Goal: Information Seeking & Learning: Check status

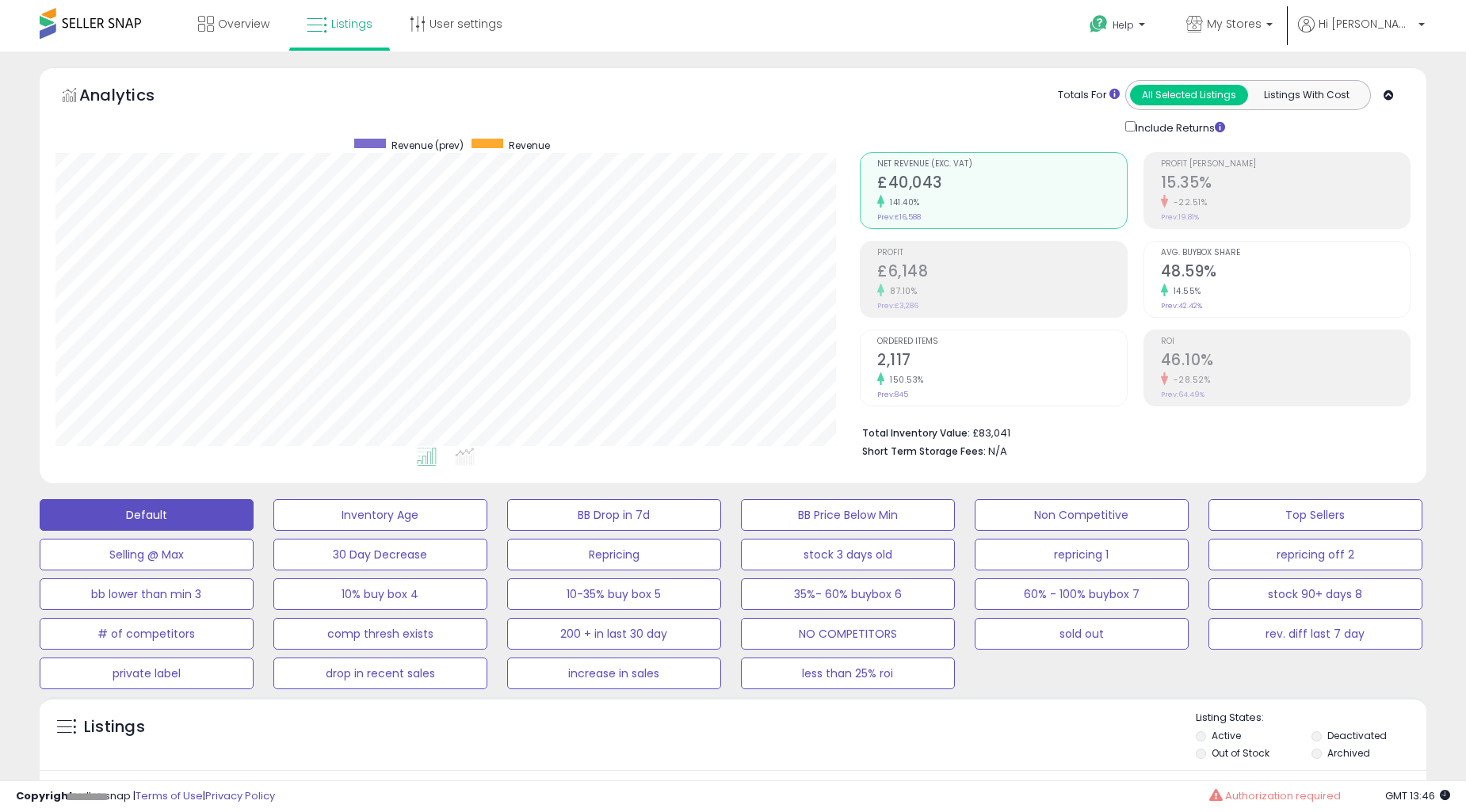
select select "**"
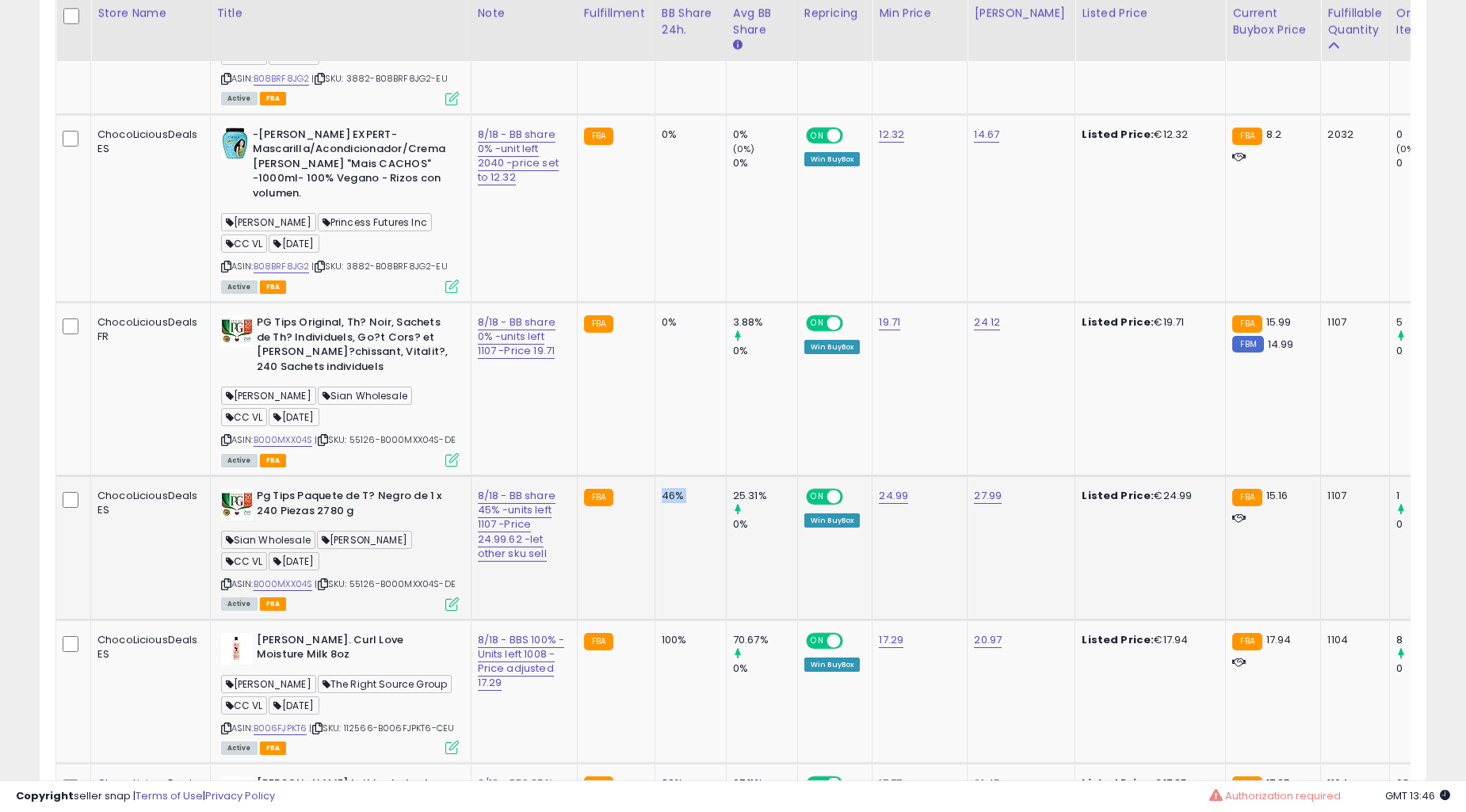
scroll to position [325, 803]
click at [683, 488] on td "46%" at bounding box center [690, 547] width 72 height 144
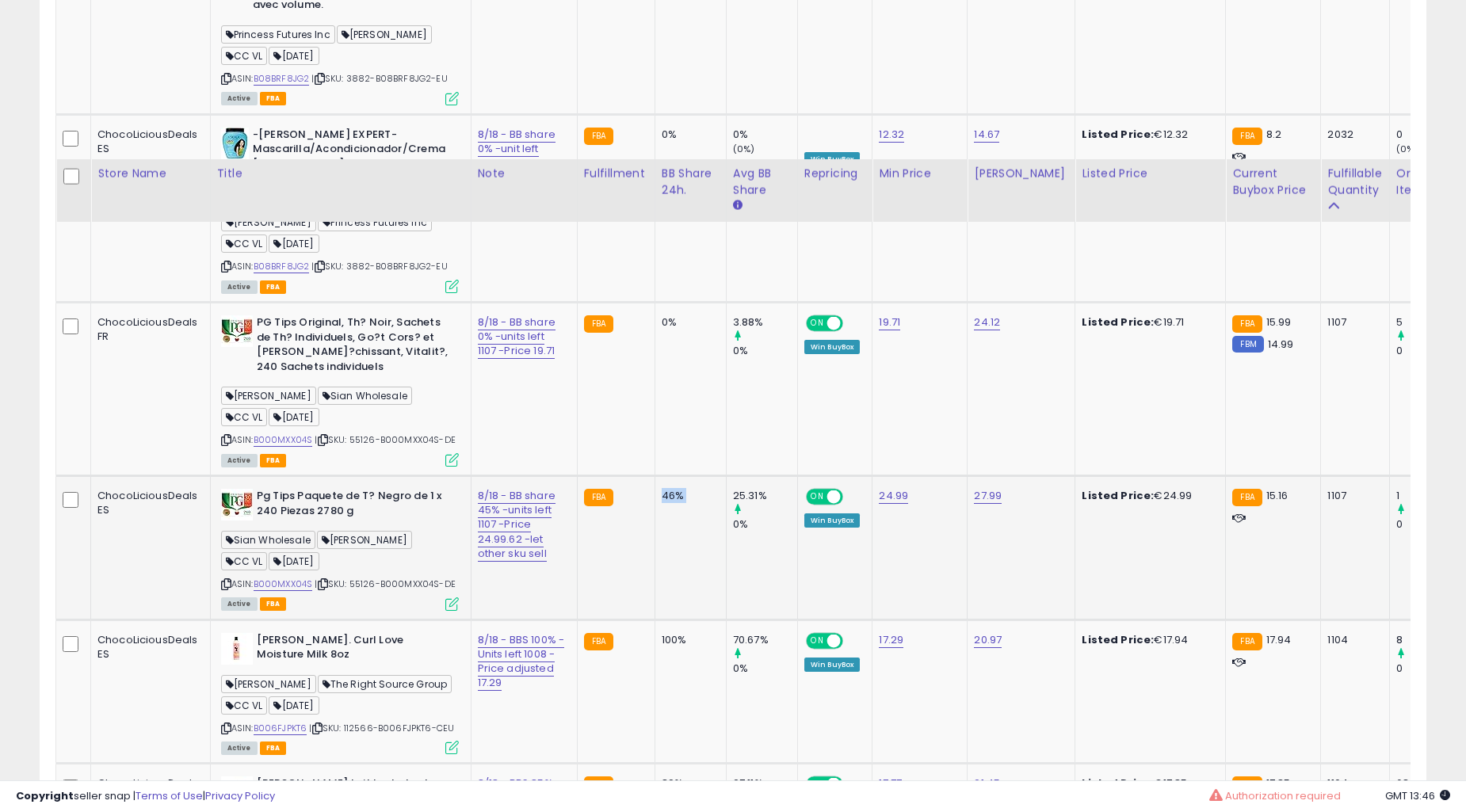
scroll to position [1317, 0]
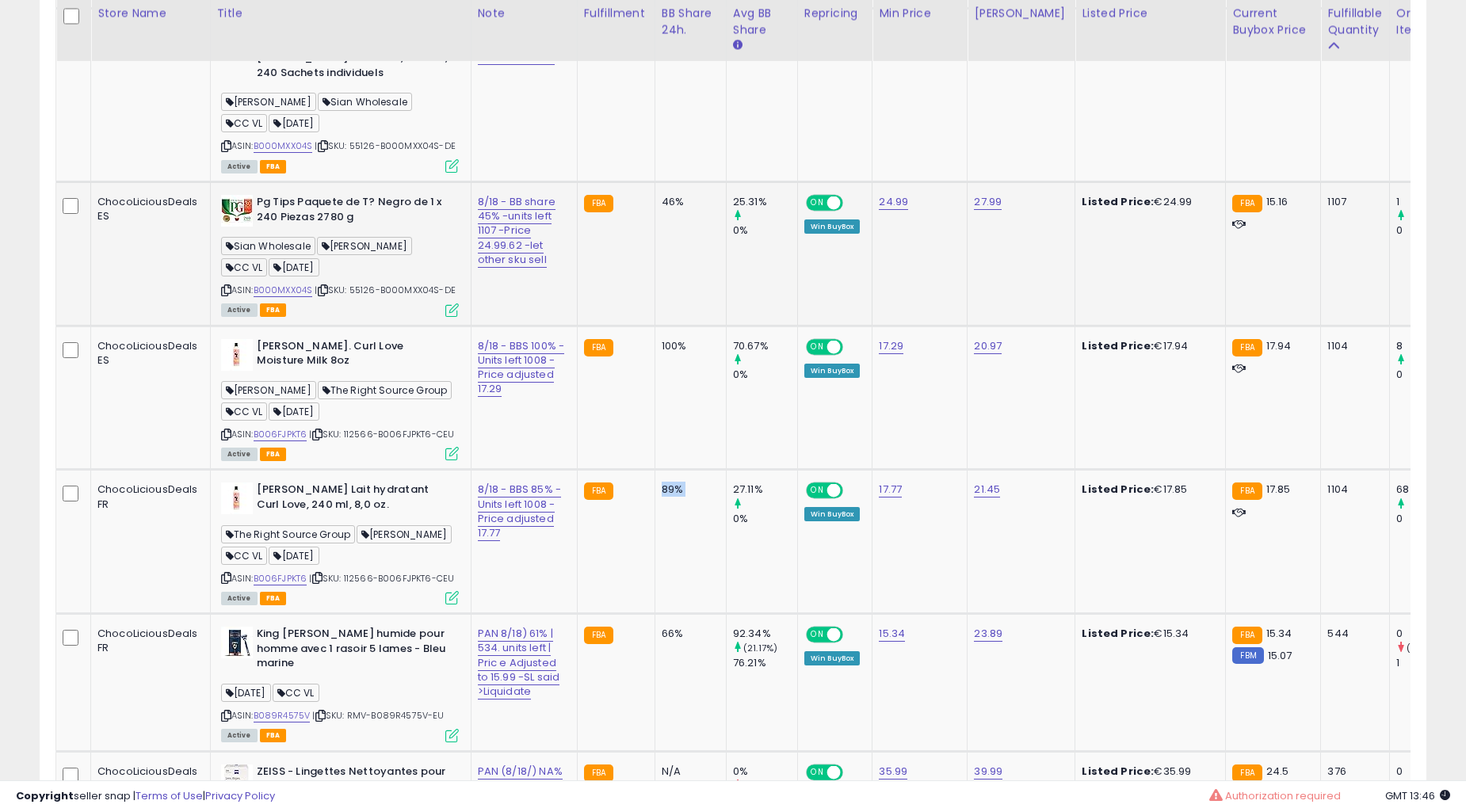
click at [683, 488] on td "89%" at bounding box center [690, 541] width 72 height 144
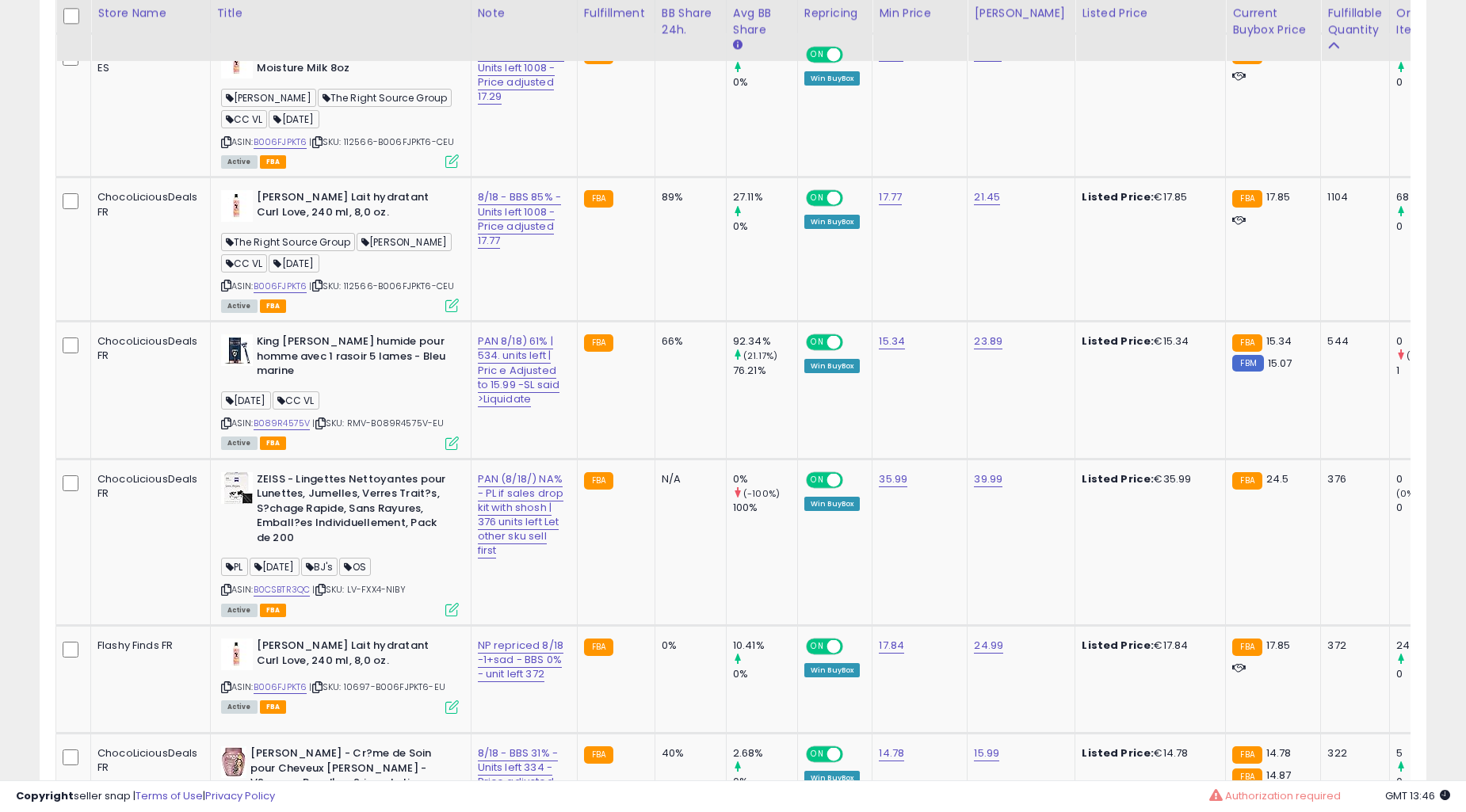
click at [683, 488] on td "N/A" at bounding box center [690, 541] width 72 height 166
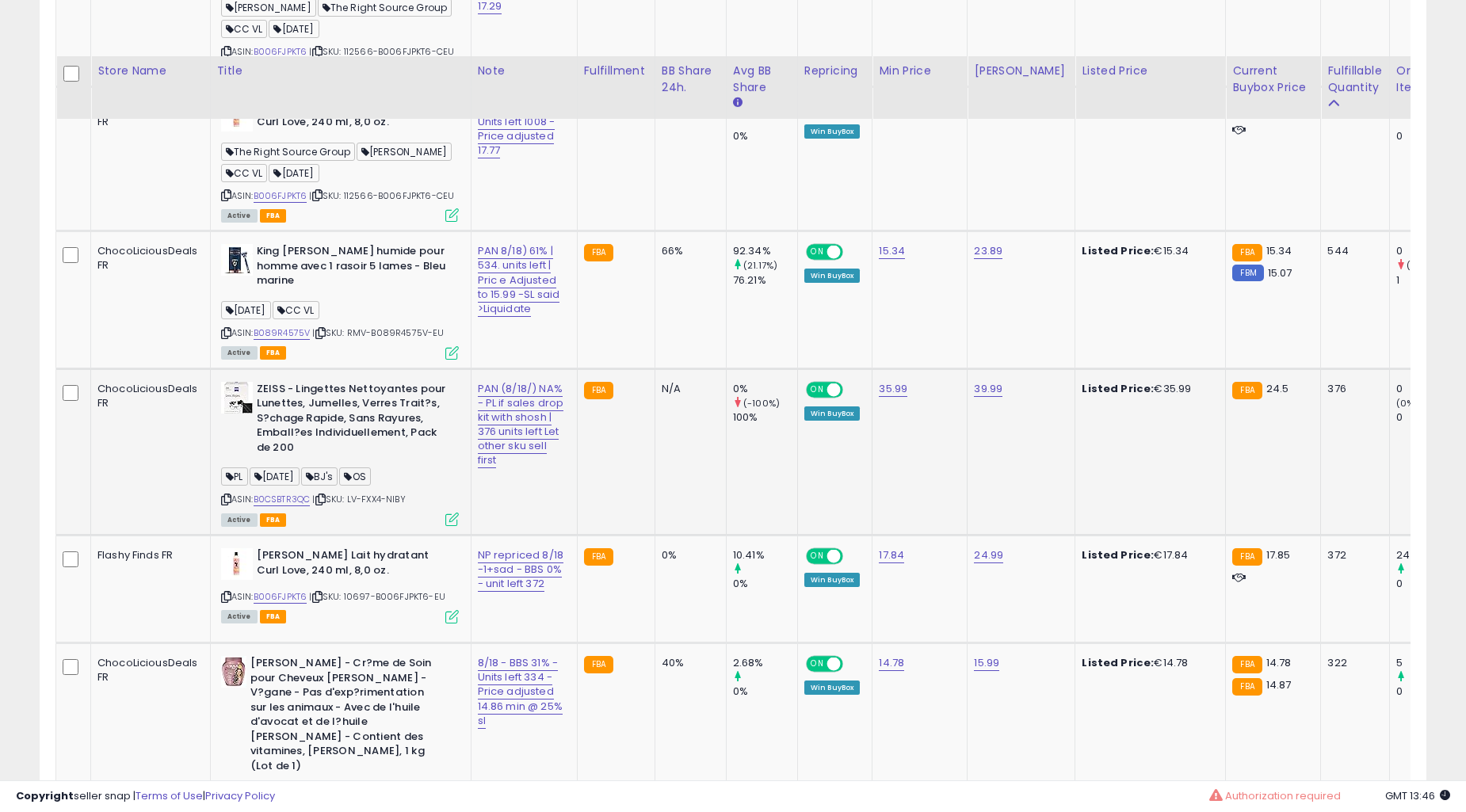
scroll to position [1756, 0]
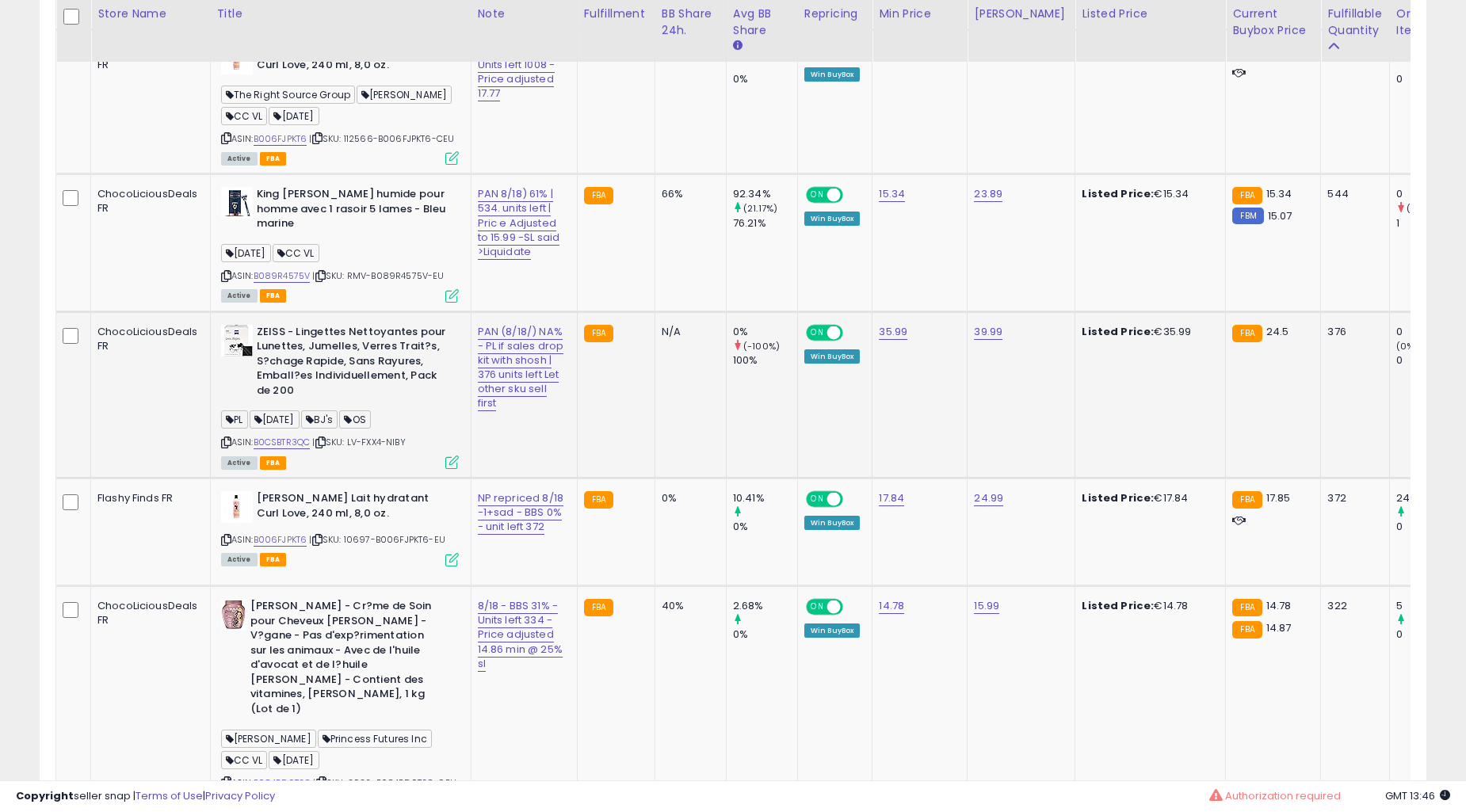
click at [655, 428] on td "N/A" at bounding box center [690, 394] width 72 height 166
click at [655, 445] on td "N/A" at bounding box center [690, 394] width 72 height 166
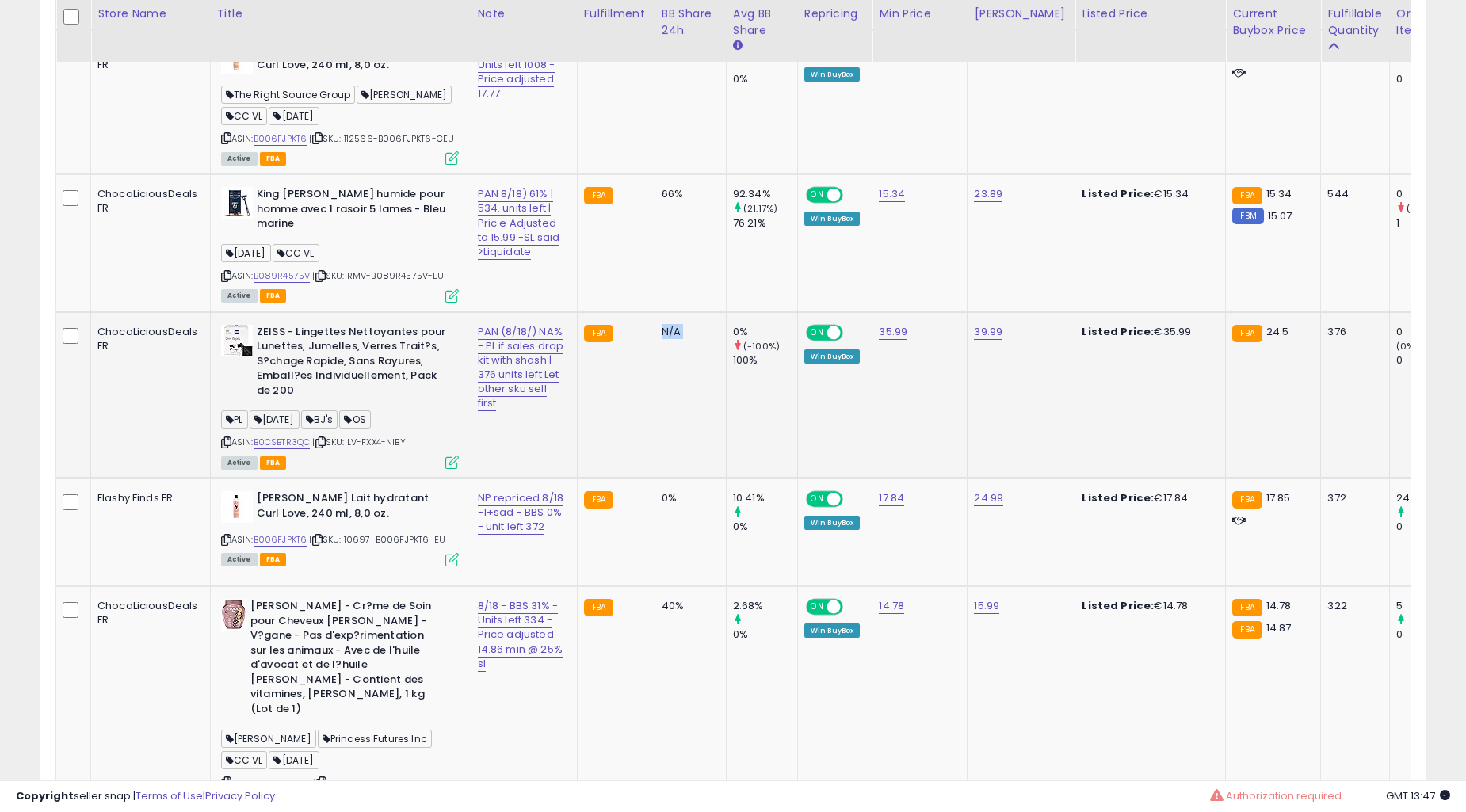
click at [655, 445] on td "N/A" at bounding box center [690, 394] width 72 height 166
click at [681, 400] on td "N/A" at bounding box center [690, 394] width 72 height 166
click at [683, 399] on td "N/A" at bounding box center [690, 394] width 72 height 166
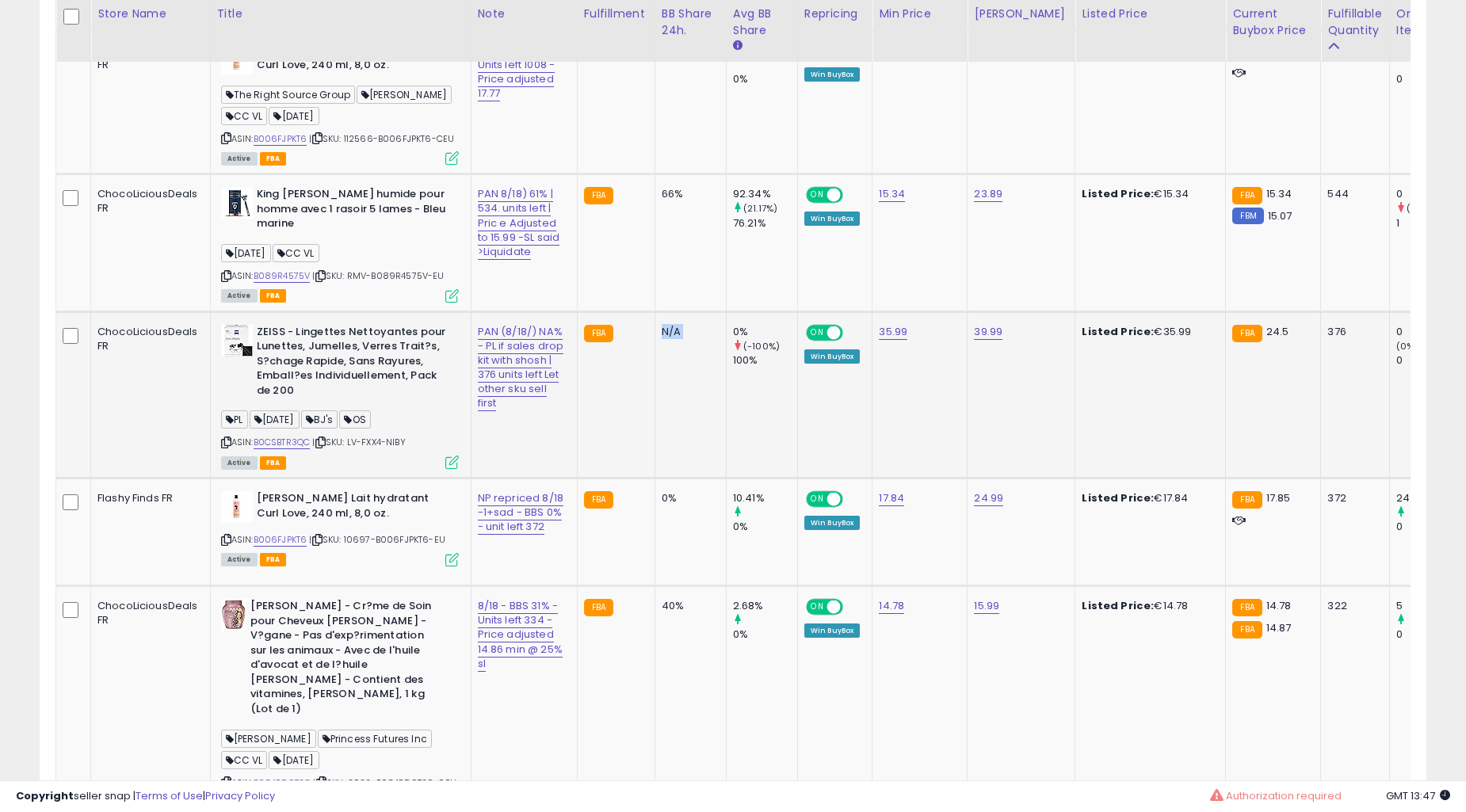
click at [683, 399] on td "N/A" at bounding box center [690, 394] width 72 height 166
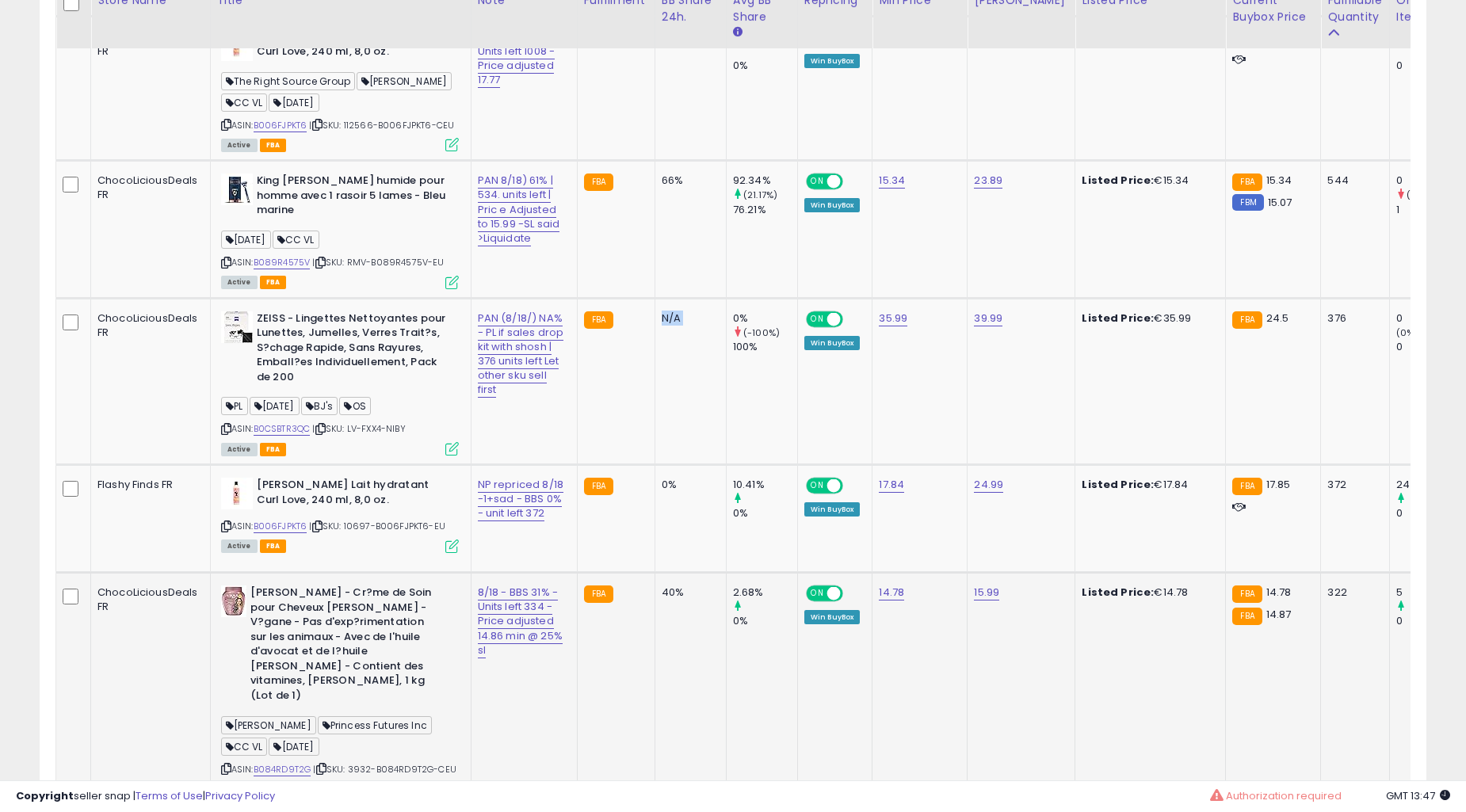
scroll to position [1903, 0]
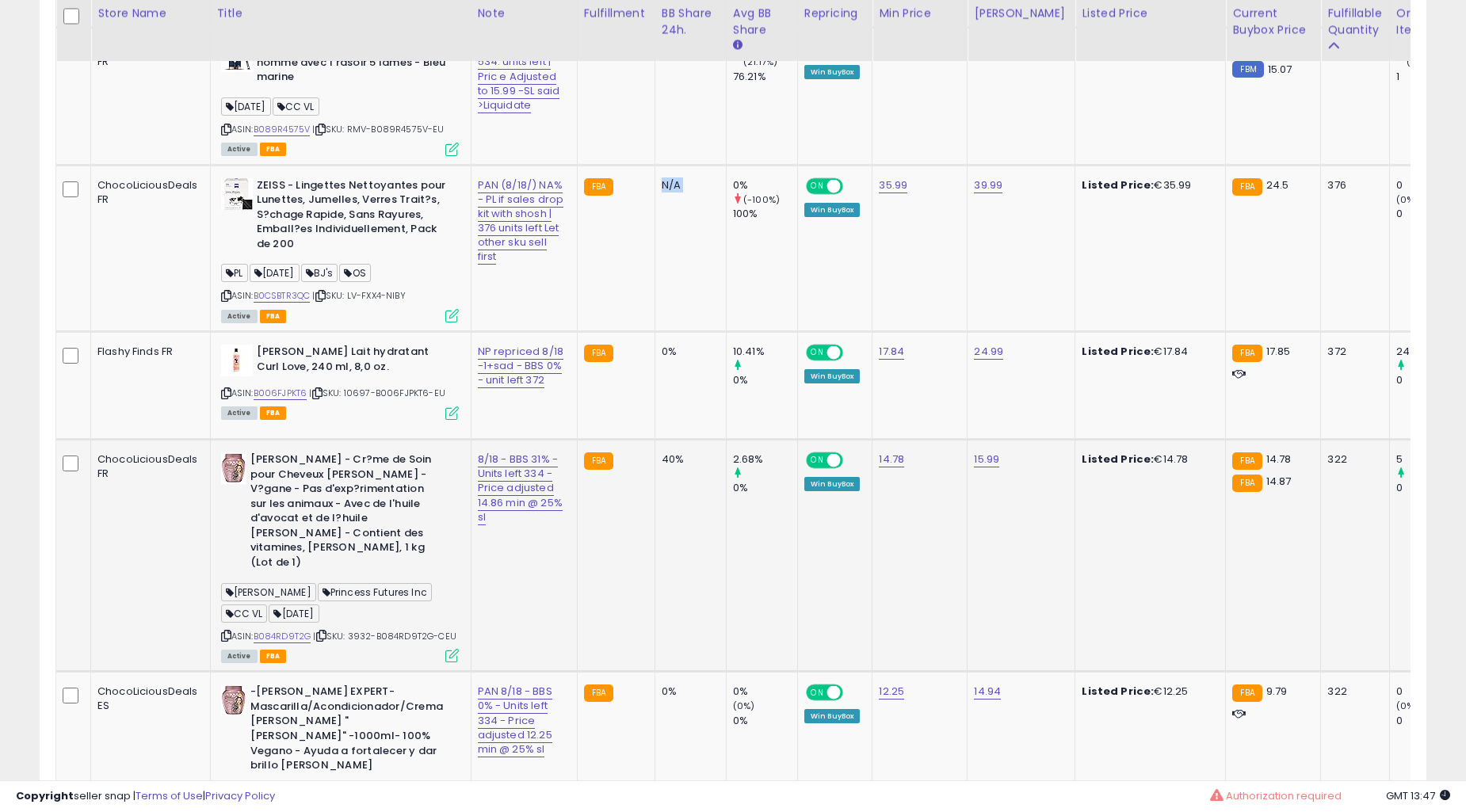
click at [655, 440] on td "40%" at bounding box center [690, 554] width 72 height 232
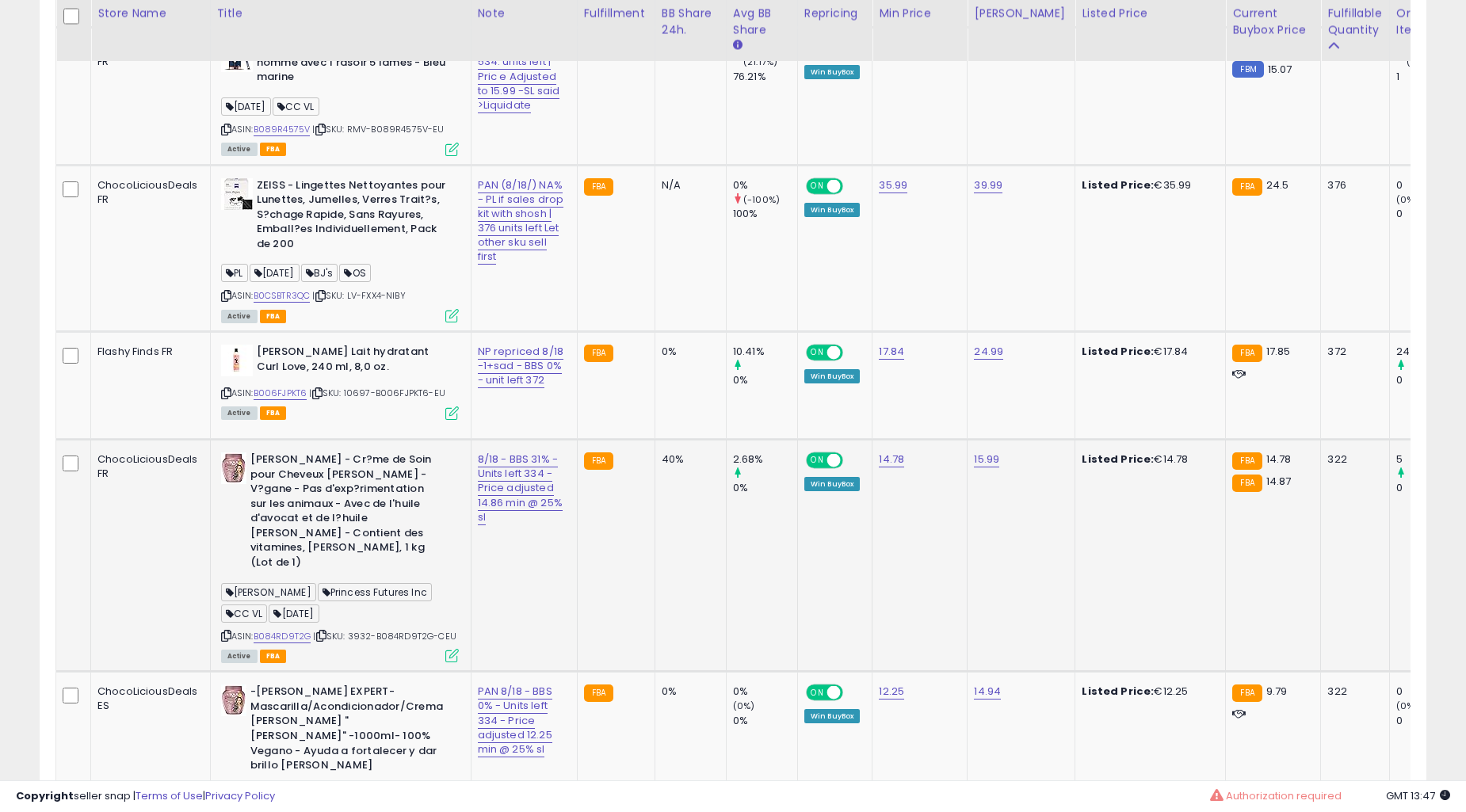
click at [655, 440] on td "40%" at bounding box center [690, 554] width 72 height 232
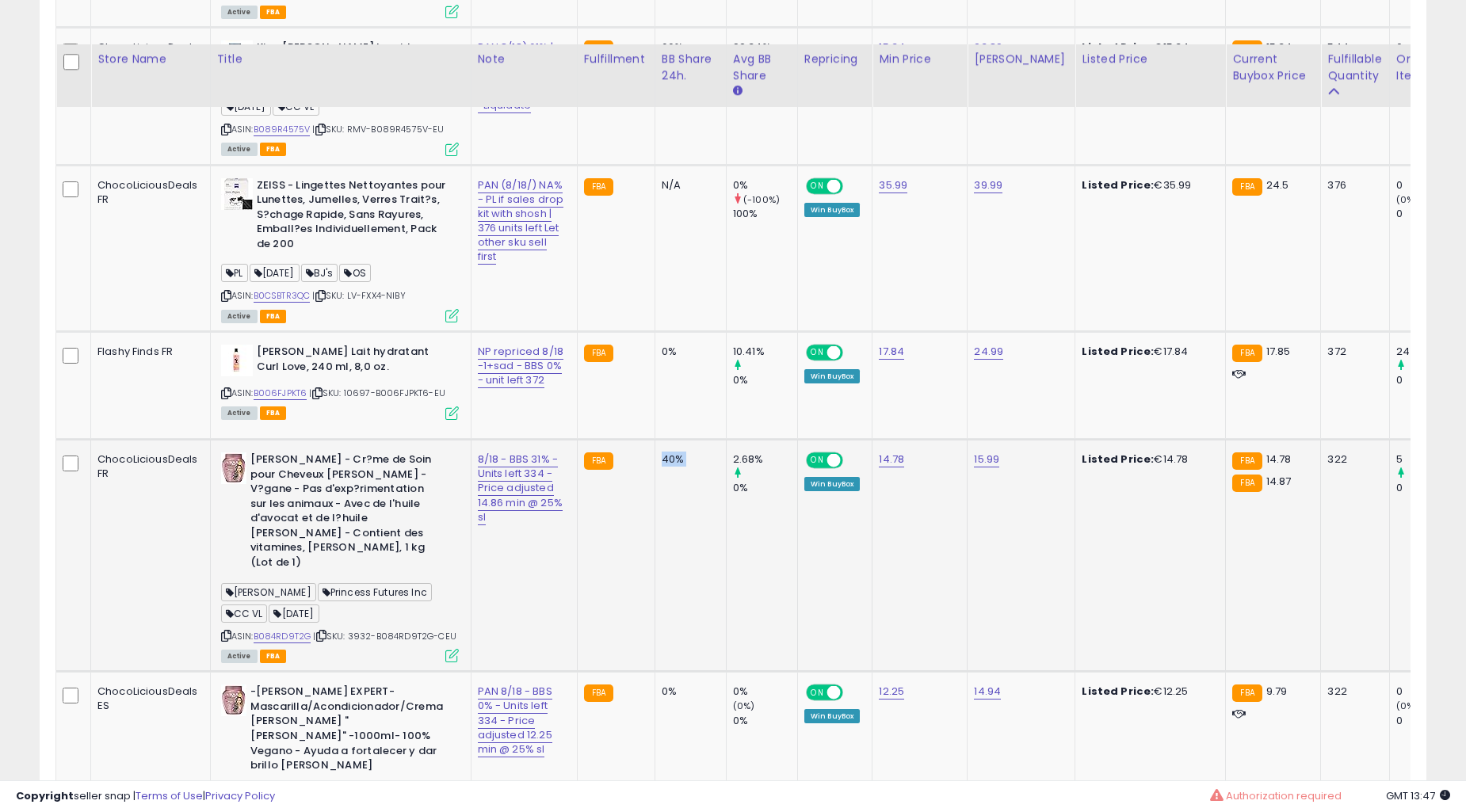
scroll to position [2197, 0]
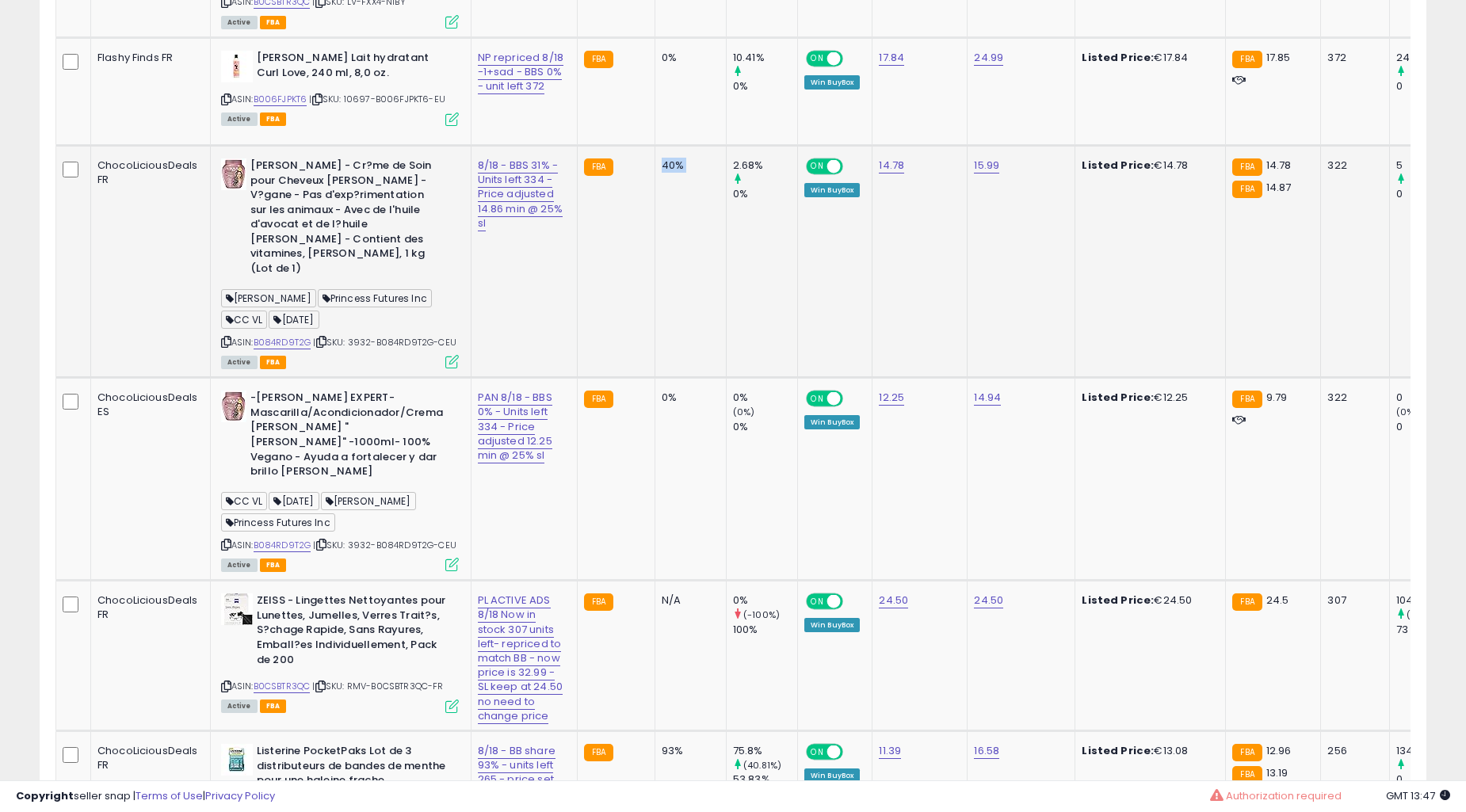
click at [655, 440] on td "0%" at bounding box center [690, 479] width 72 height 203
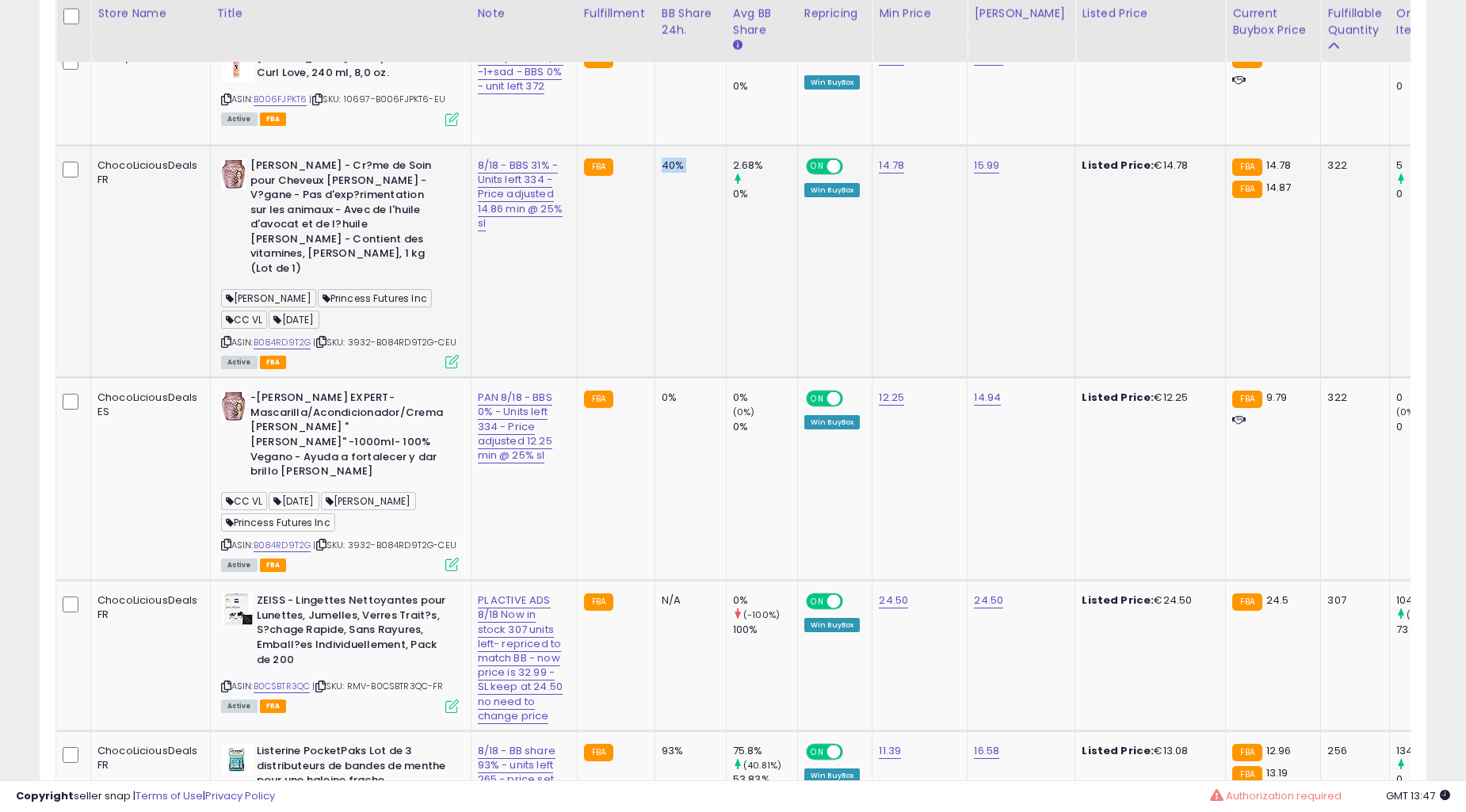
click at [655, 440] on td "0%" at bounding box center [690, 479] width 72 height 203
click at [655, 454] on td "0%" at bounding box center [690, 479] width 72 height 203
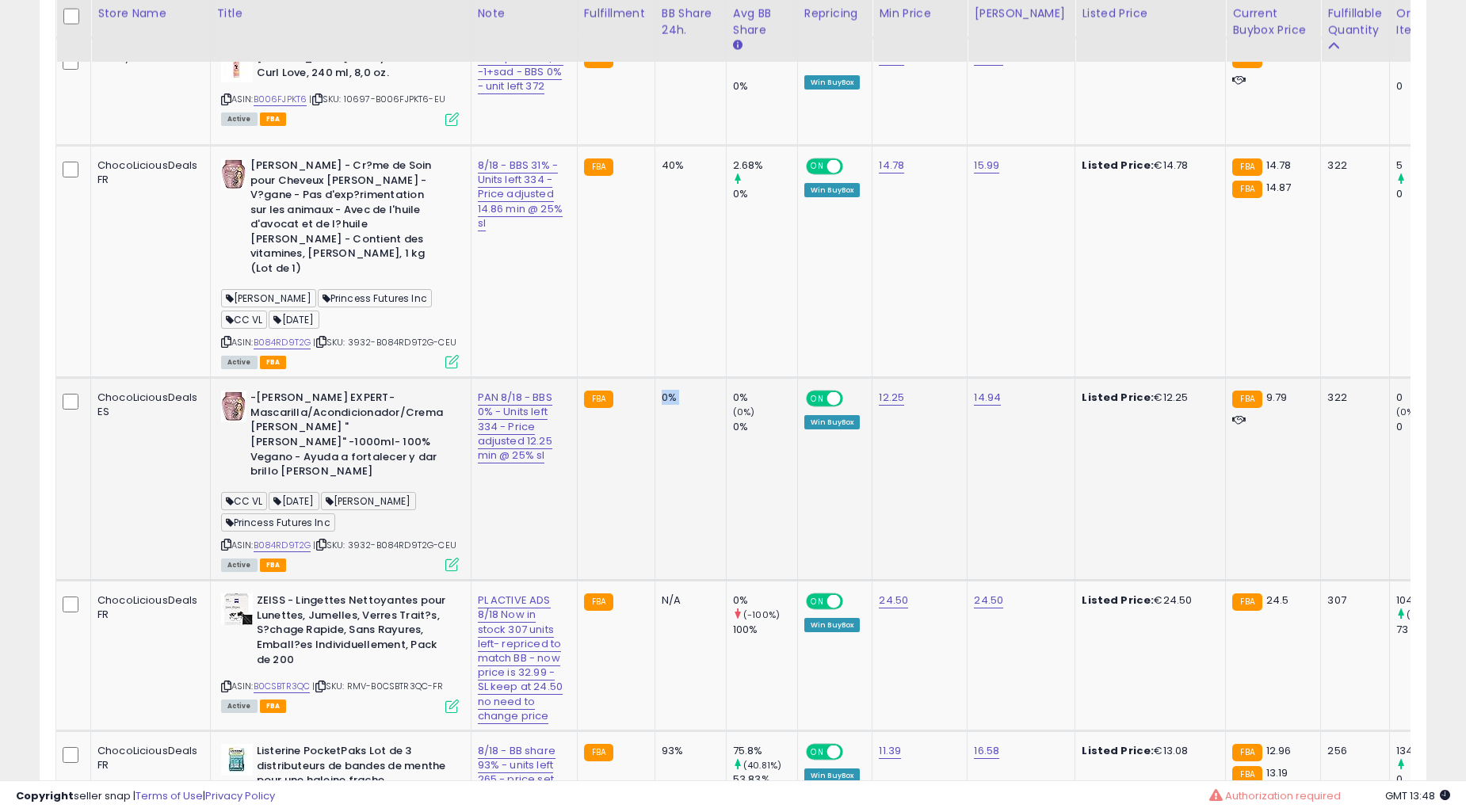
click at [655, 454] on td "0%" at bounding box center [690, 479] width 72 height 203
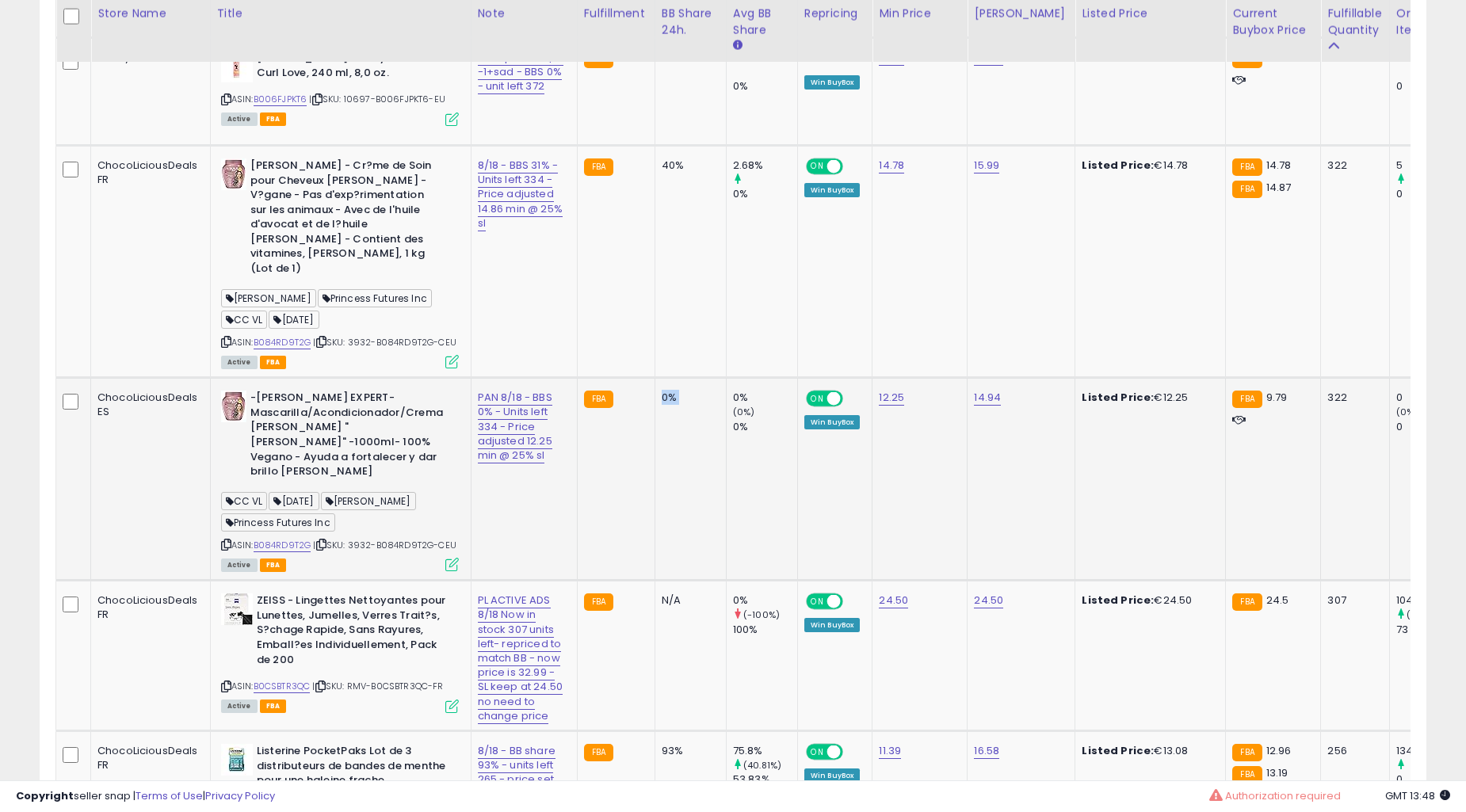
click at [655, 454] on td "0%" at bounding box center [690, 479] width 72 height 203
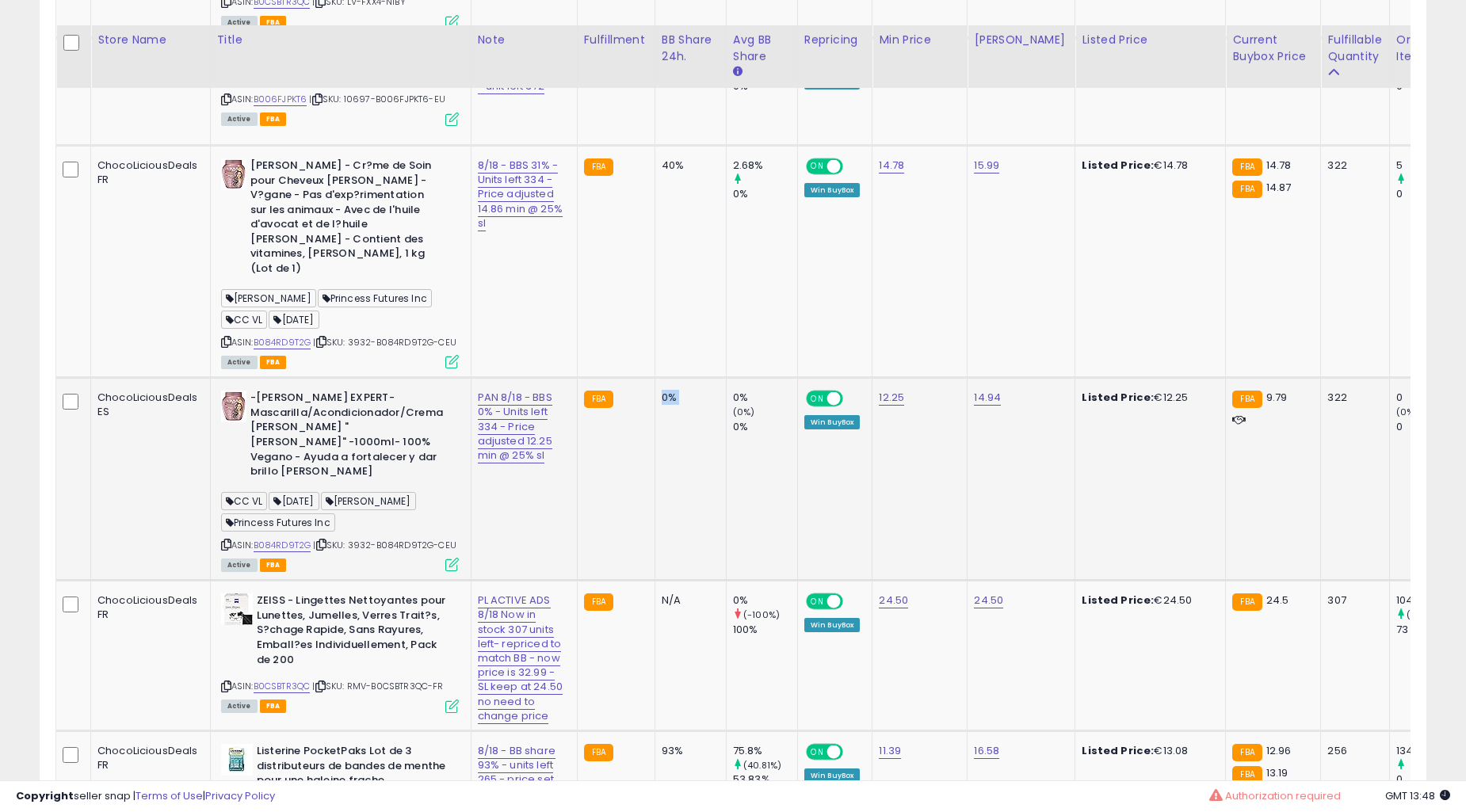
scroll to position [2342, 0]
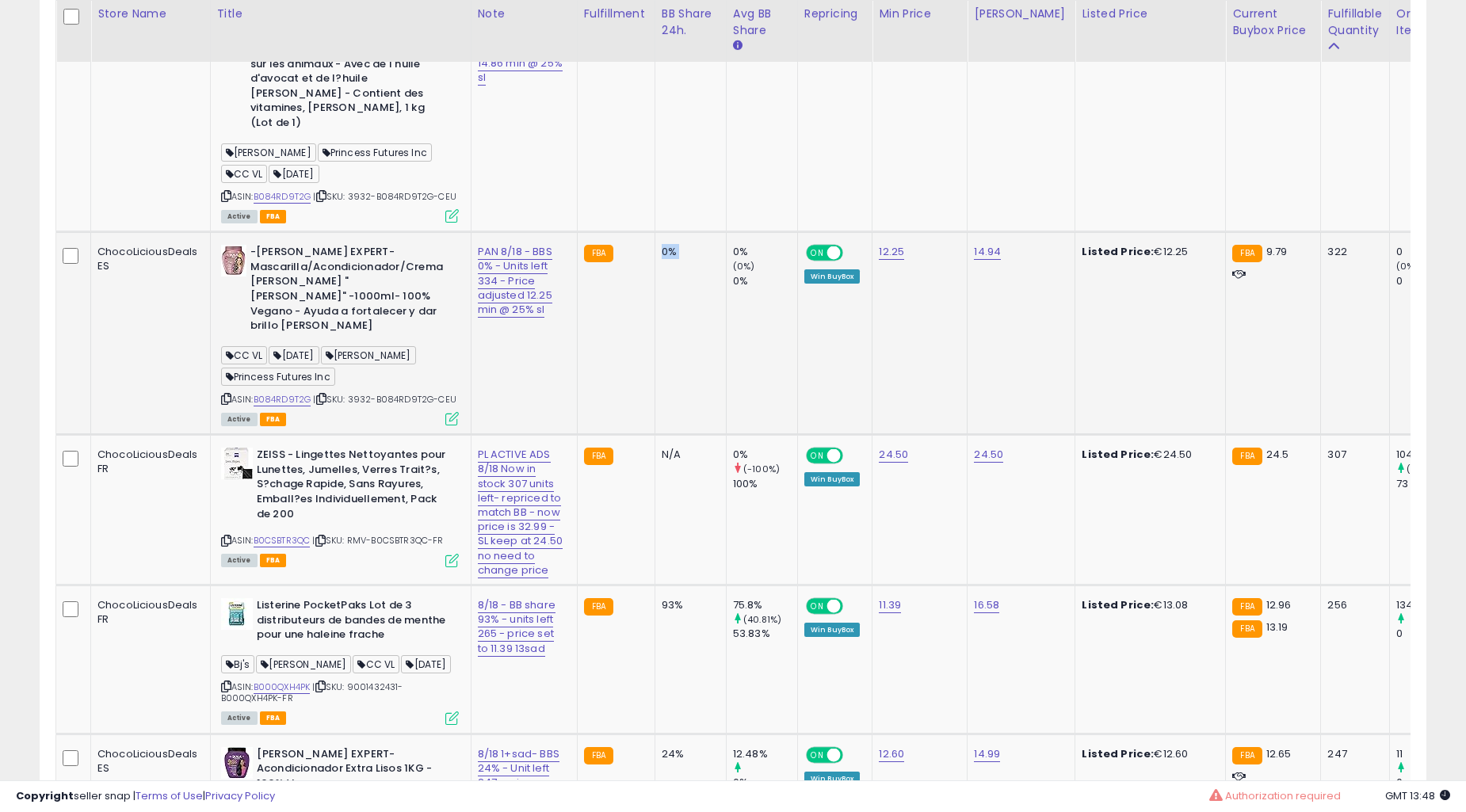
click at [655, 454] on td "N/A" at bounding box center [690, 510] width 72 height 150
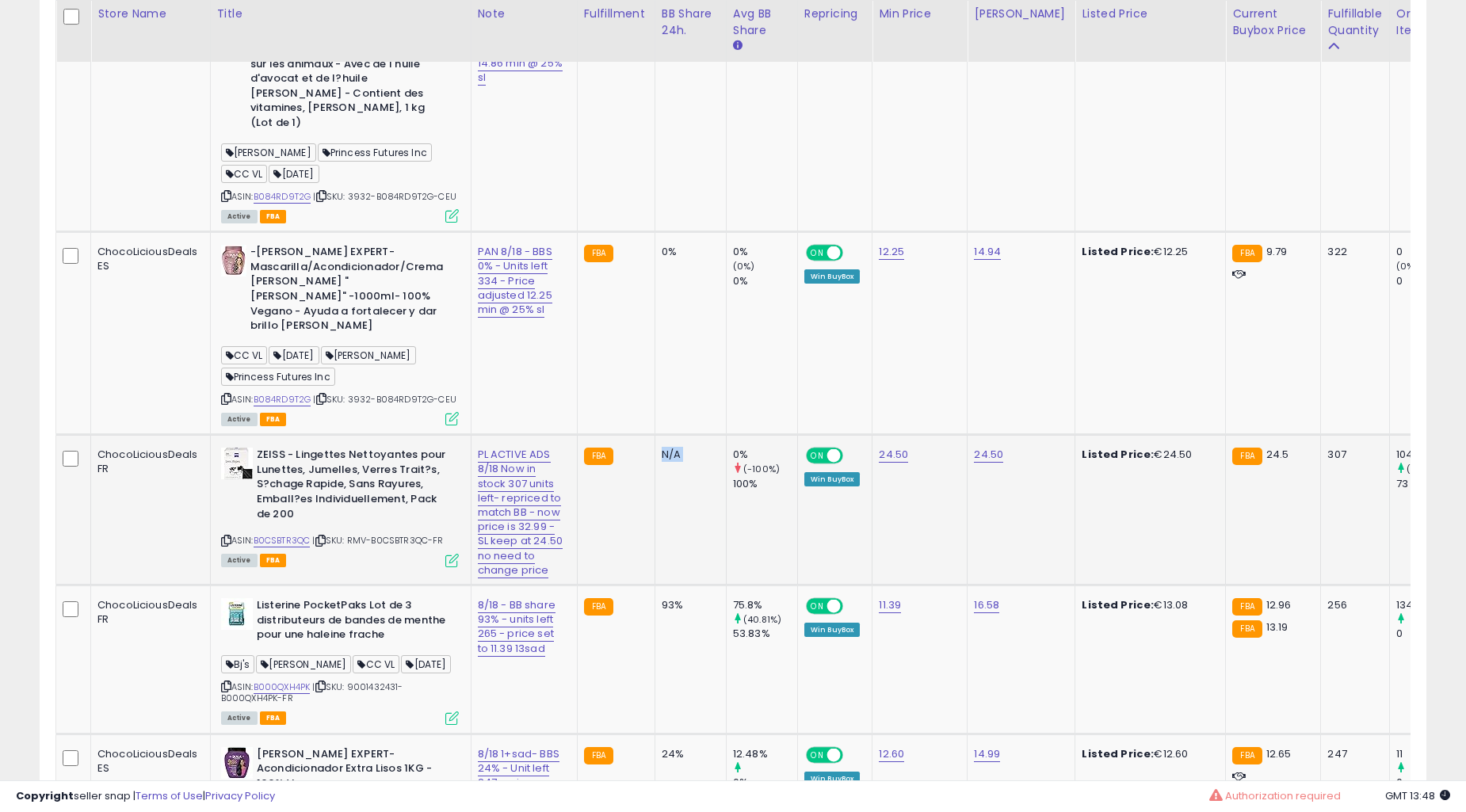
click at [675, 454] on td "N/A" at bounding box center [690, 510] width 72 height 150
click at [676, 454] on td "N/A" at bounding box center [690, 510] width 72 height 150
click at [677, 454] on td "N/A" at bounding box center [690, 510] width 72 height 150
click at [675, 444] on td "N/A" at bounding box center [690, 510] width 72 height 150
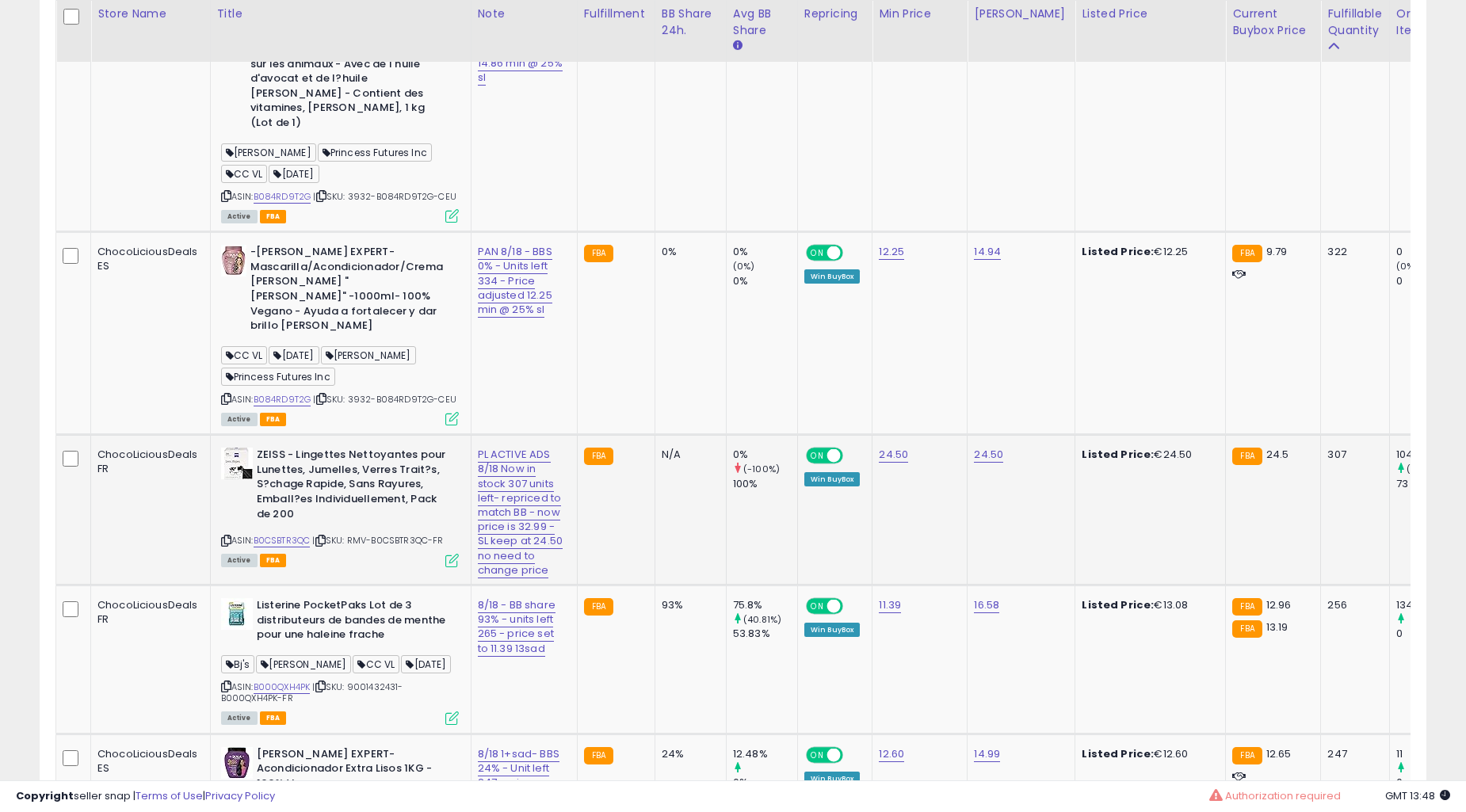
click at [674, 443] on td "N/A" at bounding box center [690, 510] width 72 height 150
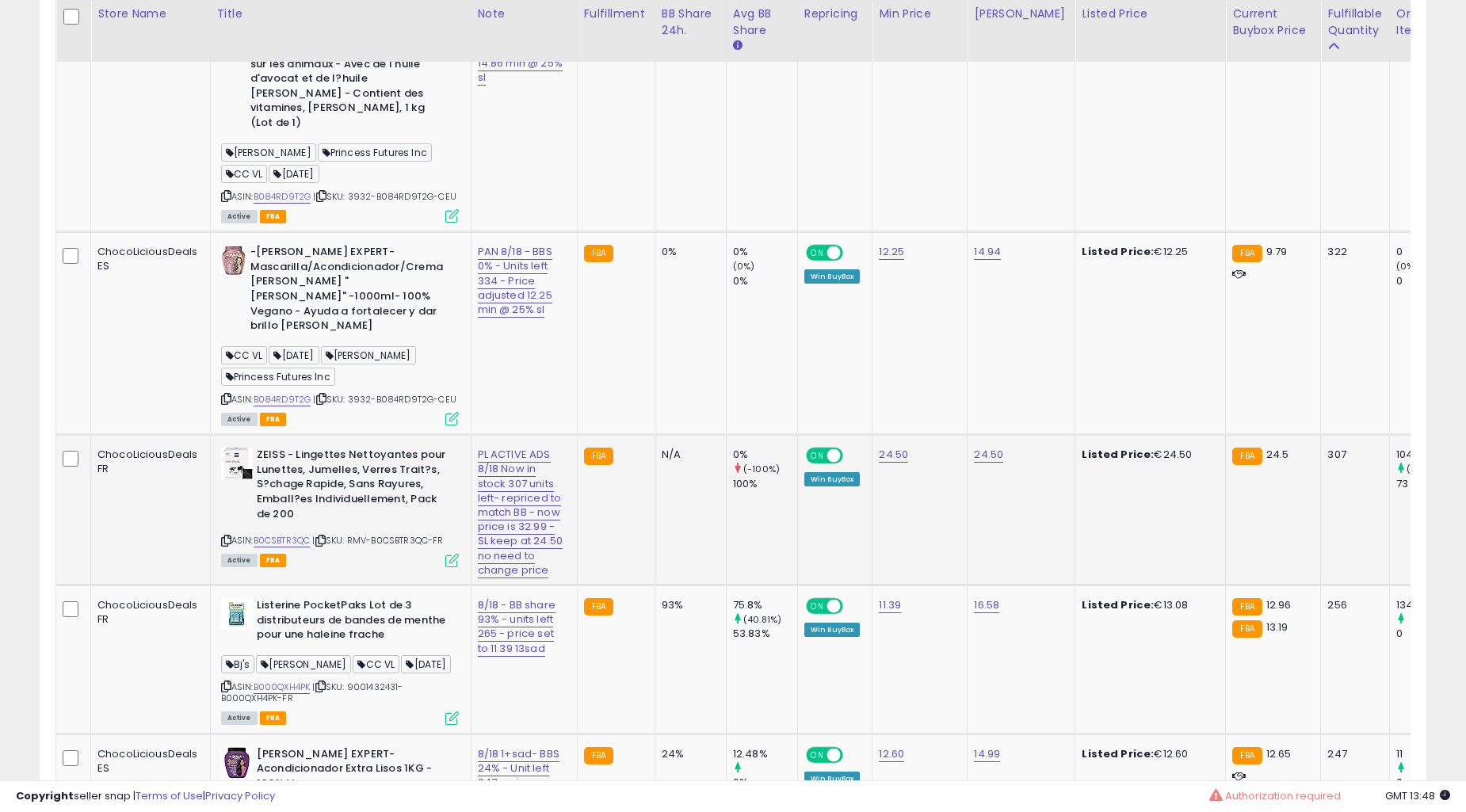
click at [674, 443] on td "N/A" at bounding box center [690, 510] width 72 height 150
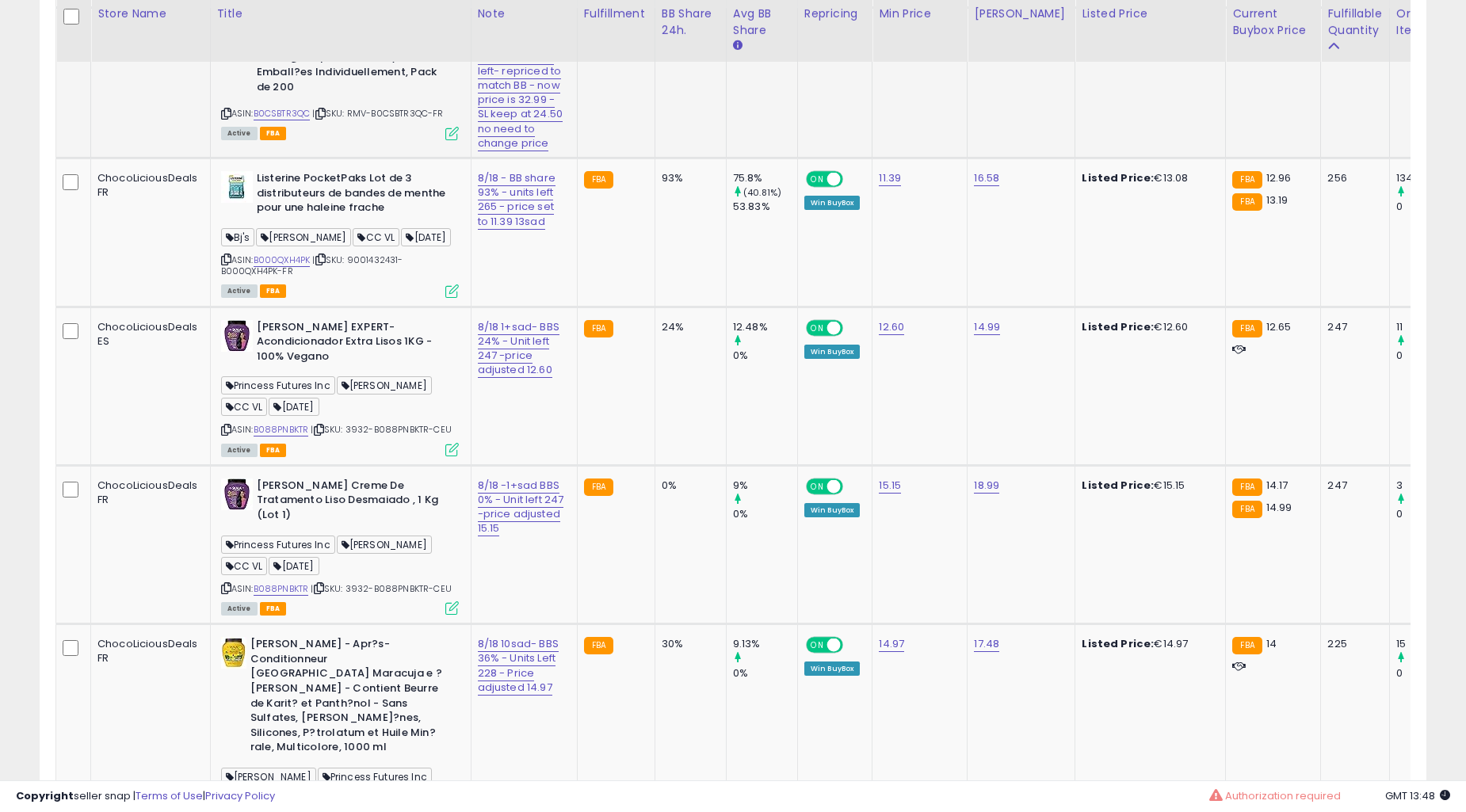
click at [675, 443] on td "24%" at bounding box center [690, 385] width 72 height 159
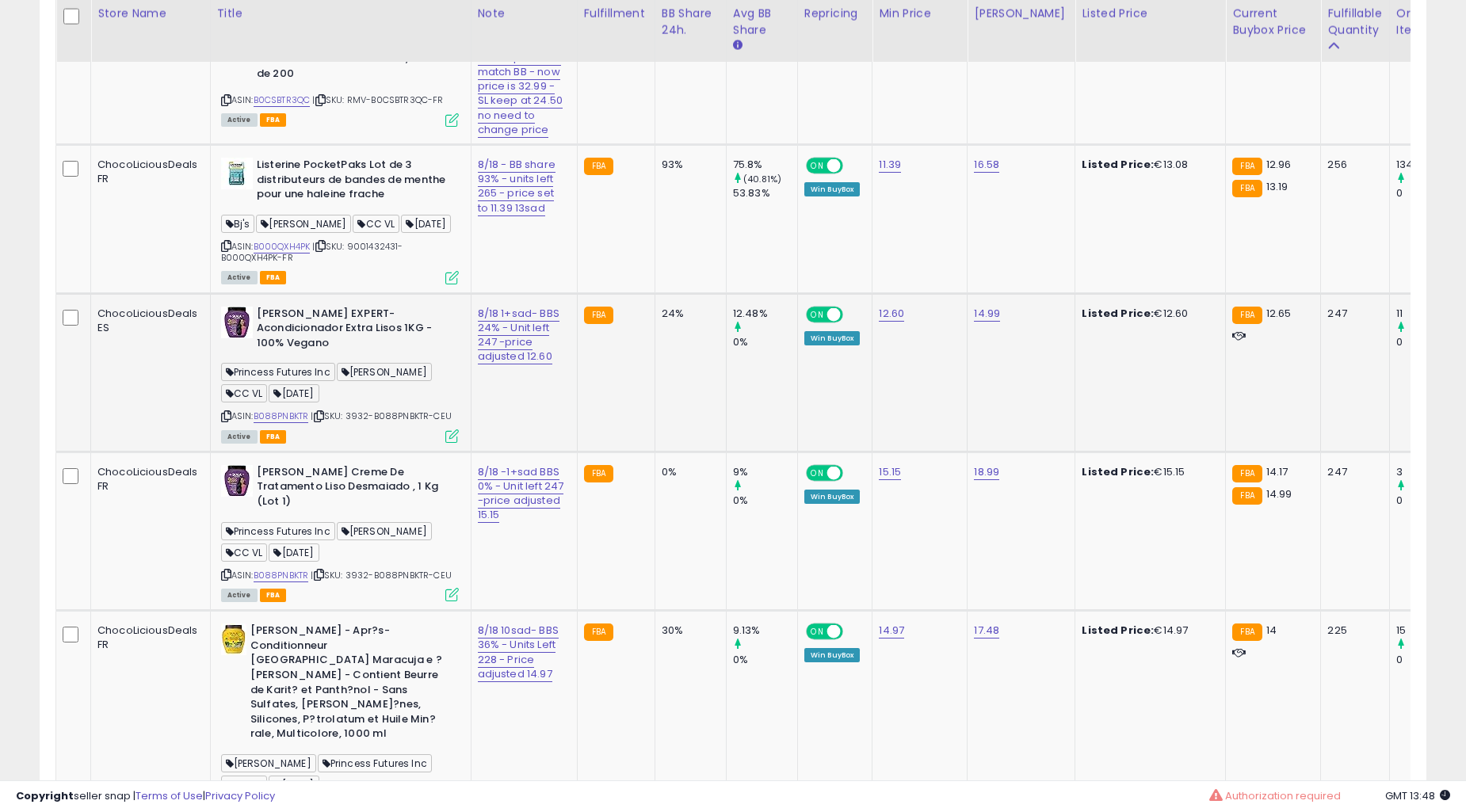
scroll to position [2930, 0]
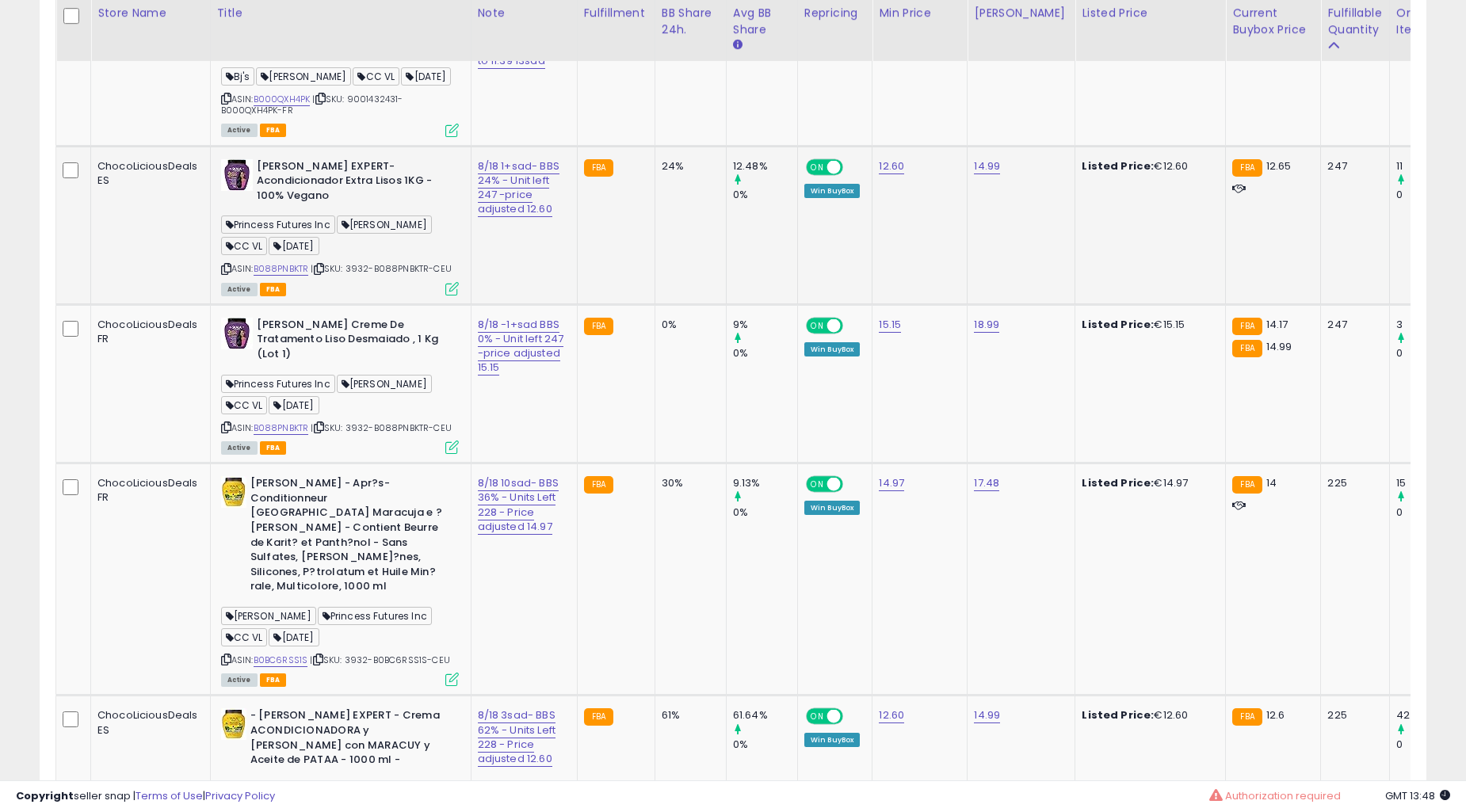
click at [726, 443] on td "9% 0%" at bounding box center [762, 383] width 72 height 159
click at [726, 439] on td "9% 0%" at bounding box center [762, 383] width 72 height 159
click at [726, 439] on td "9% 0%" at bounding box center [762, 383] width 72 height 159
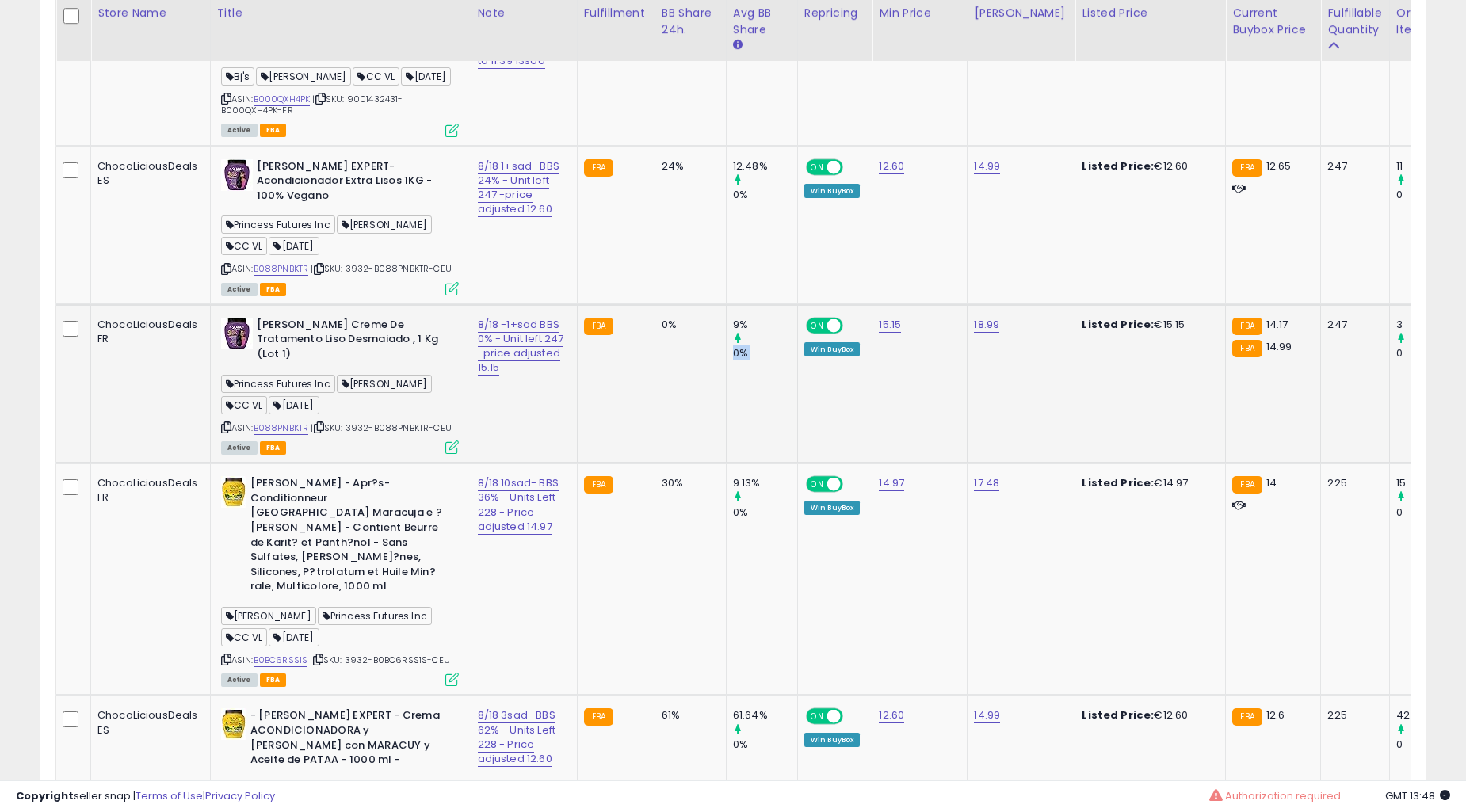
click at [726, 439] on td "9% 0%" at bounding box center [762, 383] width 72 height 159
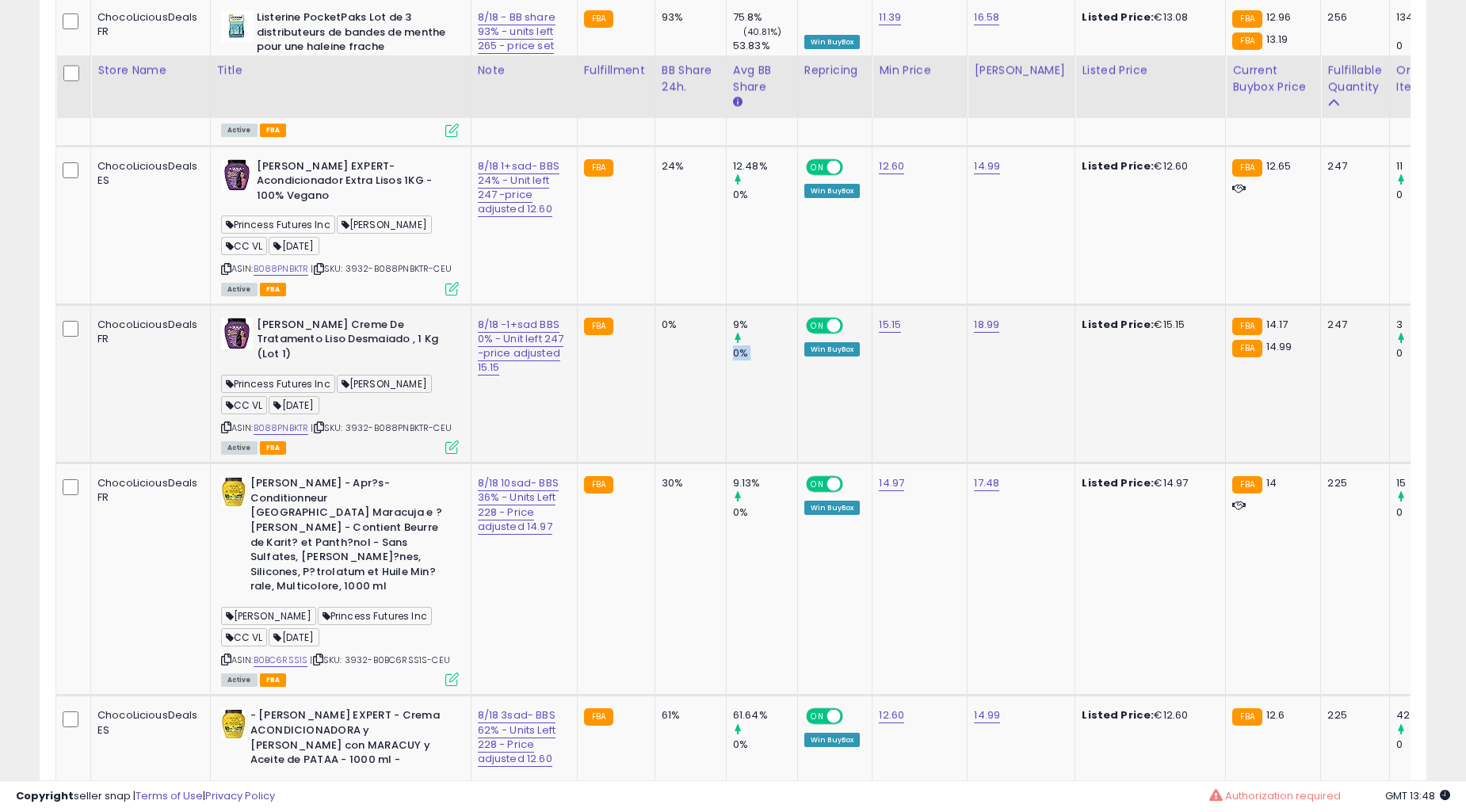
scroll to position [3223, 0]
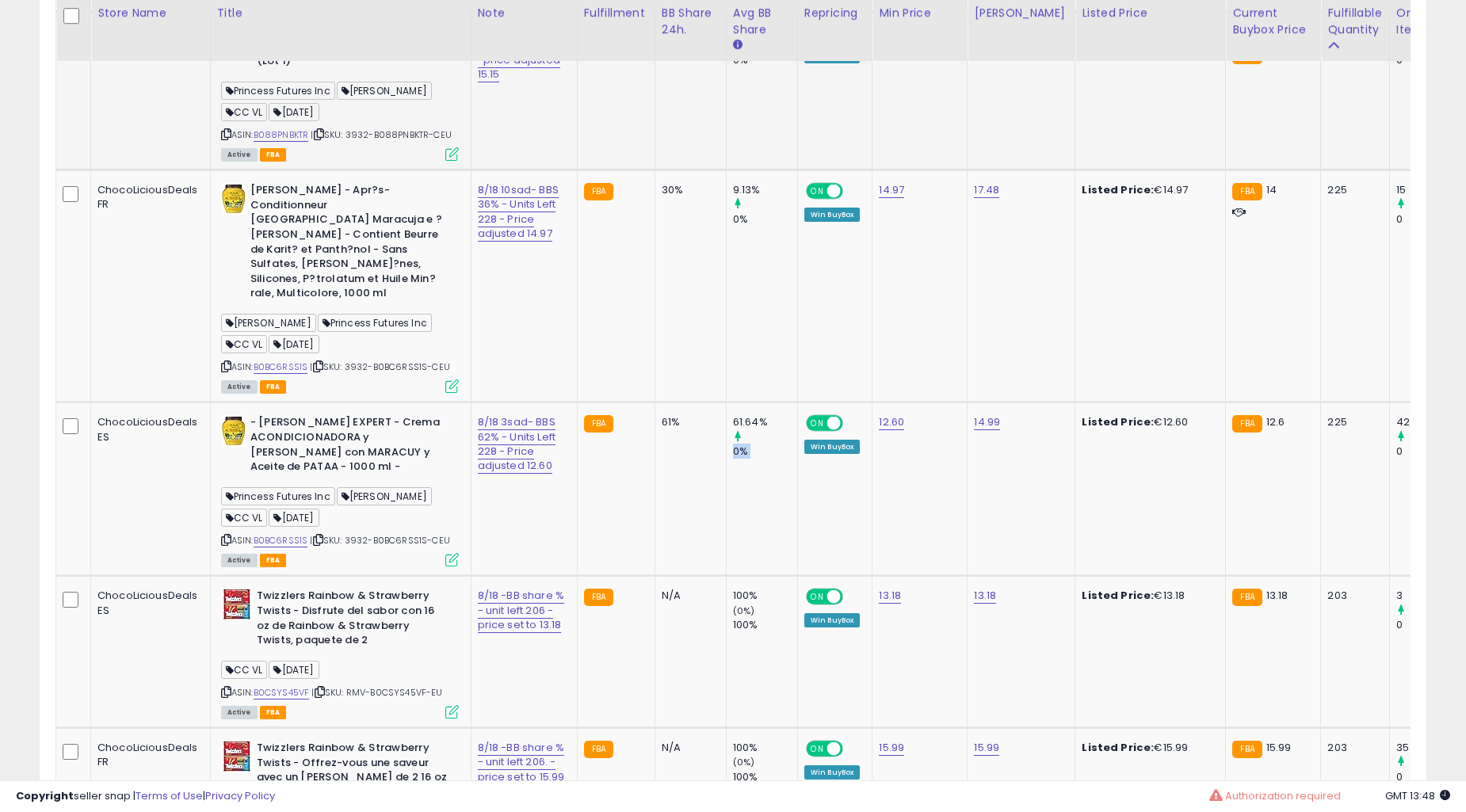
click at [726, 439] on td "61.64% 0%" at bounding box center [762, 488] width 72 height 173
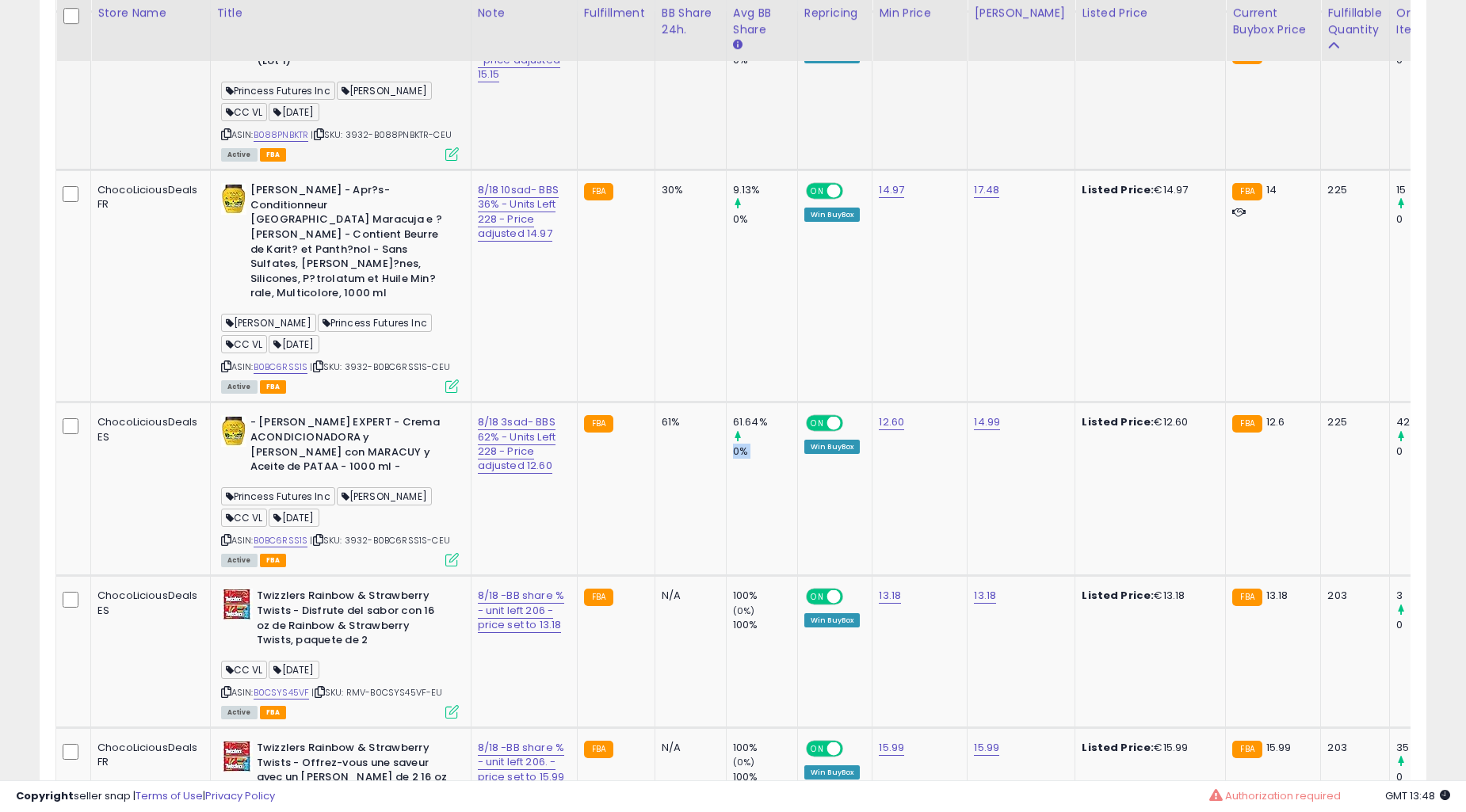
click at [726, 439] on td "61.64% 0%" at bounding box center [762, 488] width 72 height 173
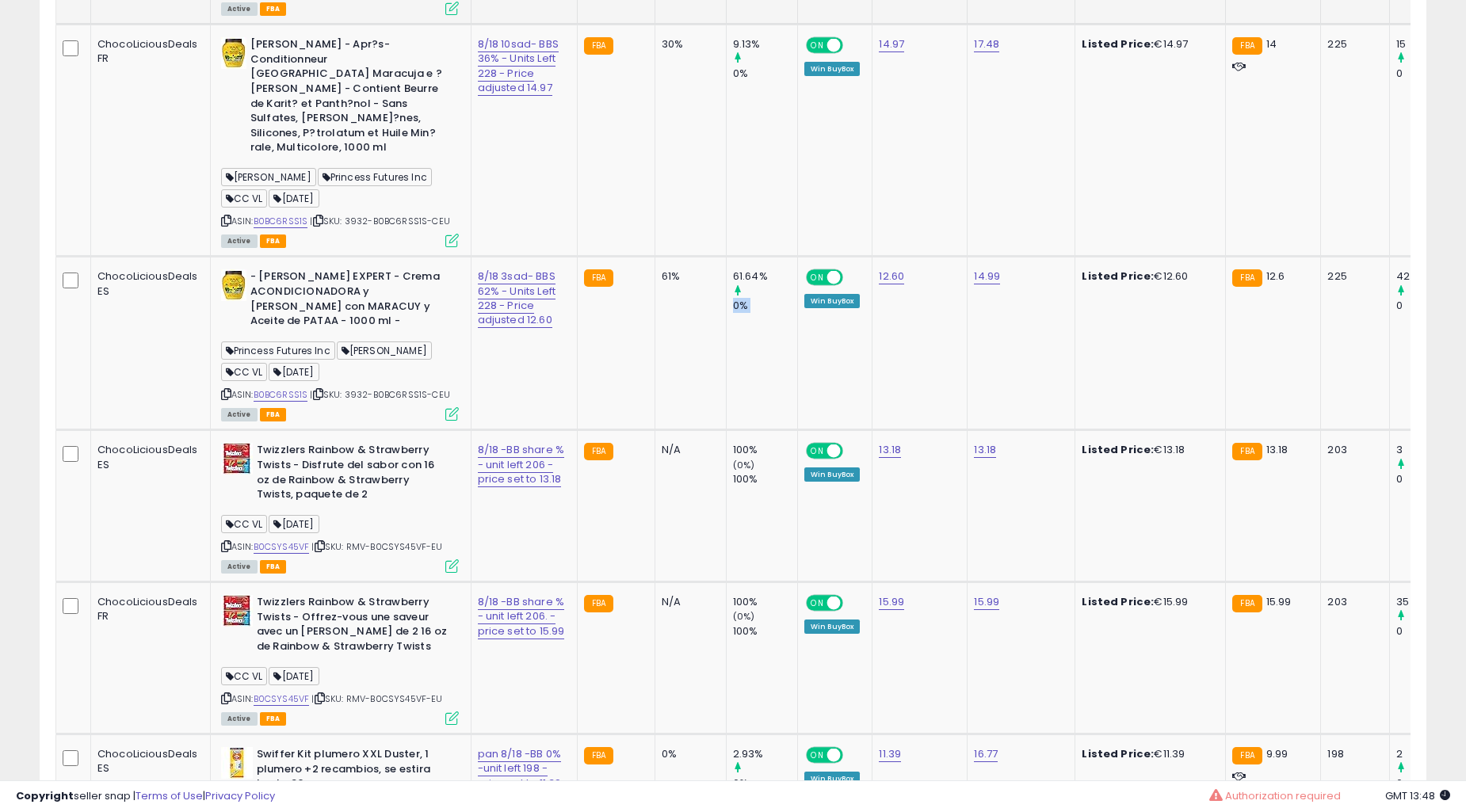
click at [733, 459] on small "(0%)" at bounding box center [744, 465] width 22 height 13
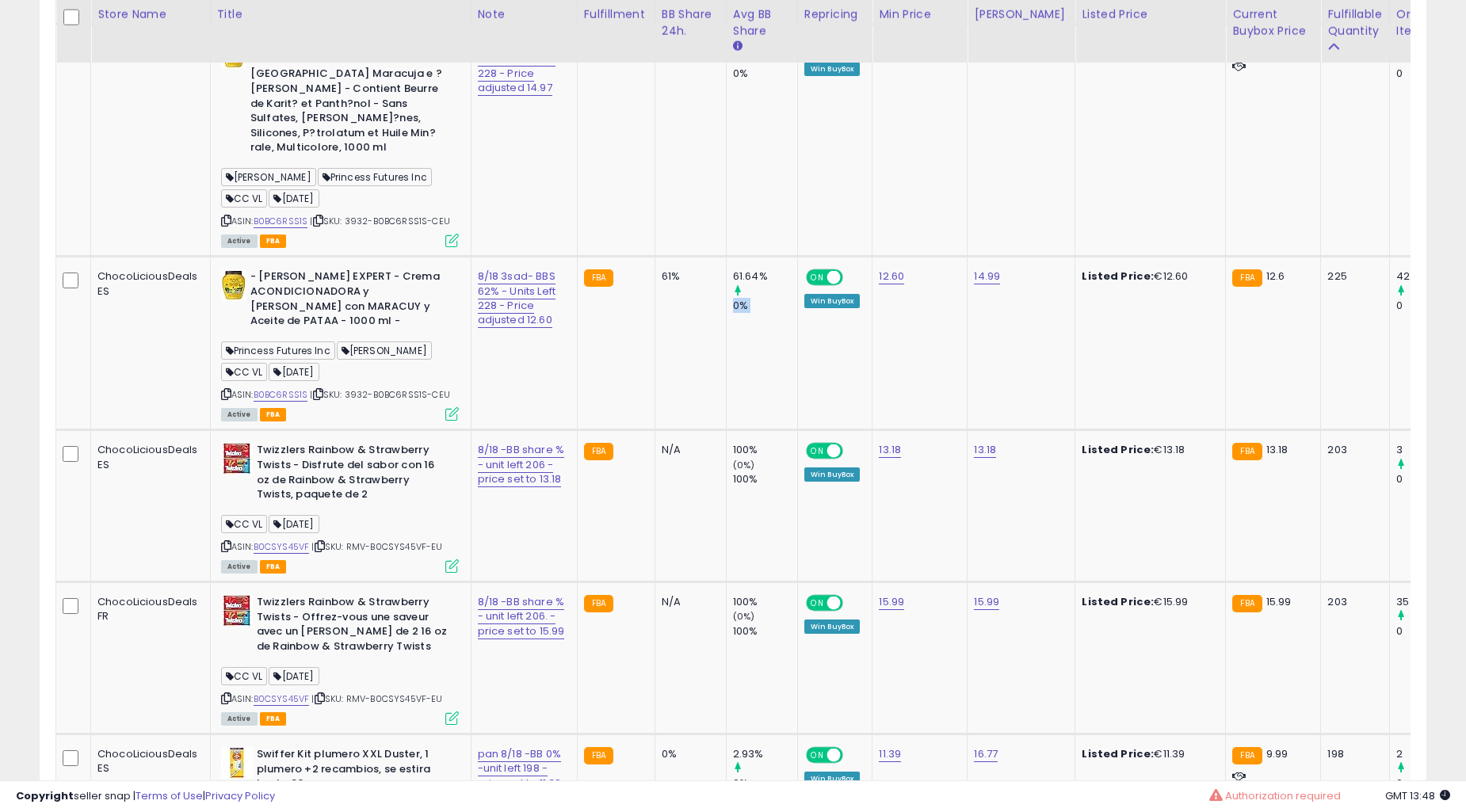
scroll to position [3369, 0]
click at [733, 458] on small "(0%)" at bounding box center [744, 464] width 22 height 13
click at [733, 472] on div "100%" at bounding box center [765, 479] width 64 height 15
drag, startPoint x: 722, startPoint y: 456, endPoint x: 679, endPoint y: 423, distance: 54.2
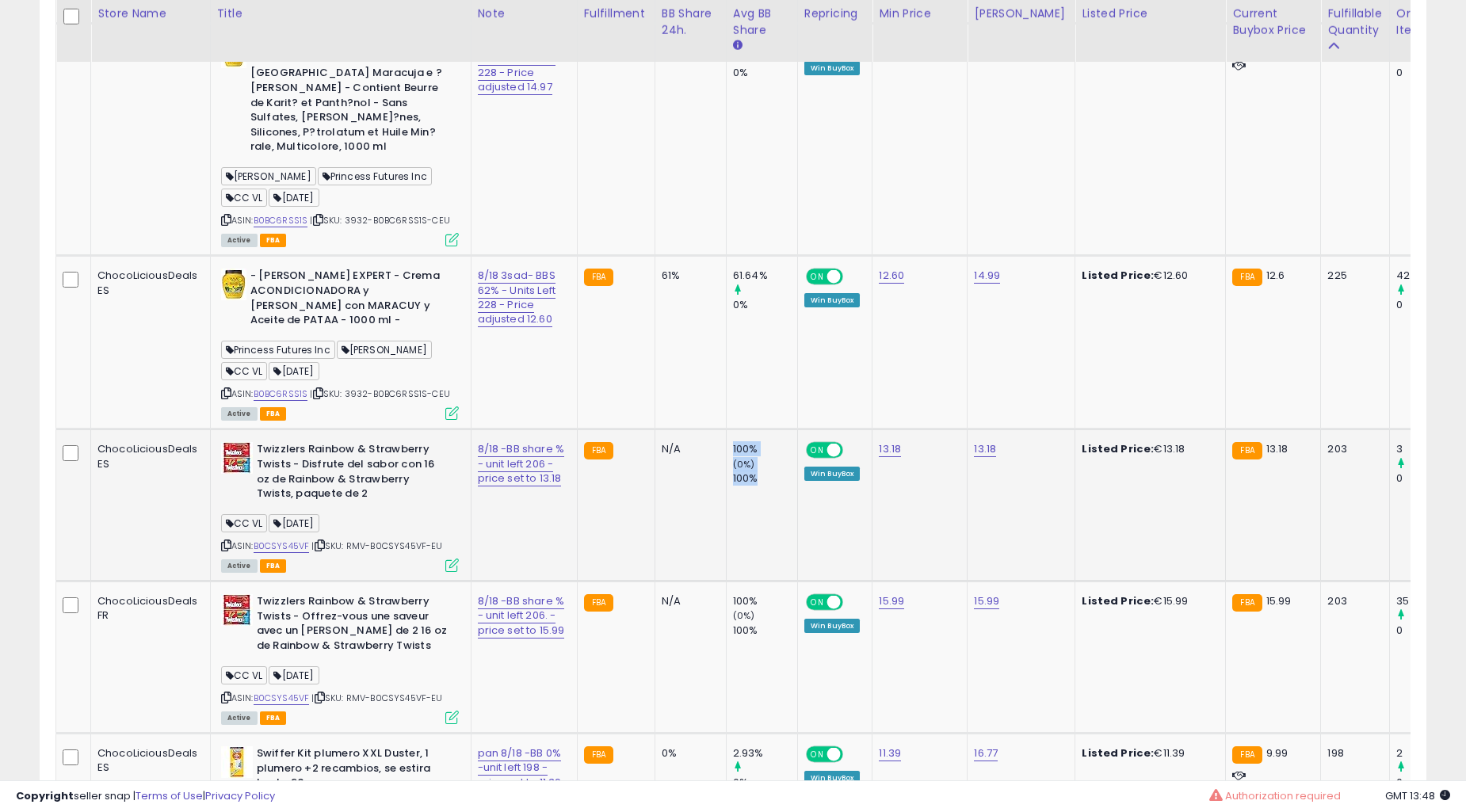
drag, startPoint x: 732, startPoint y: 610, endPoint x: 686, endPoint y: 563, distance: 65.8
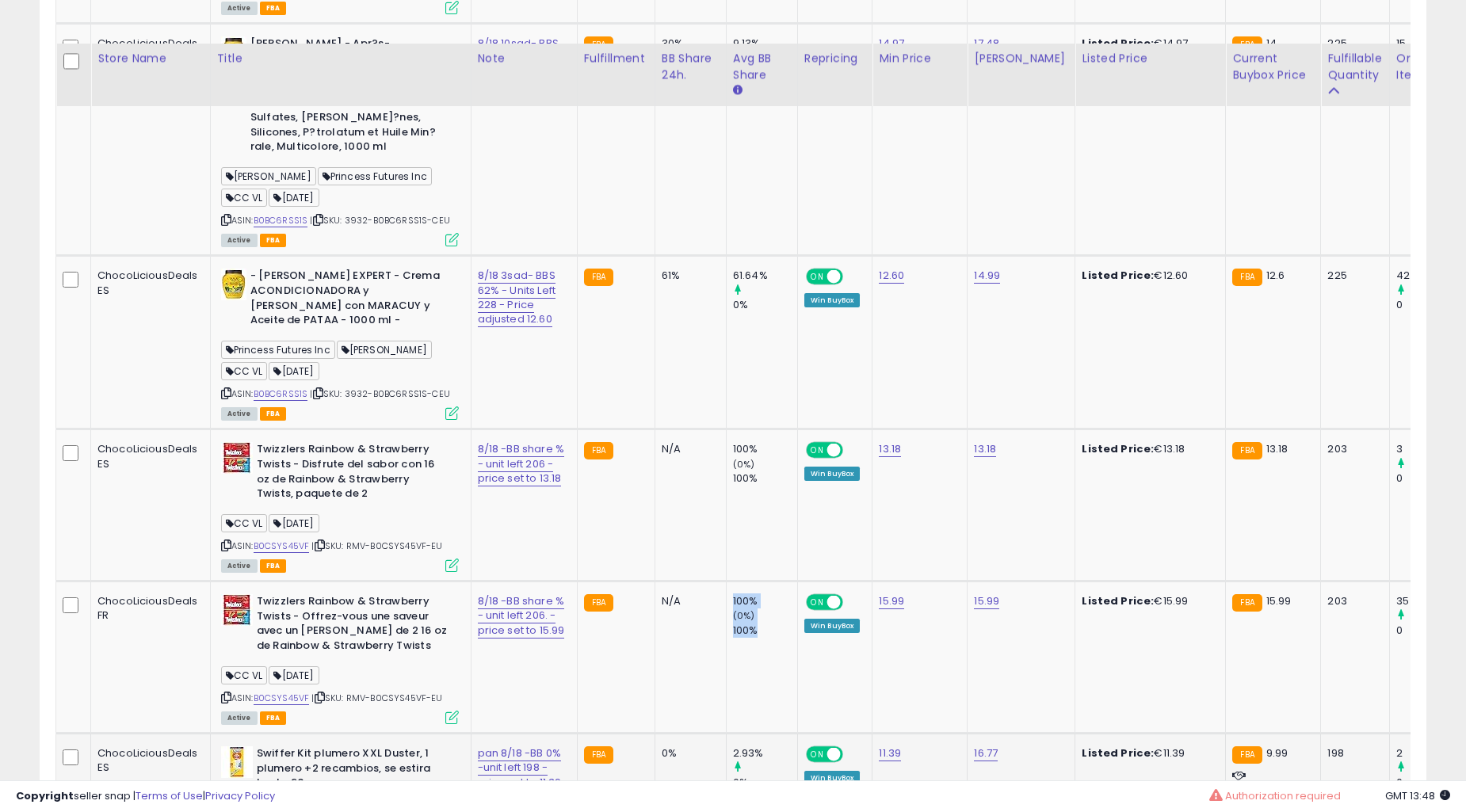
scroll to position [3663, 0]
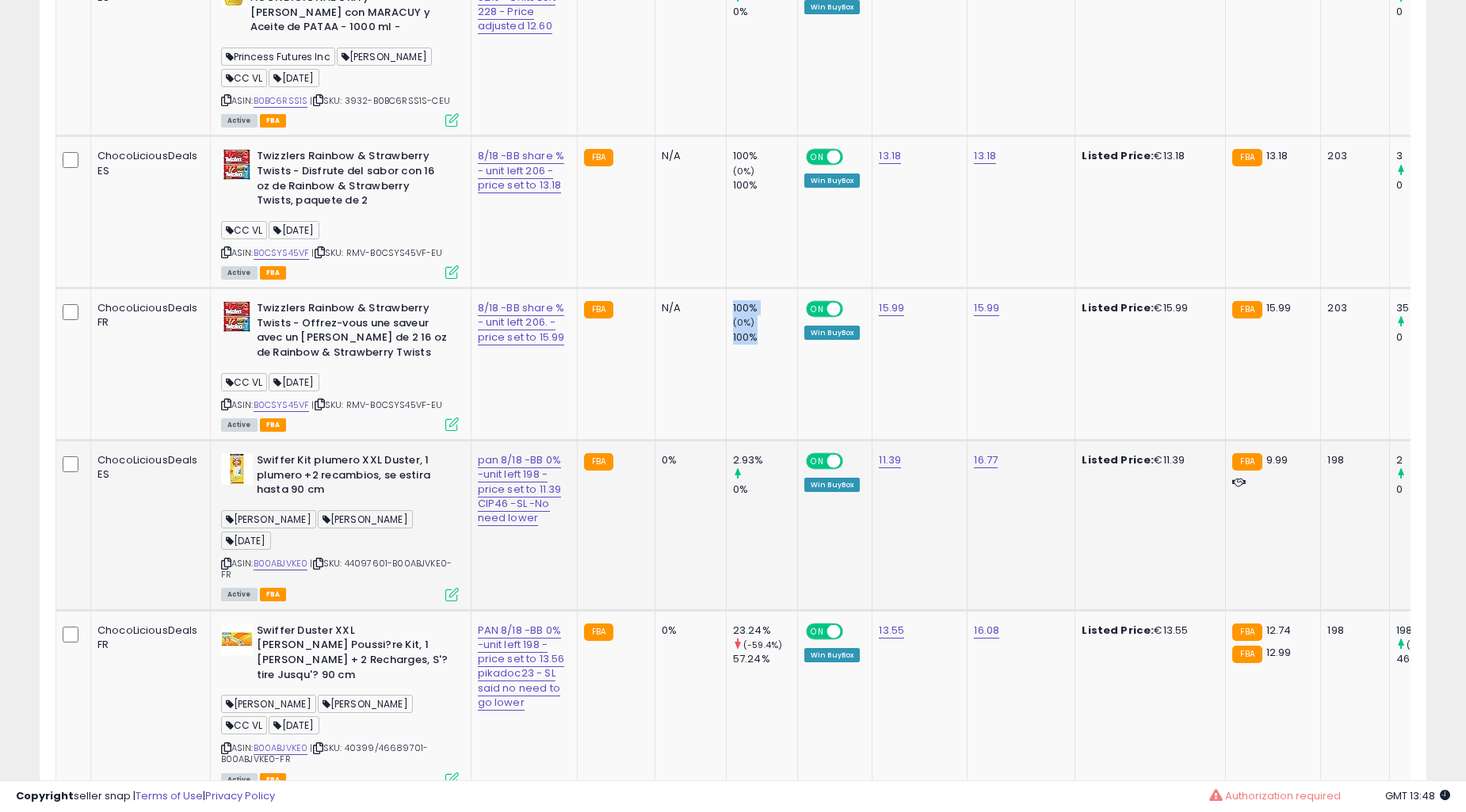
click at [678, 472] on td "0%" at bounding box center [690, 526] width 72 height 171
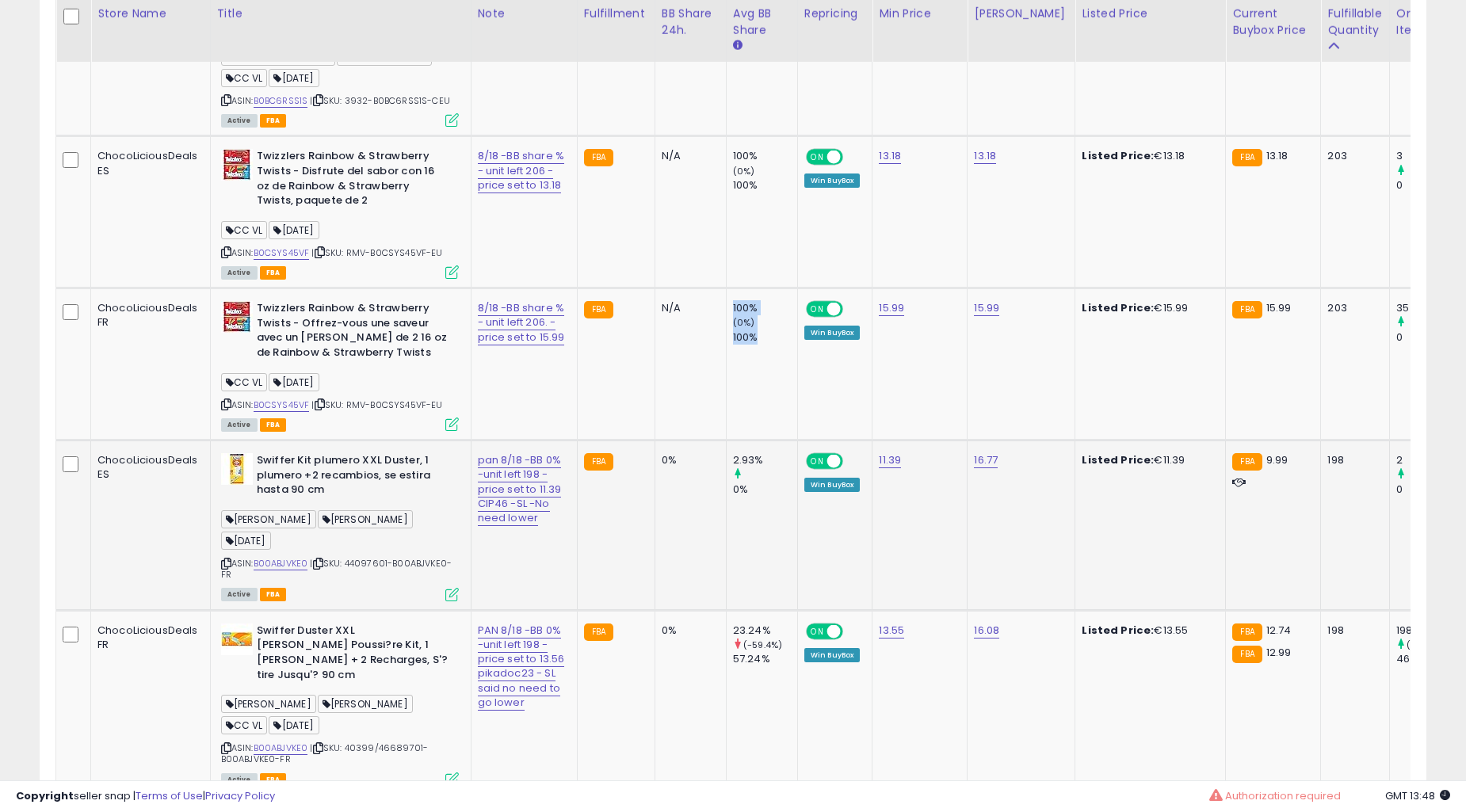
click at [678, 472] on td "0%" at bounding box center [690, 526] width 72 height 171
click at [679, 468] on td "0%" at bounding box center [690, 526] width 72 height 171
click at [685, 465] on td "0%" at bounding box center [690, 526] width 72 height 171
click at [689, 462] on td "0%" at bounding box center [690, 526] width 72 height 171
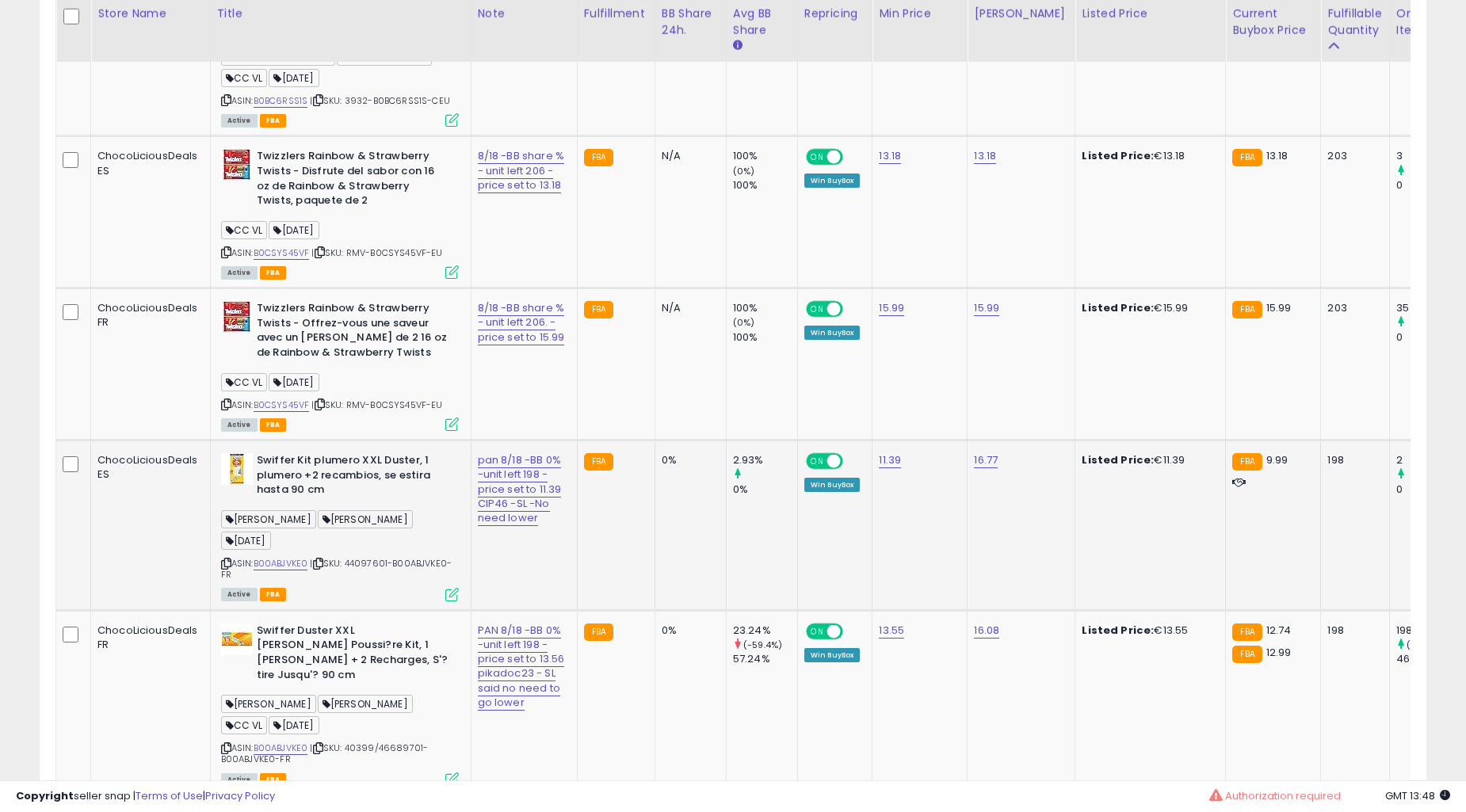
click at [689, 462] on td "0%" at bounding box center [690, 526] width 72 height 171
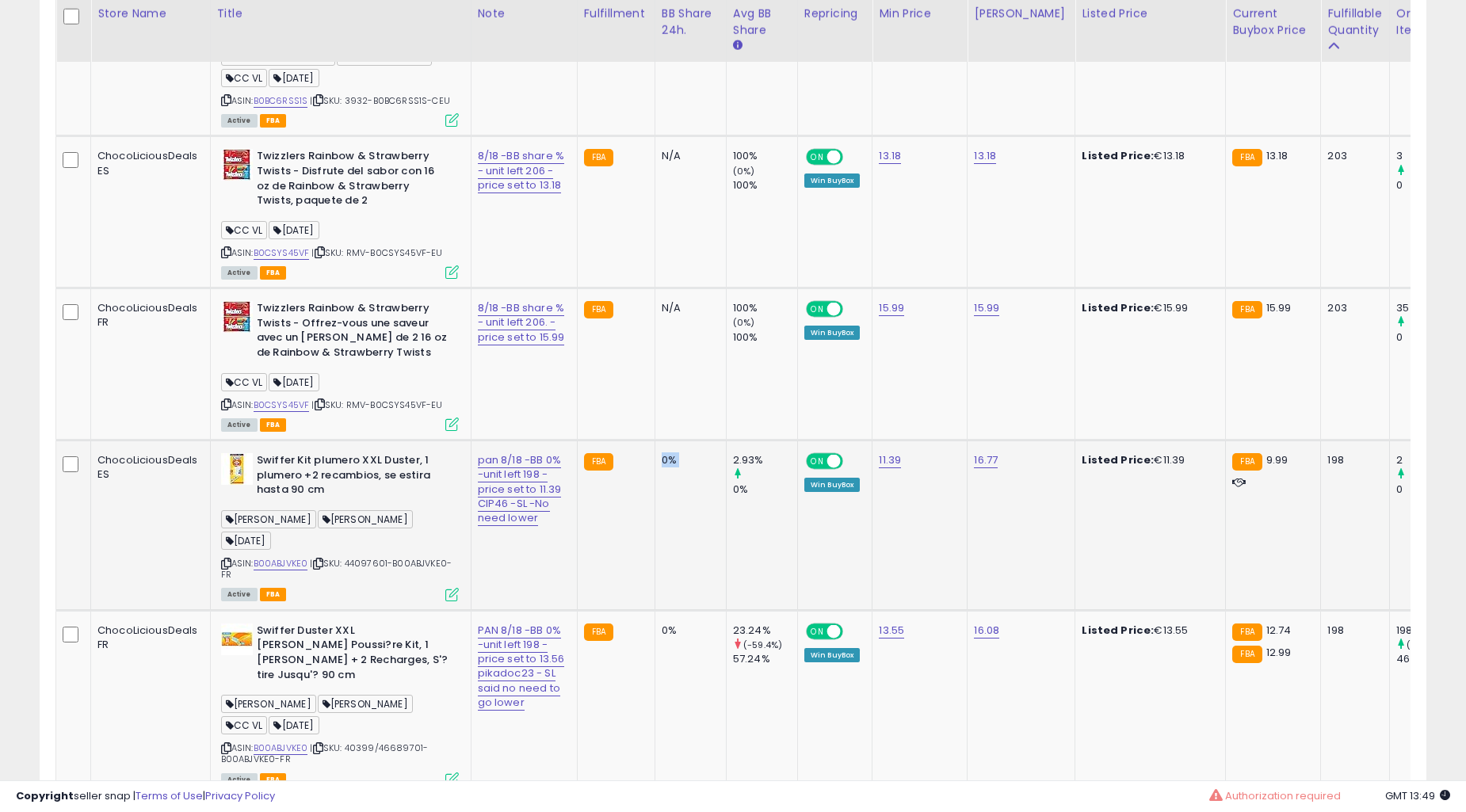
click at [689, 462] on td "0%" at bounding box center [690, 526] width 72 height 171
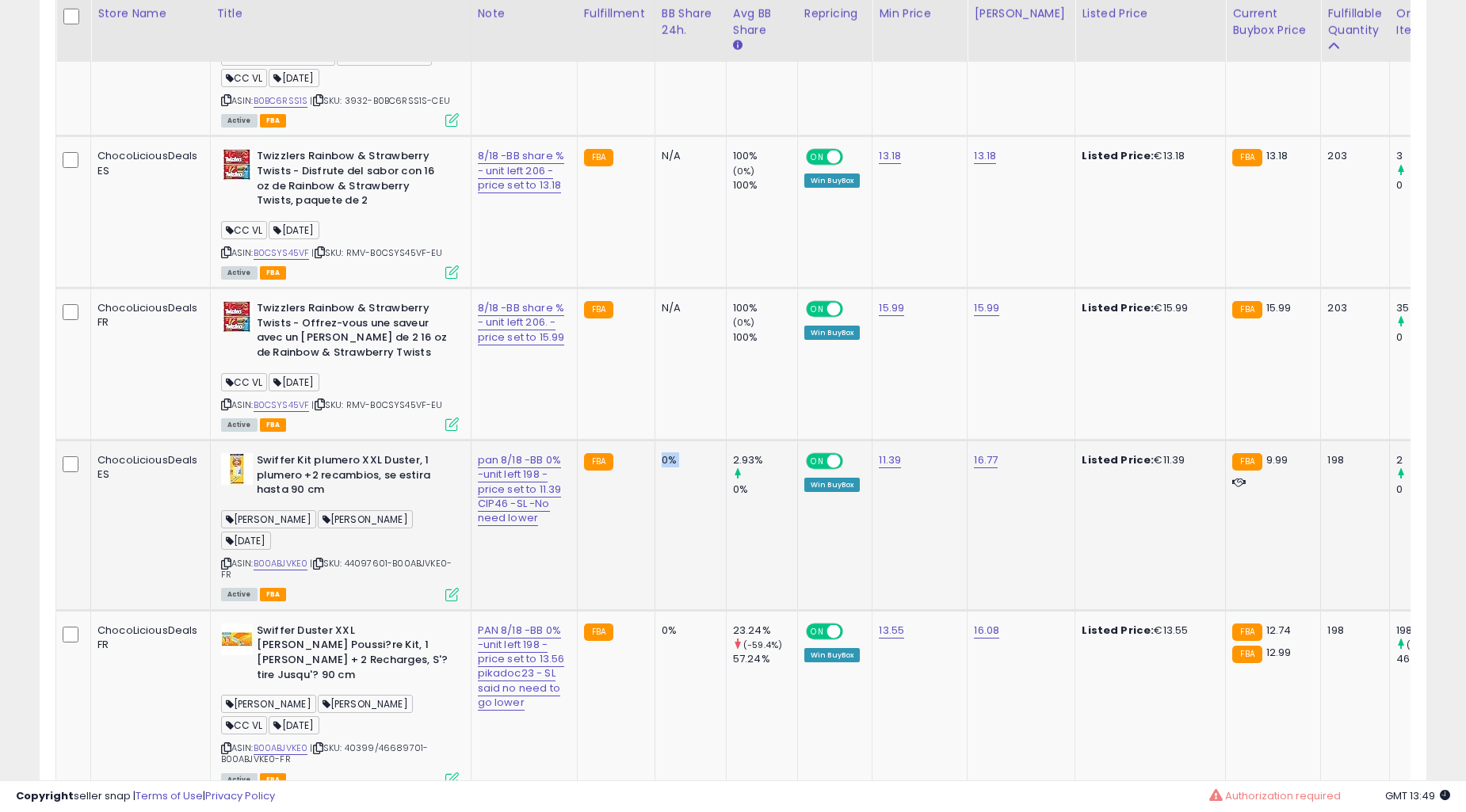
click at [689, 462] on td "0%" at bounding box center [690, 526] width 72 height 171
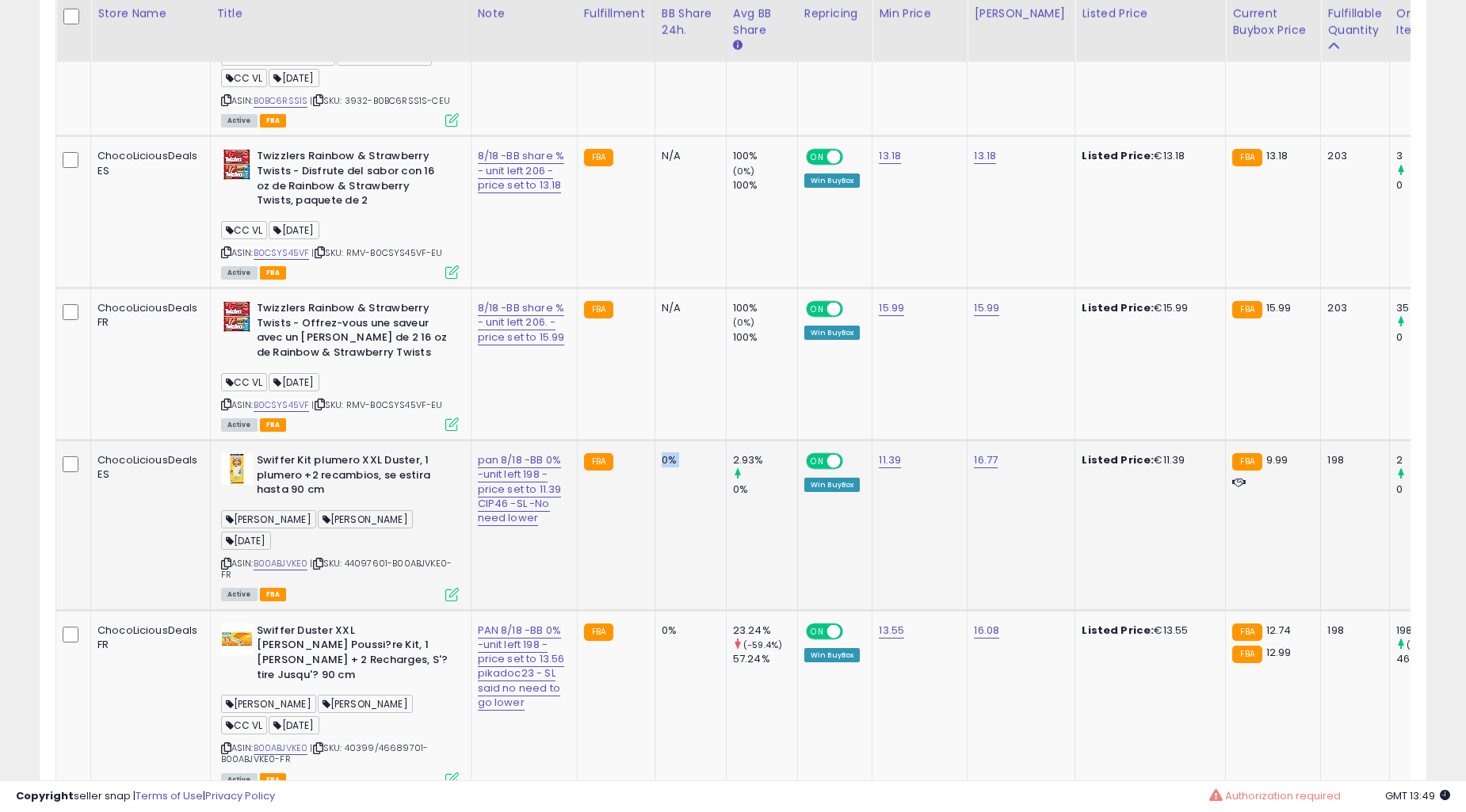
click at [689, 462] on td "0%" at bounding box center [690, 526] width 72 height 171
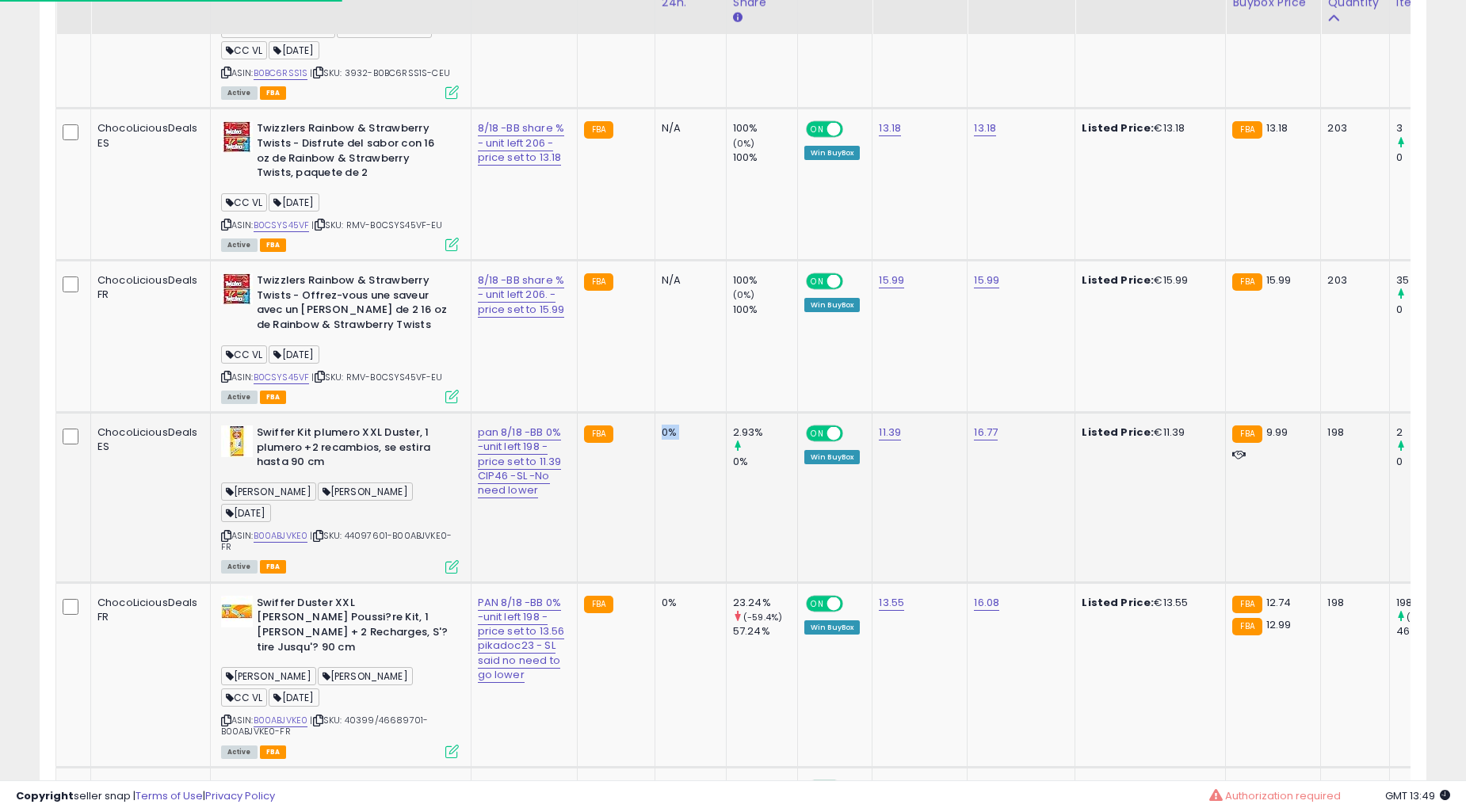
click at [689, 461] on td "0%" at bounding box center [690, 498] width 72 height 171
click at [689, 582] on td "0%" at bounding box center [690, 673] width 72 height 184
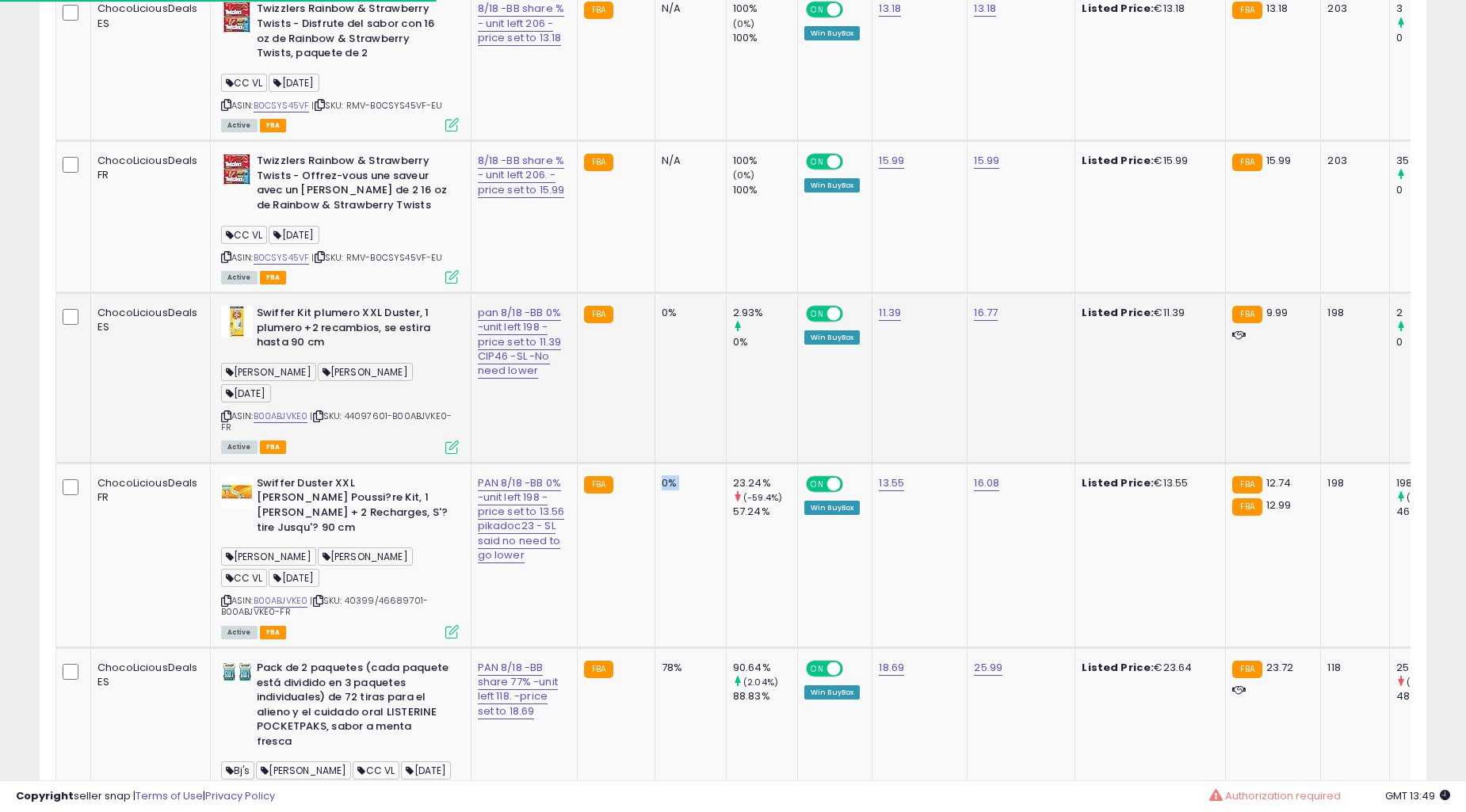
click at [689, 462] on td "0%" at bounding box center [690, 554] width 72 height 184
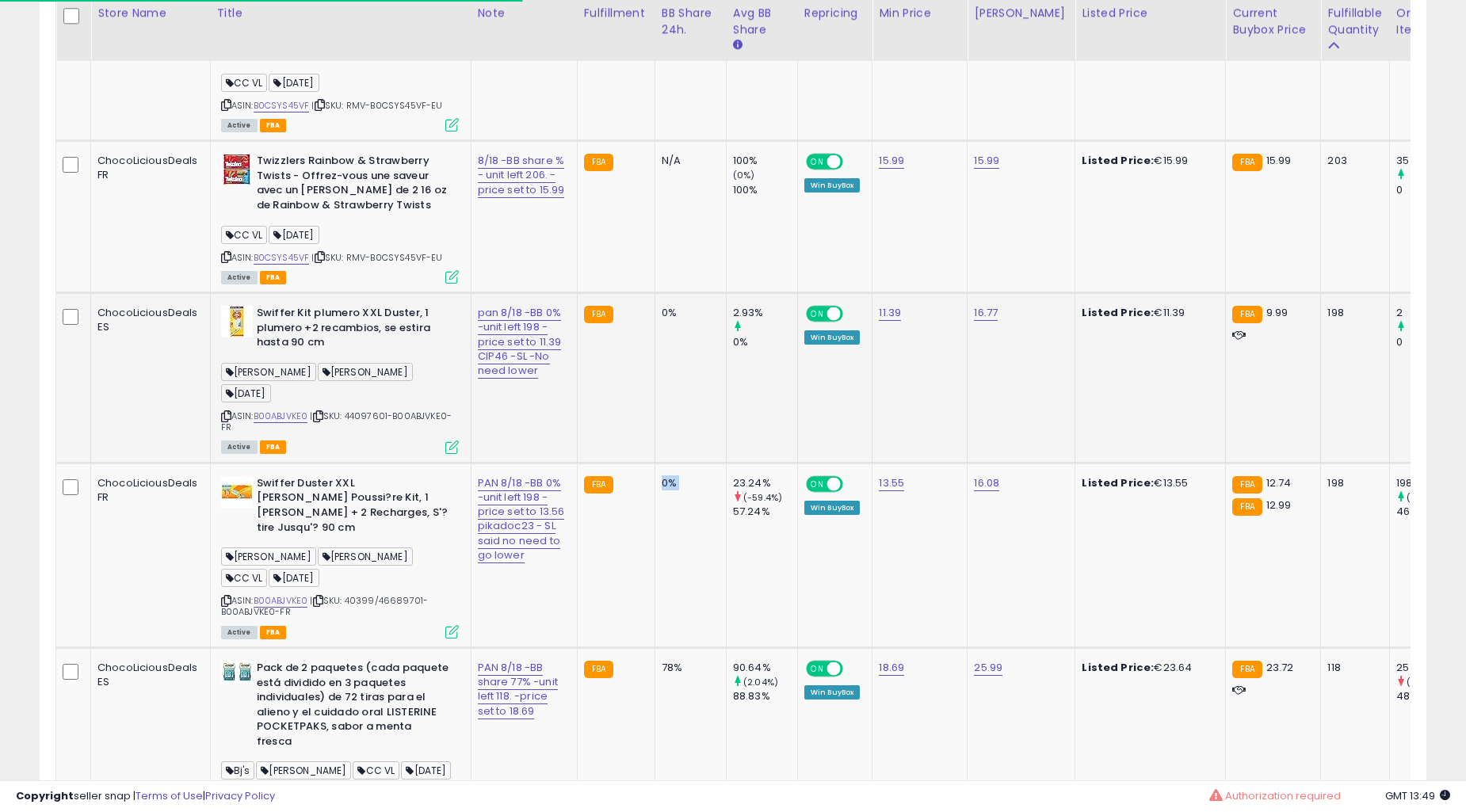
click at [689, 462] on td "0%" at bounding box center [690, 554] width 72 height 184
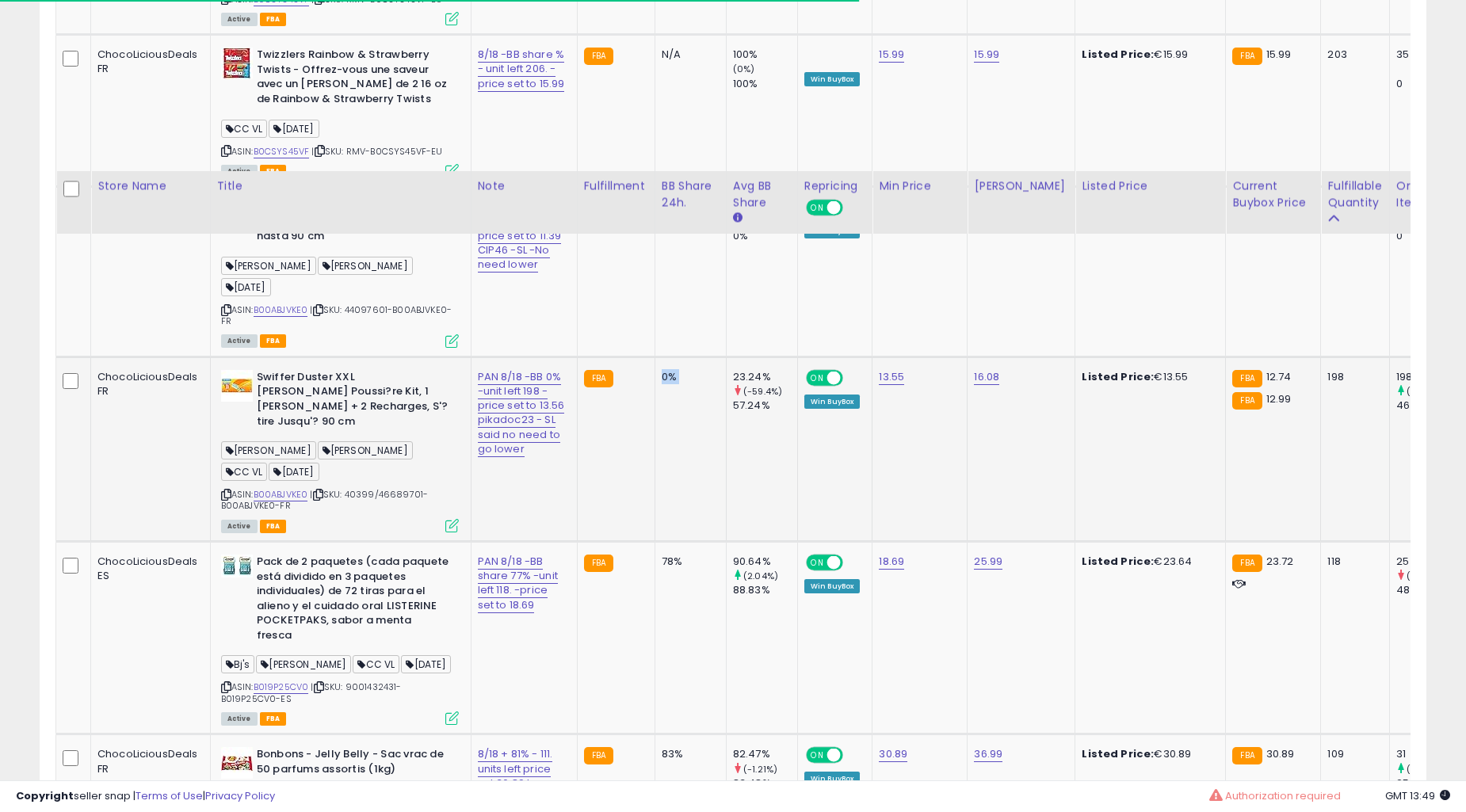
click at [726, 540] on td "90.64% (2.04%) 88.83%" at bounding box center [762, 637] width 72 height 193
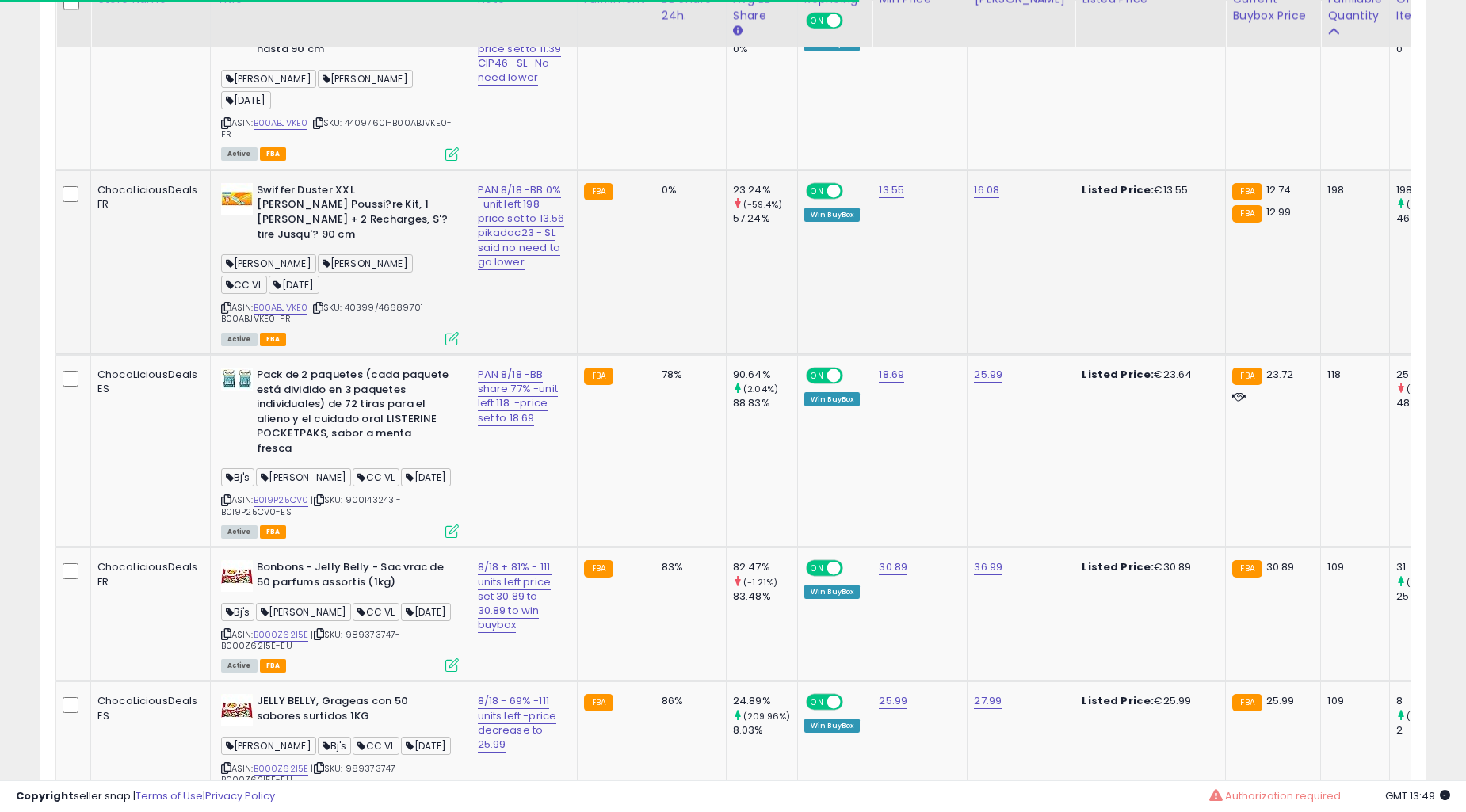
click at [726, 460] on td "90.64% (2.04%) 88.83%" at bounding box center [762, 450] width 72 height 193
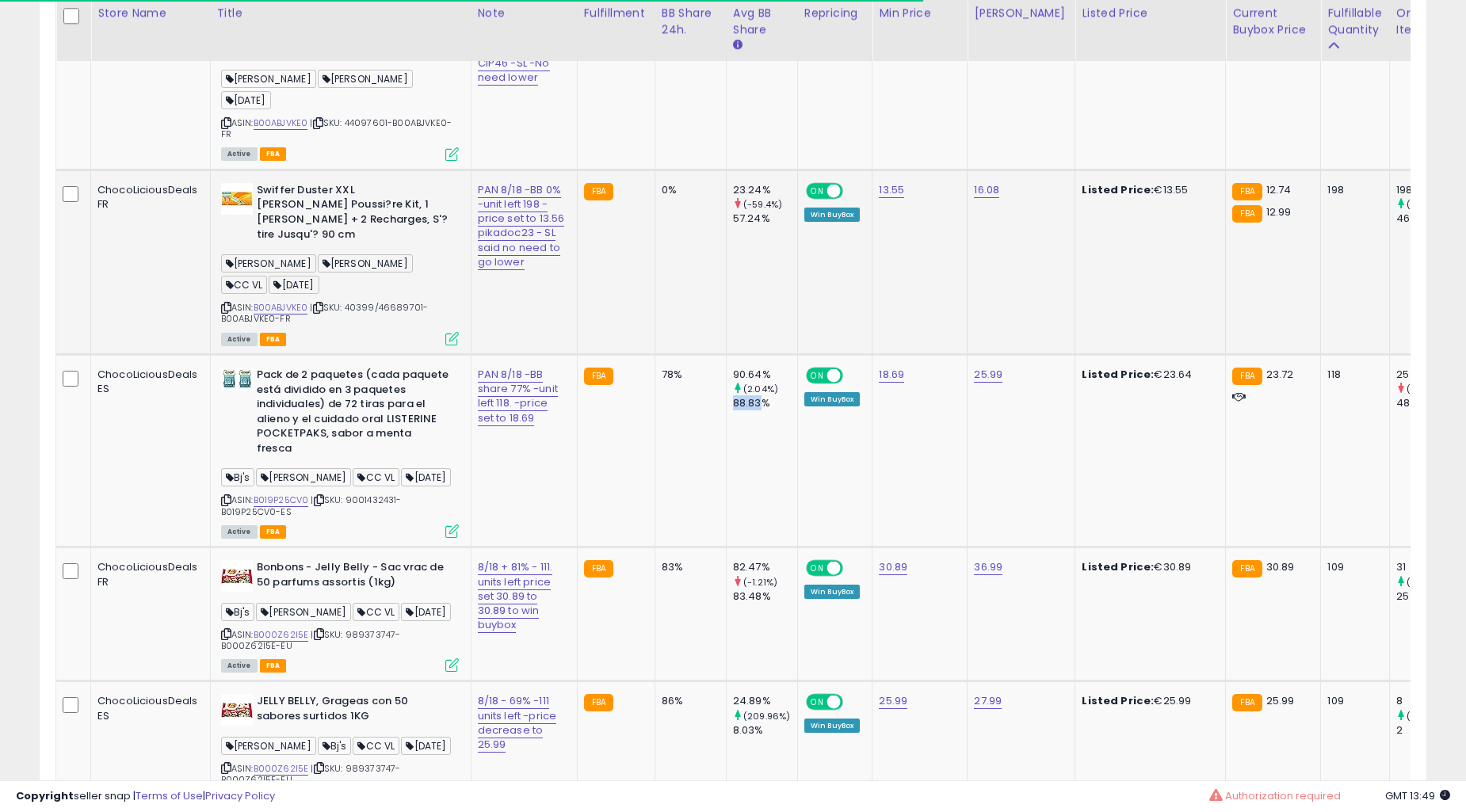
click at [726, 460] on td "90.64% (2.04%) 88.83%" at bounding box center [762, 450] width 72 height 193
click at [670, 428] on td "78%" at bounding box center [690, 450] width 72 height 193
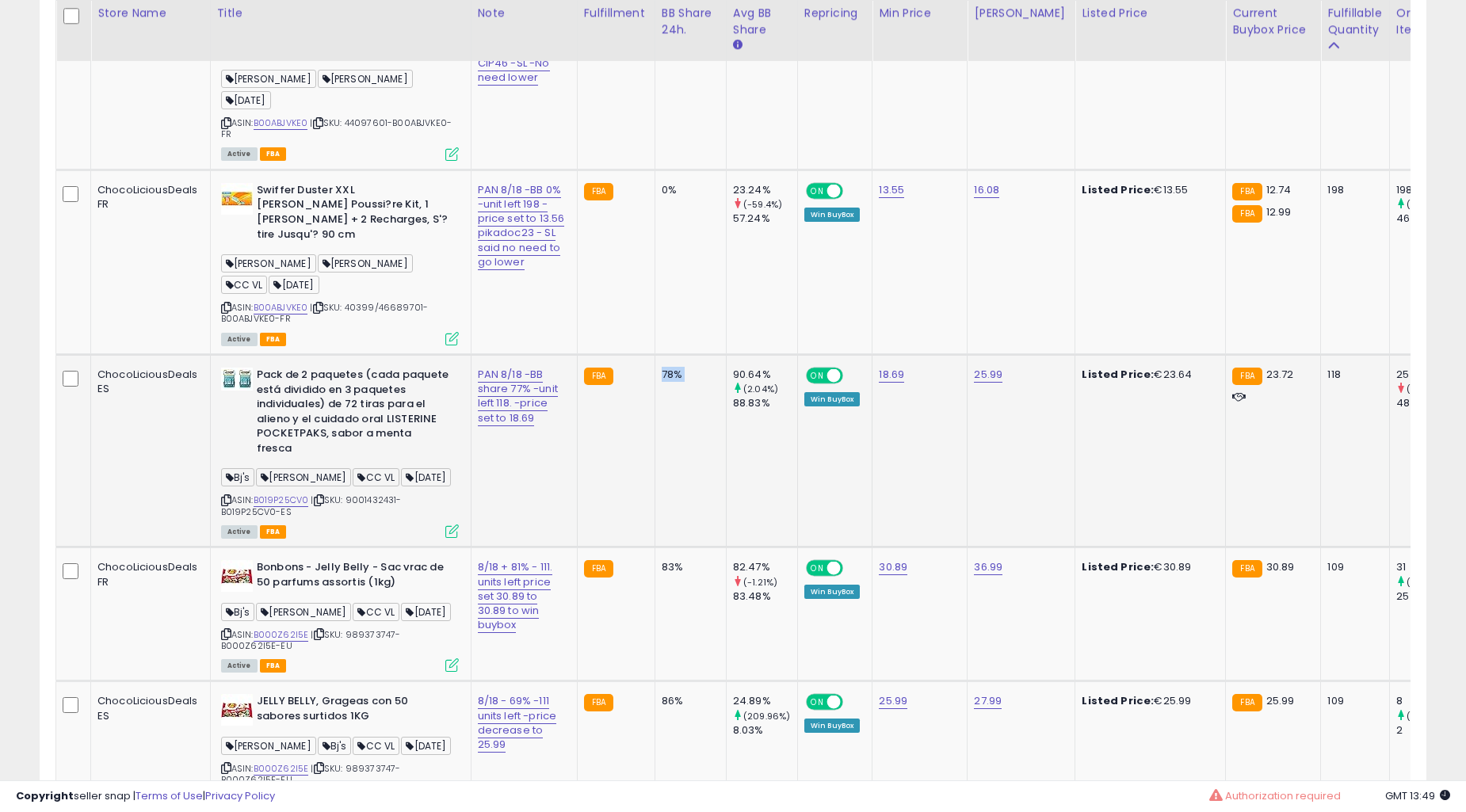
click at [683, 428] on td "78%" at bounding box center [690, 450] width 72 height 193
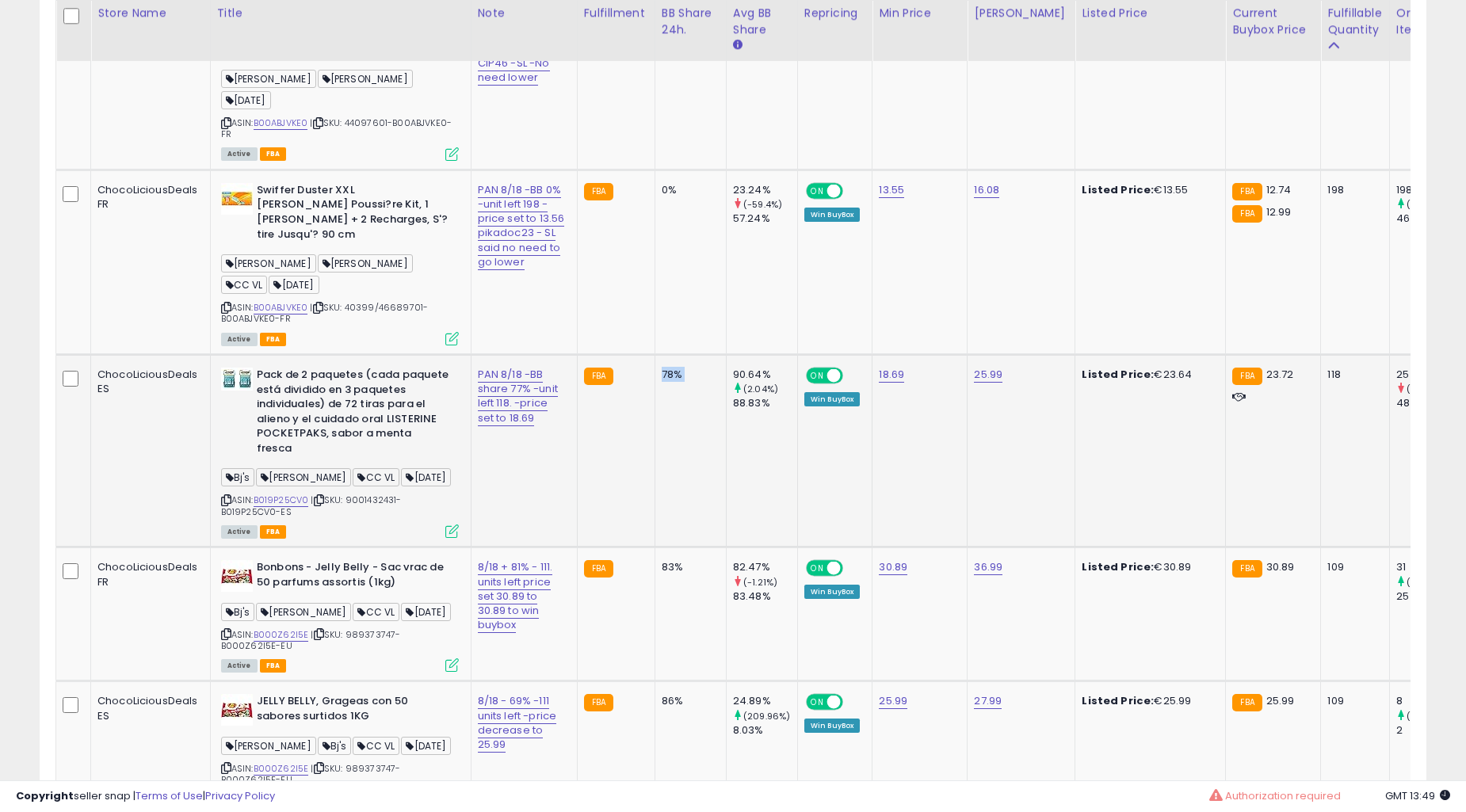
click at [683, 428] on td "78%" at bounding box center [690, 450] width 72 height 193
click at [662, 367] on div "78%" at bounding box center [688, 374] width 52 height 15
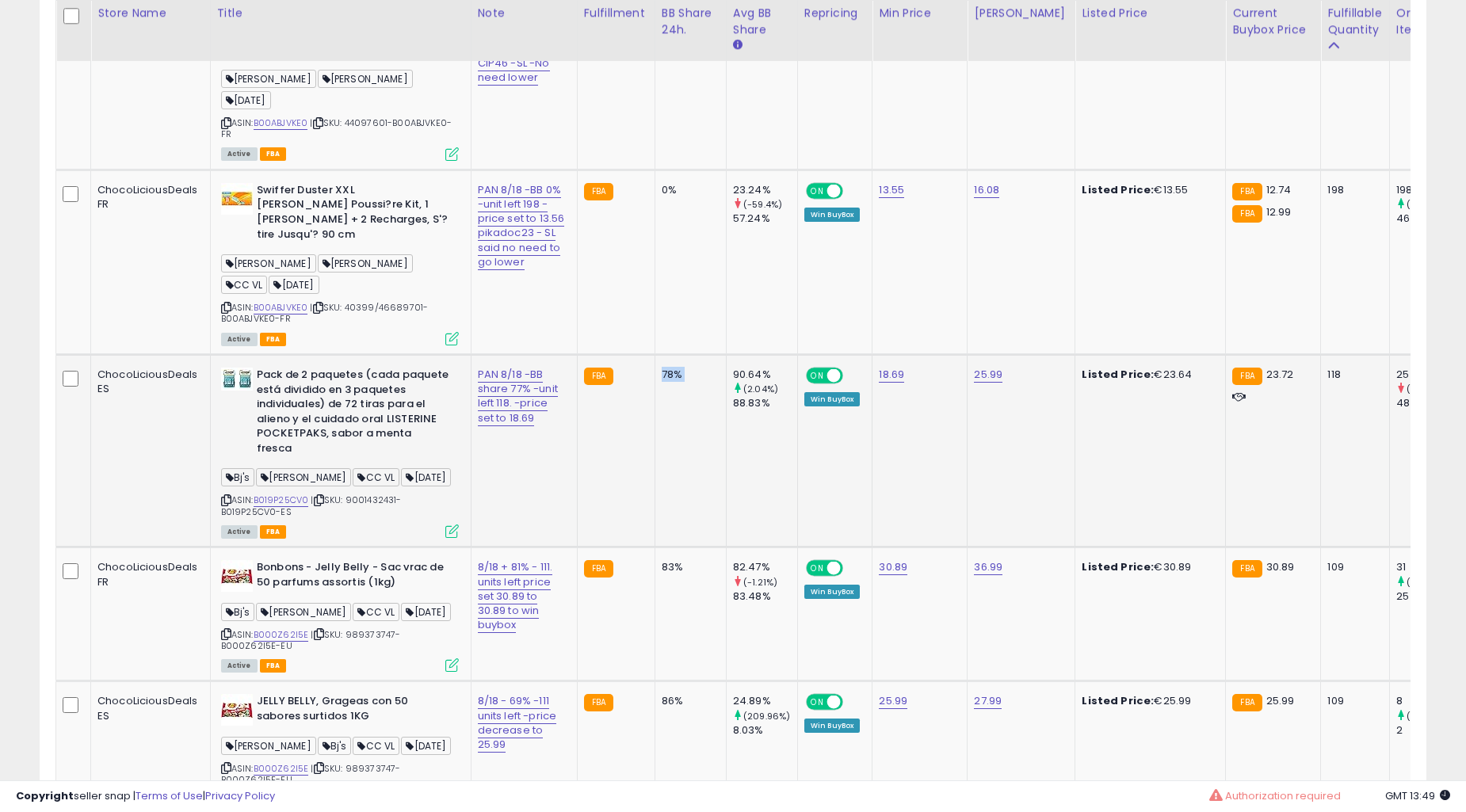
click at [662, 367] on div "78%" at bounding box center [688, 374] width 52 height 15
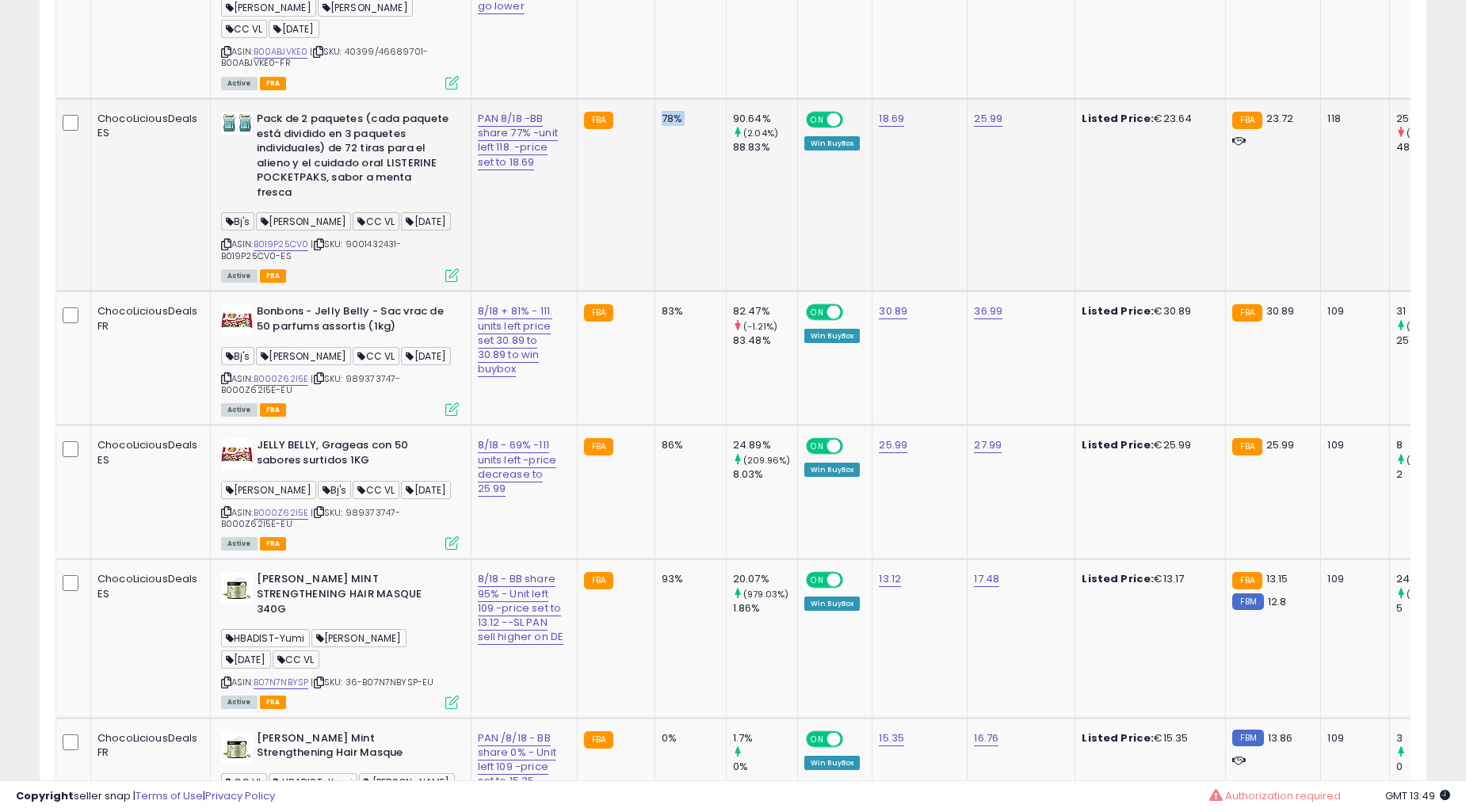
click at [655, 303] on td "83%" at bounding box center [690, 359] width 72 height 134
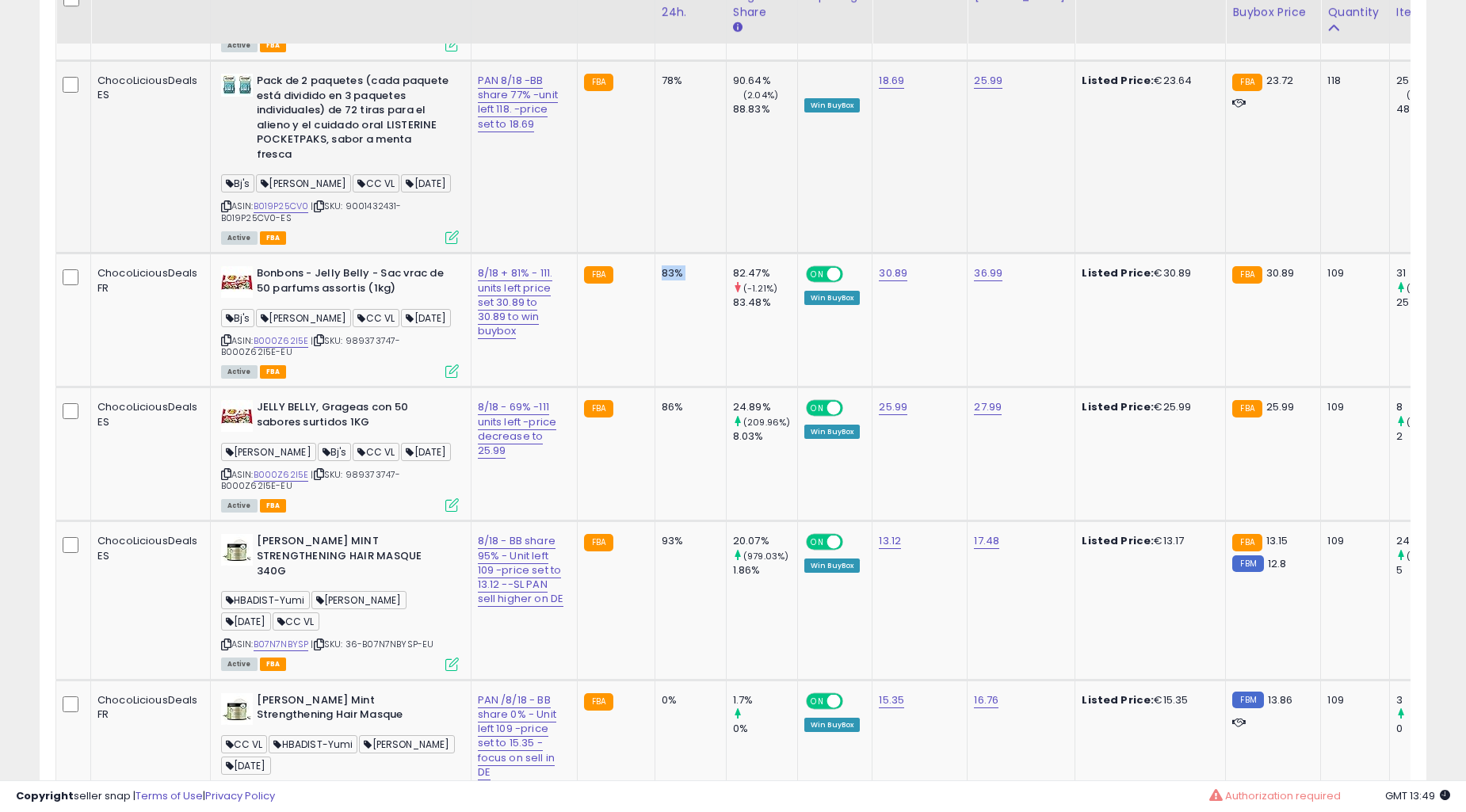
click at [655, 303] on td "83%" at bounding box center [690, 320] width 72 height 134
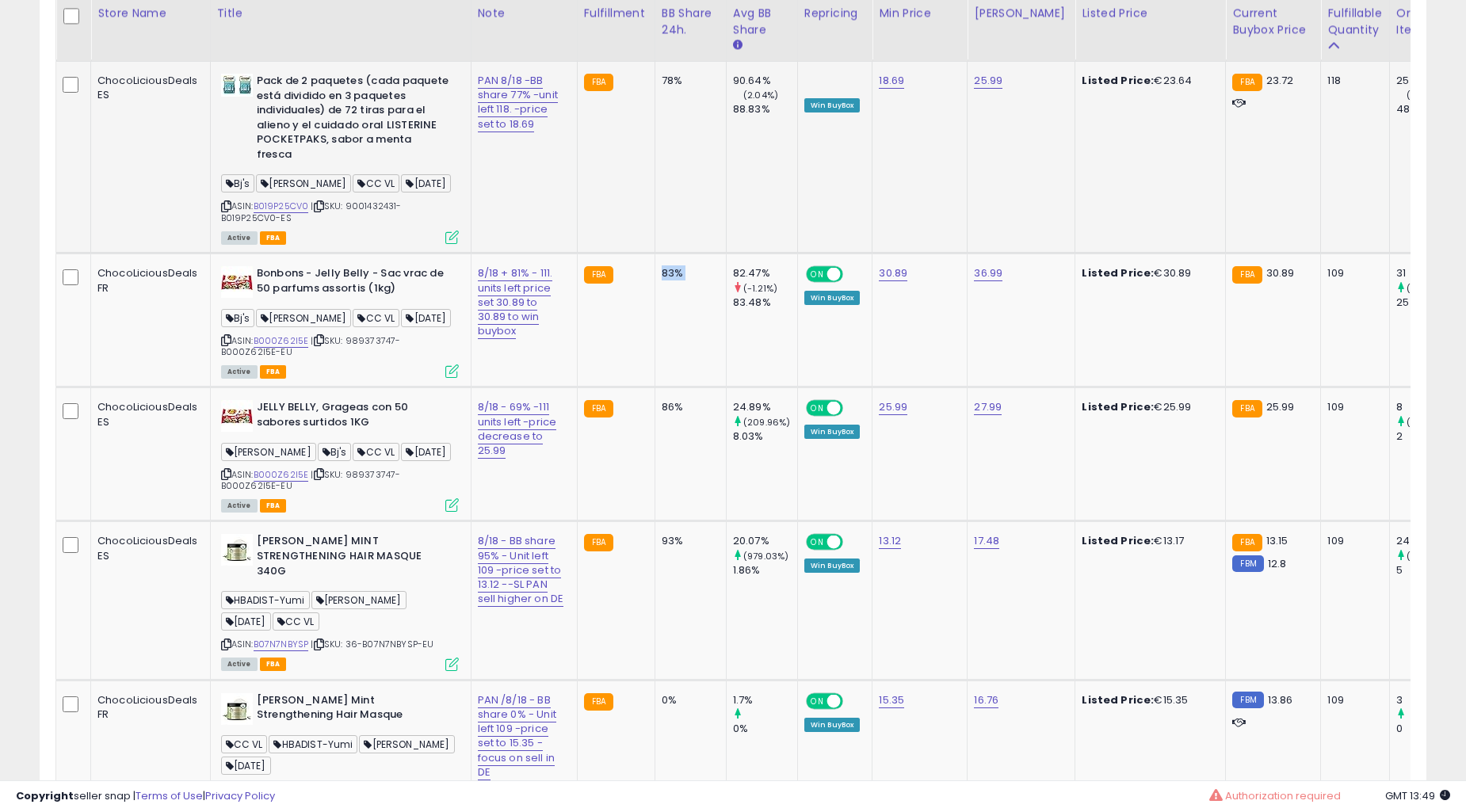
click at [655, 303] on td "83%" at bounding box center [690, 320] width 72 height 134
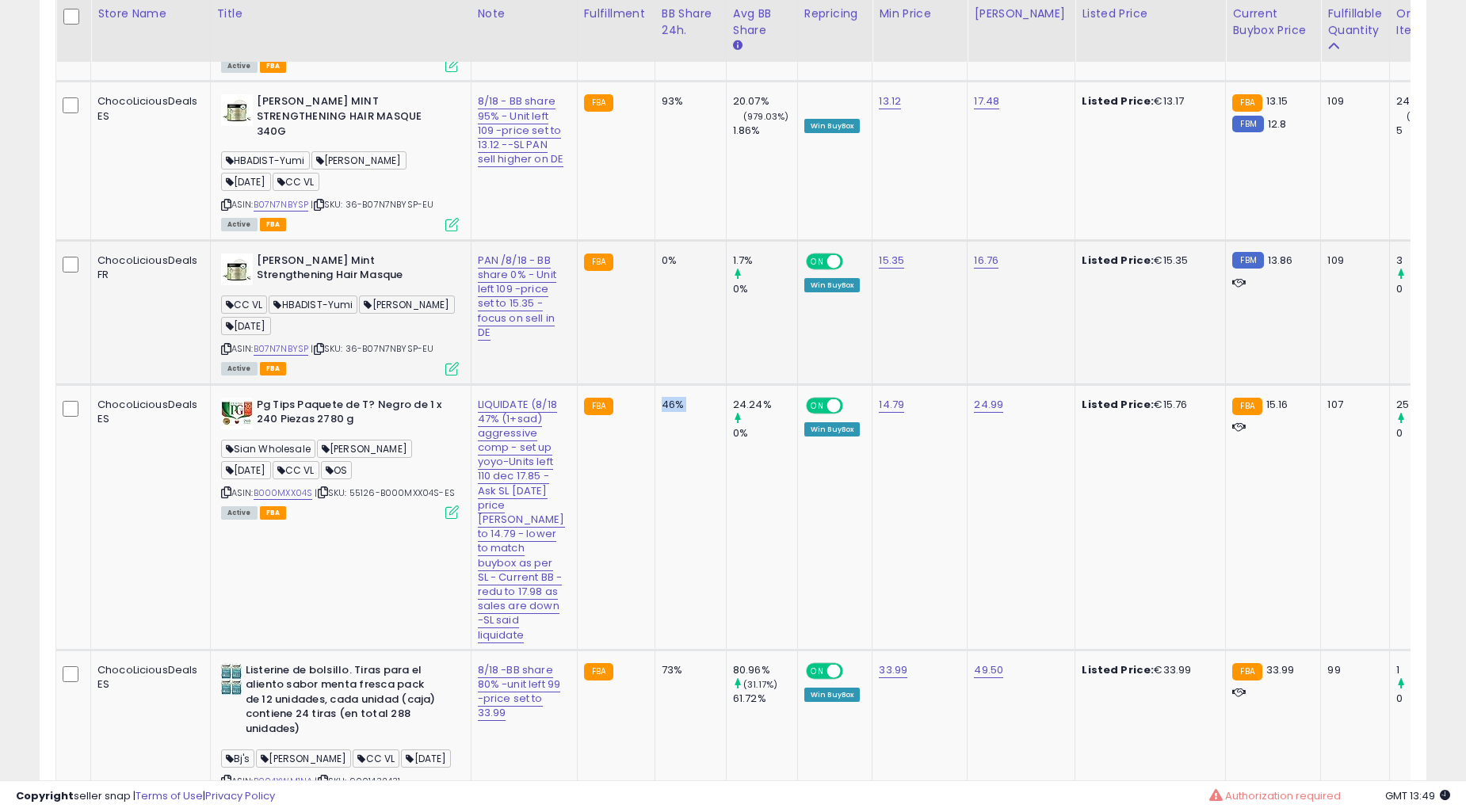
click at [662, 397] on div "46%" at bounding box center [688, 405] width 52 height 15
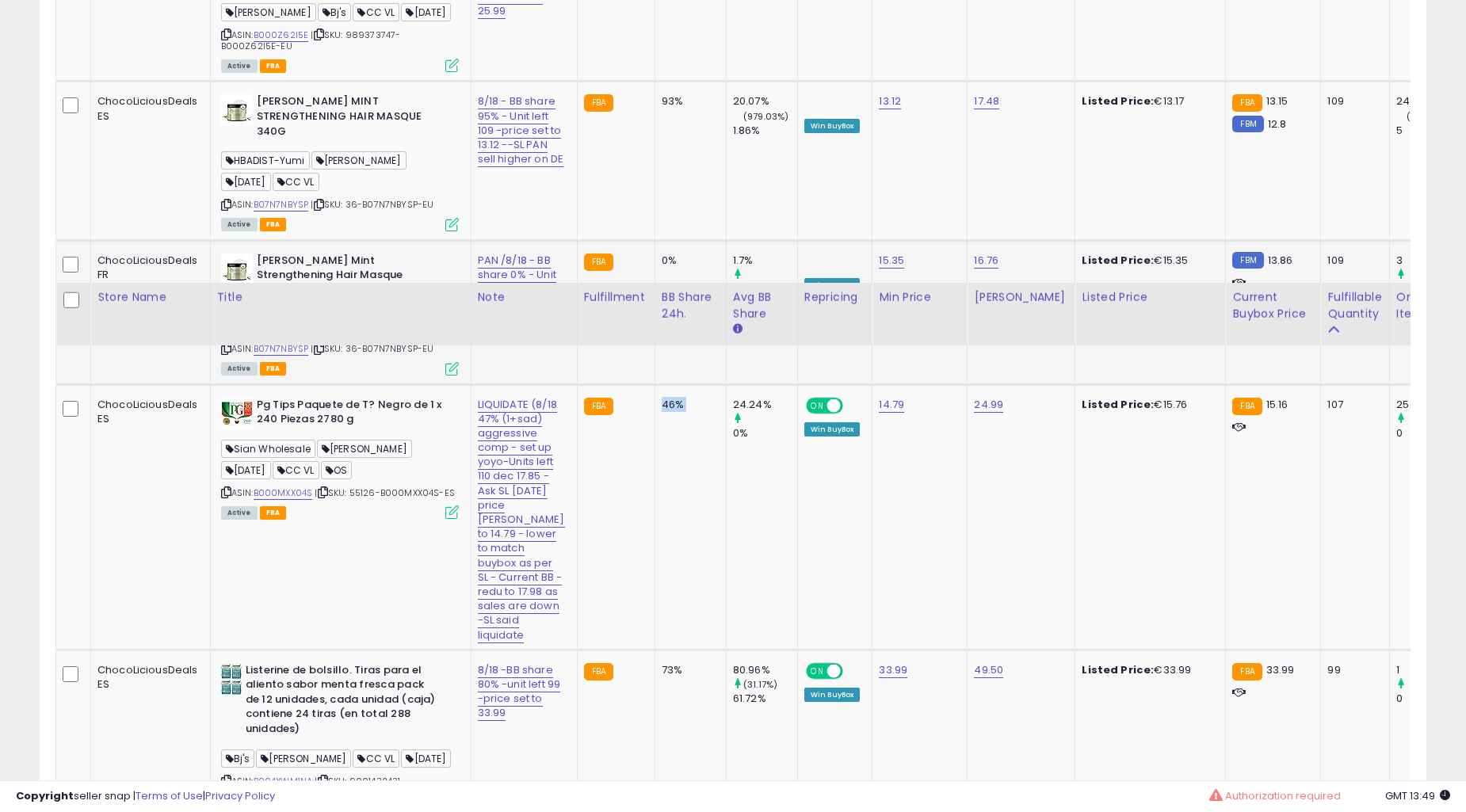
click at [655, 650] on td "73%" at bounding box center [690, 739] width 72 height 178
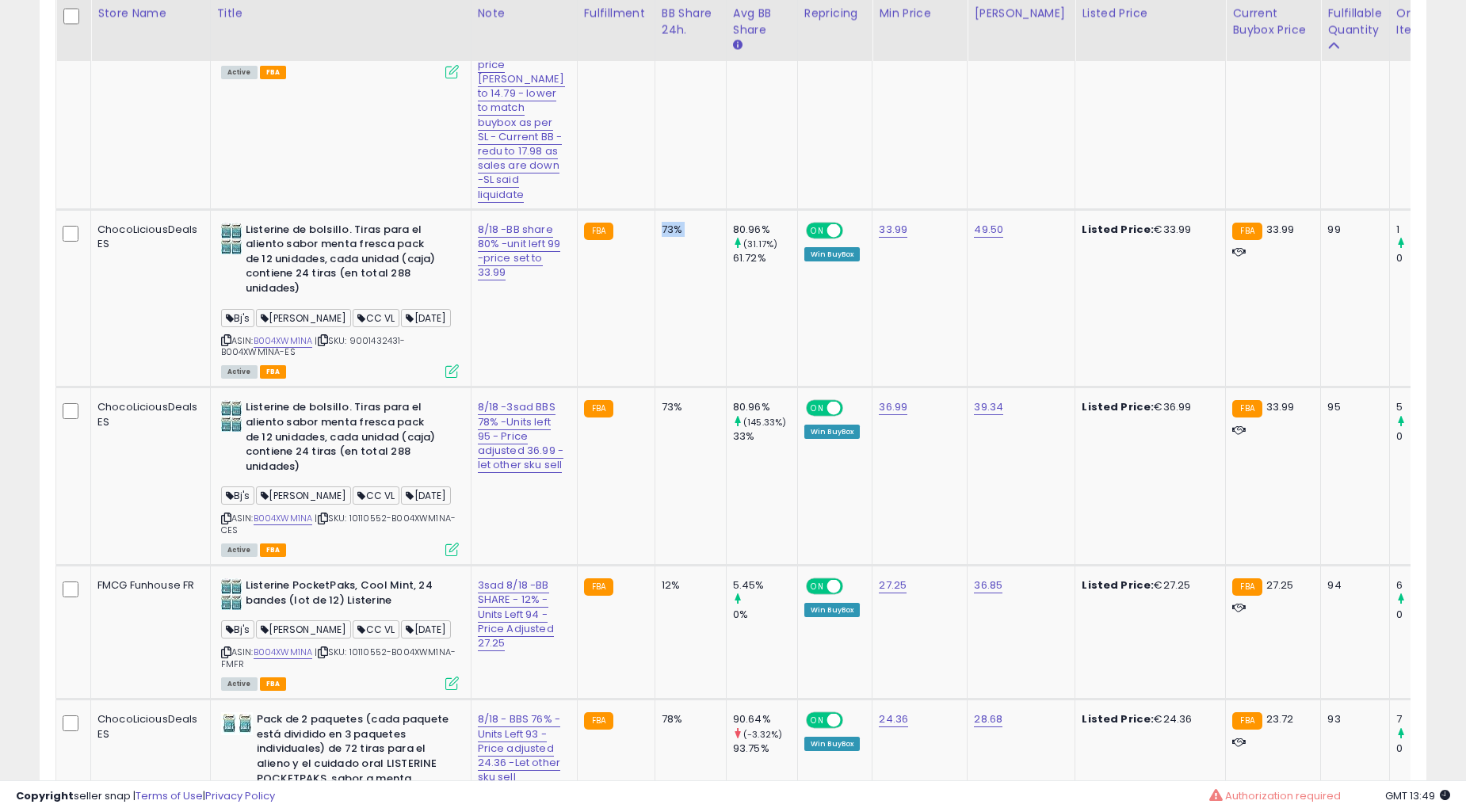
click at [655, 302] on td "73%" at bounding box center [690, 298] width 72 height 178
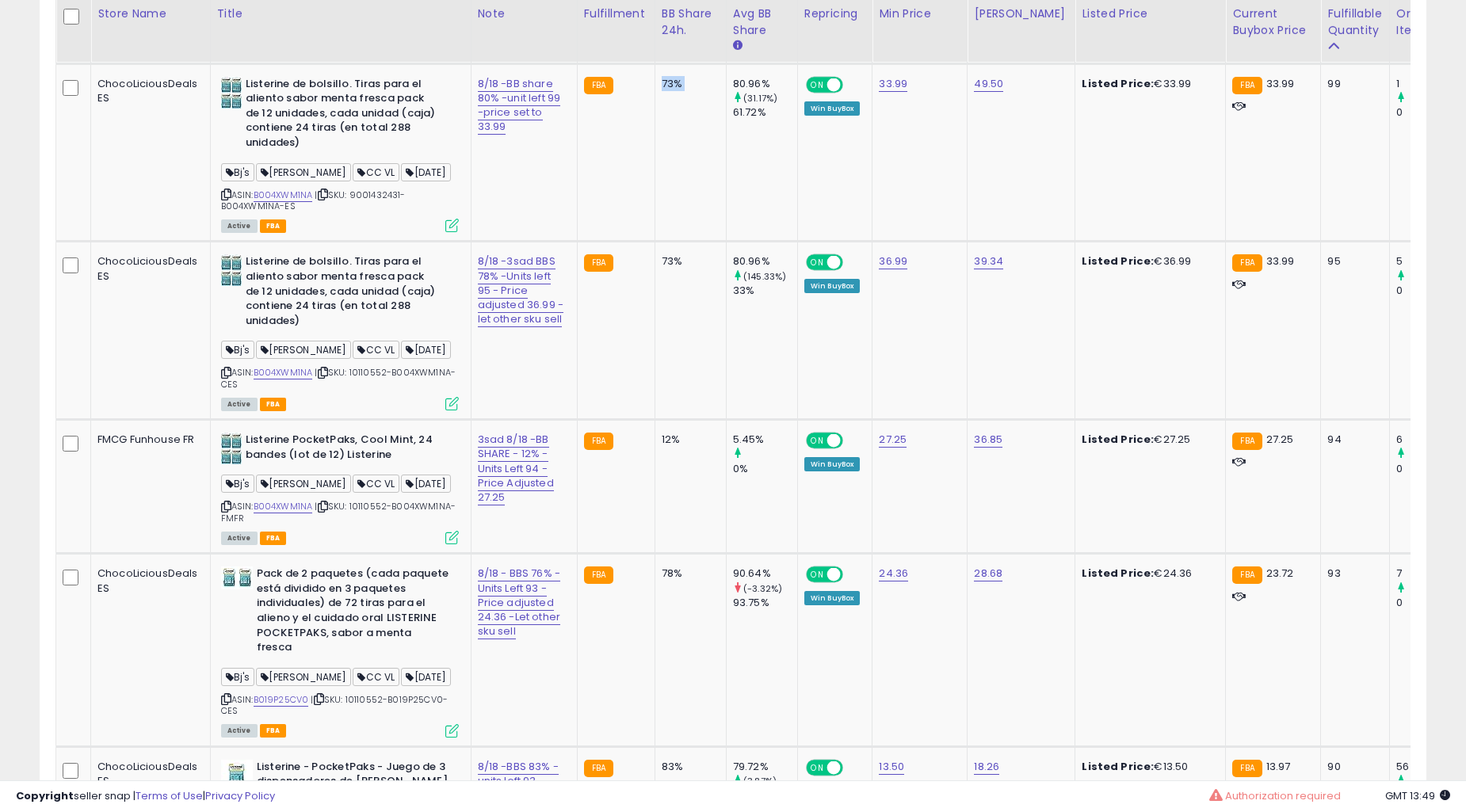
click at [655, 302] on td "73%" at bounding box center [690, 330] width 72 height 178
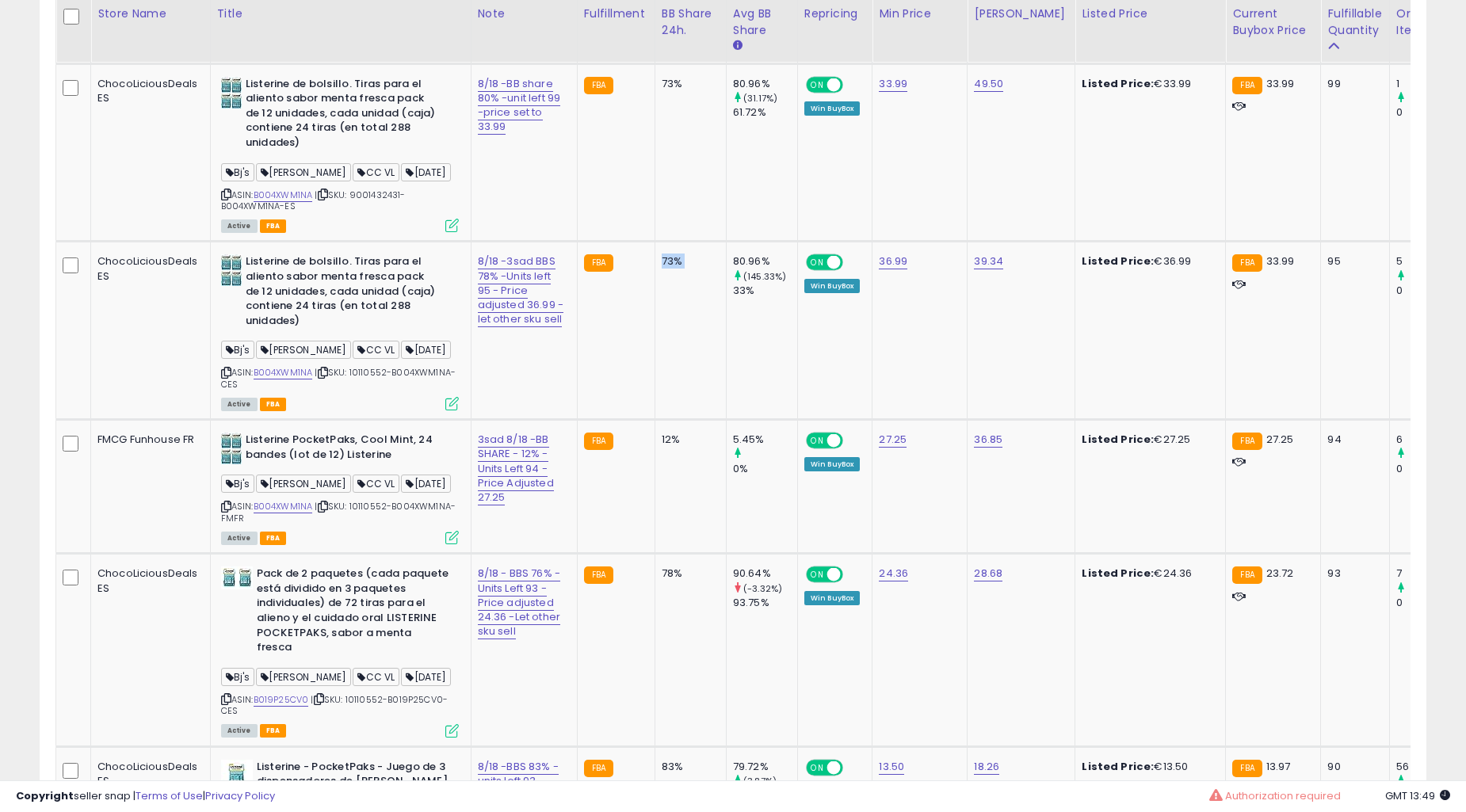
click at [655, 302] on td "73%" at bounding box center [690, 330] width 72 height 178
click at [662, 566] on div "78%" at bounding box center [688, 573] width 52 height 15
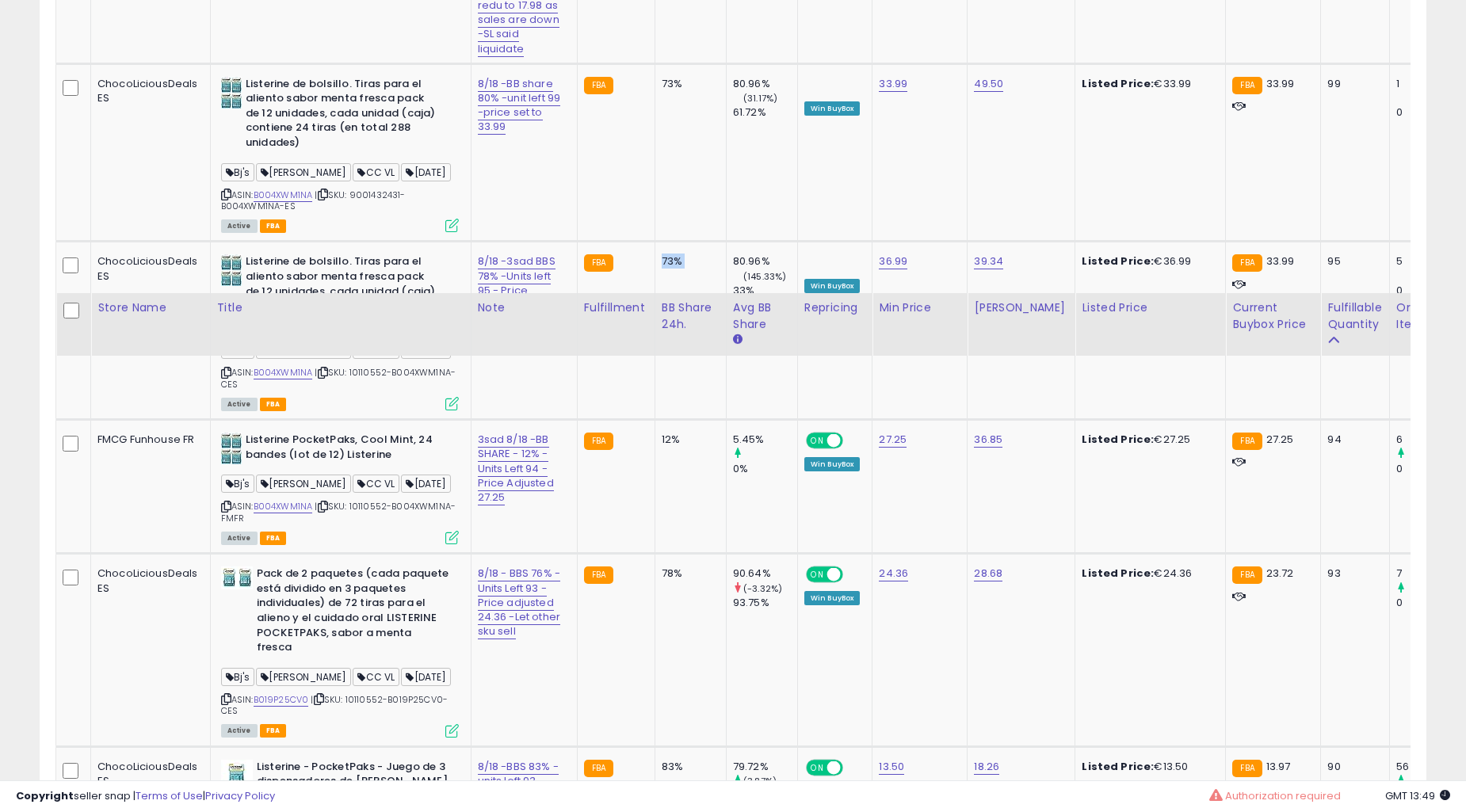
scroll to position [5715, 0]
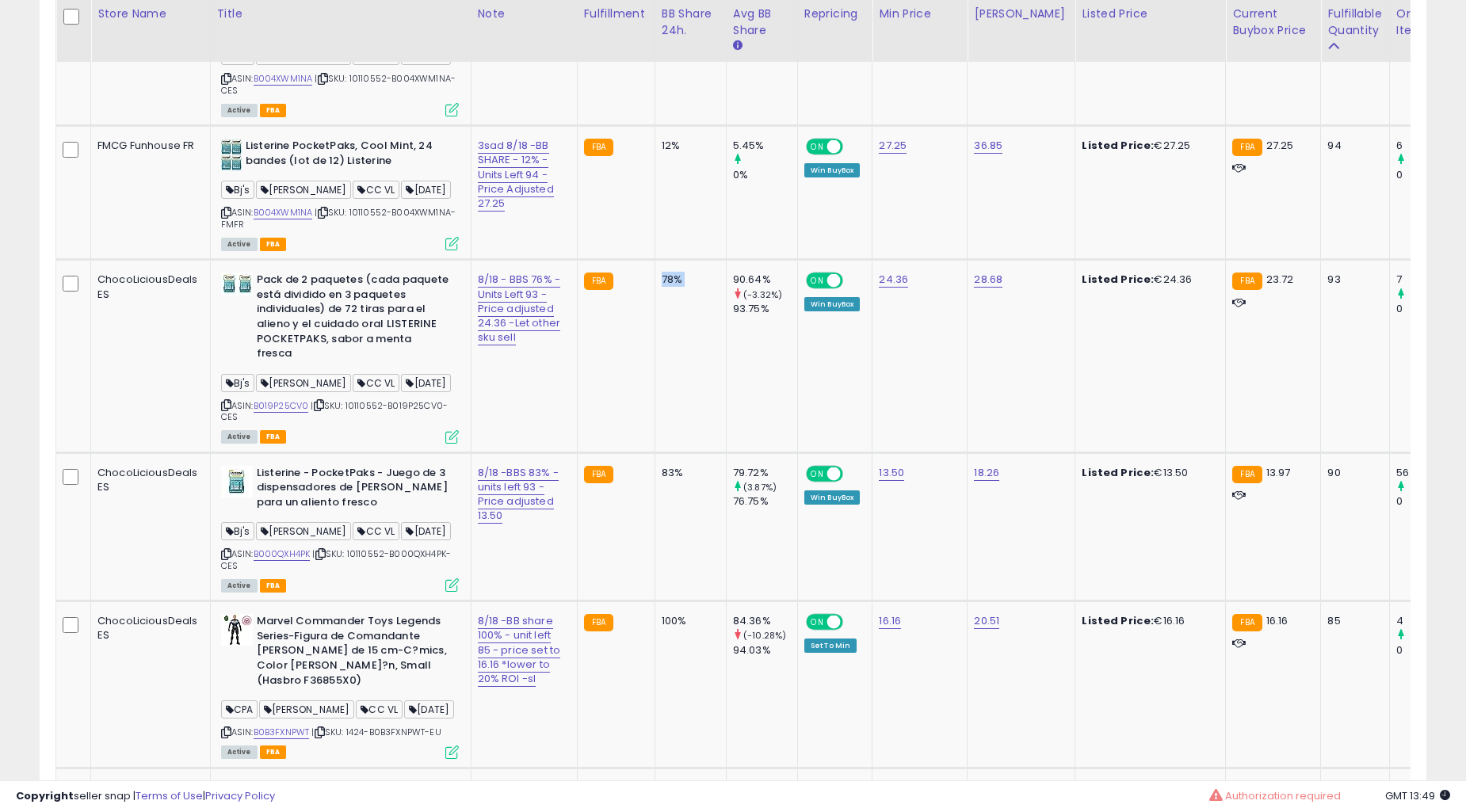
click at [662, 286] on div "78%" at bounding box center [688, 280] width 52 height 15
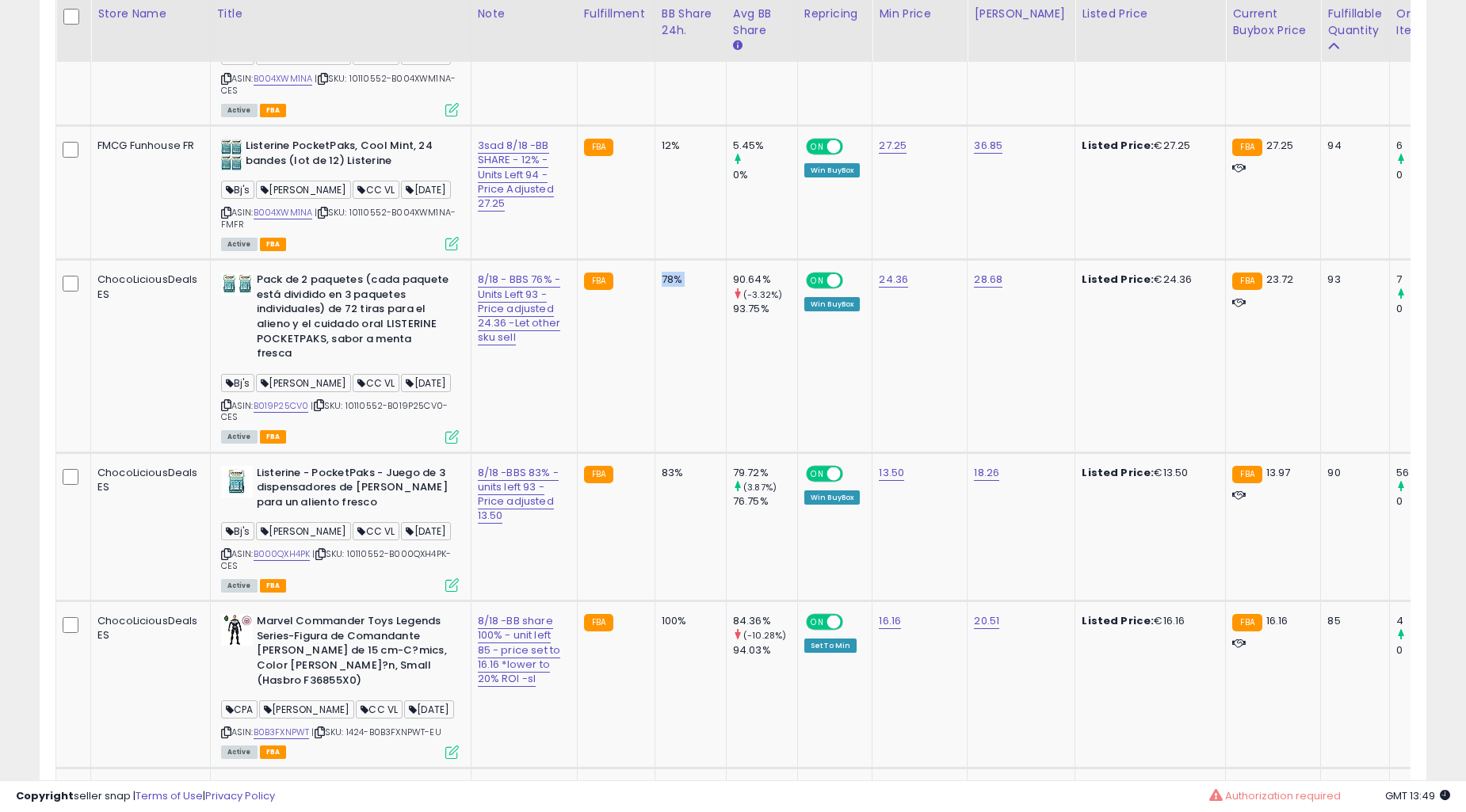
click at [662, 286] on div "78%" at bounding box center [688, 280] width 52 height 15
click at [610, 404] on td "FBA" at bounding box center [615, 356] width 78 height 193
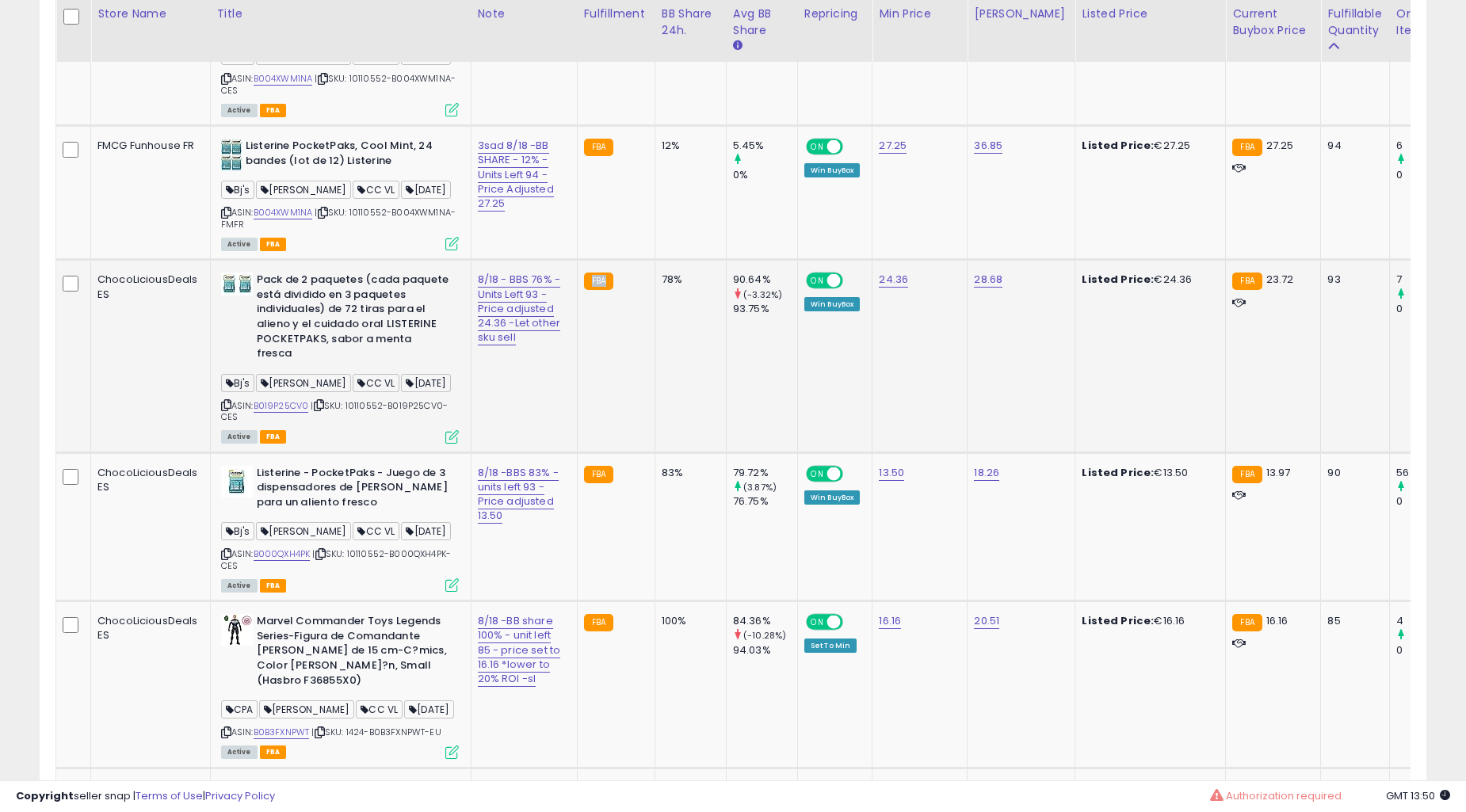
click at [610, 404] on td "FBA" at bounding box center [615, 356] width 78 height 193
click at [611, 402] on td "FBA" at bounding box center [615, 356] width 78 height 193
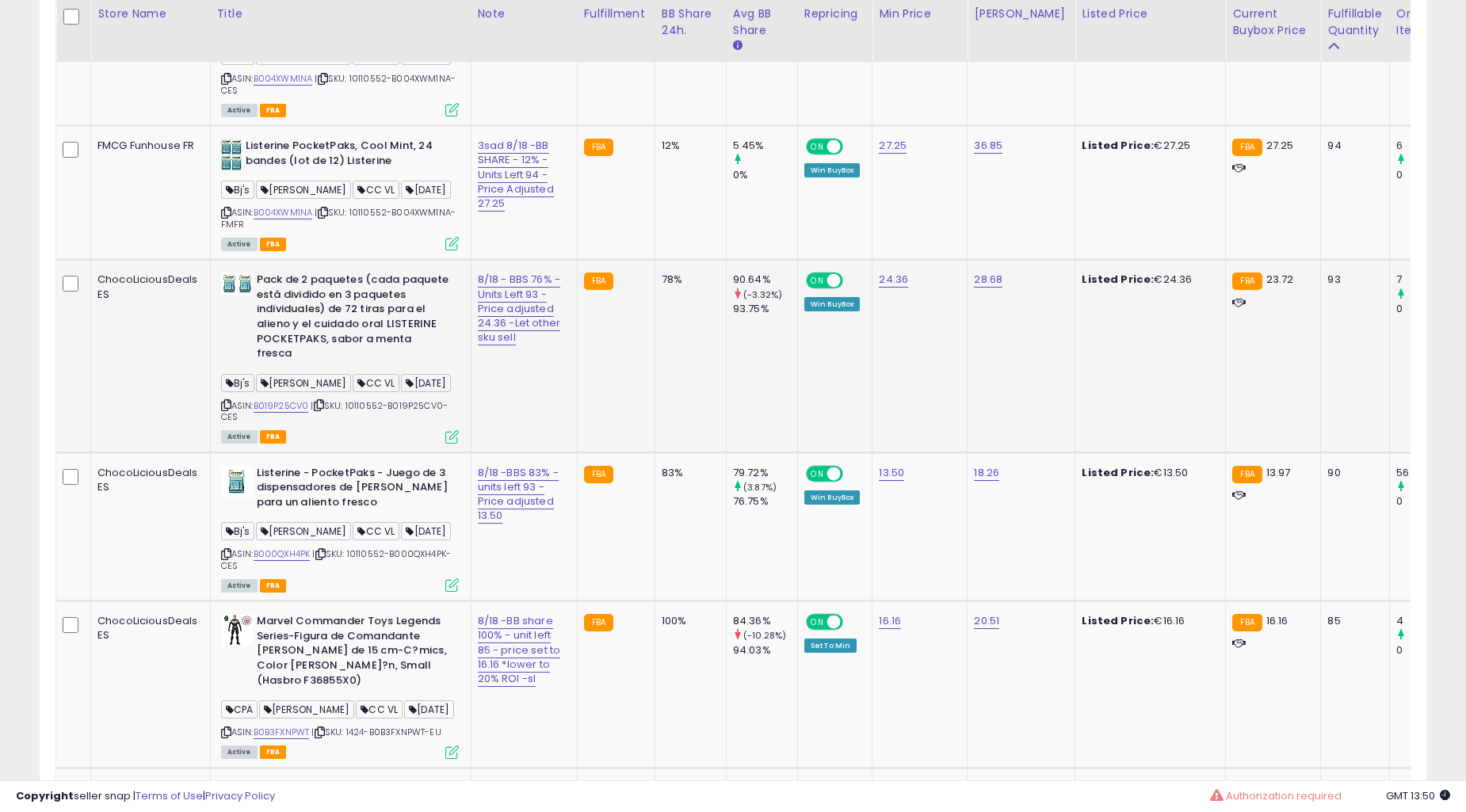
click at [611, 402] on td "FBA" at bounding box center [615, 356] width 78 height 193
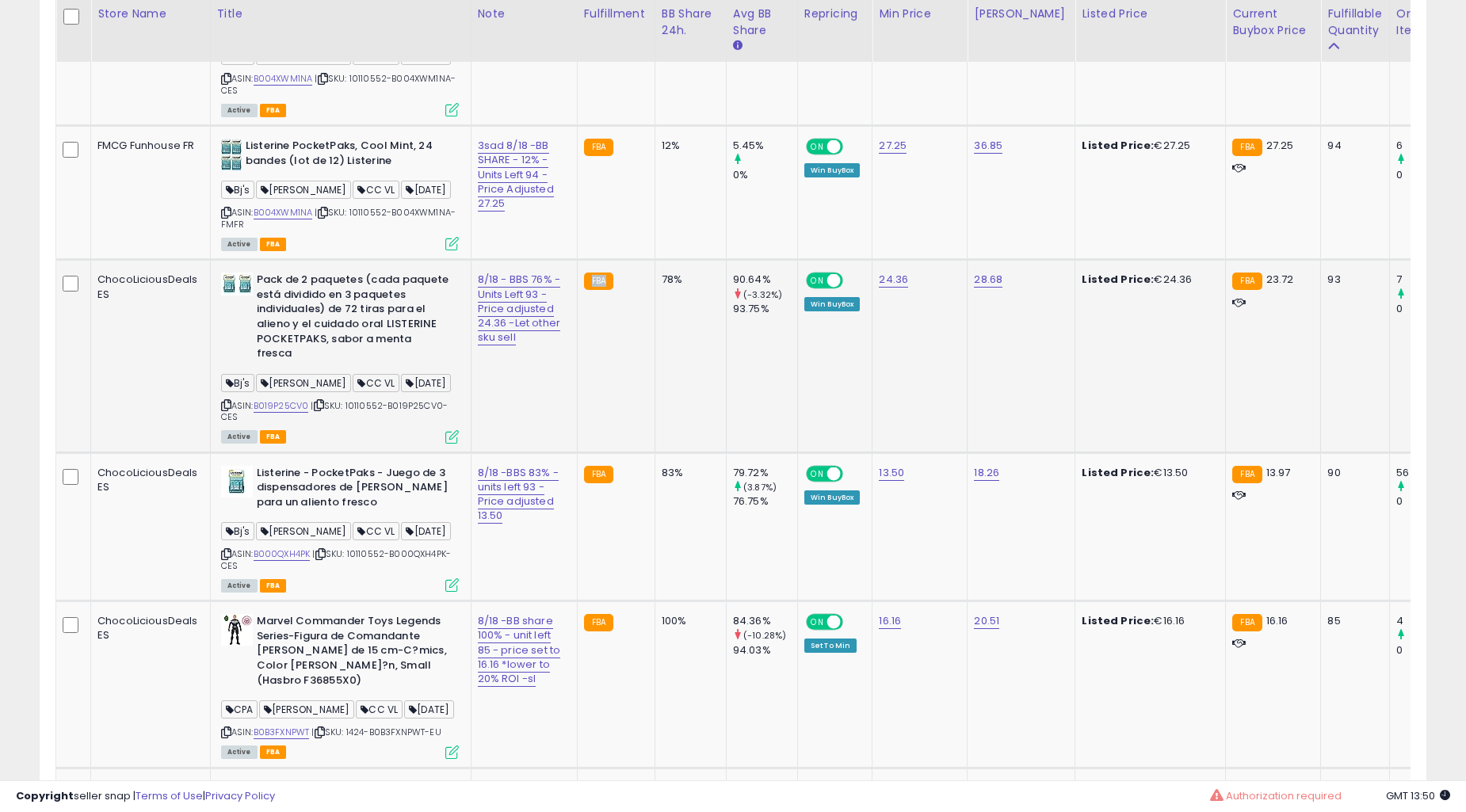
click at [611, 402] on td "FBA" at bounding box center [615, 356] width 78 height 193
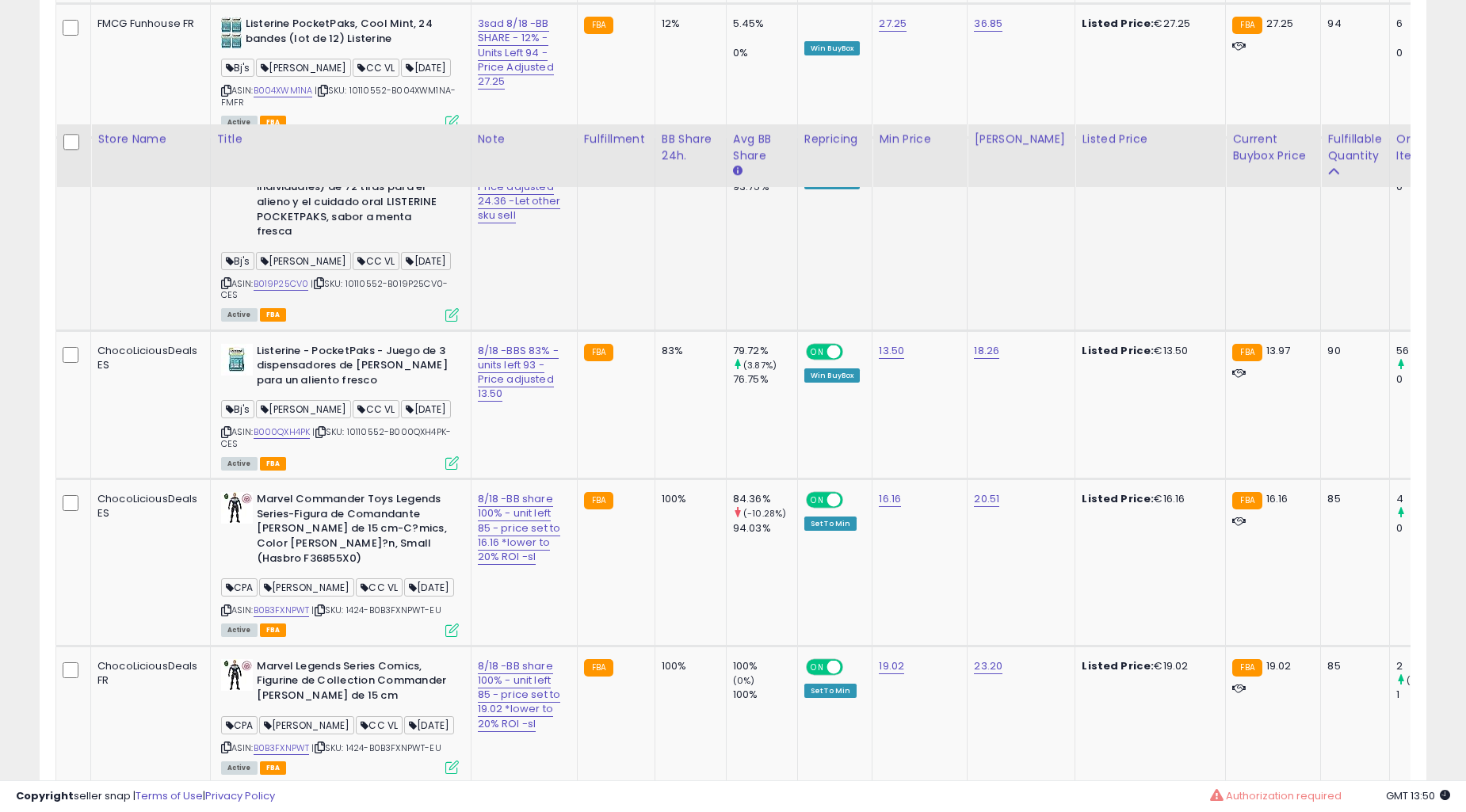
click at [611, 479] on td "FBA" at bounding box center [615, 562] width 78 height 166
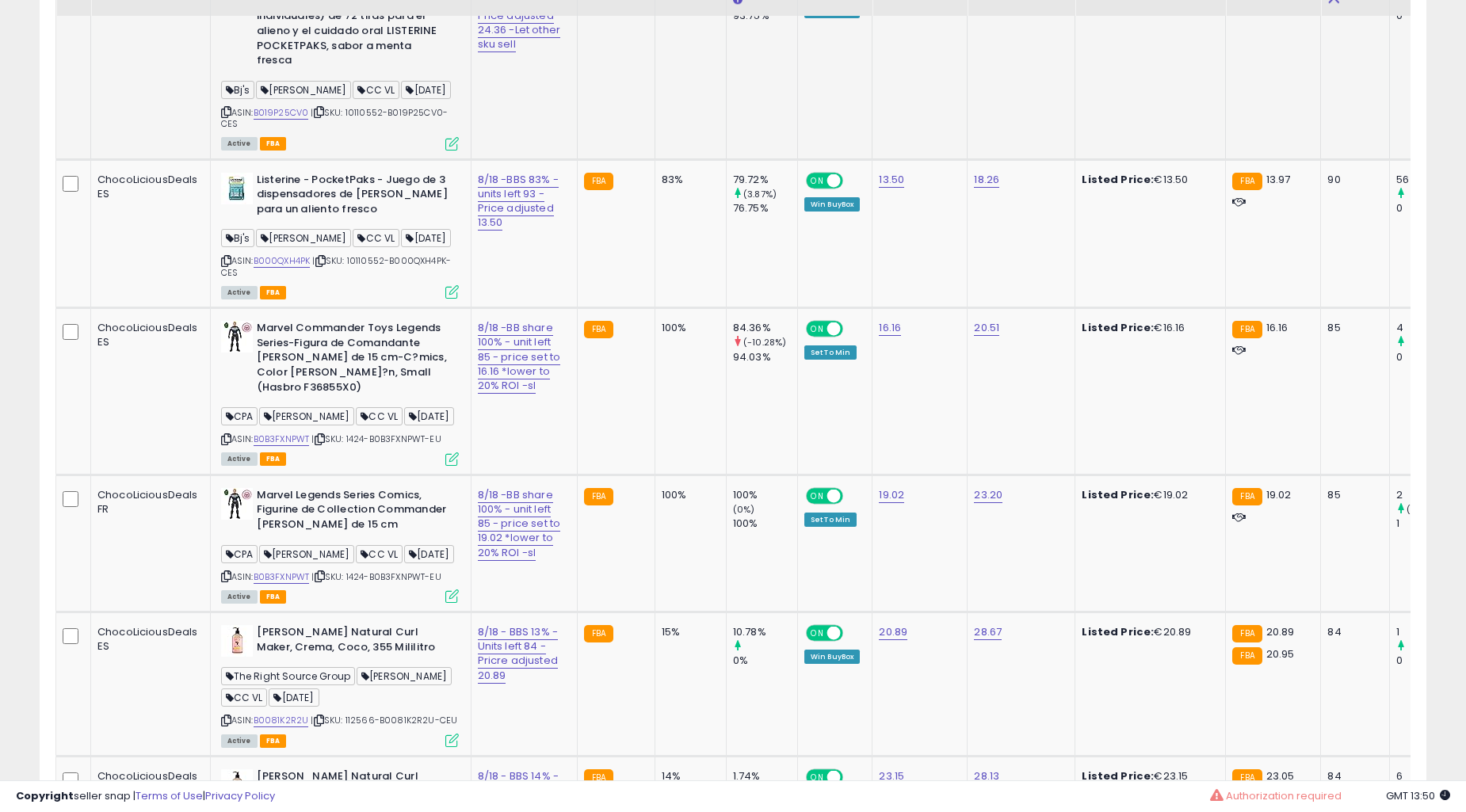
click at [611, 402] on td "FBA" at bounding box center [615, 391] width 78 height 166
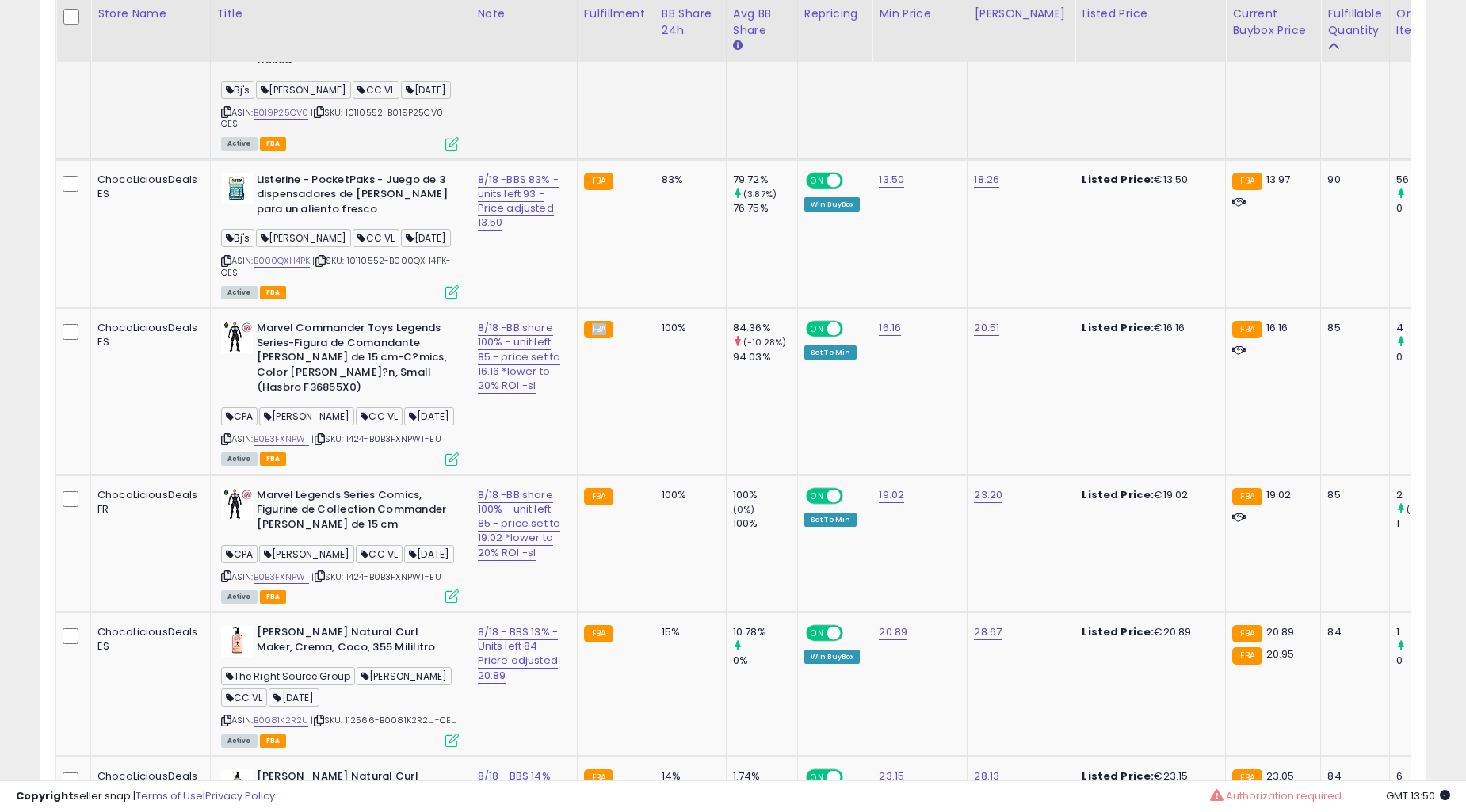
click at [611, 402] on td "FBA" at bounding box center [615, 391] width 78 height 166
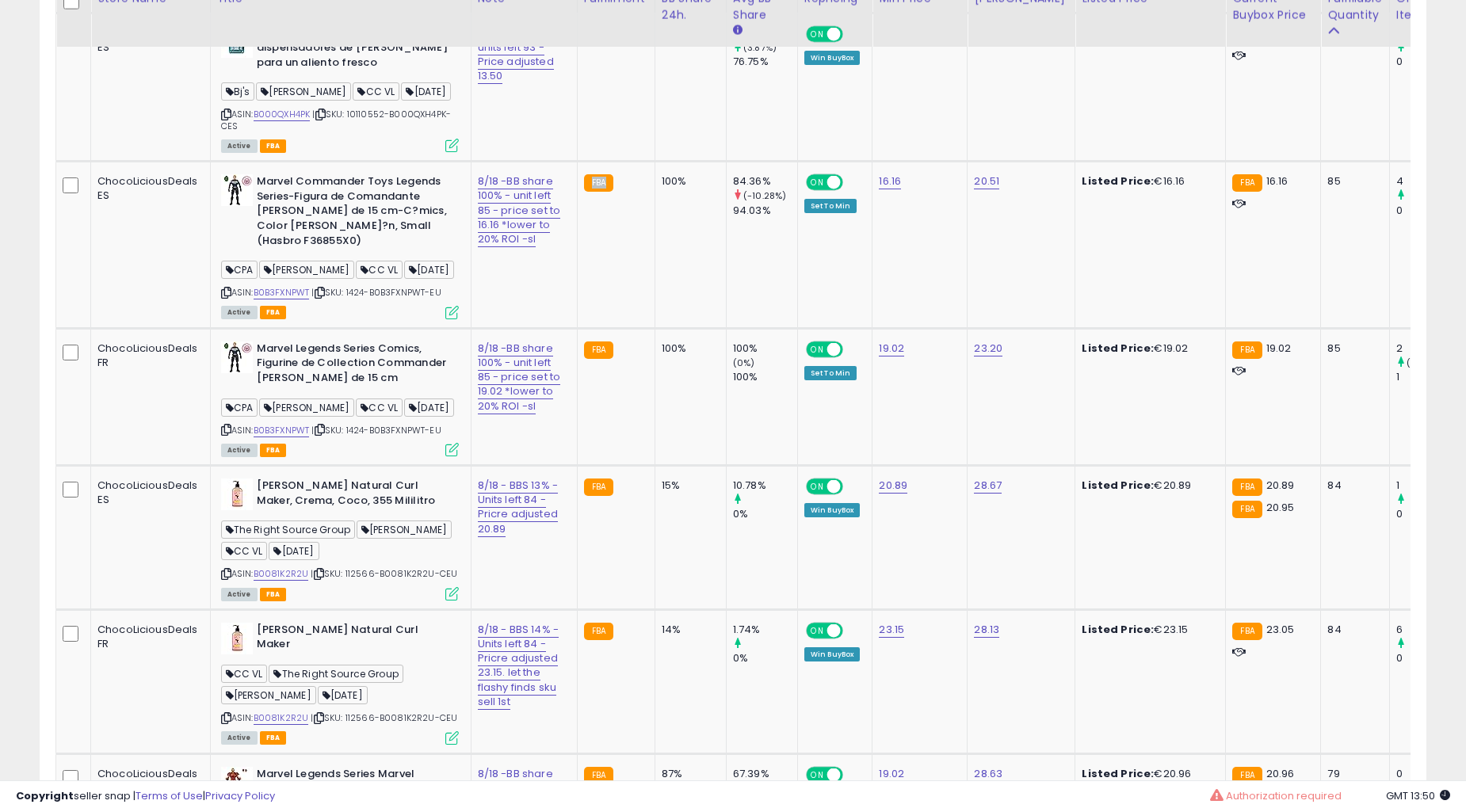
click at [611, 402] on td "FBA" at bounding box center [615, 395] width 78 height 137
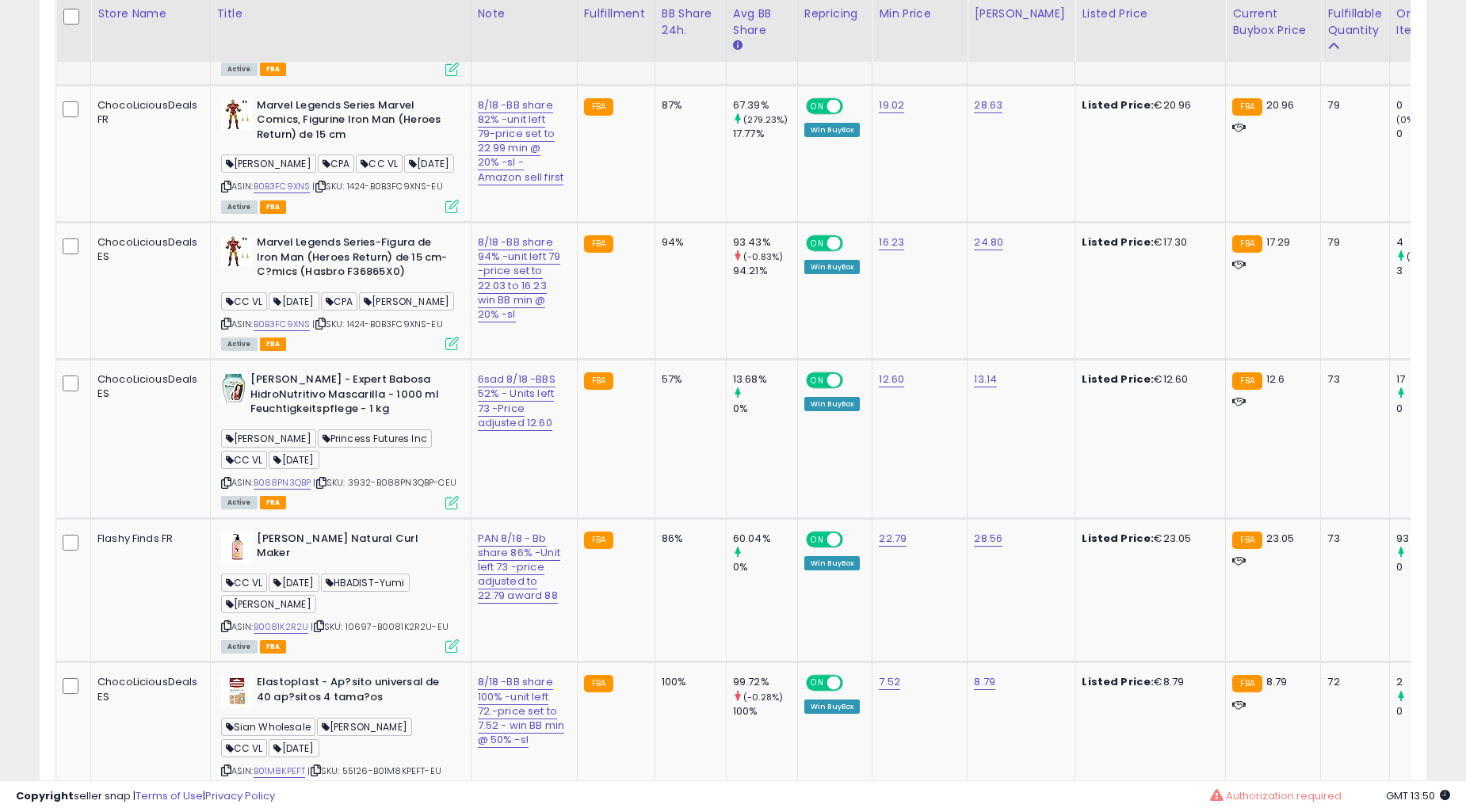
scroll to position [6890, 0]
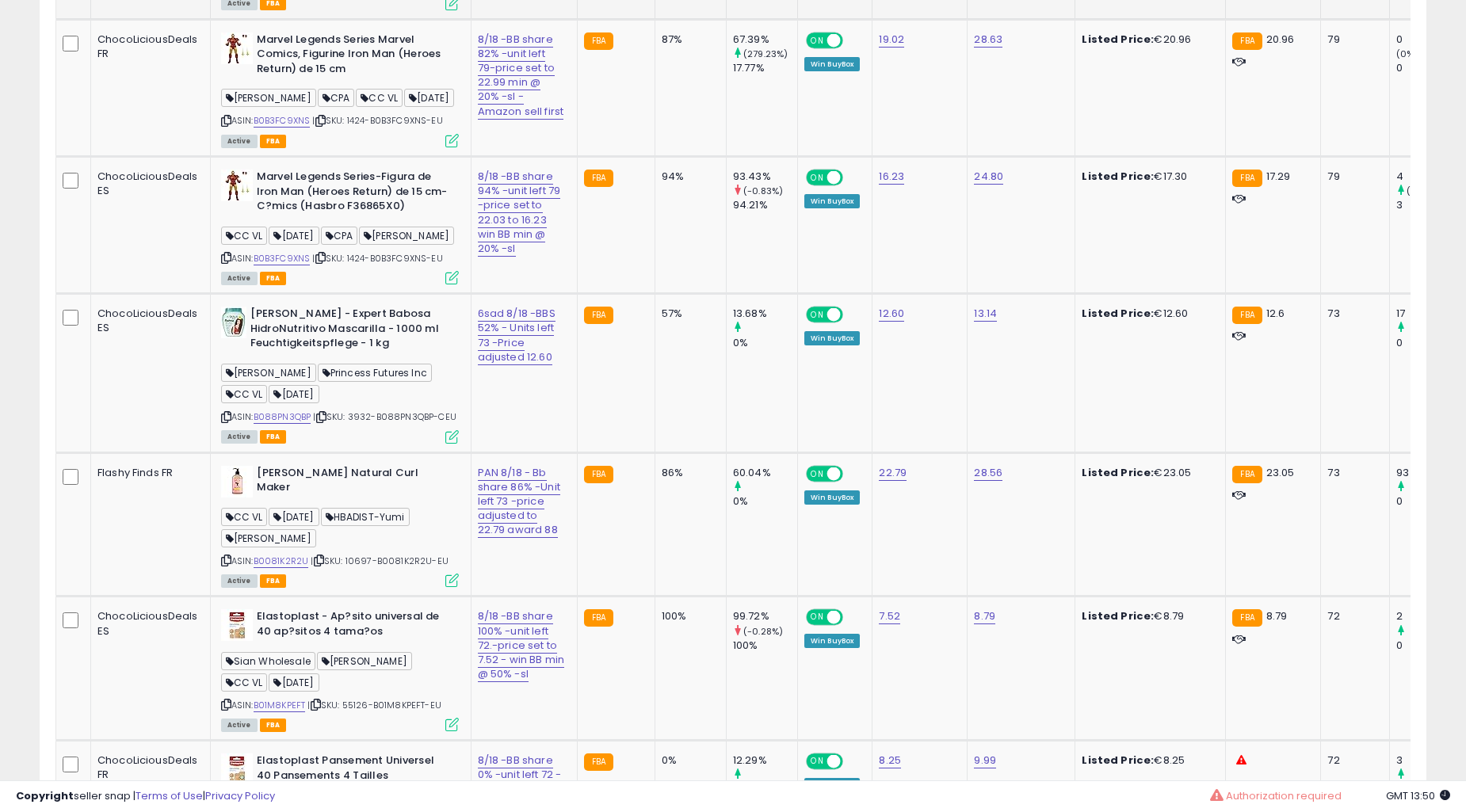
click at [589, 393] on td "FBA" at bounding box center [615, 373] width 78 height 159
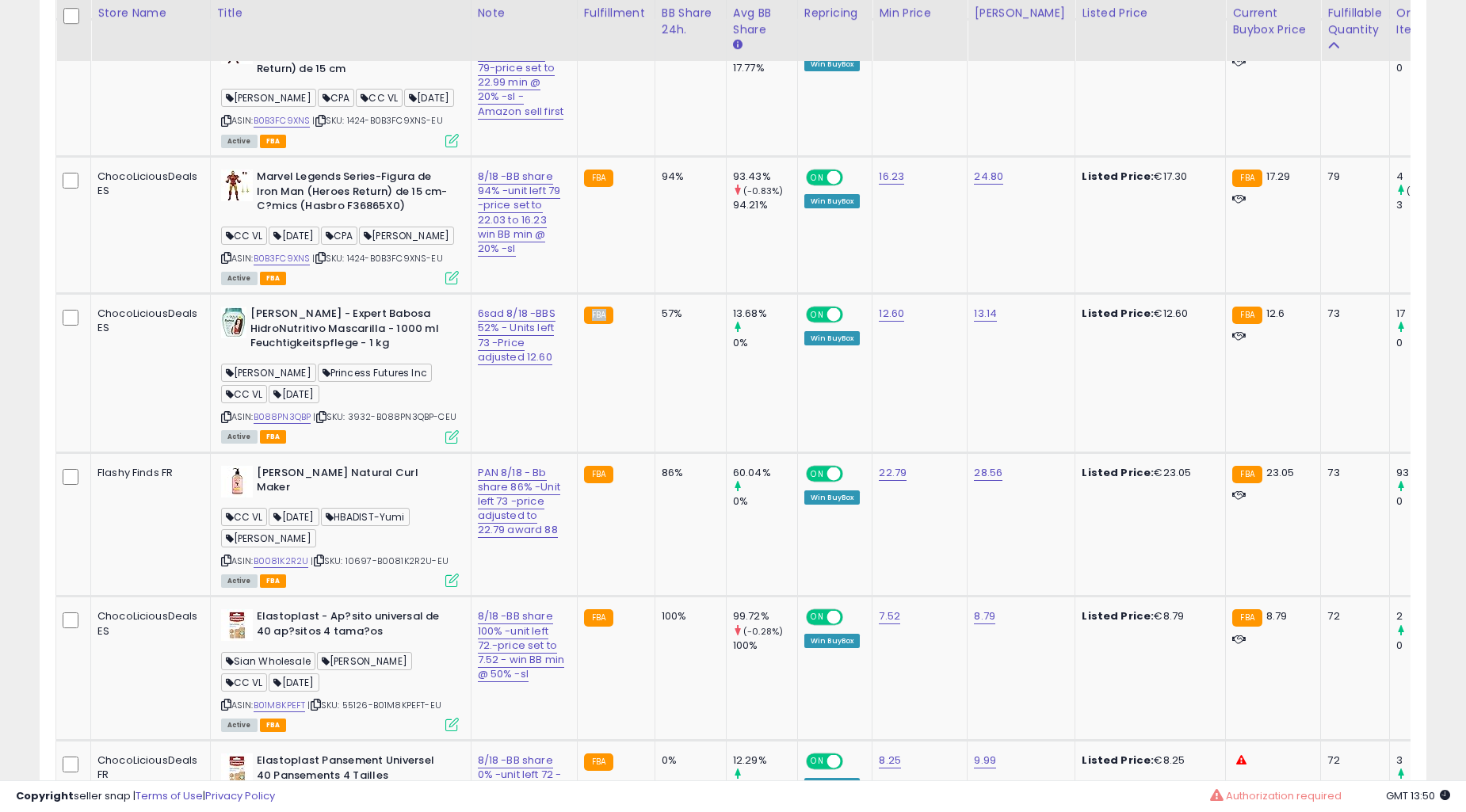
click at [589, 393] on td "FBA" at bounding box center [615, 373] width 78 height 159
click at [595, 392] on td "FBA" at bounding box center [615, 373] width 78 height 159
click at [608, 373] on td "FBA" at bounding box center [615, 373] width 78 height 159
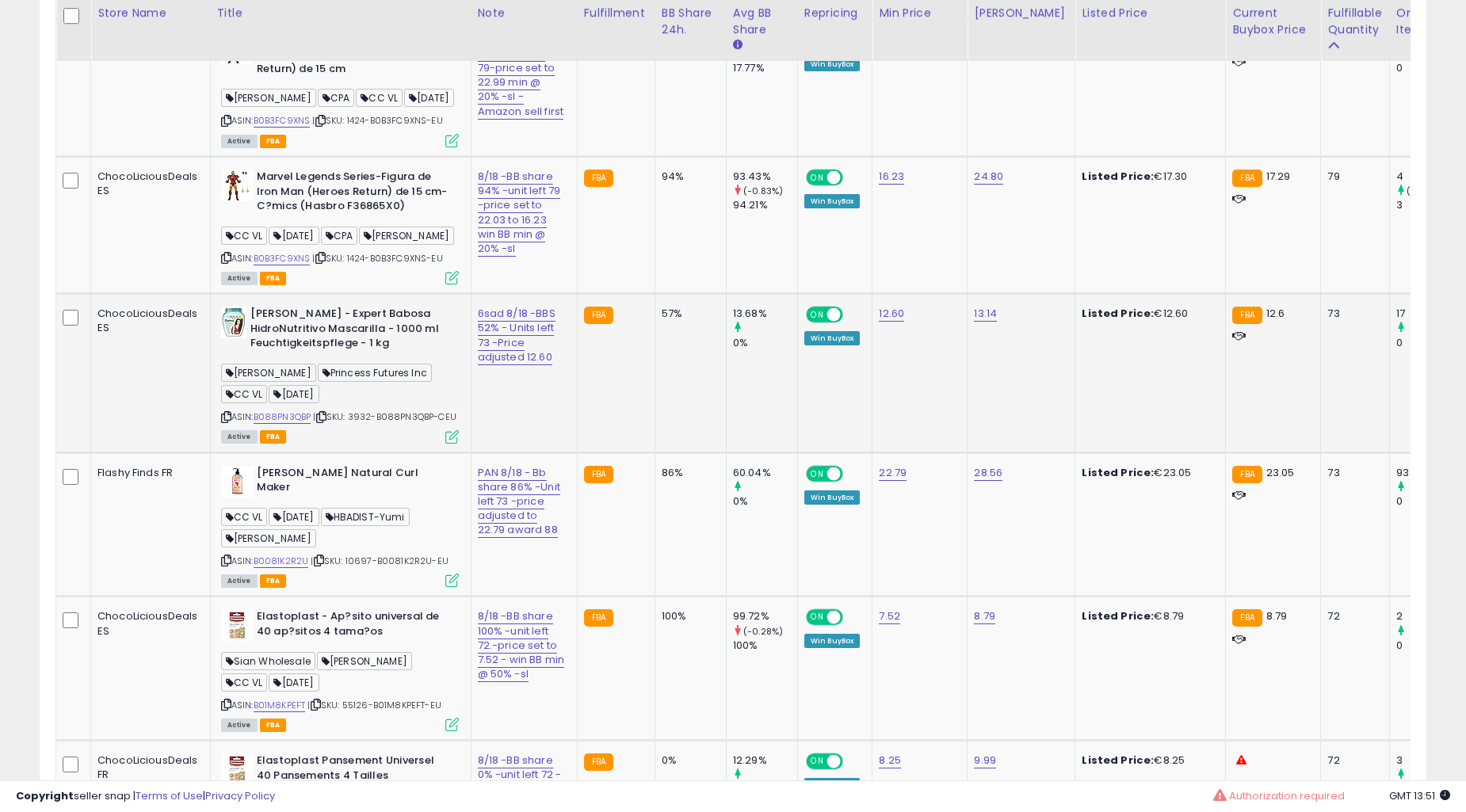
click at [608, 373] on td "FBA" at bounding box center [615, 373] width 78 height 159
click at [615, 366] on td "FBA" at bounding box center [615, 373] width 78 height 159
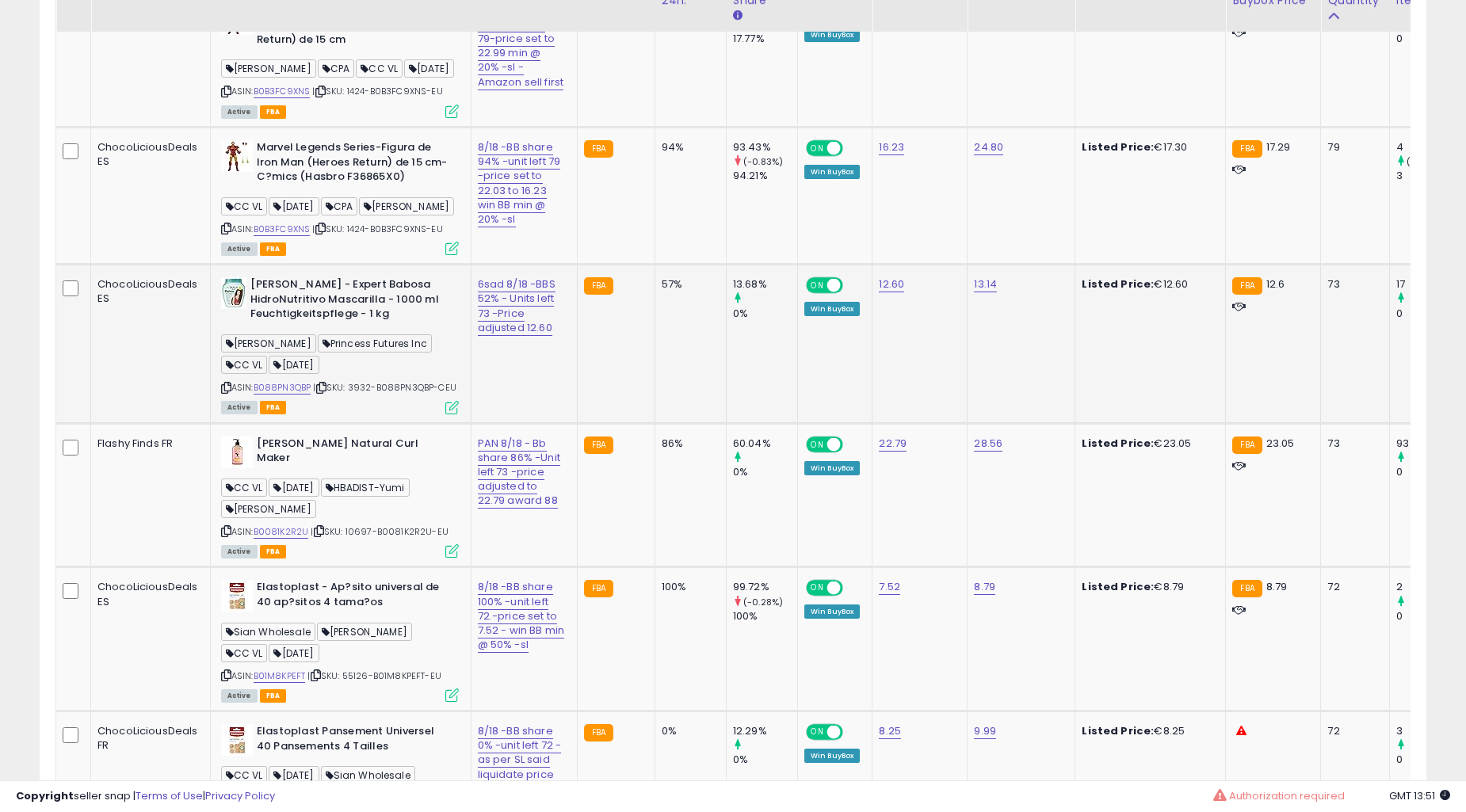
scroll to position [7182, 0]
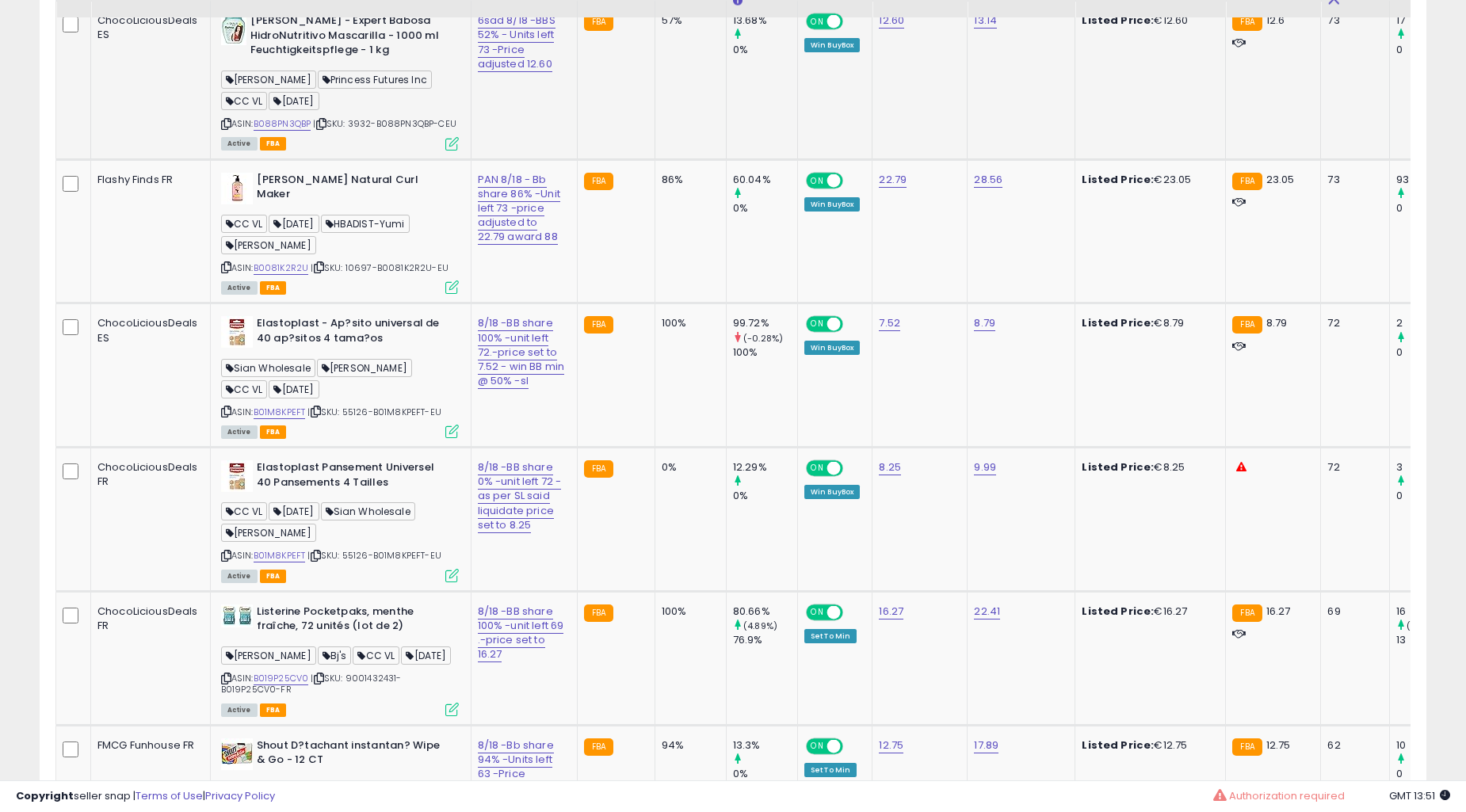
click at [616, 365] on td "FBA" at bounding box center [615, 375] width 78 height 144
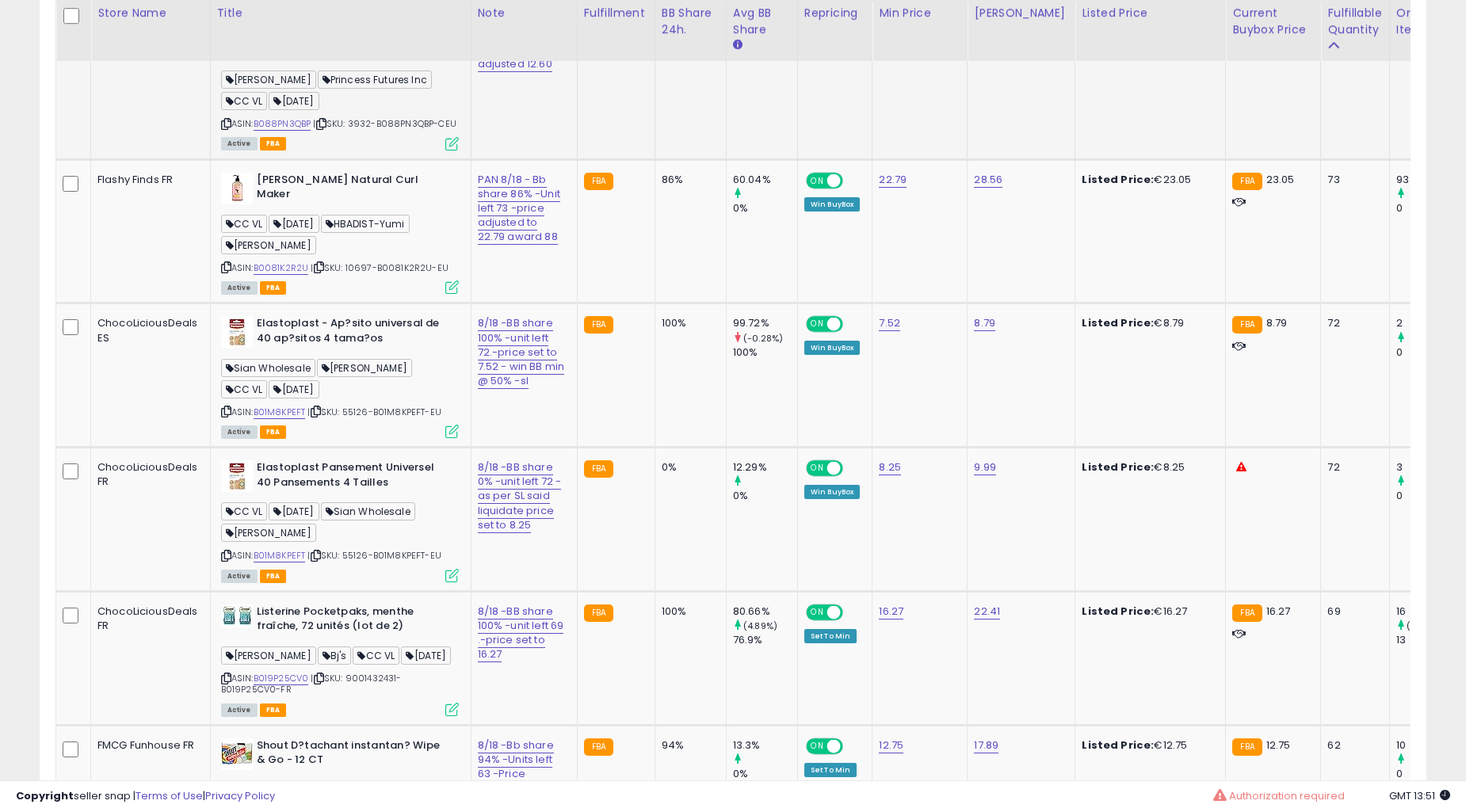
click at [616, 365] on td "FBA" at bounding box center [615, 375] width 78 height 144
click at [618, 362] on td "FBA" at bounding box center [615, 375] width 78 height 144
click at [655, 353] on td "100%" at bounding box center [690, 375] width 72 height 144
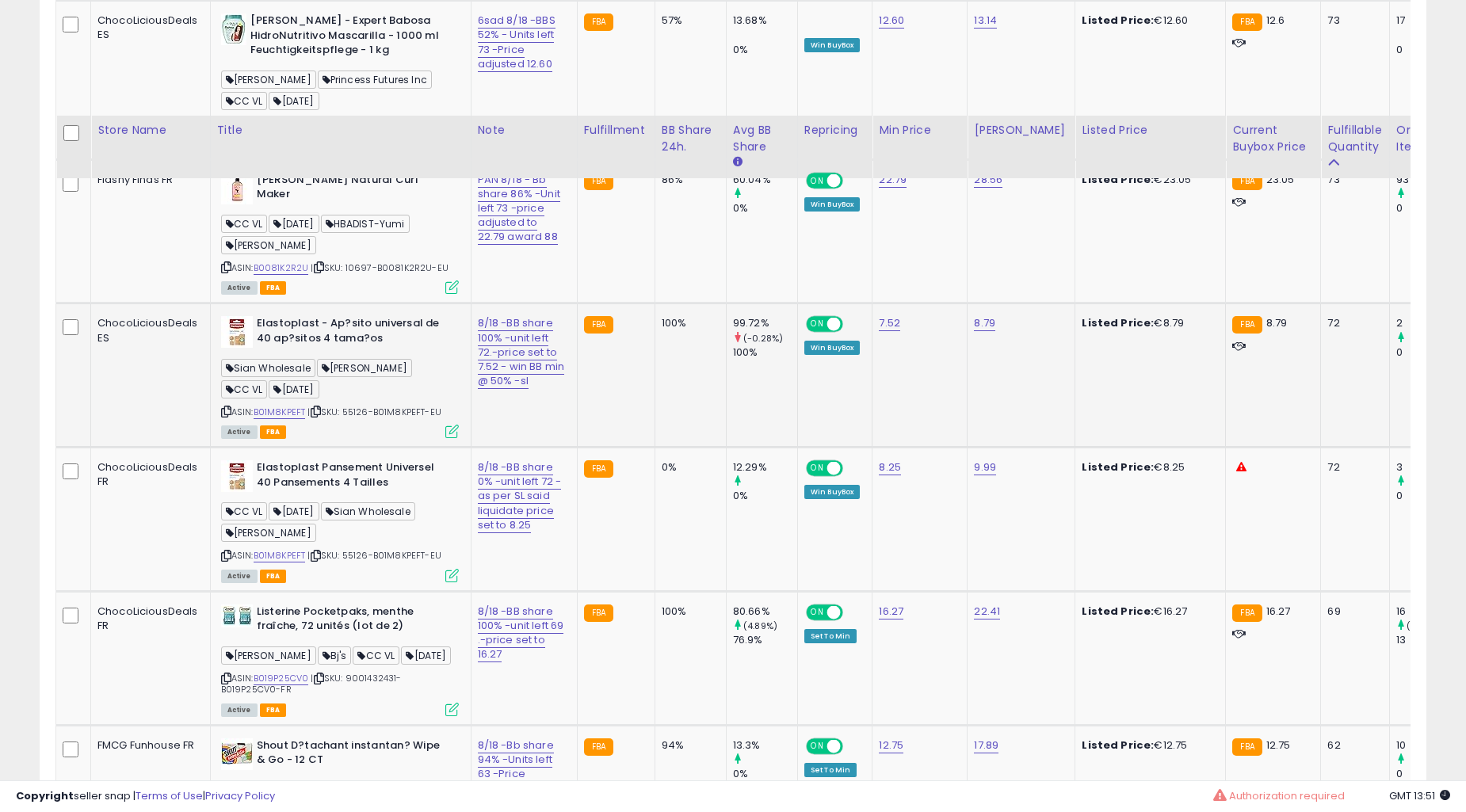
scroll to position [7329, 0]
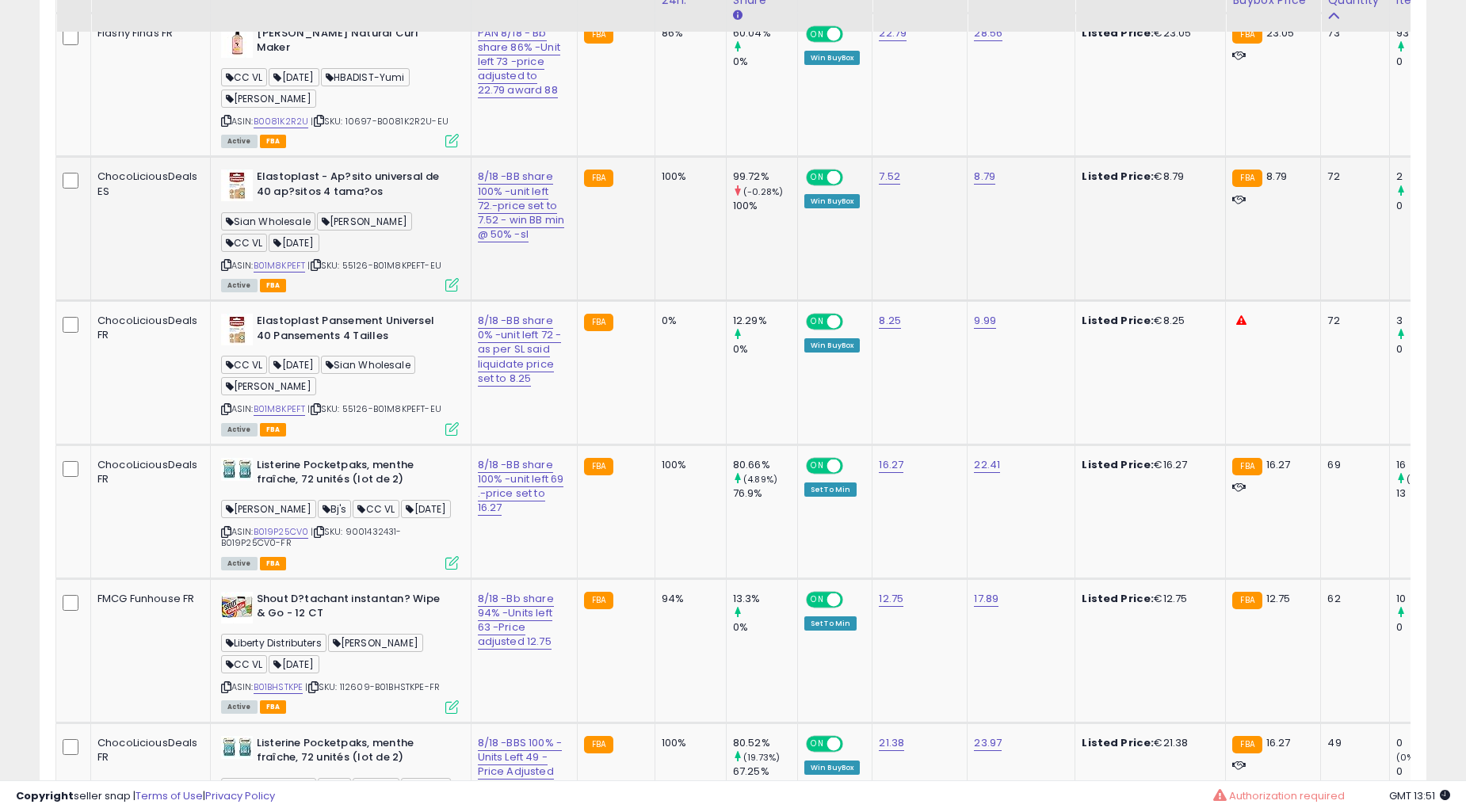
click at [655, 350] on td "0%" at bounding box center [690, 373] width 72 height 144
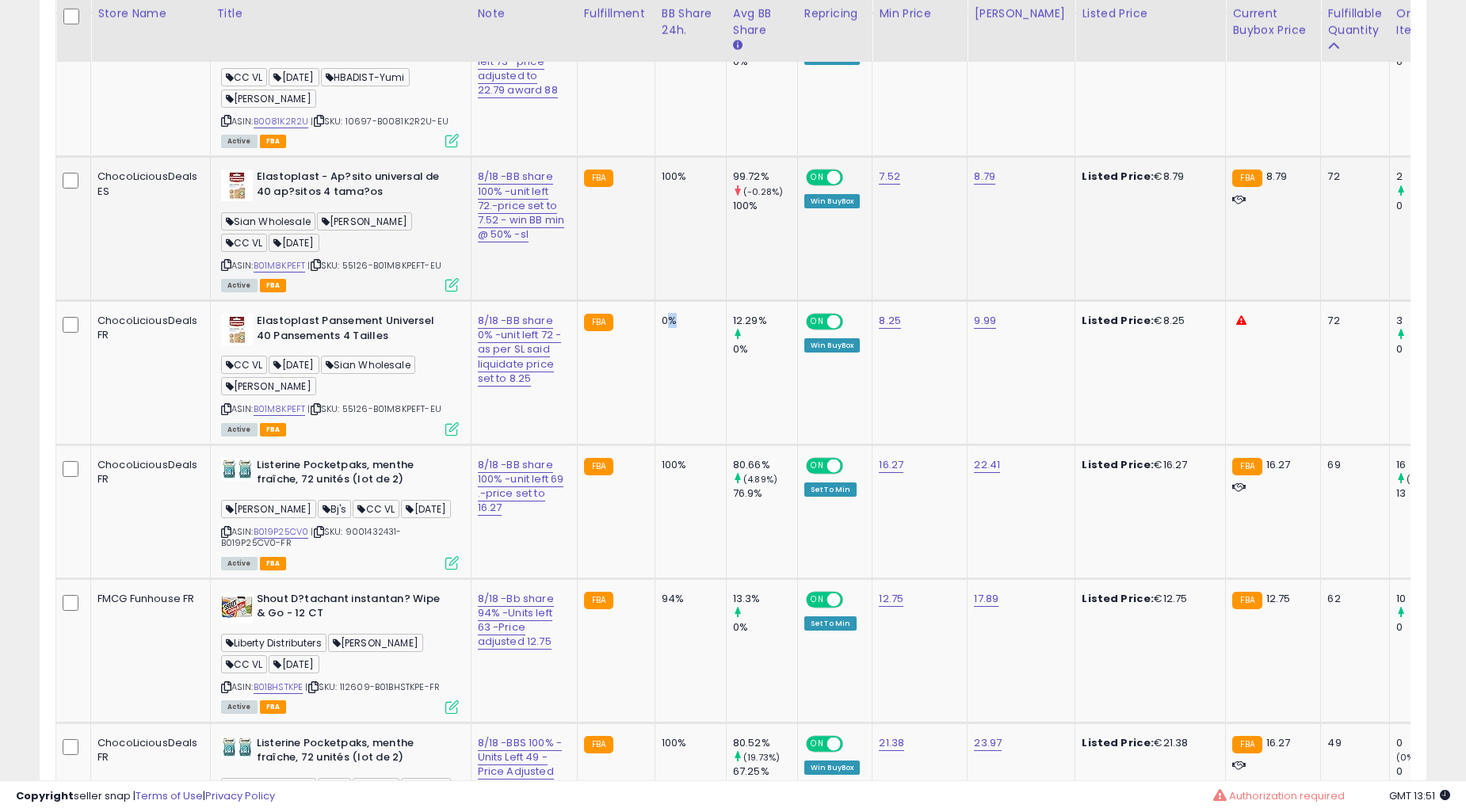
click at [655, 350] on td "0%" at bounding box center [690, 373] width 72 height 144
click at [655, 349] on td "0%" at bounding box center [690, 373] width 72 height 144
click at [655, 578] on td "94%" at bounding box center [690, 650] width 72 height 144
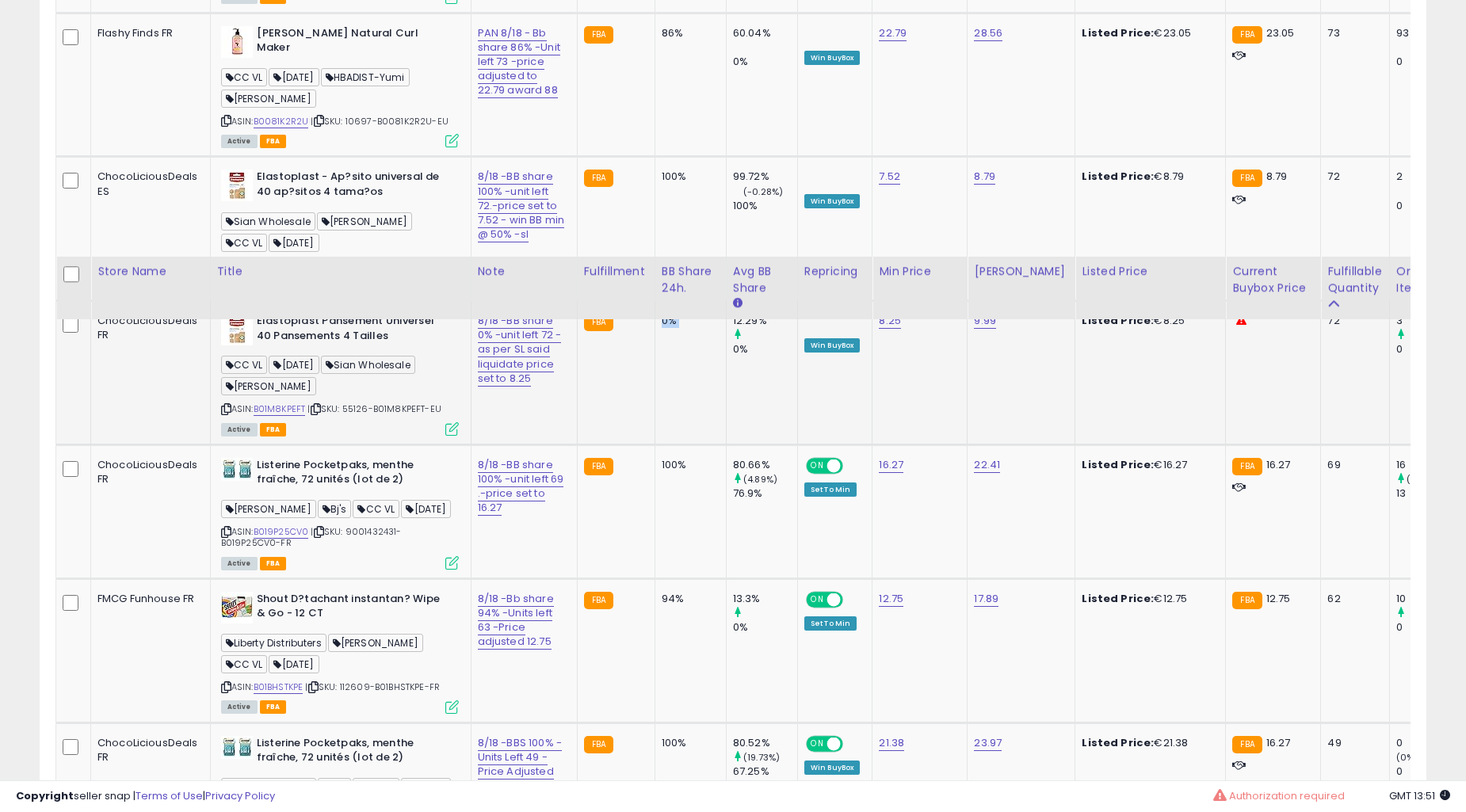
scroll to position [7622, 0]
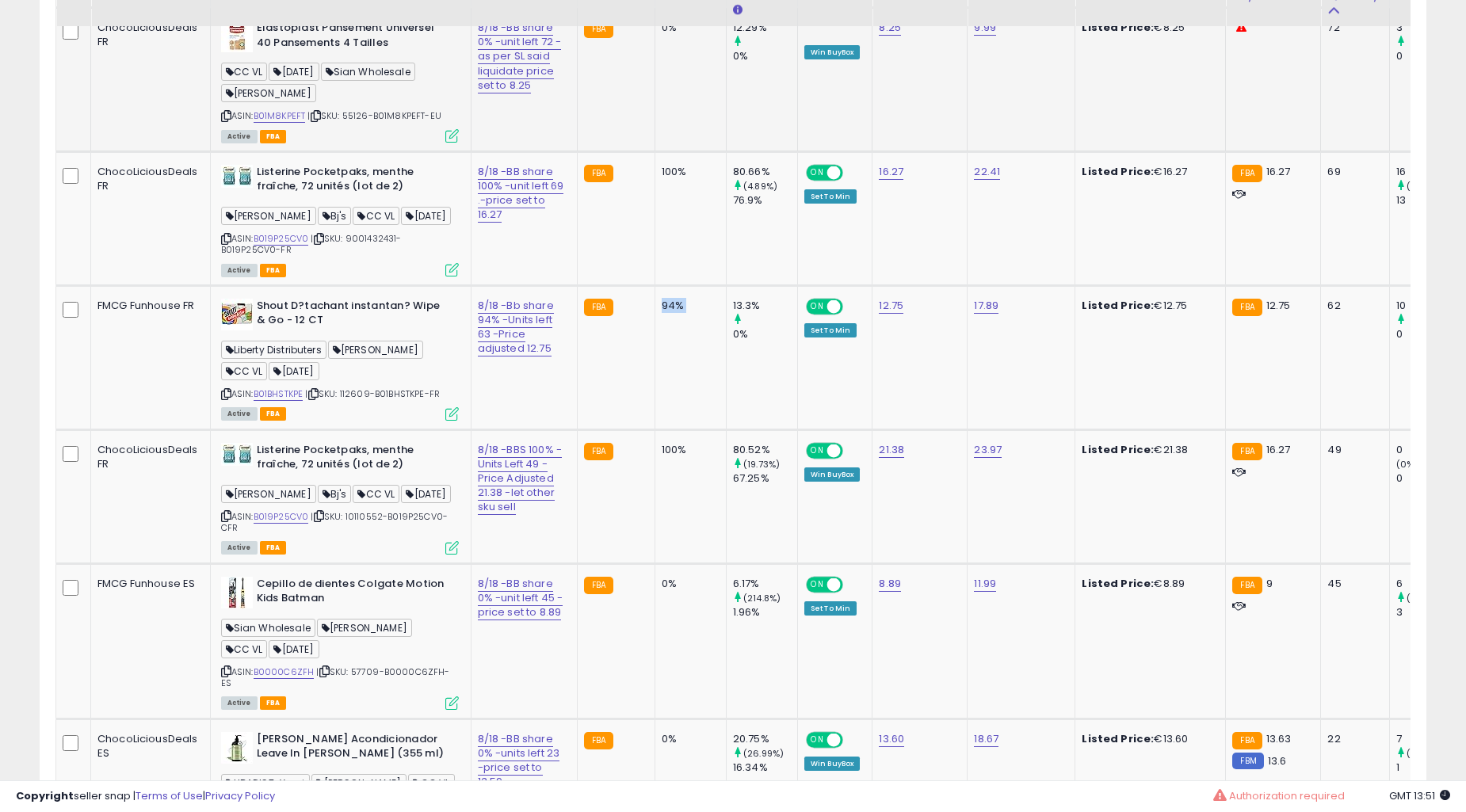
click at [655, 349] on td "94%" at bounding box center [690, 357] width 72 height 144
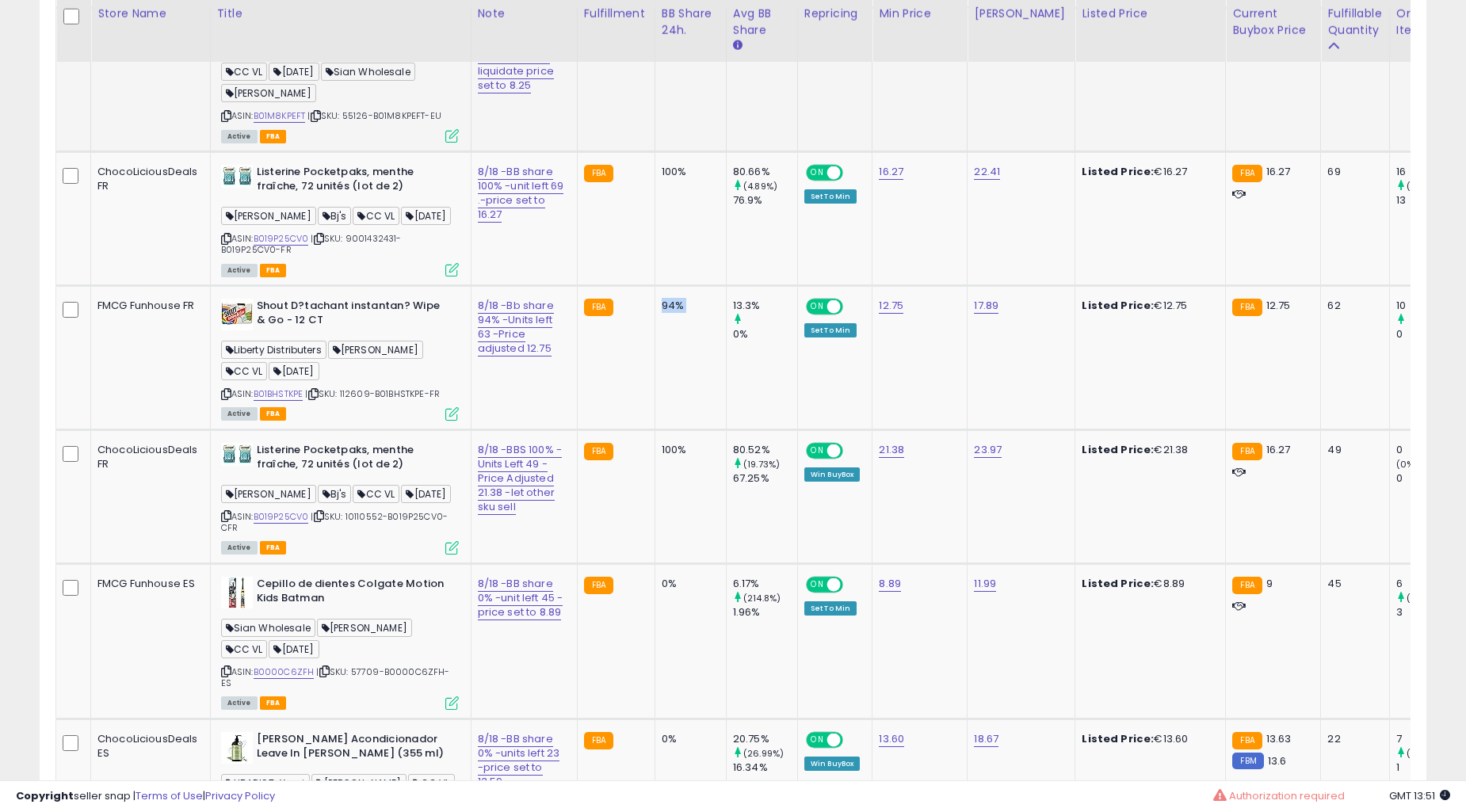
click at [655, 349] on td "94%" at bounding box center [690, 357] width 72 height 144
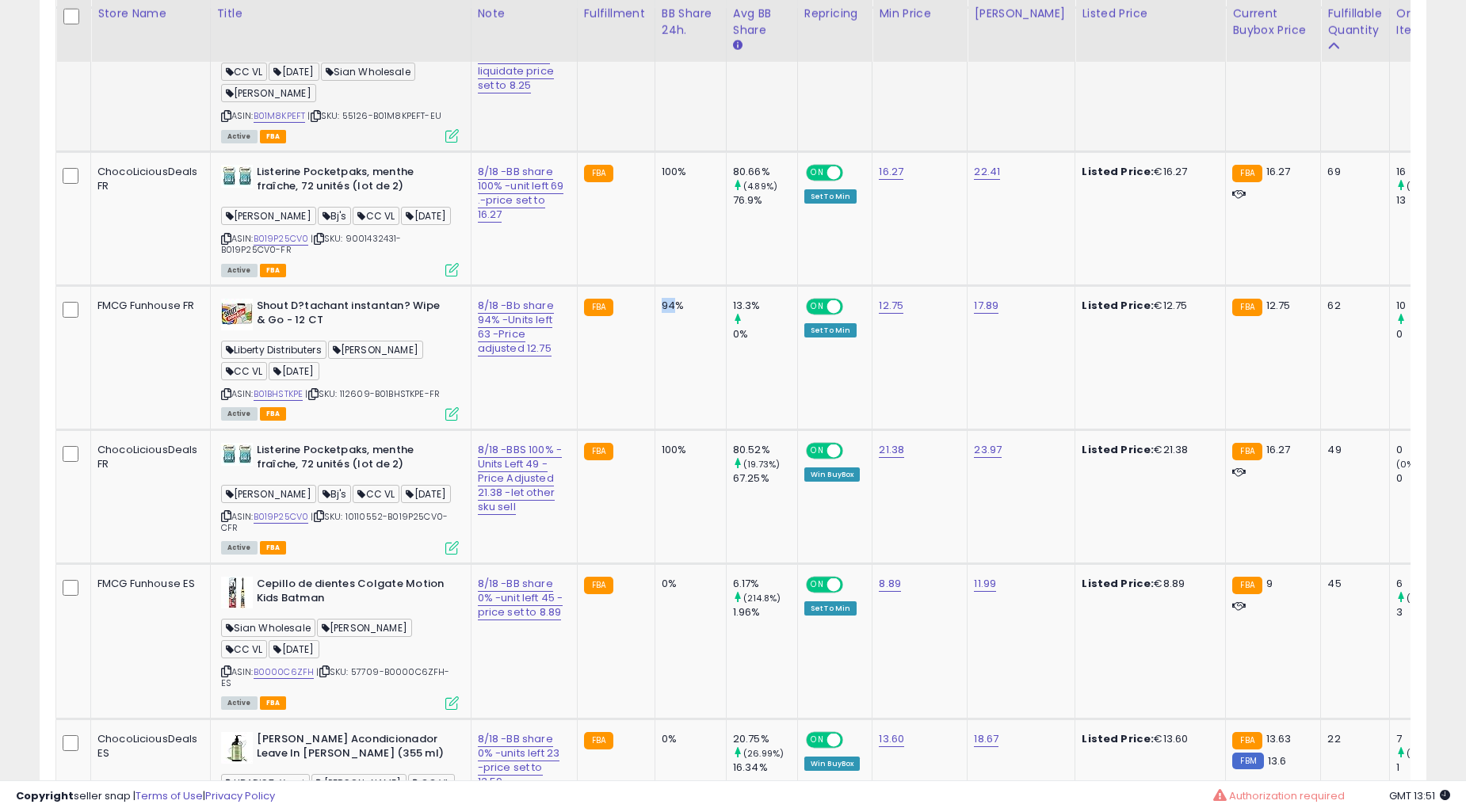
click at [655, 349] on td "94%" at bounding box center [690, 357] width 72 height 144
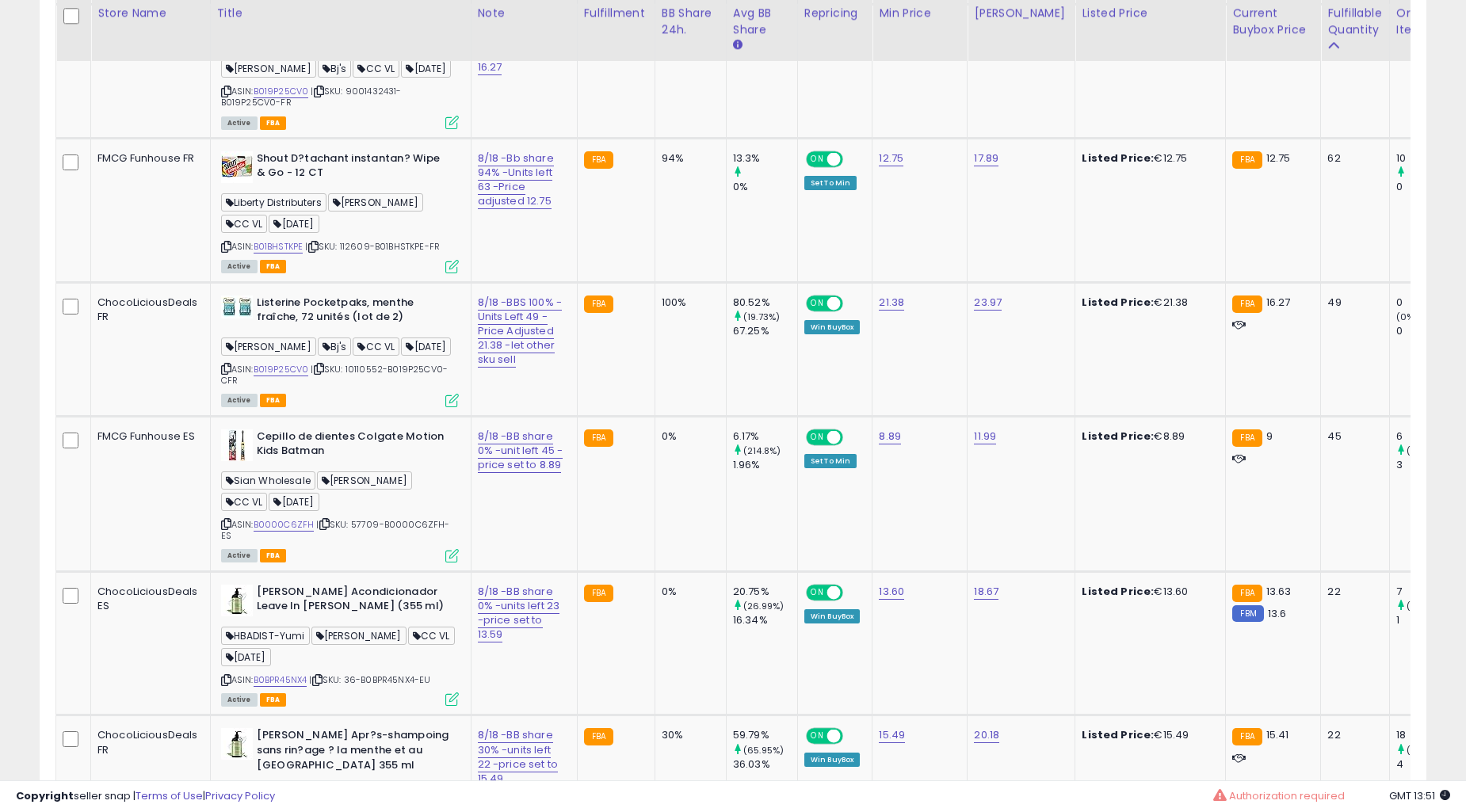
click at [655, 349] on td "100%" at bounding box center [690, 349] width 72 height 134
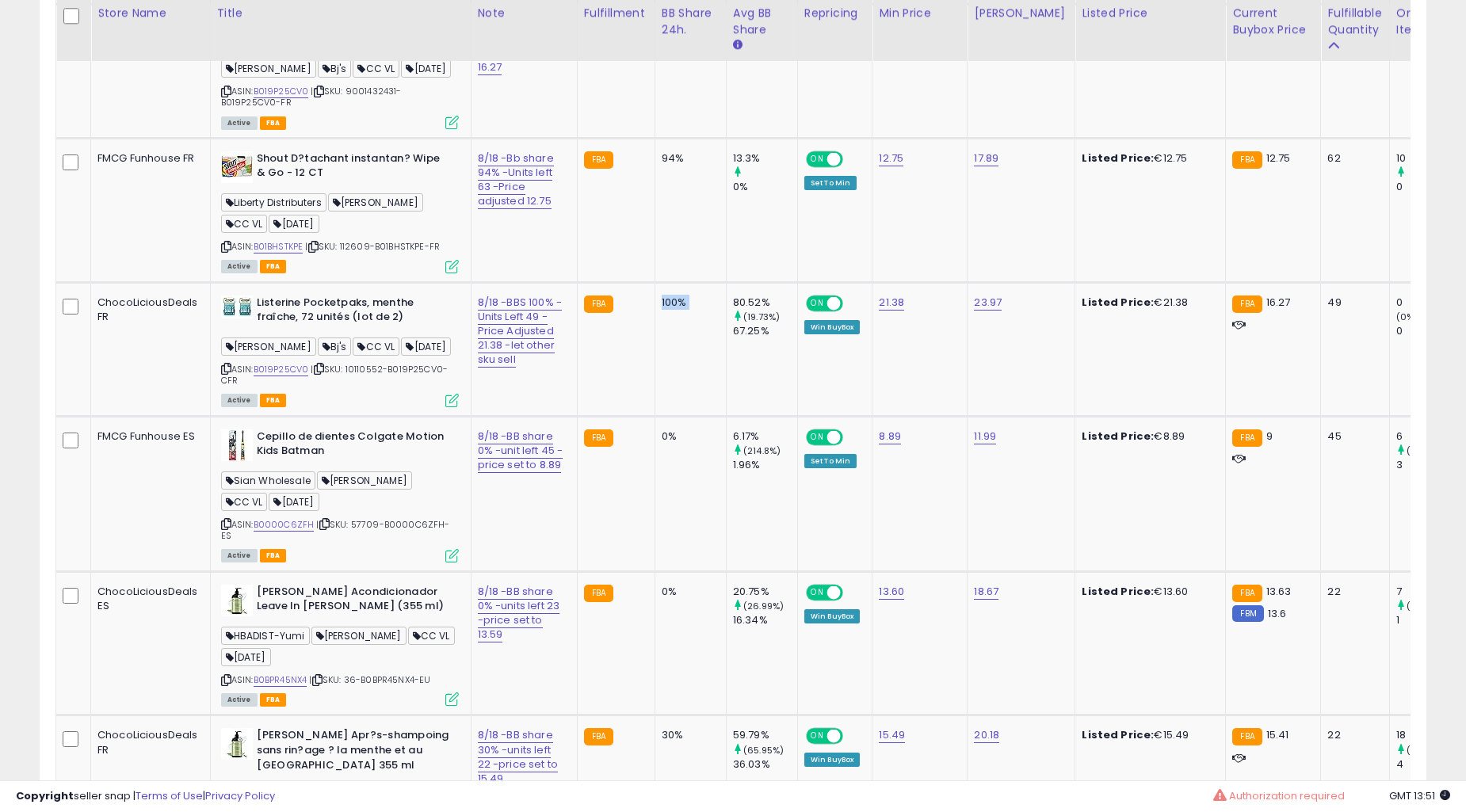
click at [655, 349] on td "100%" at bounding box center [690, 349] width 72 height 134
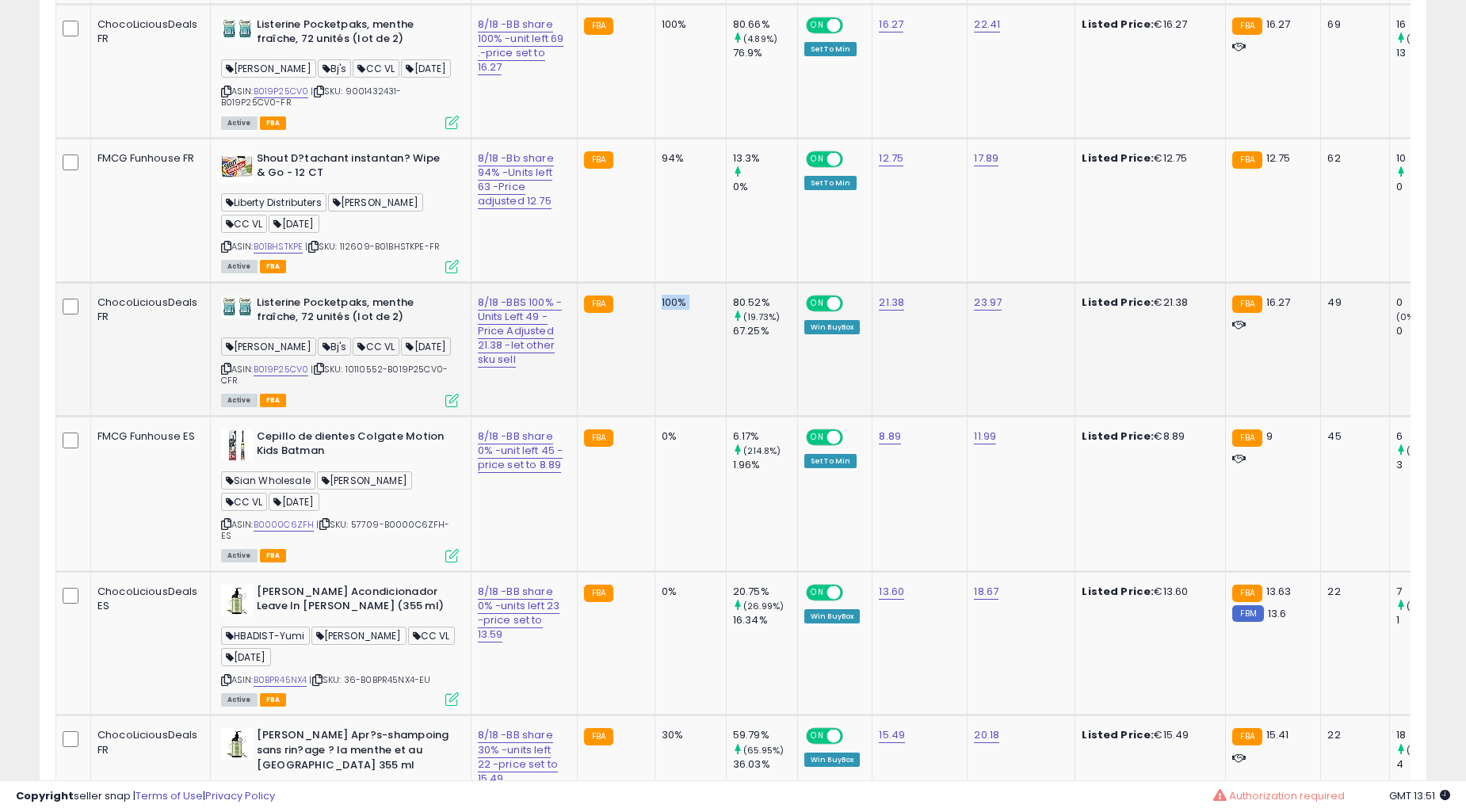
click at [655, 282] on td "94%" at bounding box center [690, 209] width 72 height 144
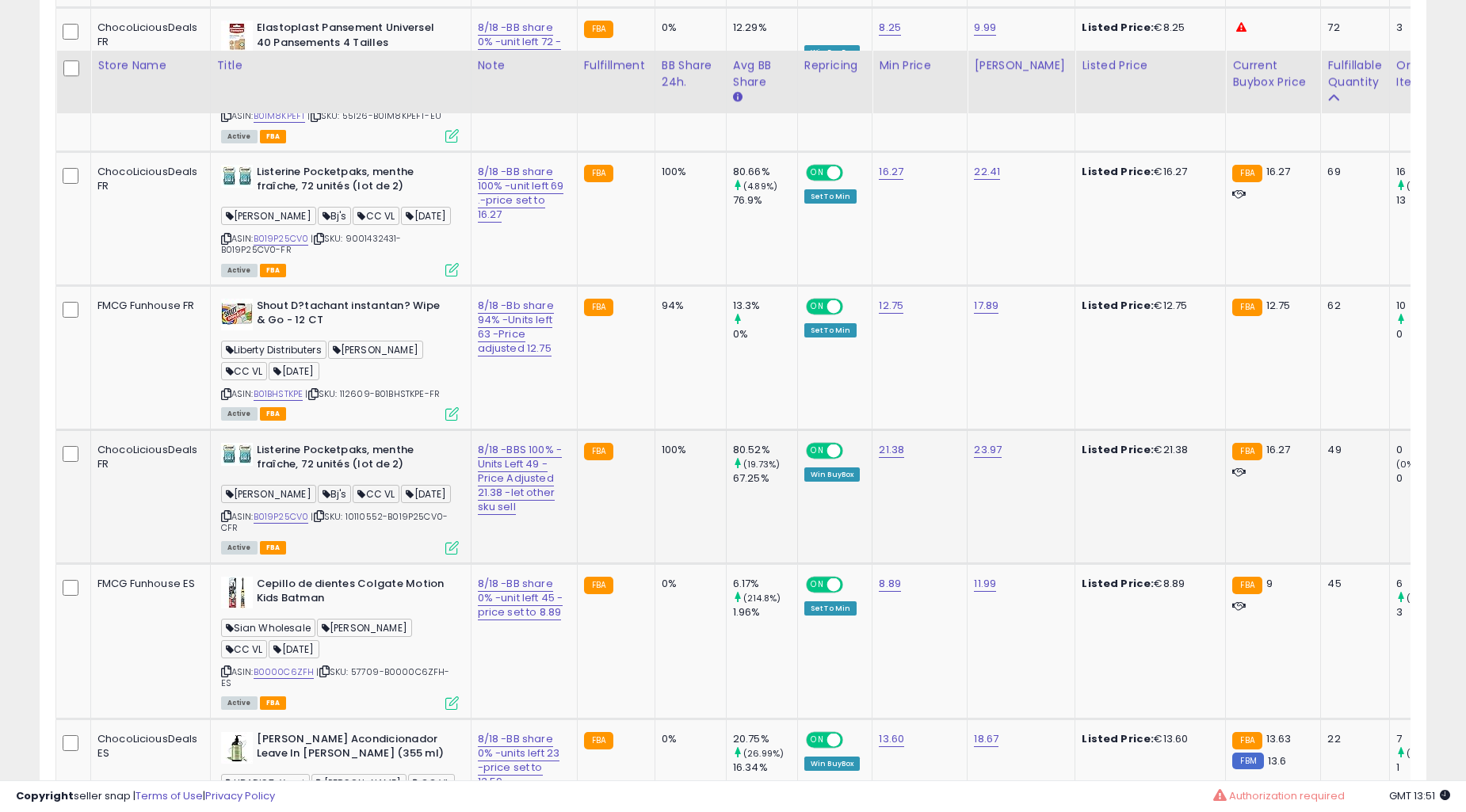
click at [655, 406] on td "94%" at bounding box center [690, 357] width 72 height 144
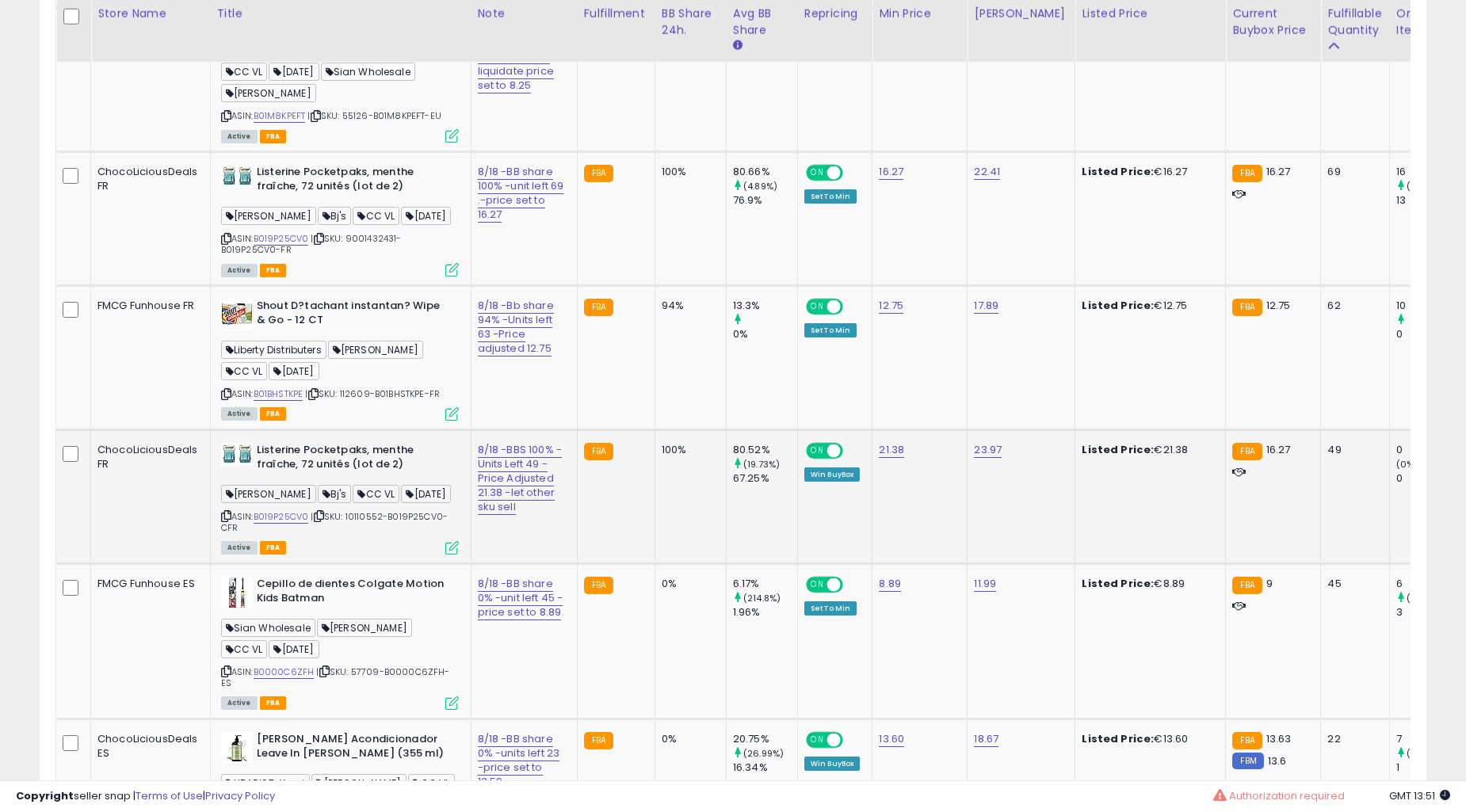
click at [655, 406] on td "94%" at bounding box center [690, 357] width 72 height 144
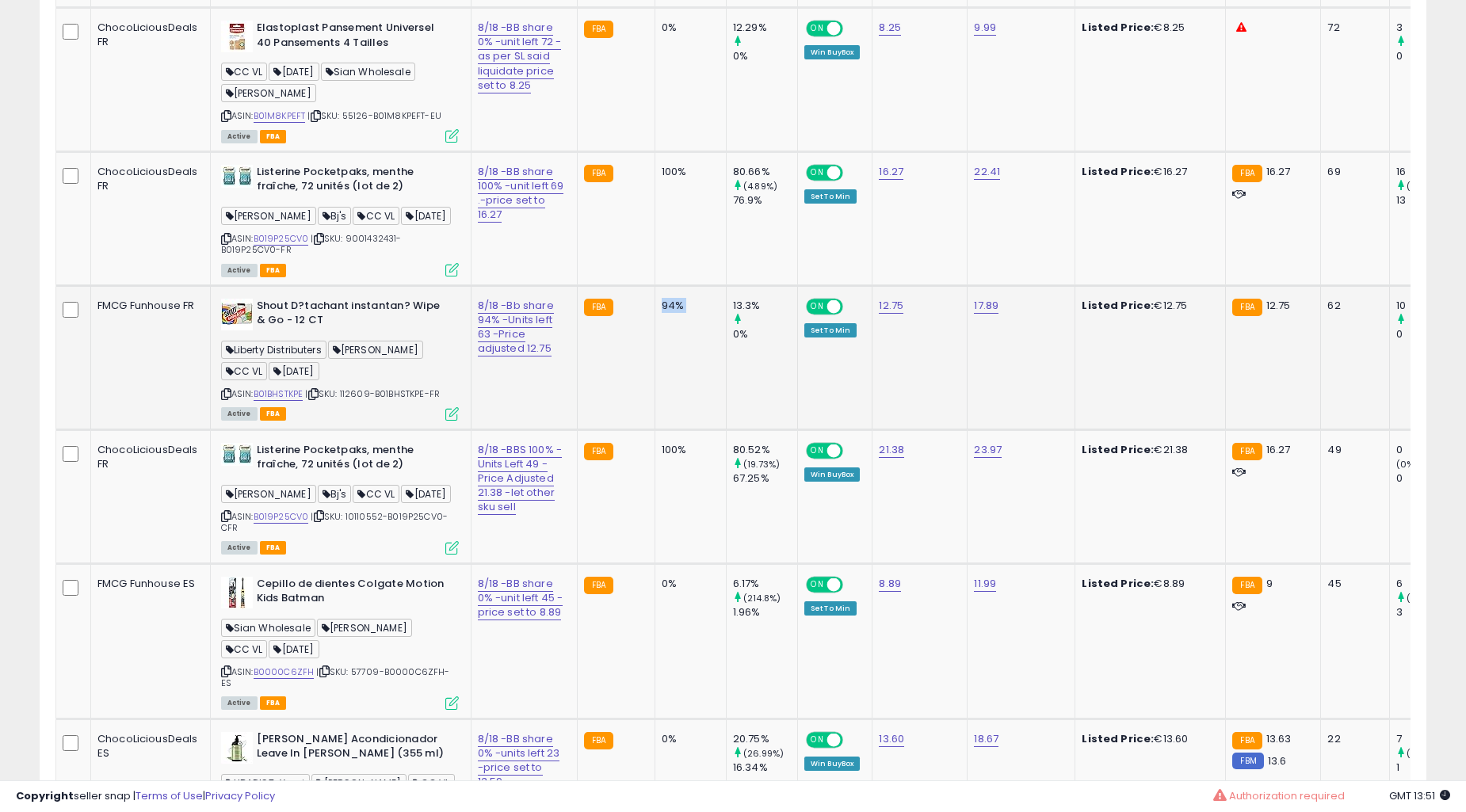
scroll to position [7329, 0]
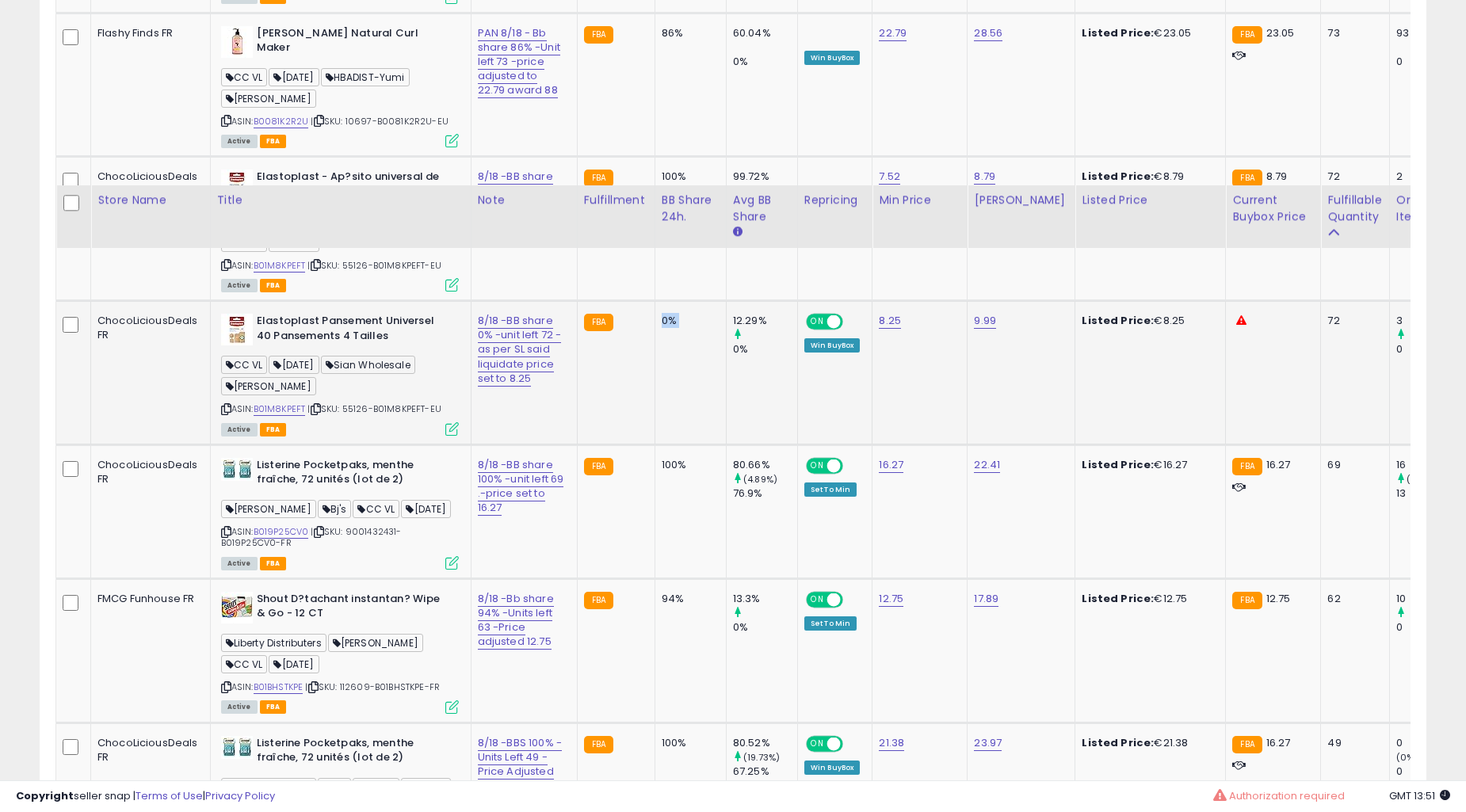
click at [656, 406] on td "0%" at bounding box center [690, 373] width 72 height 144
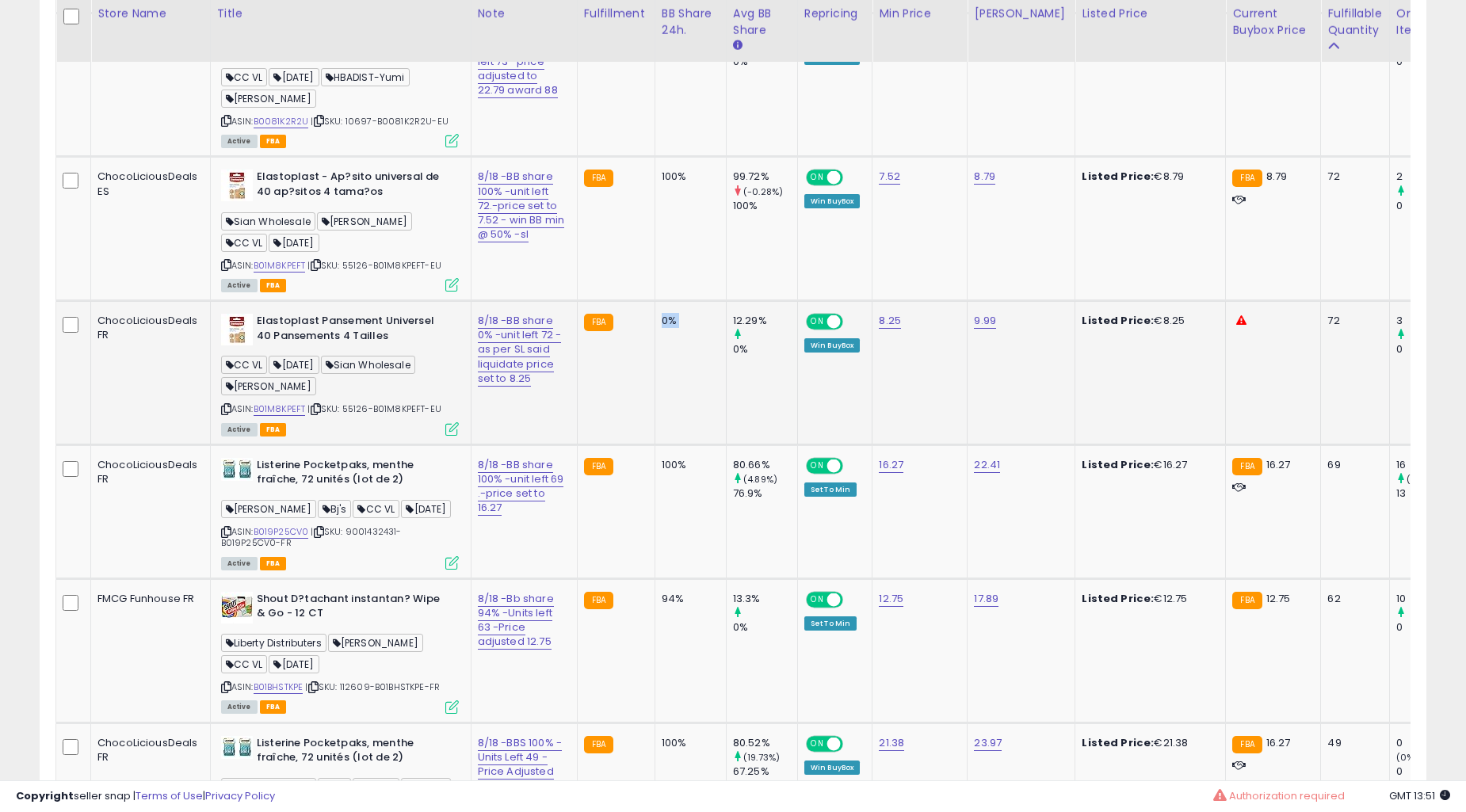
click at [656, 406] on td "0%" at bounding box center [690, 373] width 72 height 144
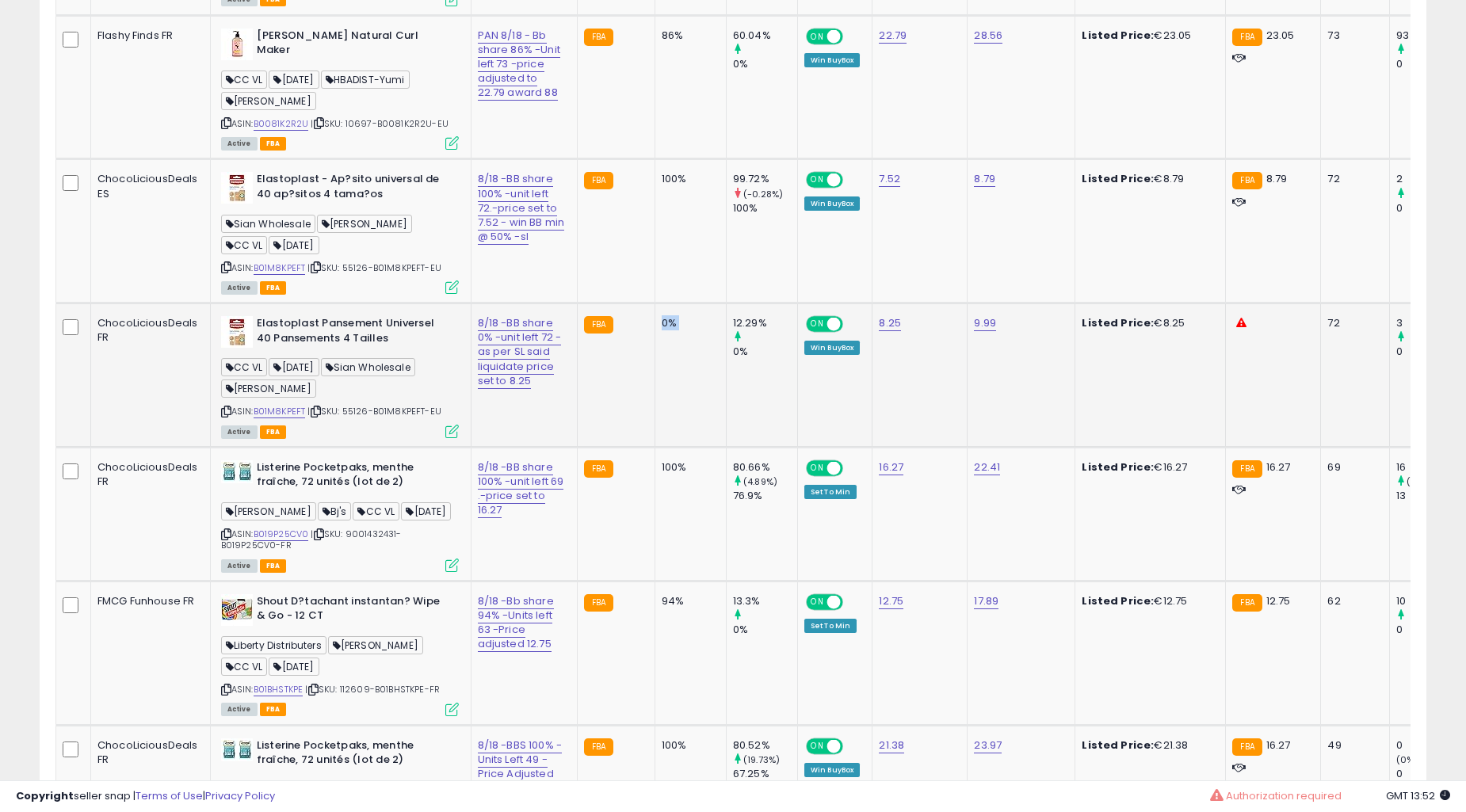
scroll to position [7035, 0]
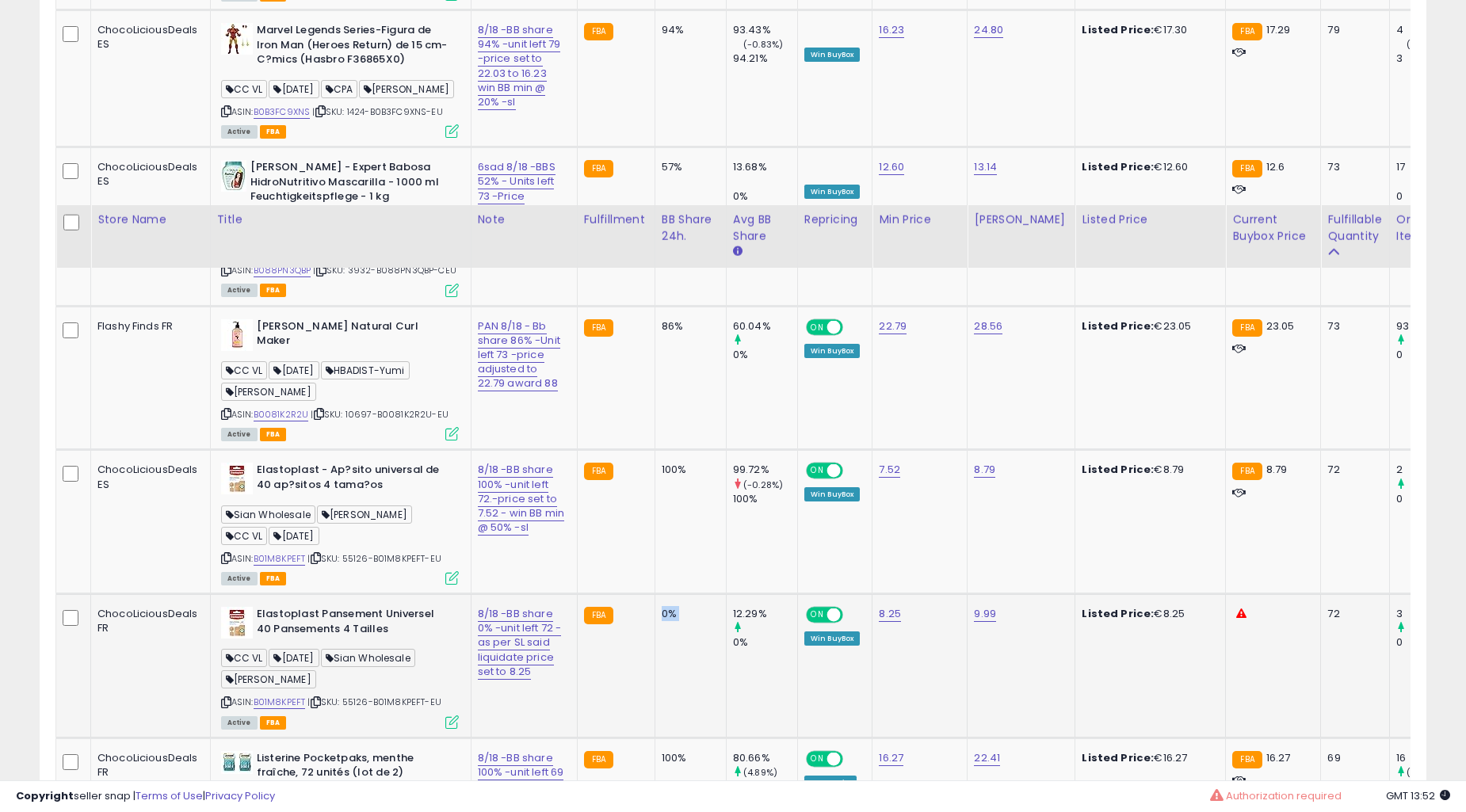
click at [660, 406] on td "86%" at bounding box center [690, 377] width 72 height 144
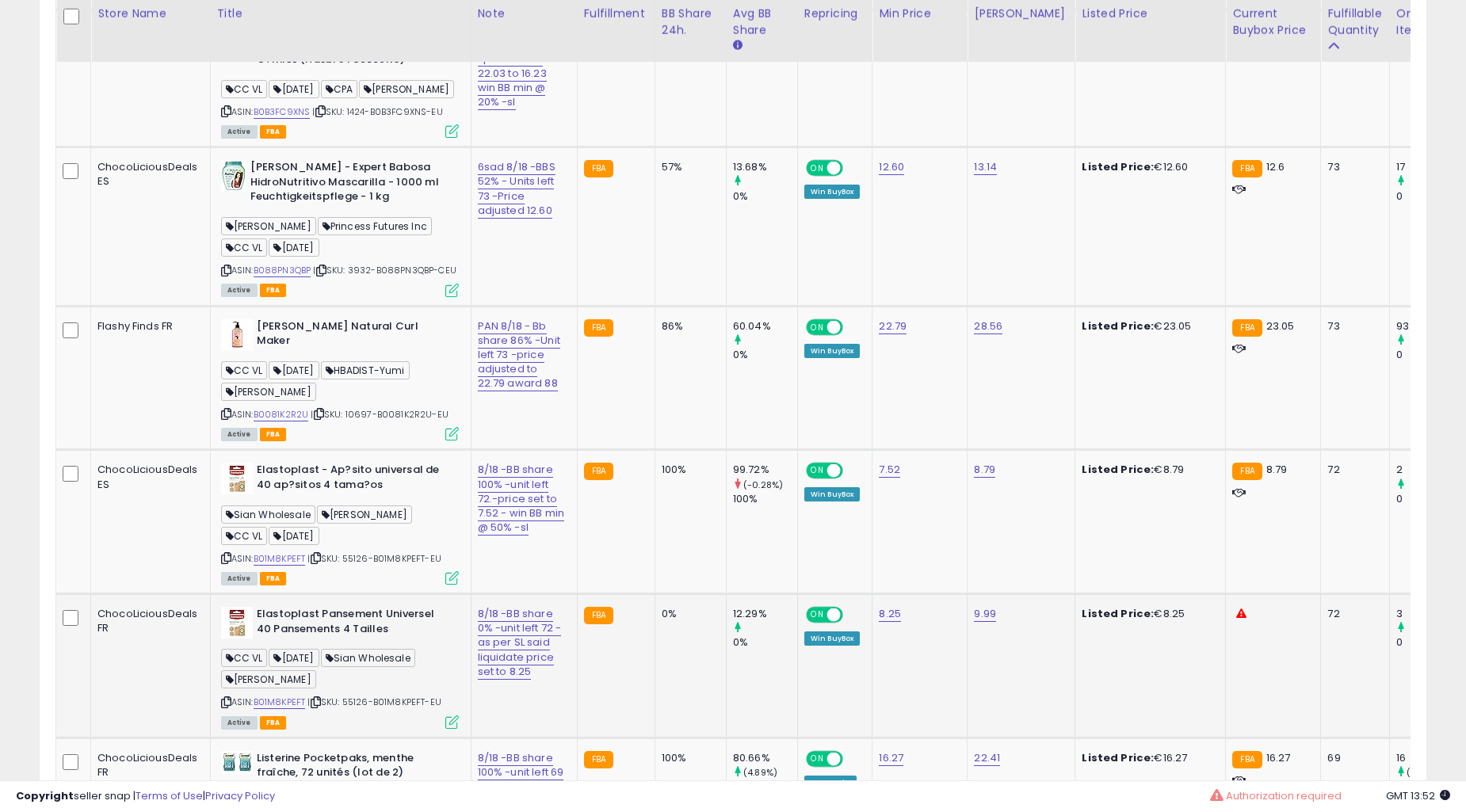
click at [660, 406] on td "86%" at bounding box center [690, 377] width 72 height 144
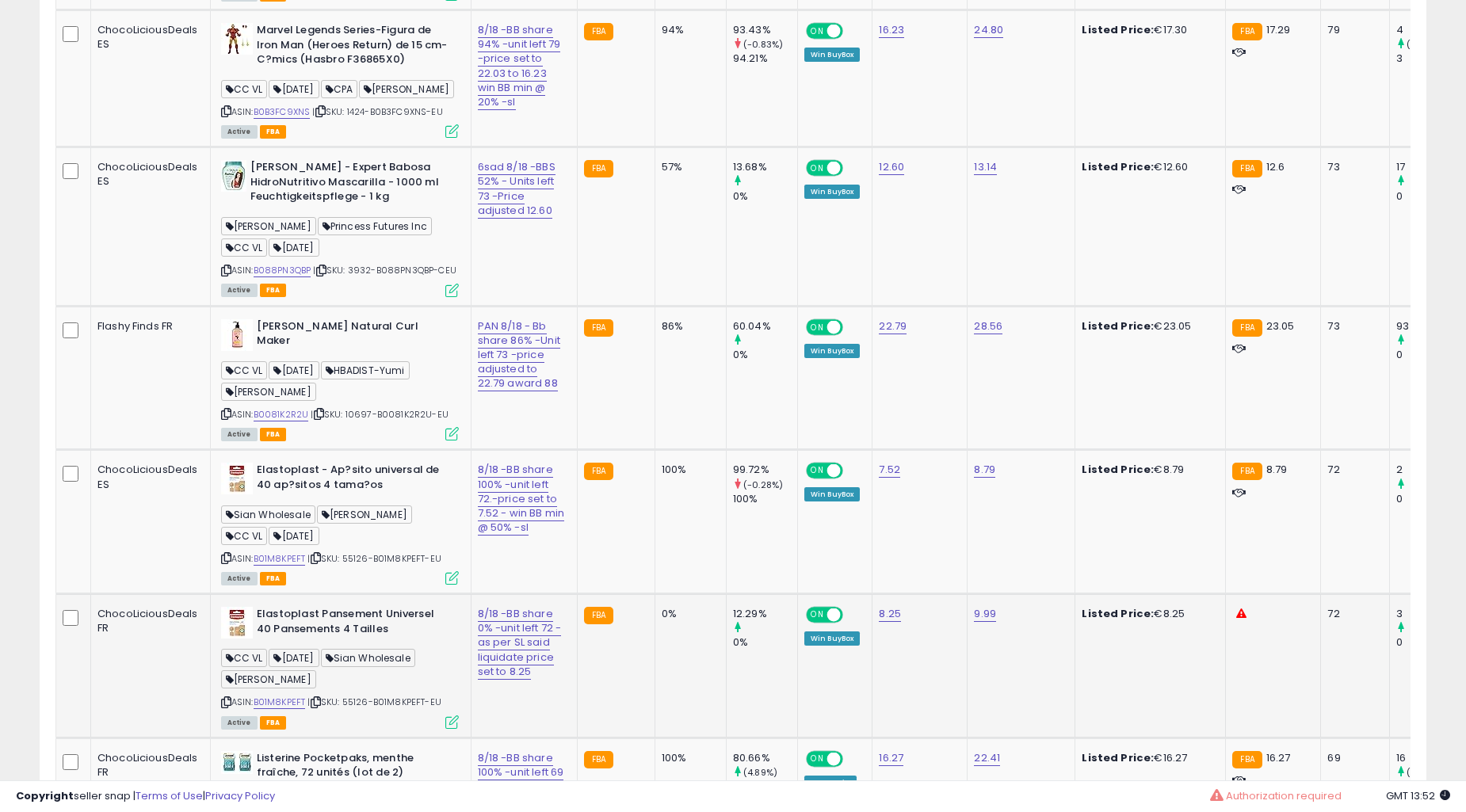
scroll to position [6742, 0]
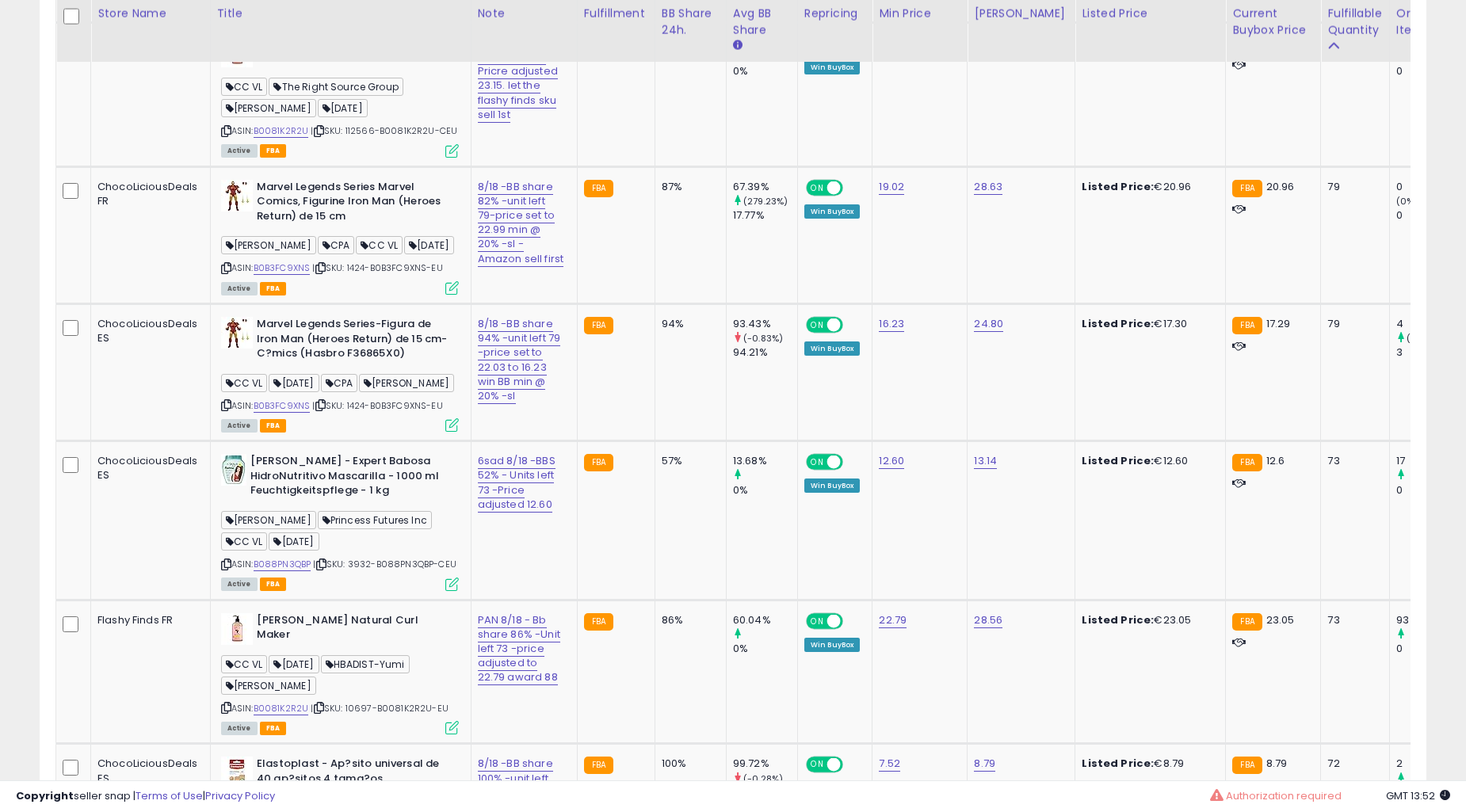
click at [660, 406] on td "94%" at bounding box center [690, 372] width 72 height 137
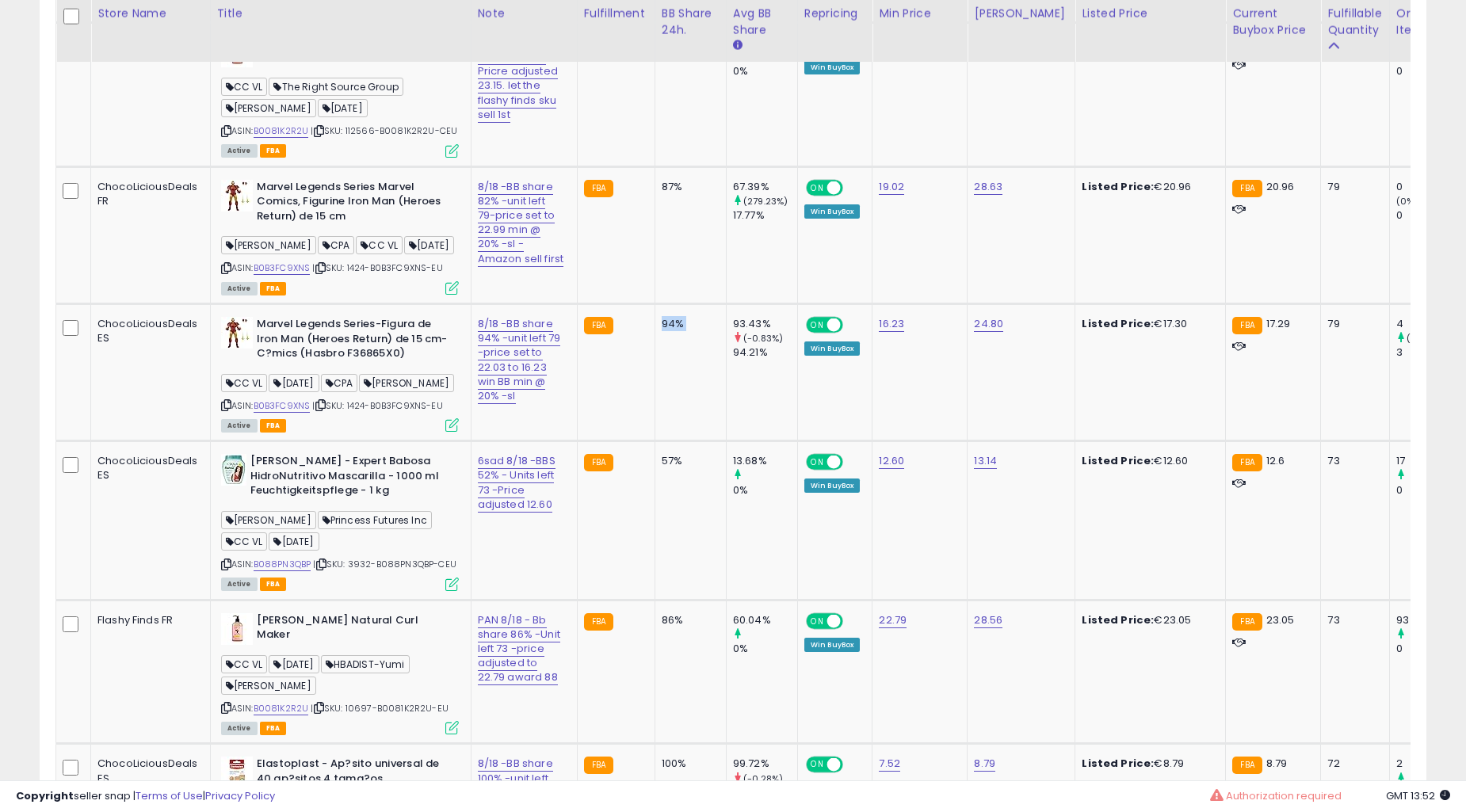
click at [660, 406] on td "94%" at bounding box center [690, 372] width 72 height 137
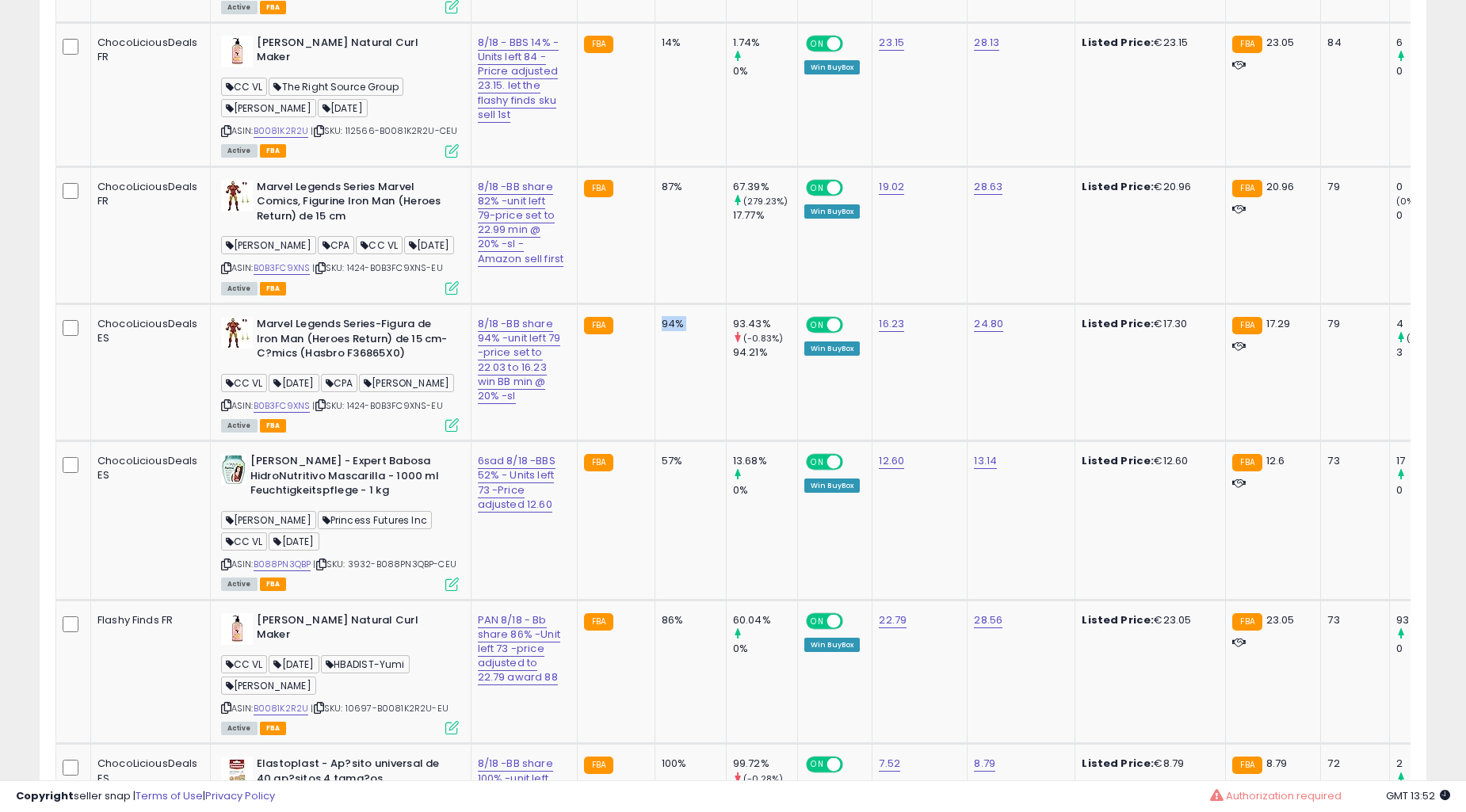
click at [660, 166] on td "14%" at bounding box center [690, 94] width 72 height 144
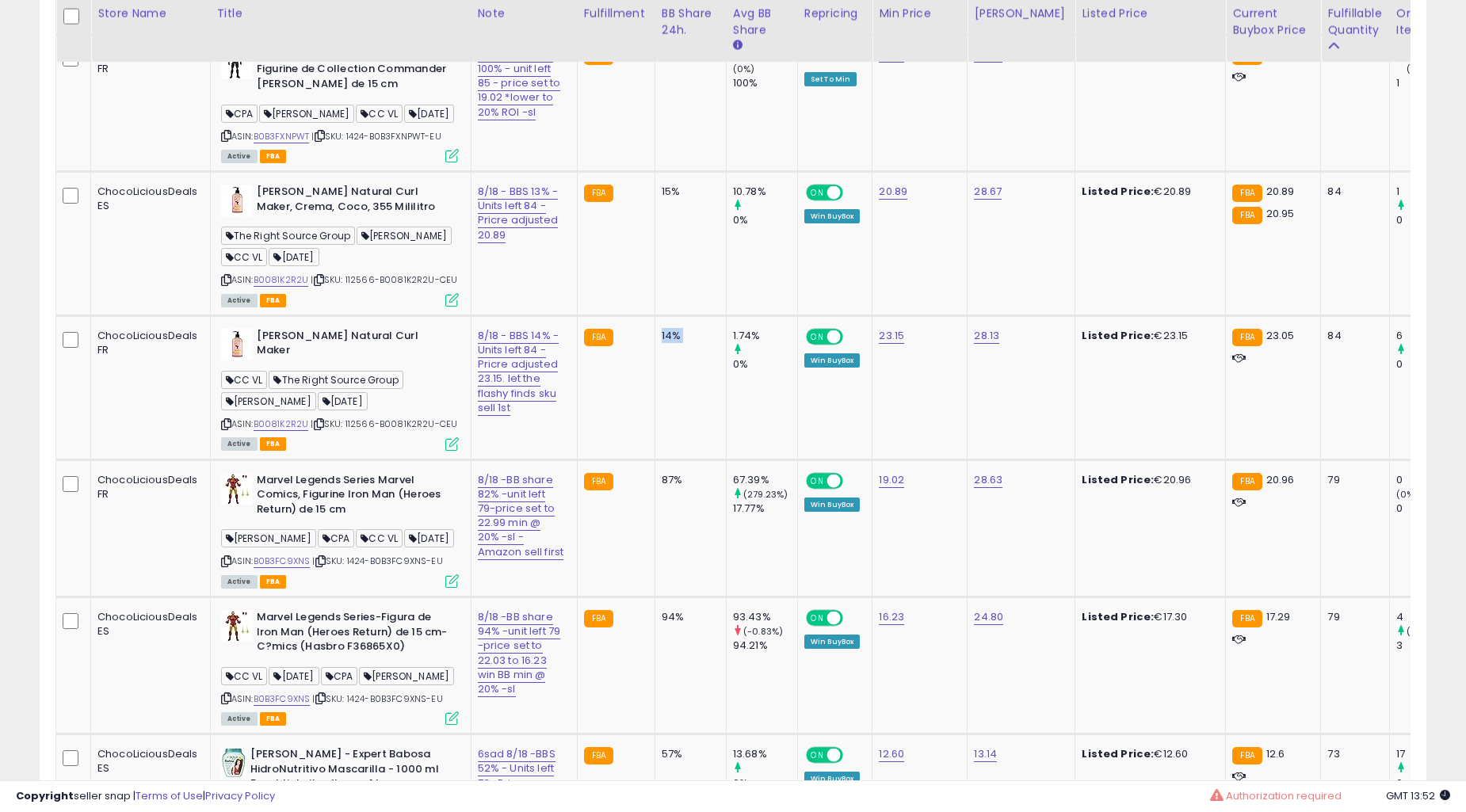
click at [660, 406] on td "14%" at bounding box center [690, 386] width 72 height 144
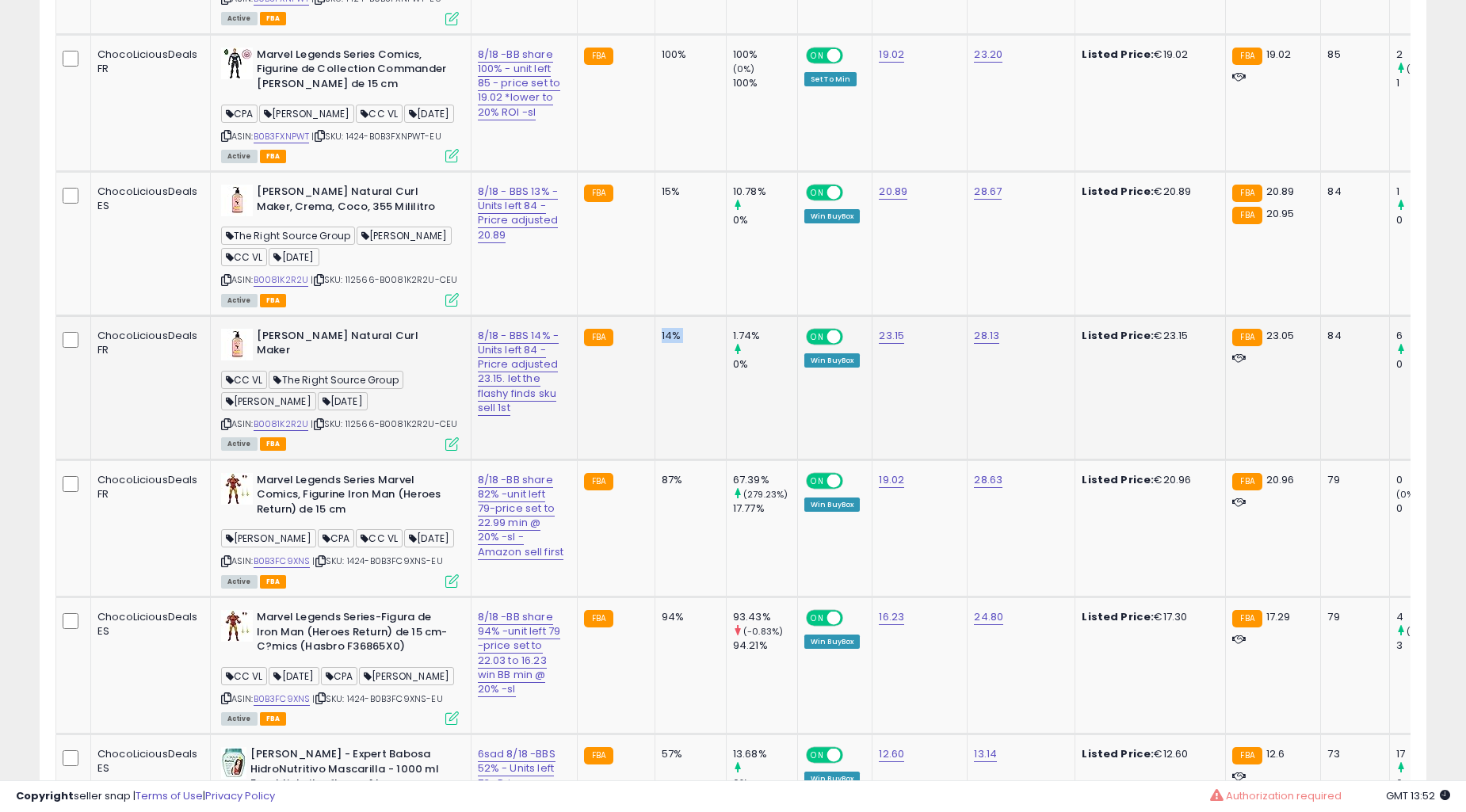
click at [663, 316] on td "15%" at bounding box center [690, 243] width 72 height 144
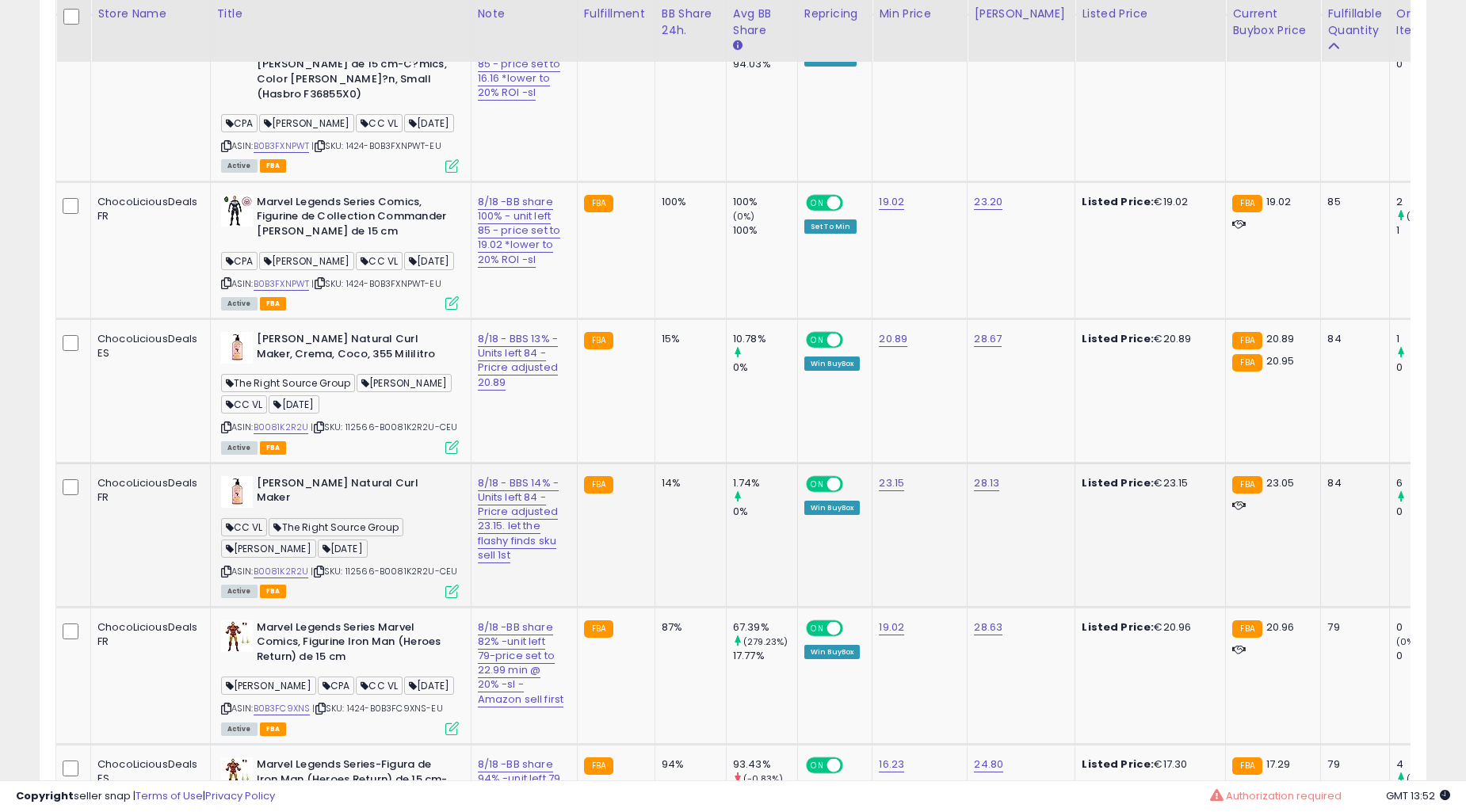
click at [663, 406] on td "15%" at bounding box center [690, 391] width 72 height 144
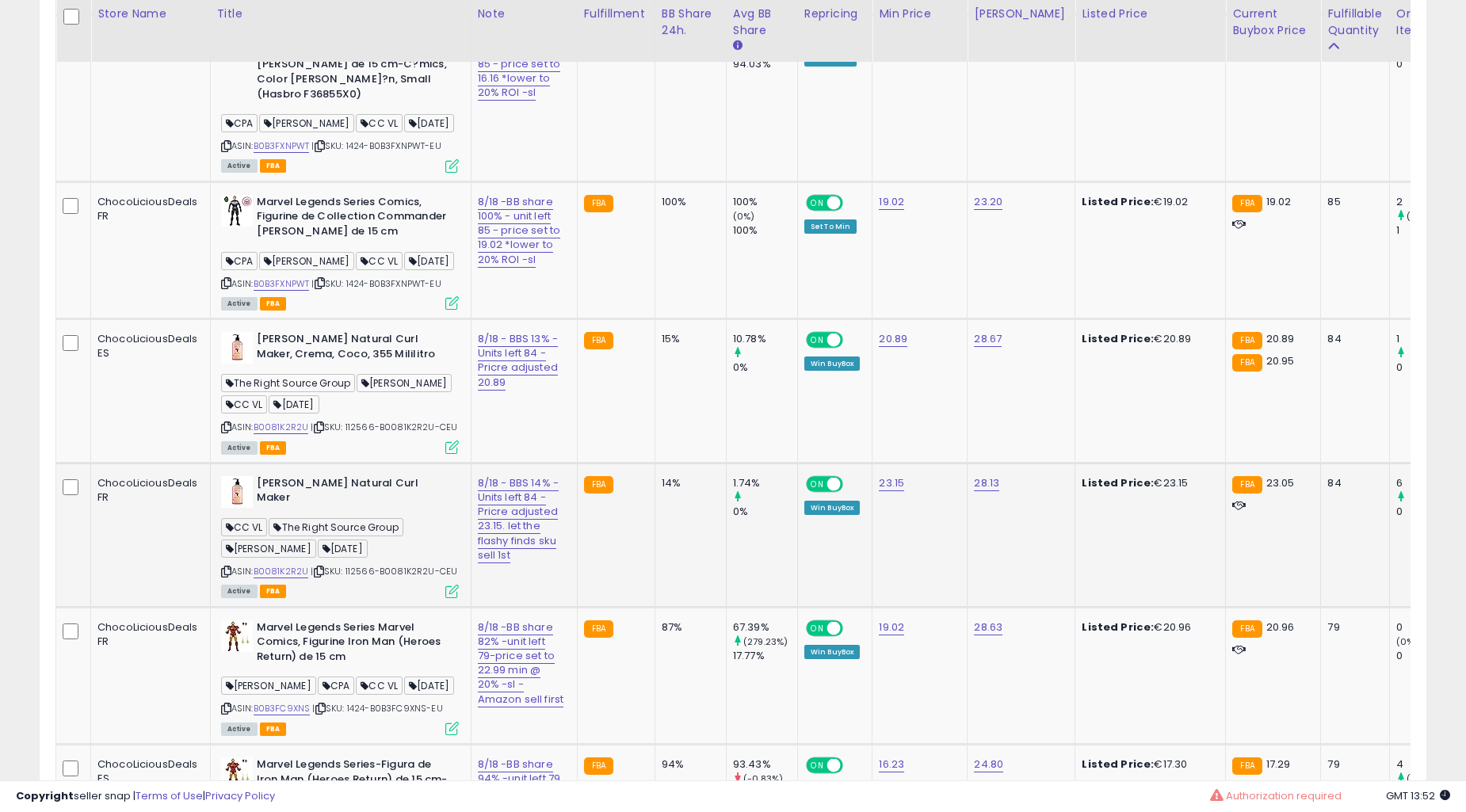
click at [663, 406] on td "15%" at bounding box center [690, 391] width 72 height 144
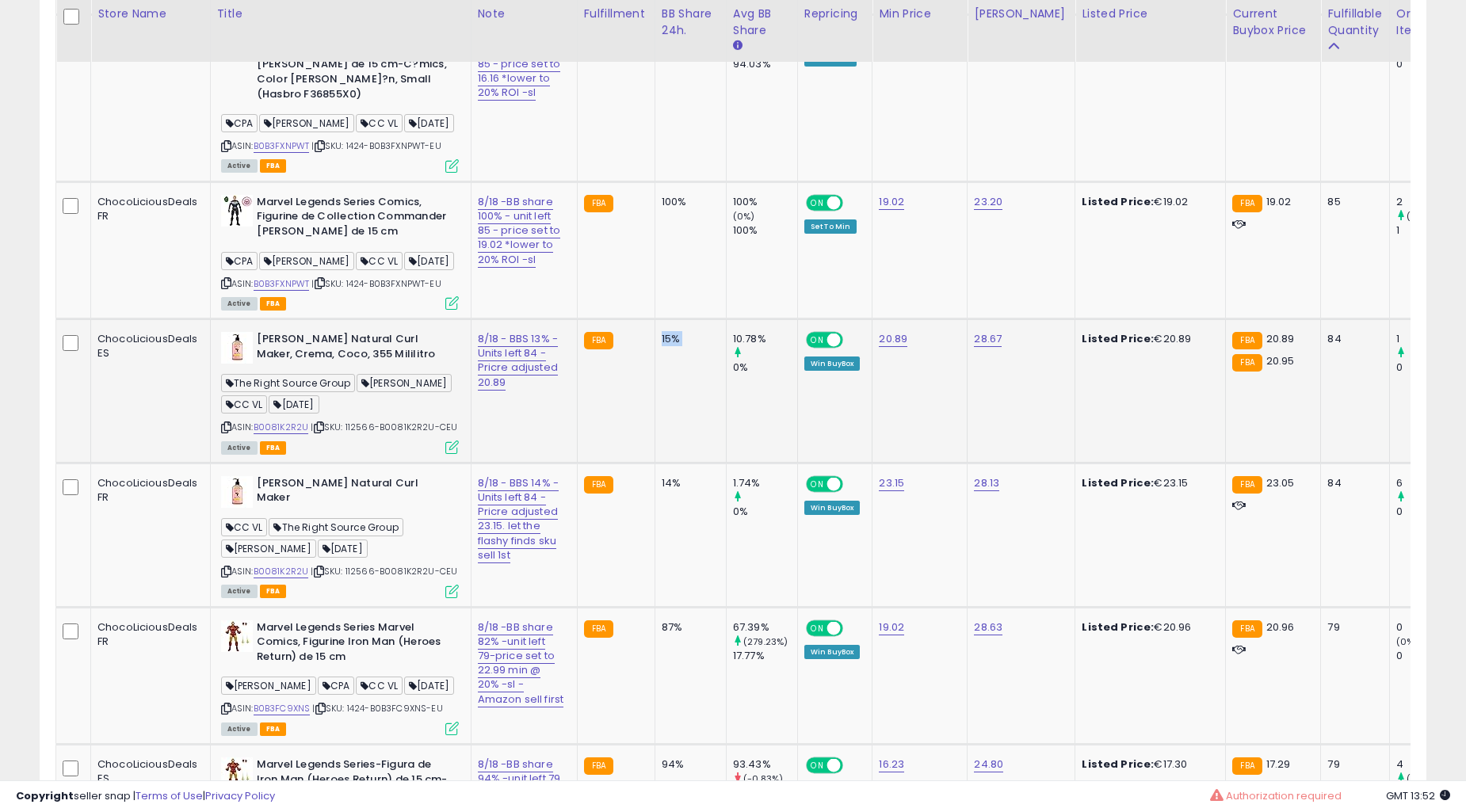
scroll to position [6009, 0]
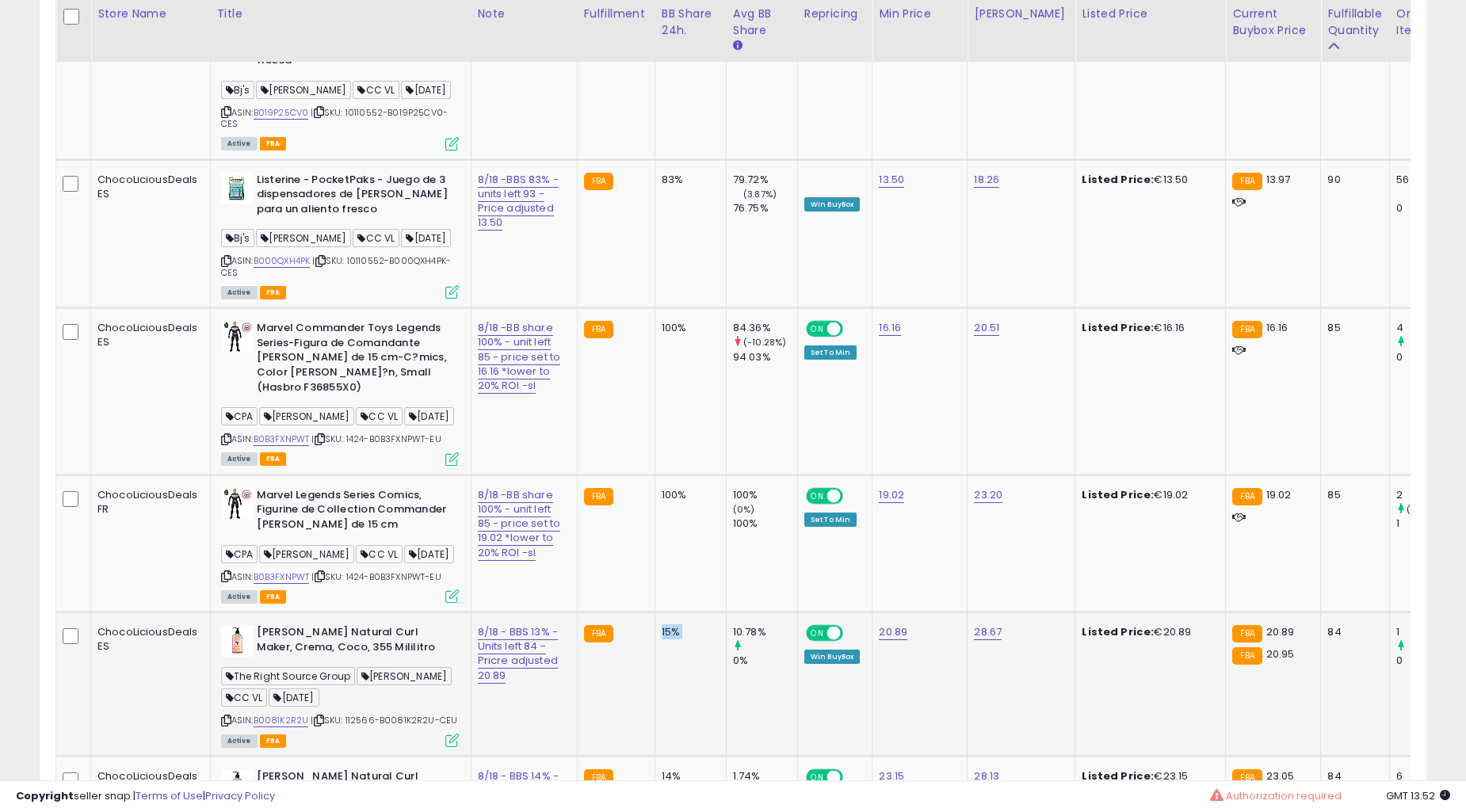
click at [666, 406] on td "100%" at bounding box center [690, 391] width 72 height 166
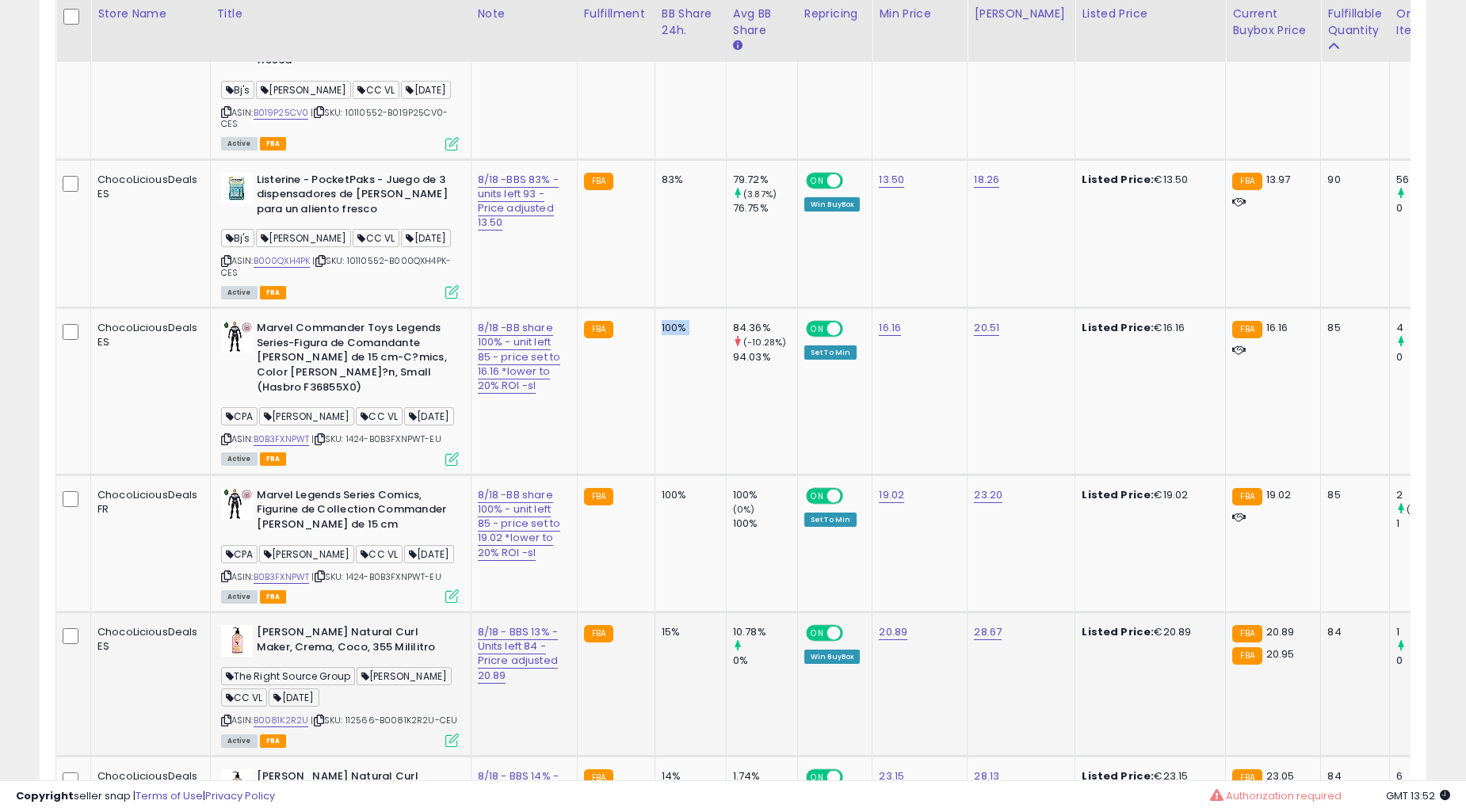
click at [666, 406] on td "100%" at bounding box center [690, 391] width 72 height 166
click at [664, 406] on td "100%" at bounding box center [690, 391] width 72 height 166
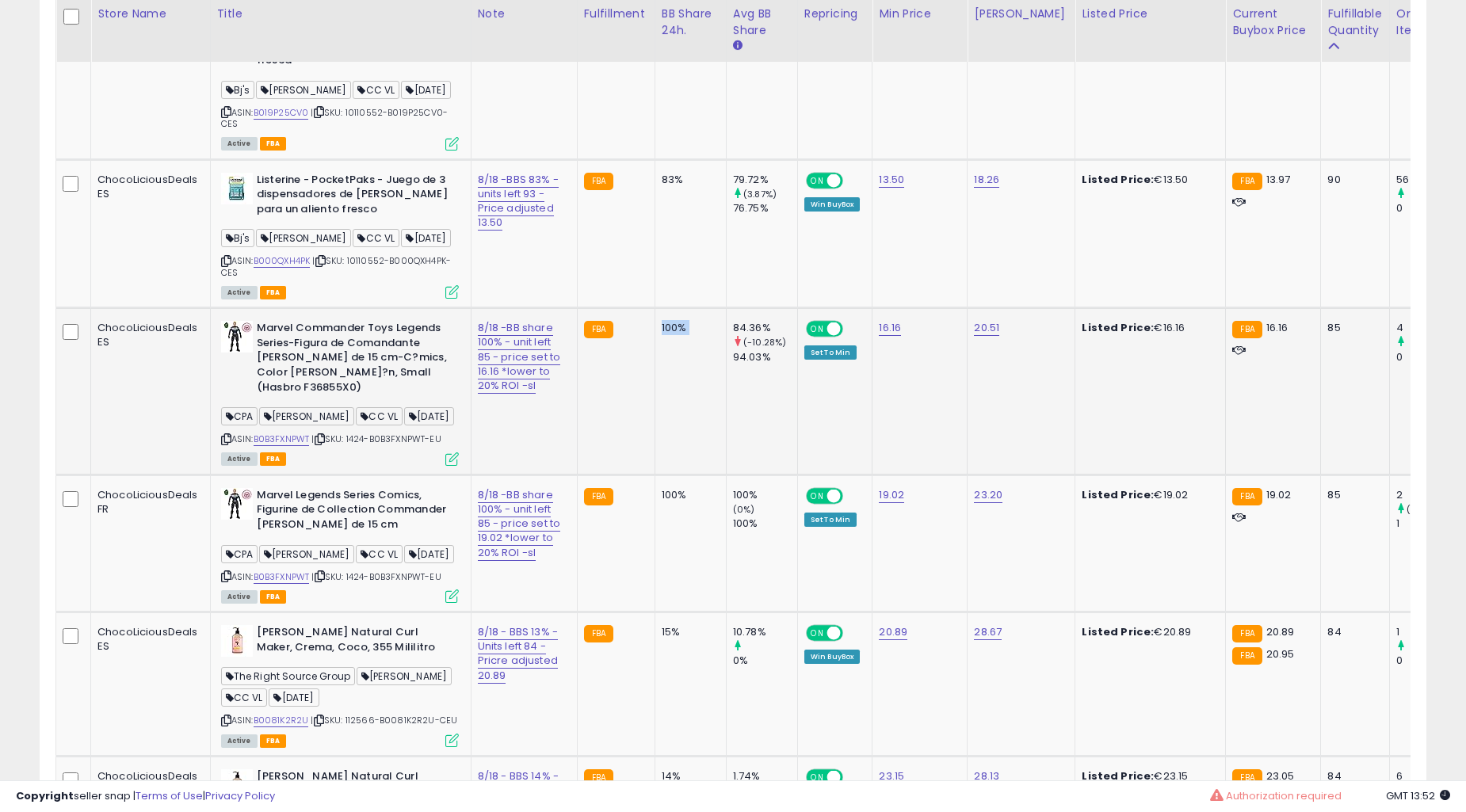
click at [664, 406] on td "100%" at bounding box center [690, 391] width 72 height 166
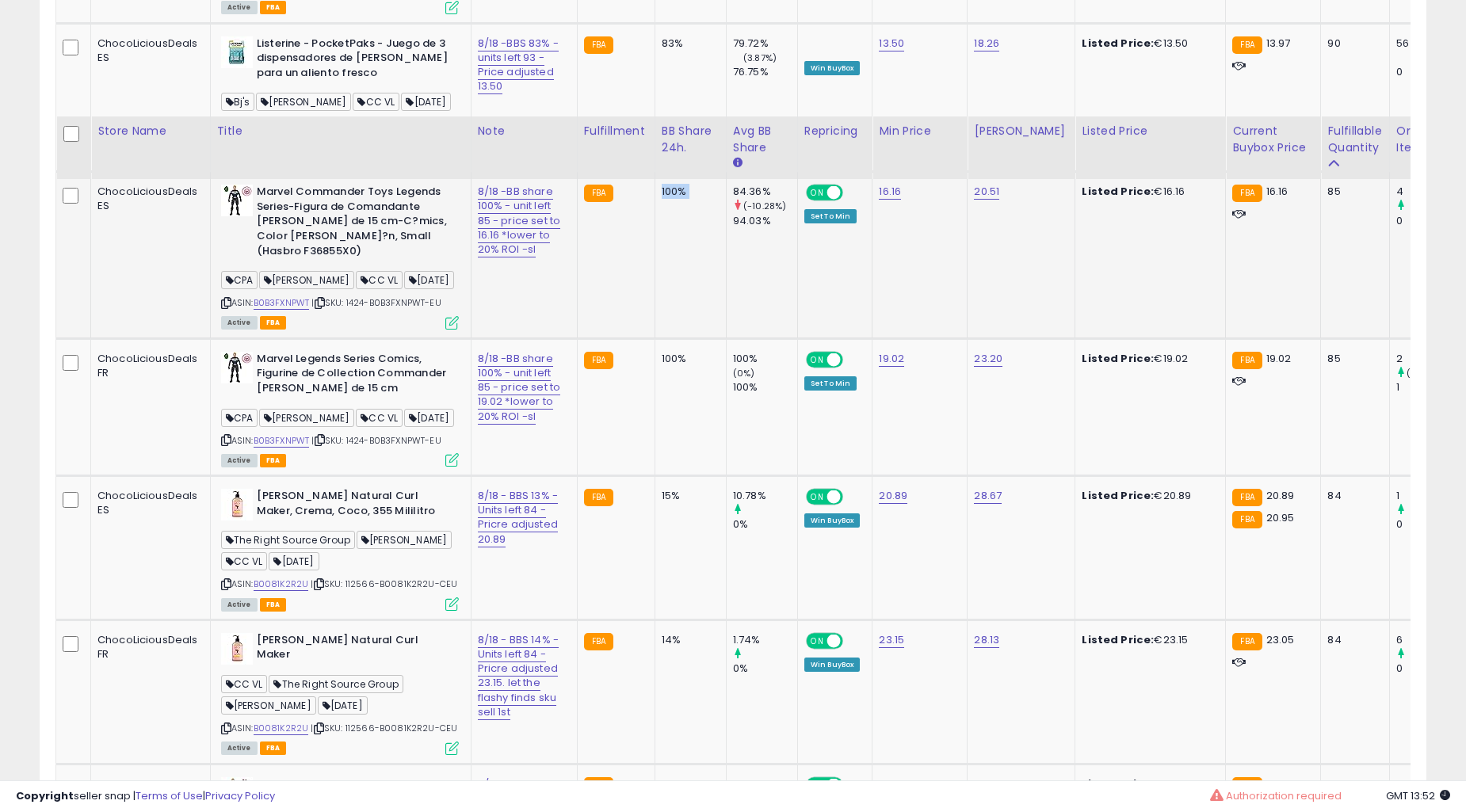
click at [666, 476] on td "15%" at bounding box center [690, 548] width 72 height 144
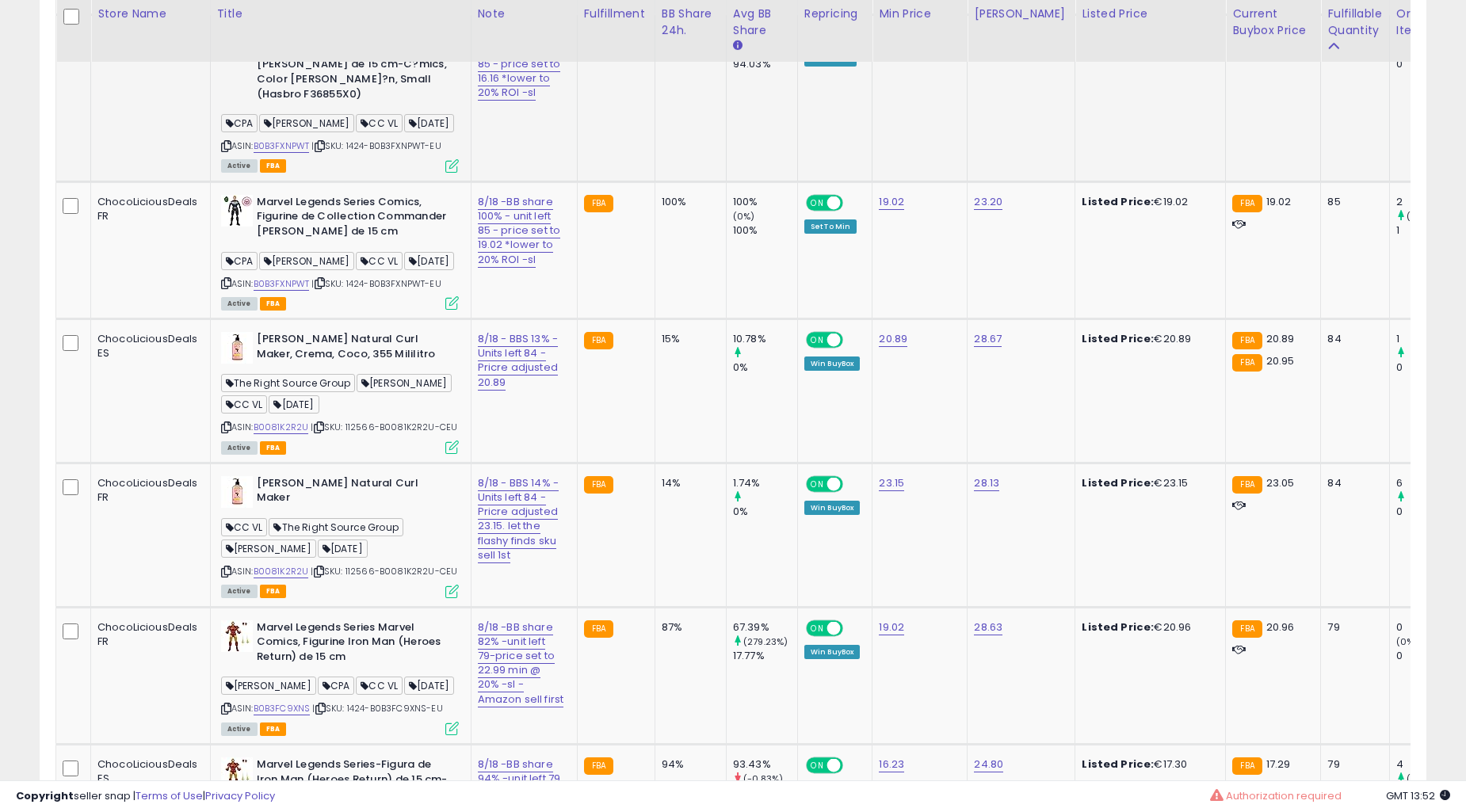
click at [666, 407] on td "15%" at bounding box center [690, 391] width 72 height 144
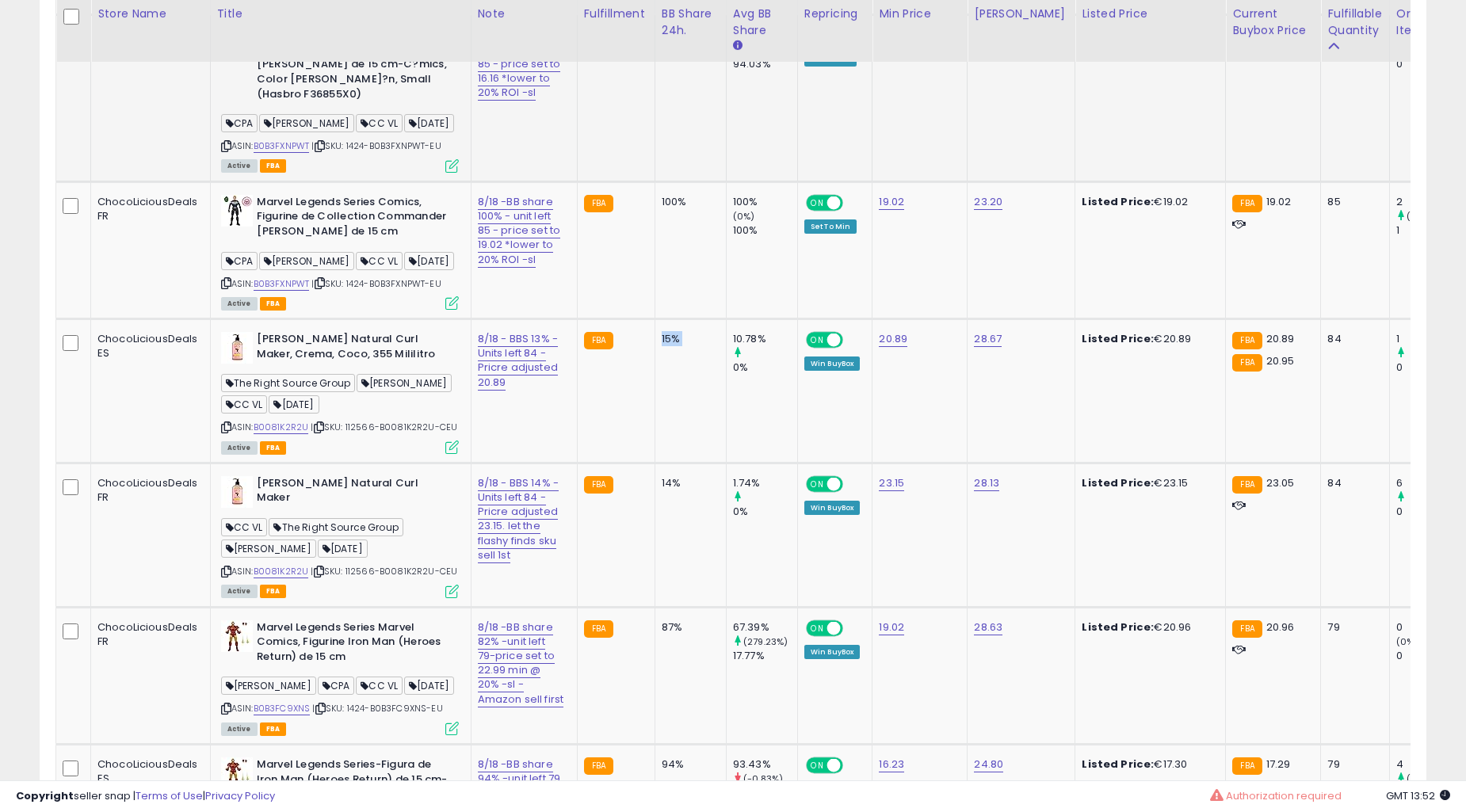
click at [666, 407] on td "15%" at bounding box center [690, 391] width 72 height 144
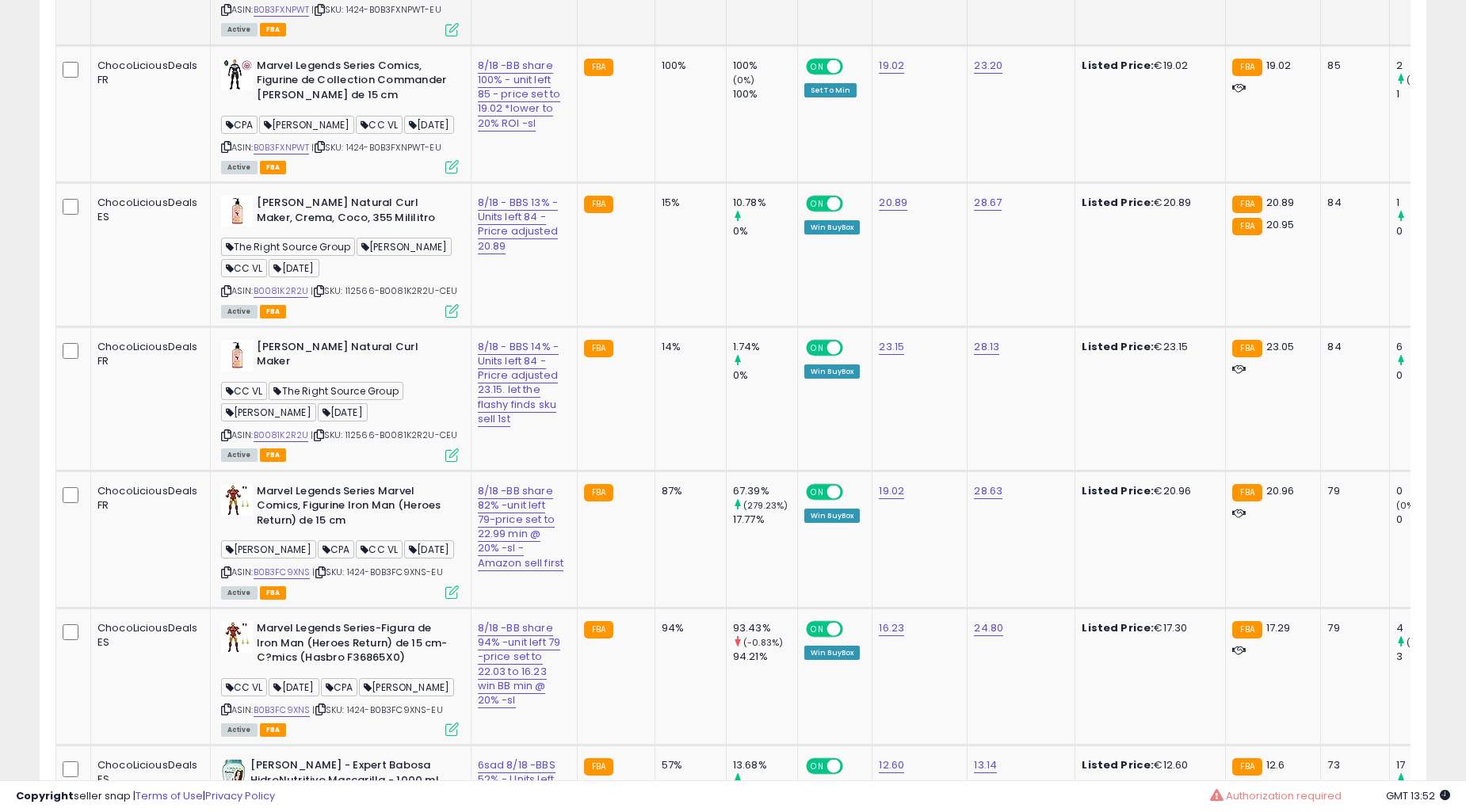
click at [666, 407] on td "14%" at bounding box center [690, 398] width 72 height 144
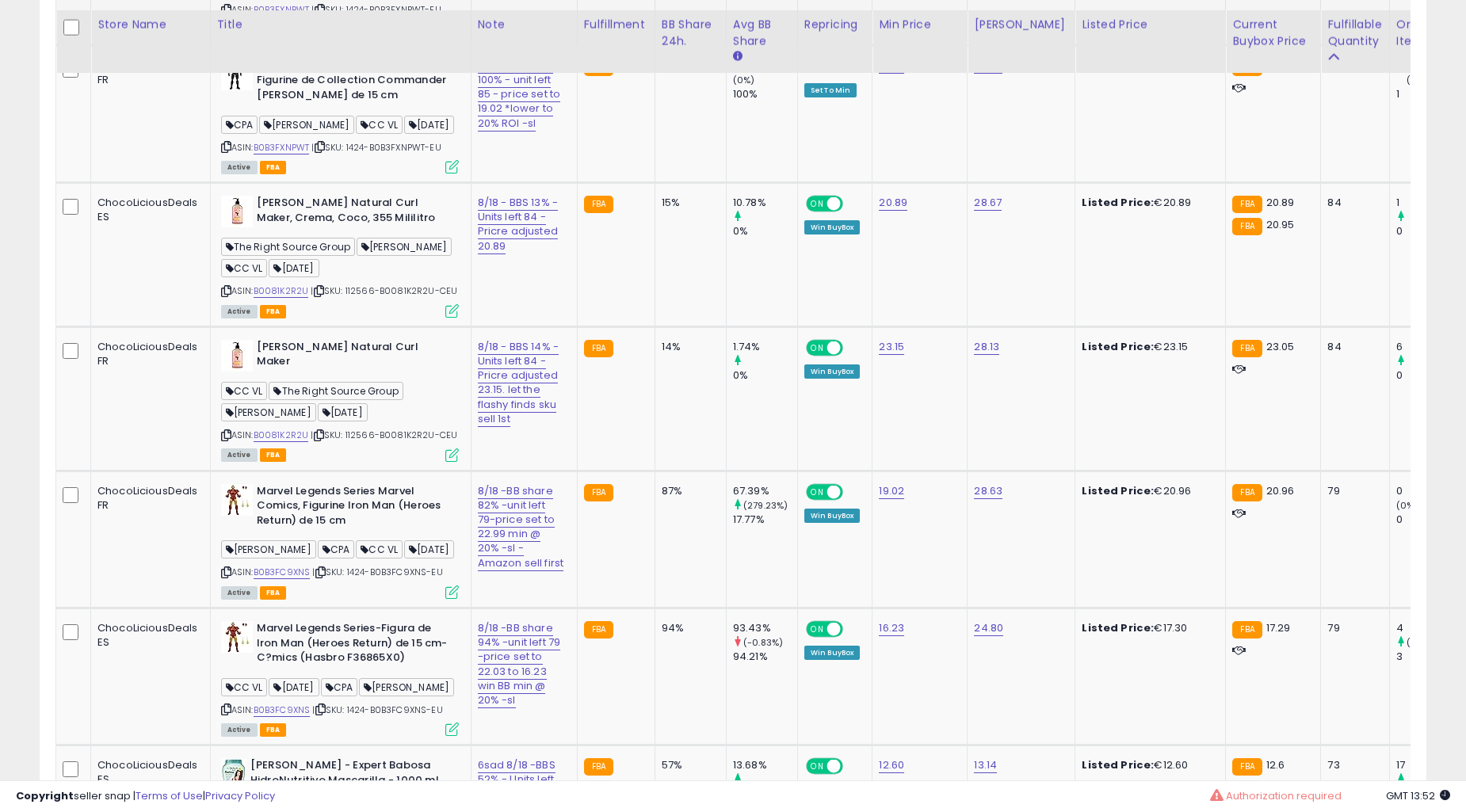
scroll to position [6449, 0]
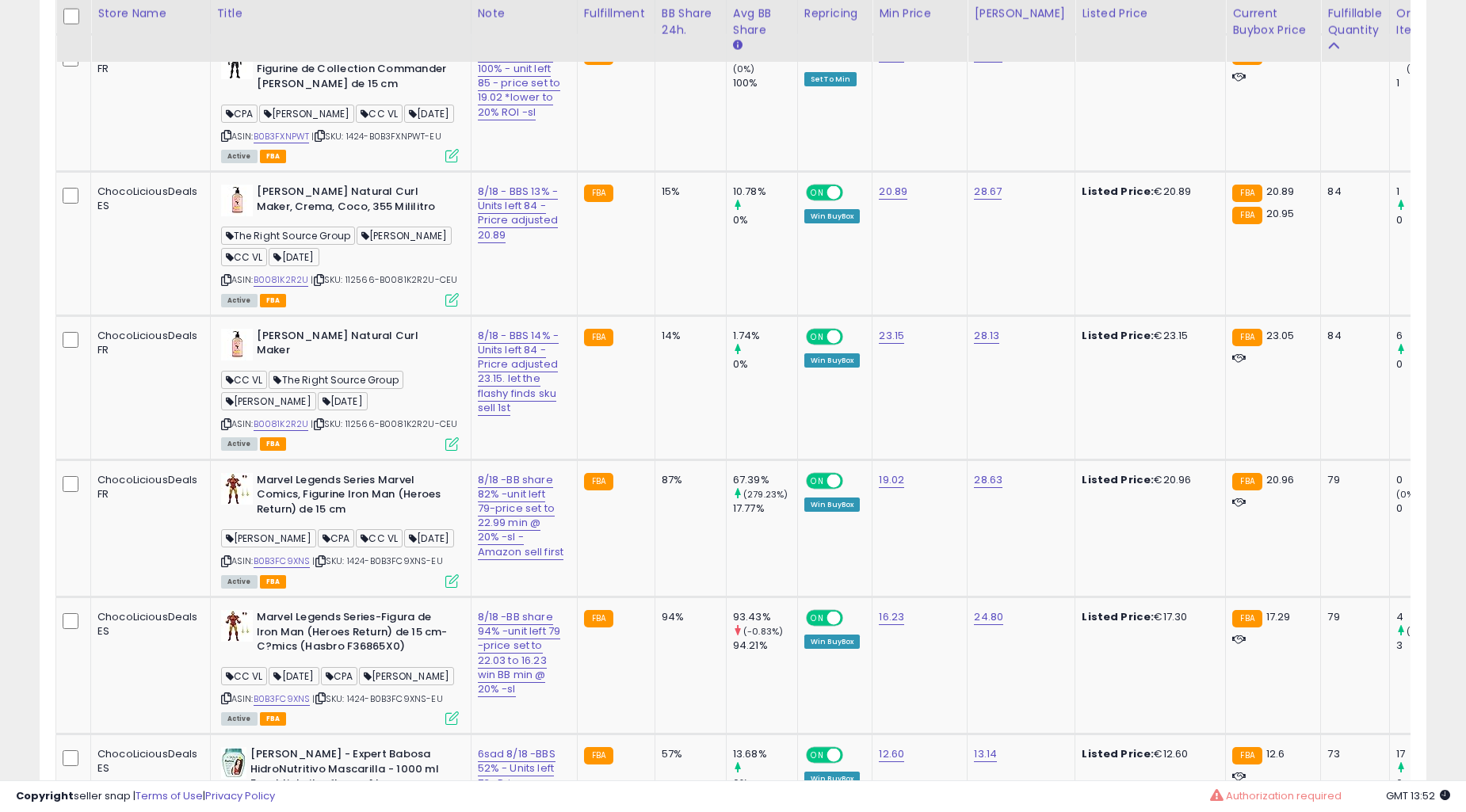
click at [666, 407] on td "14%" at bounding box center [690, 386] width 72 height 144
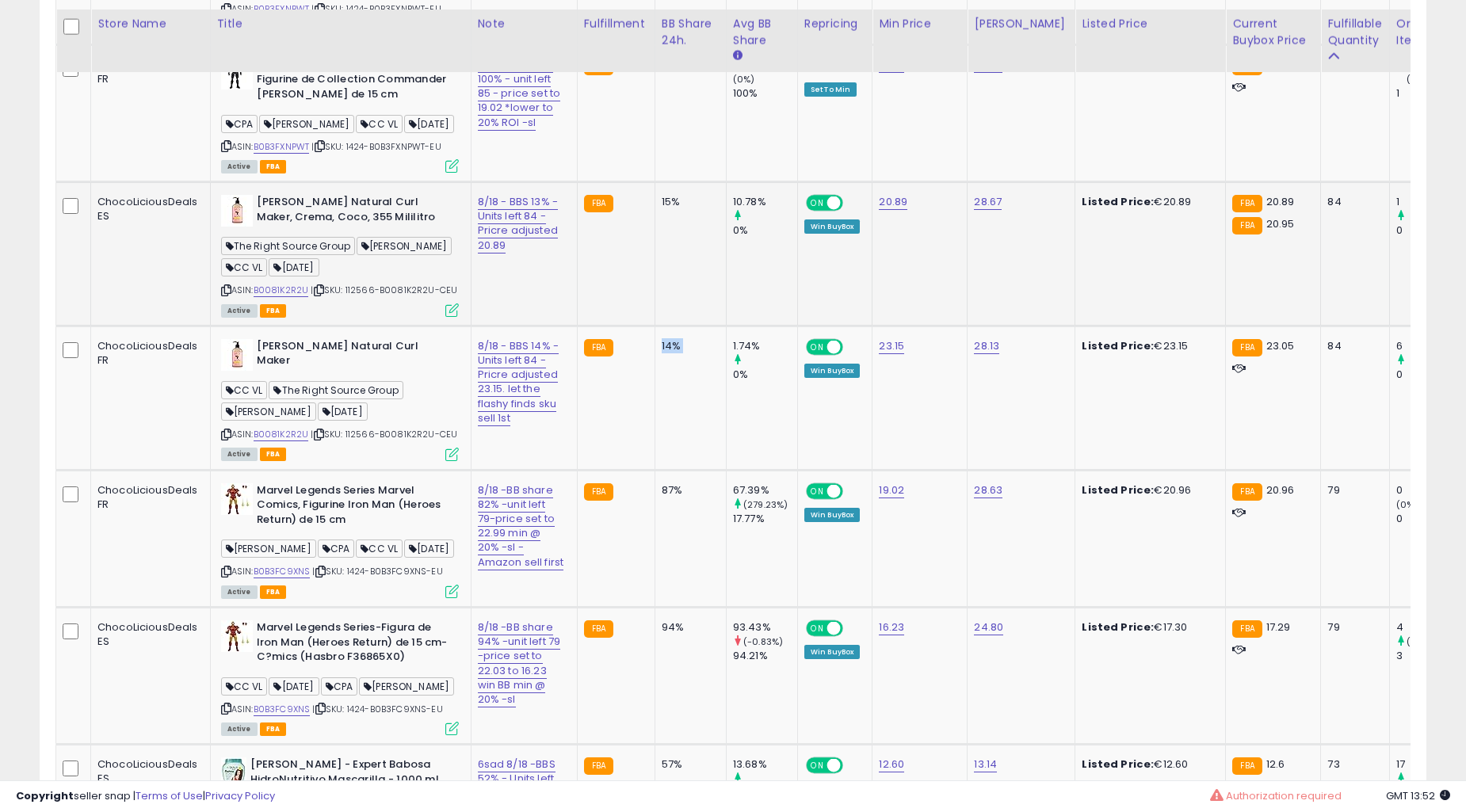
scroll to position [6156, 0]
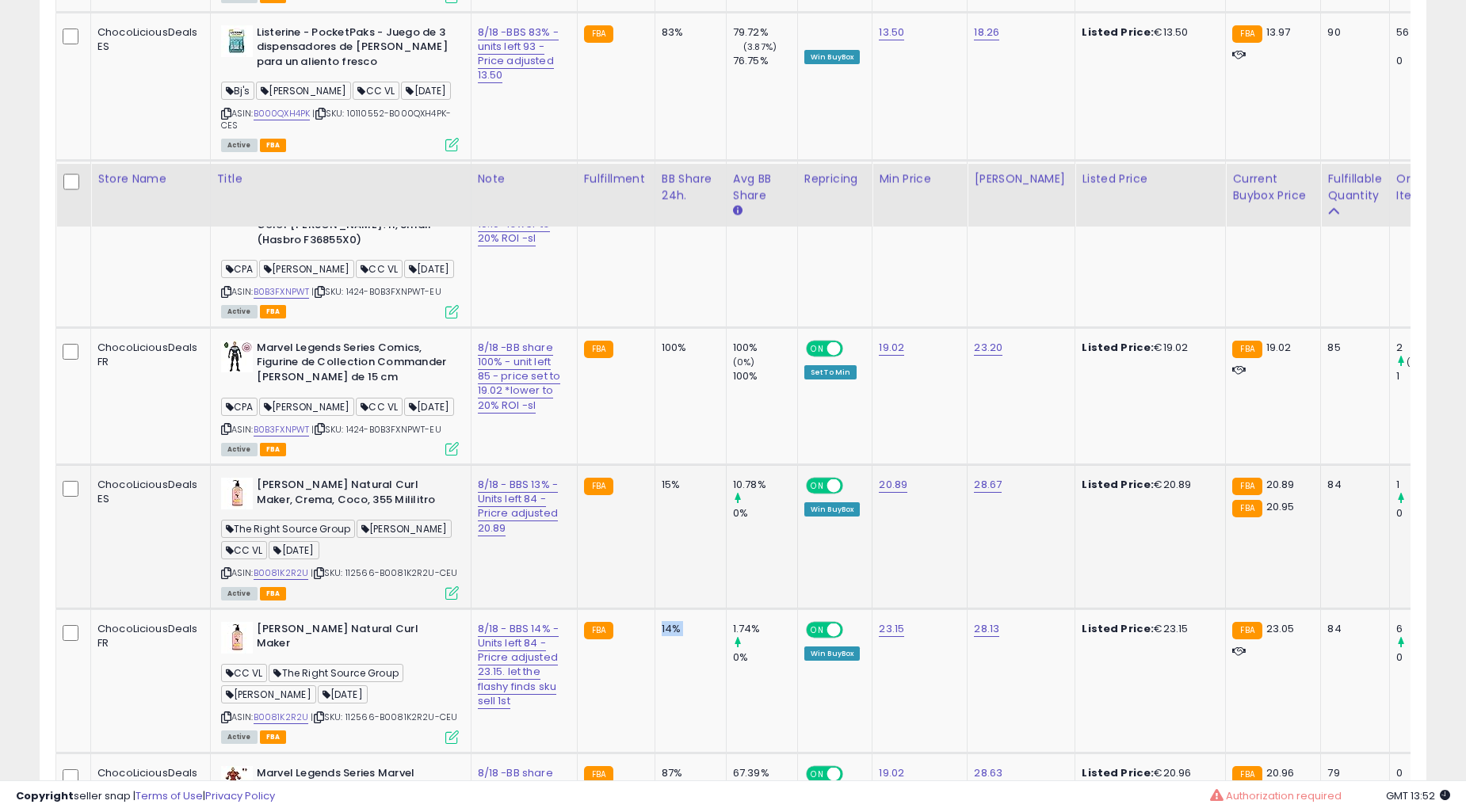
click at [662, 477] on div "15%" at bounding box center [688, 484] width 52 height 15
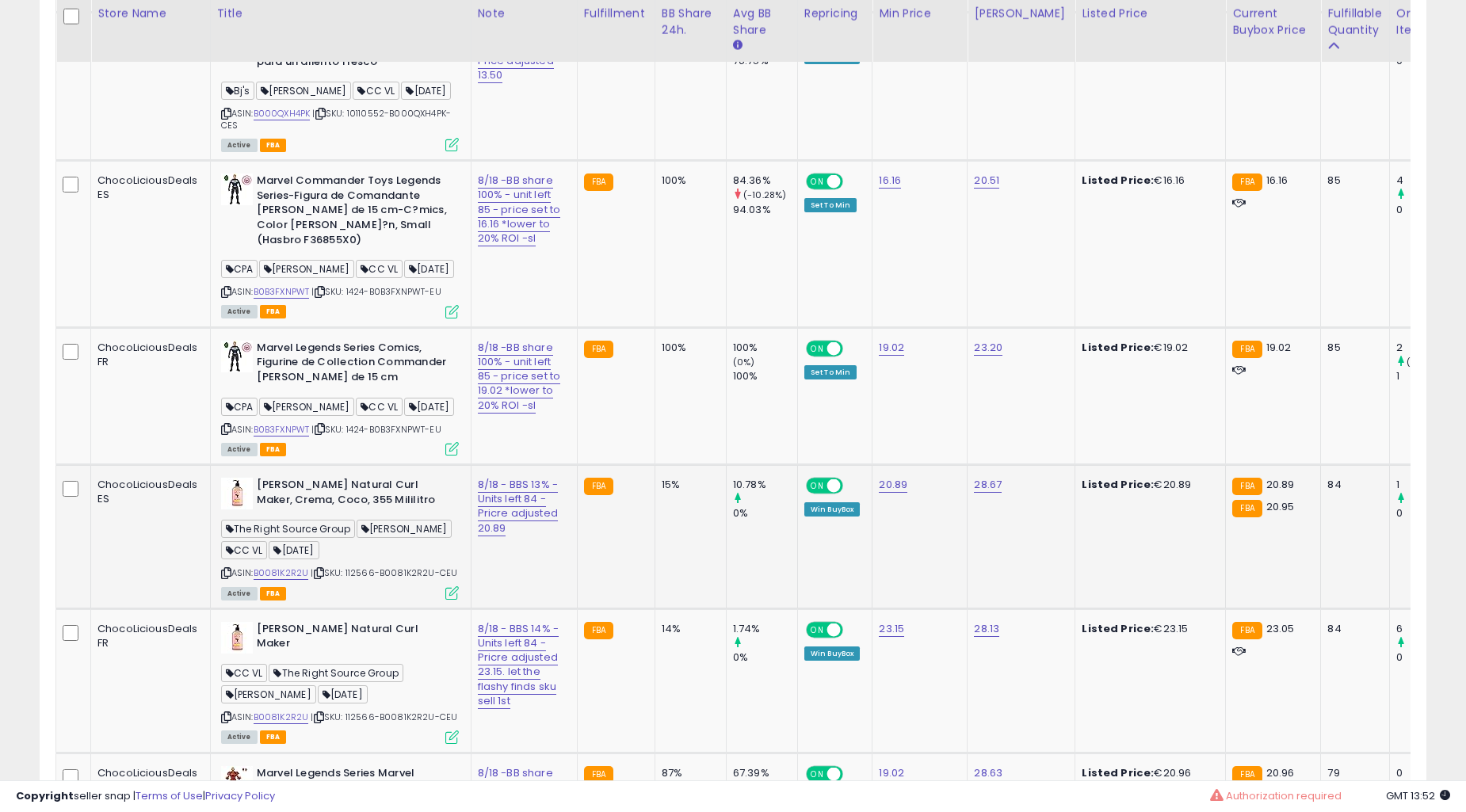
click at [662, 477] on div "15%" at bounding box center [688, 484] width 52 height 15
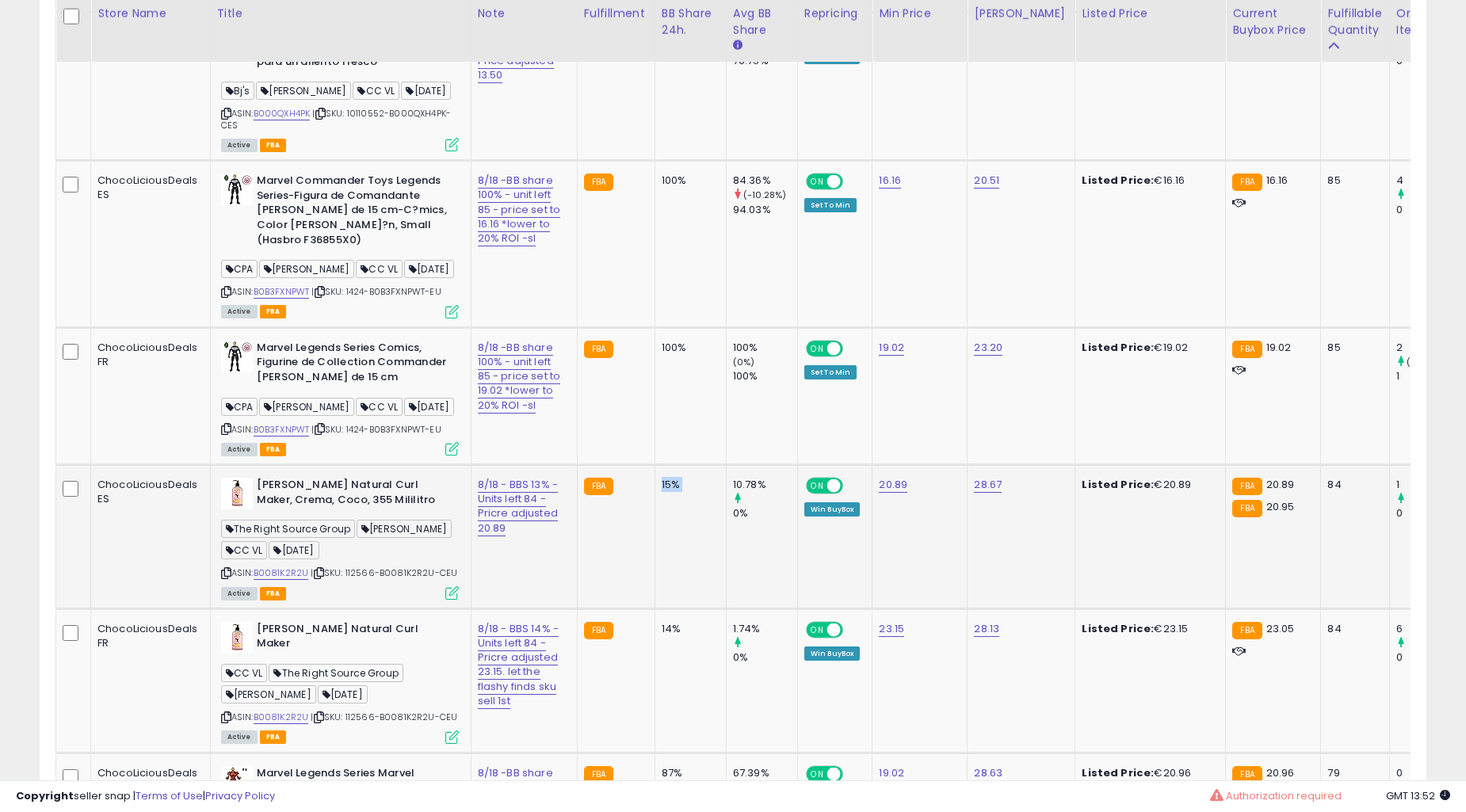
click at [662, 477] on div "15%" at bounding box center [688, 484] width 52 height 15
click at [675, 465] on td "15%" at bounding box center [690, 537] width 72 height 144
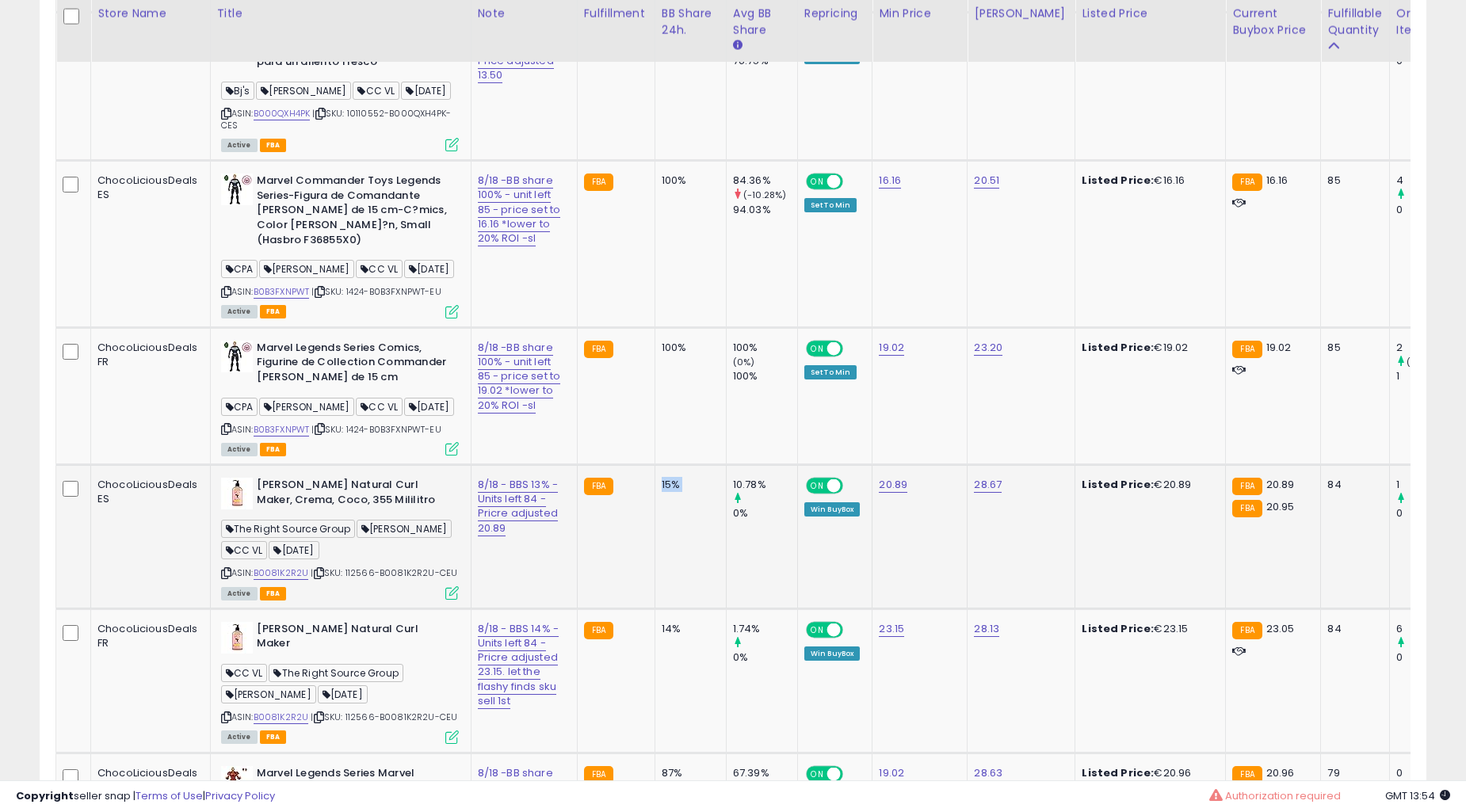
click at [675, 465] on td "15%" at bounding box center [690, 537] width 72 height 144
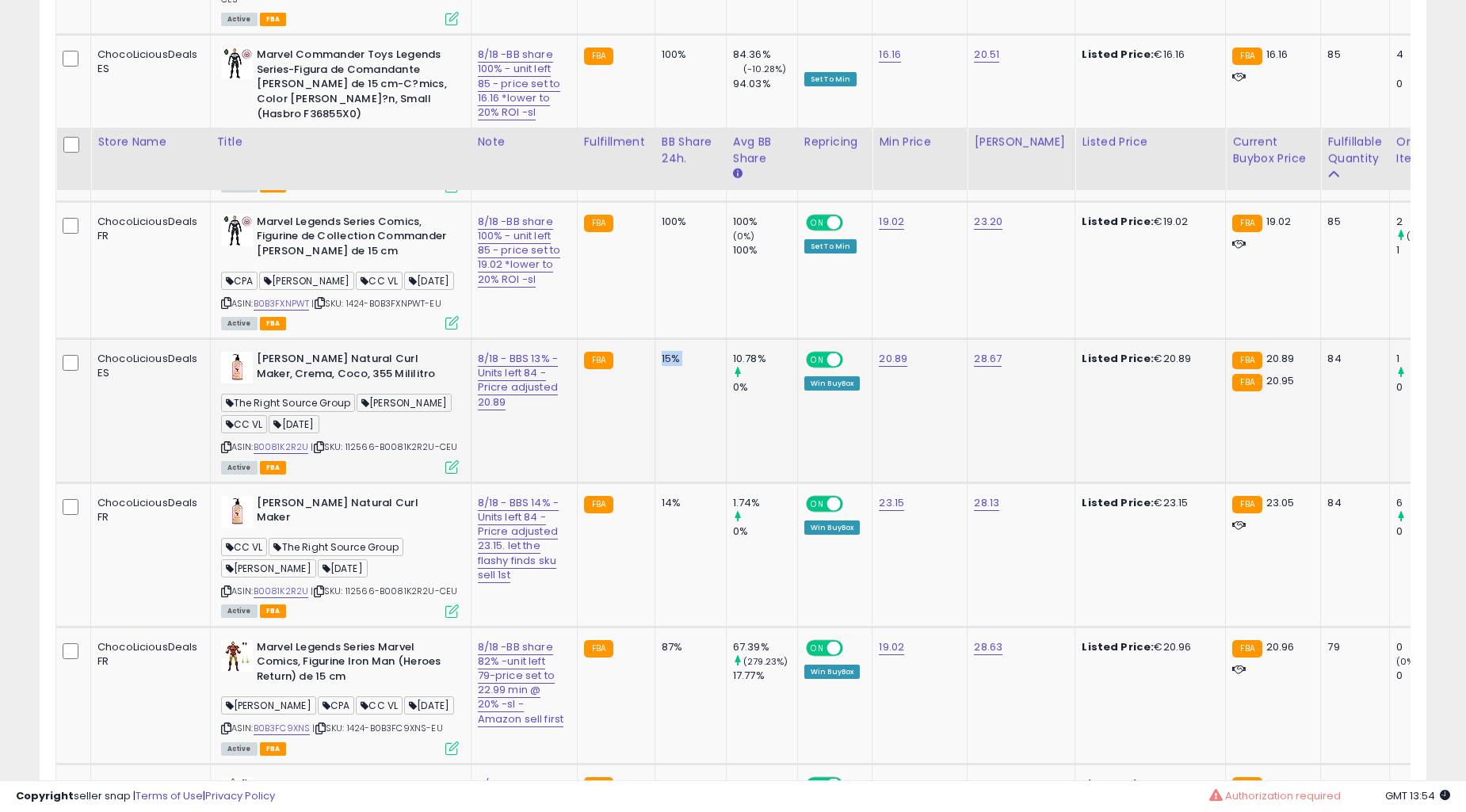
click at [675, 627] on td "87%" at bounding box center [690, 695] width 72 height 137
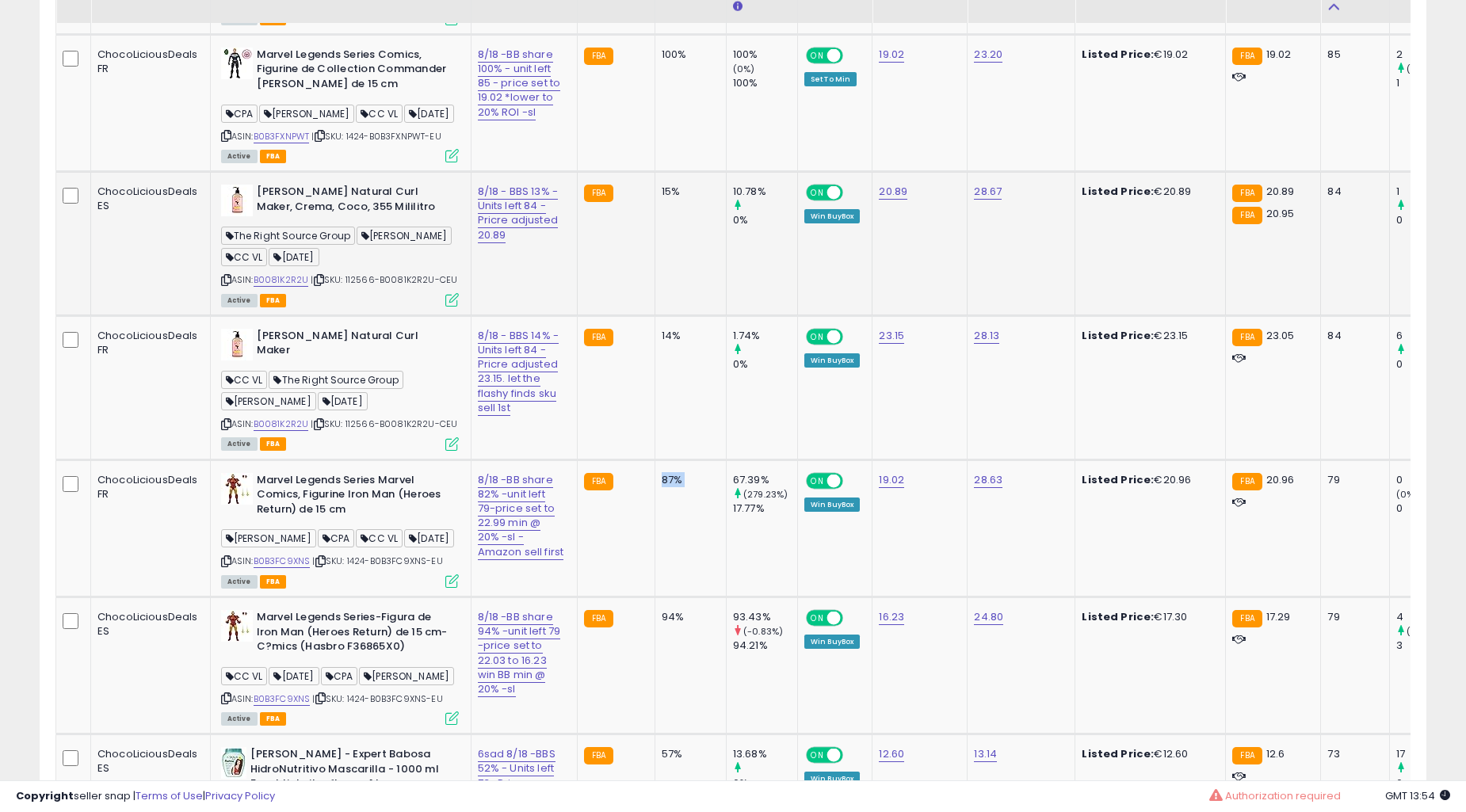
click at [675, 460] on td "87%" at bounding box center [690, 528] width 72 height 137
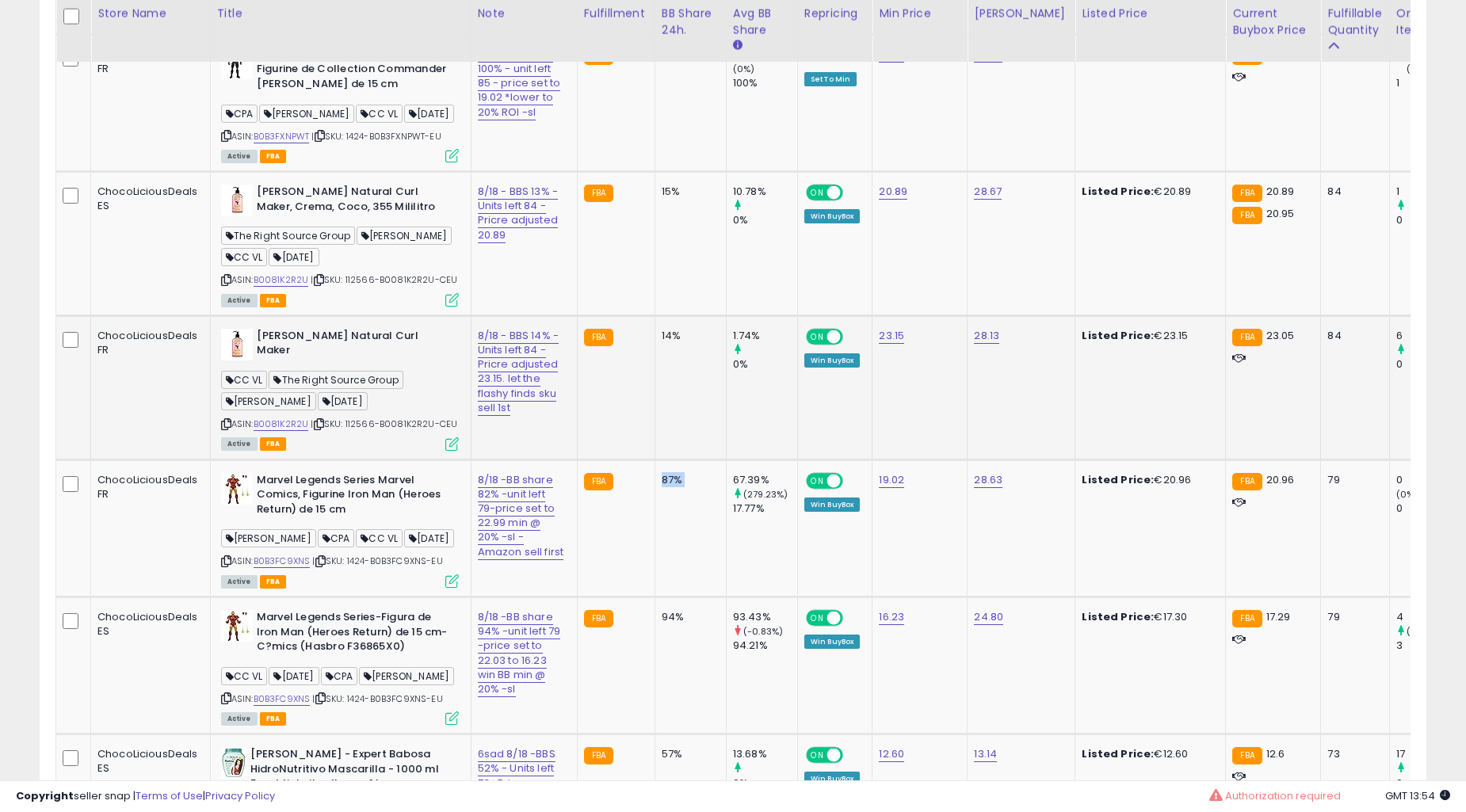
click at [685, 386] on td "14%" at bounding box center [690, 386] width 72 height 144
click at [684, 385] on td "14%" at bounding box center [690, 386] width 72 height 144
click at [681, 384] on td "14%" at bounding box center [690, 386] width 72 height 144
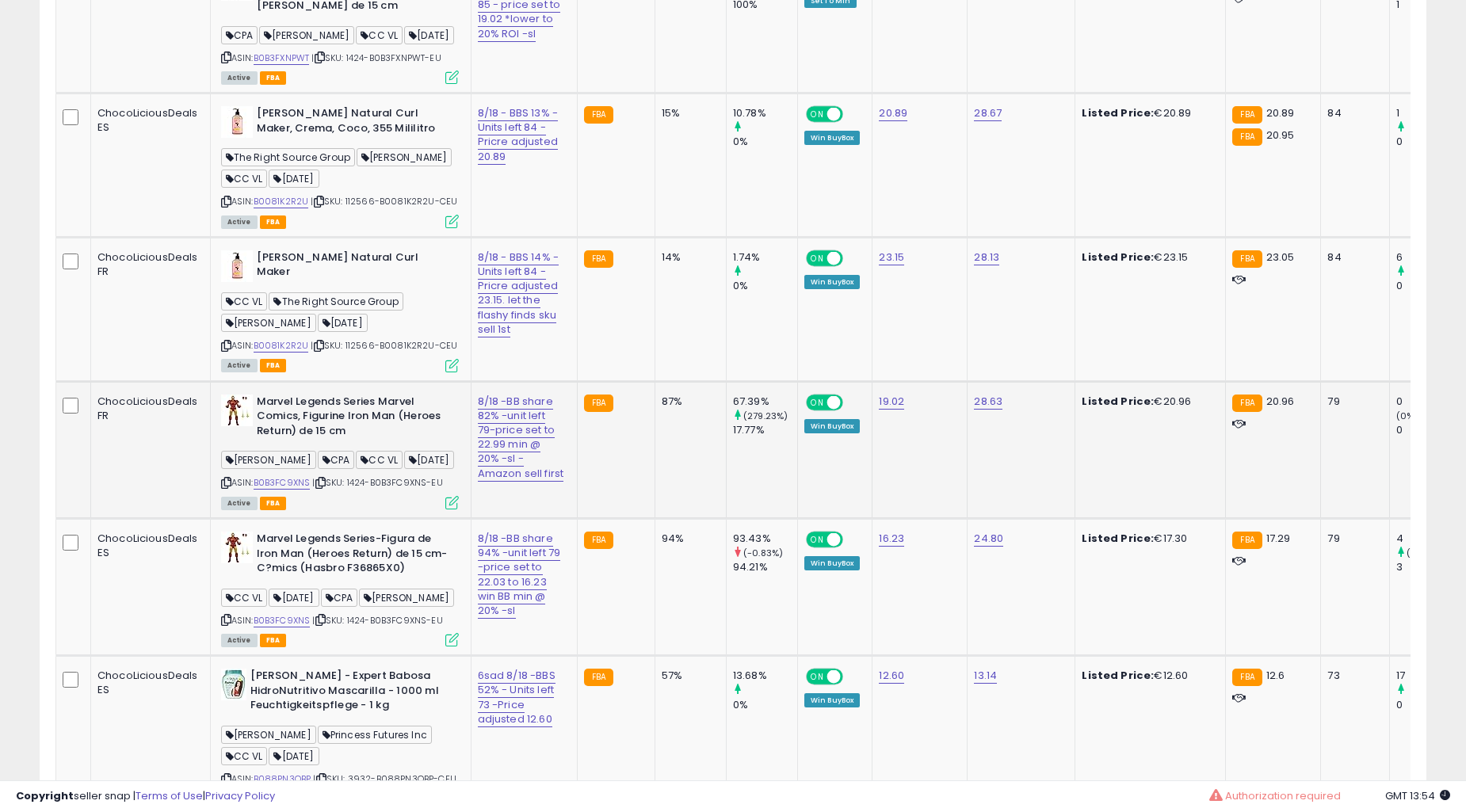
click at [657, 517] on td "94%" at bounding box center [690, 585] width 72 height 137
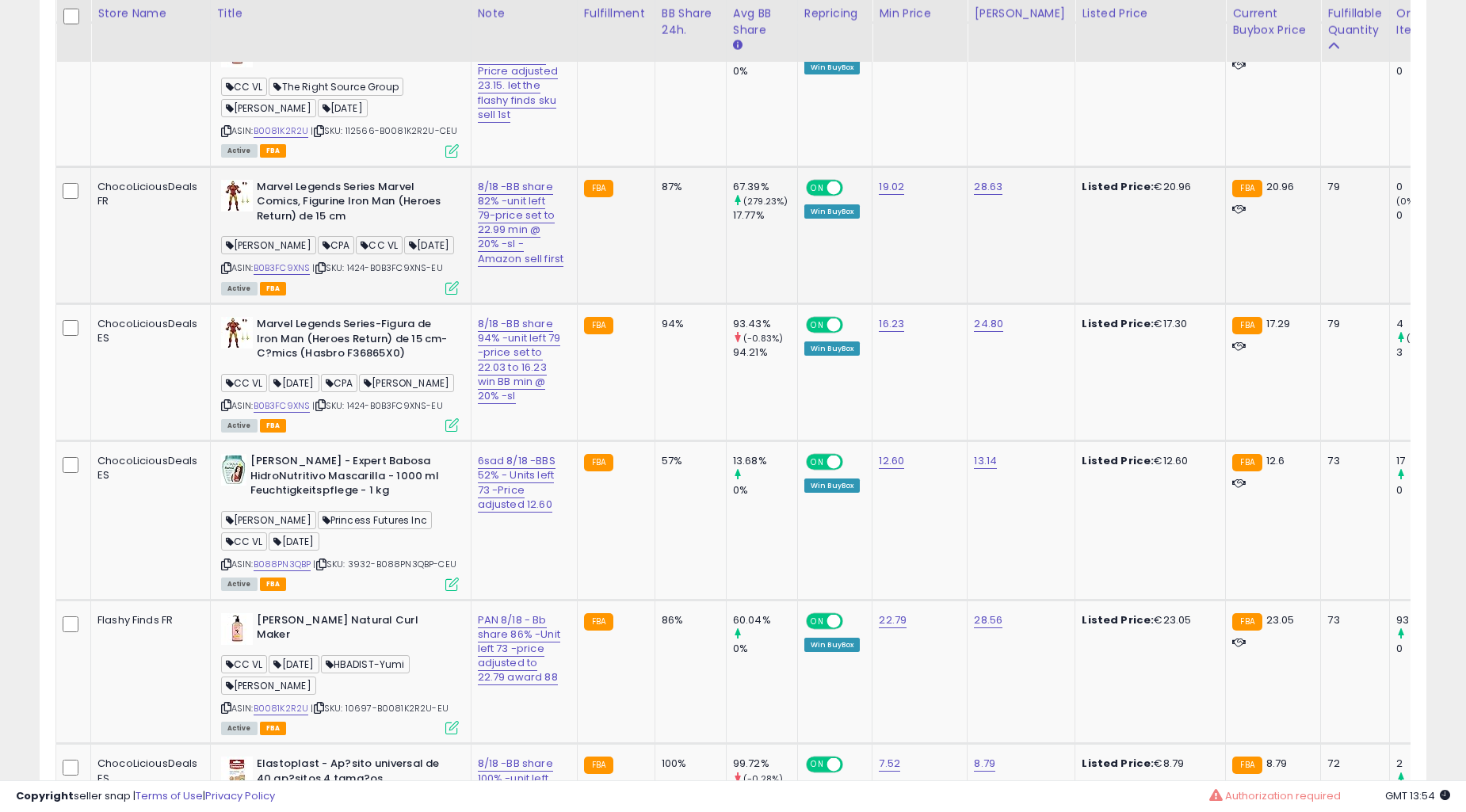
click at [657, 384] on td "94%" at bounding box center [690, 372] width 72 height 137
click at [657, 599] on td "86%" at bounding box center [690, 671] width 72 height 144
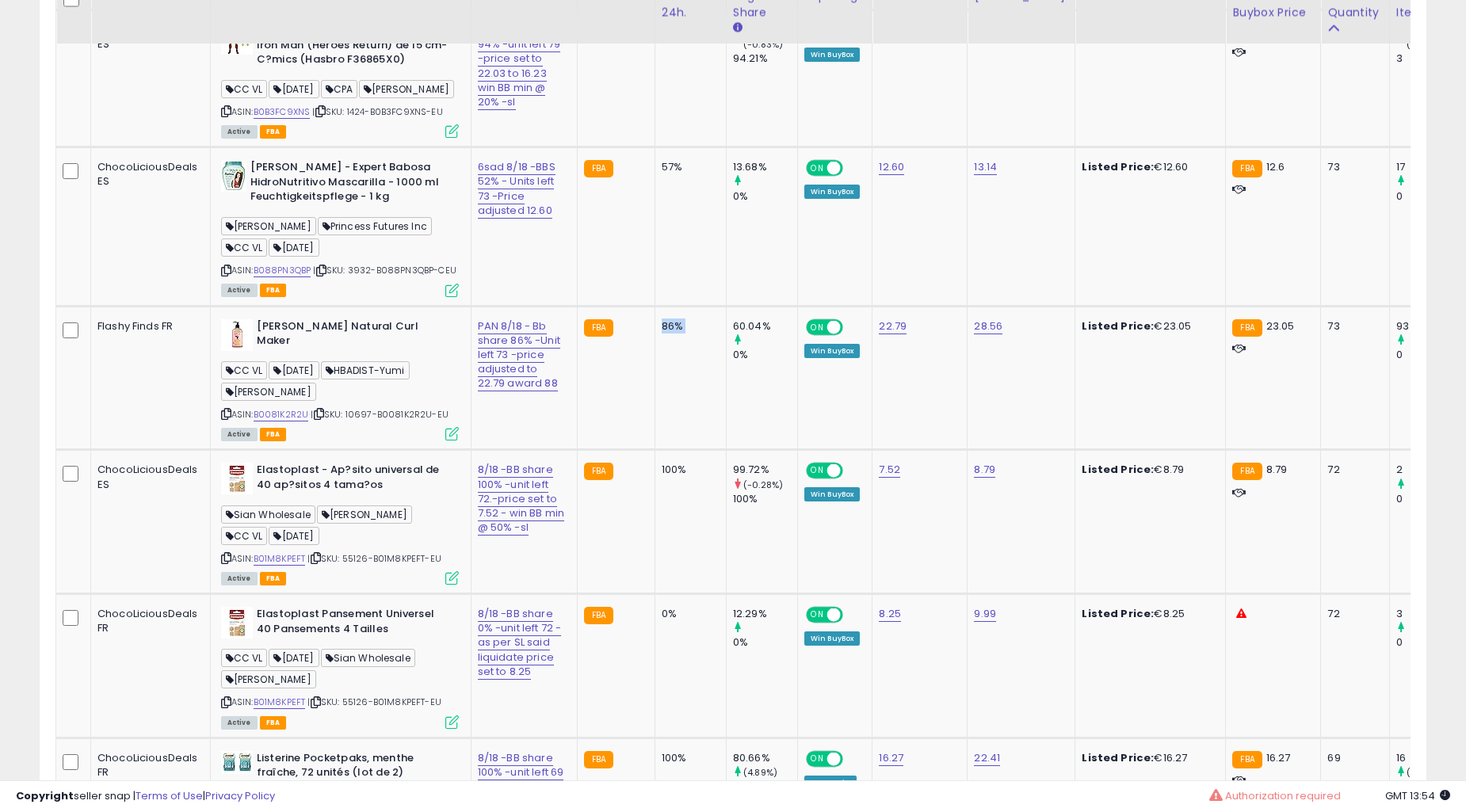
click at [657, 384] on td "86%" at bounding box center [690, 377] width 72 height 144
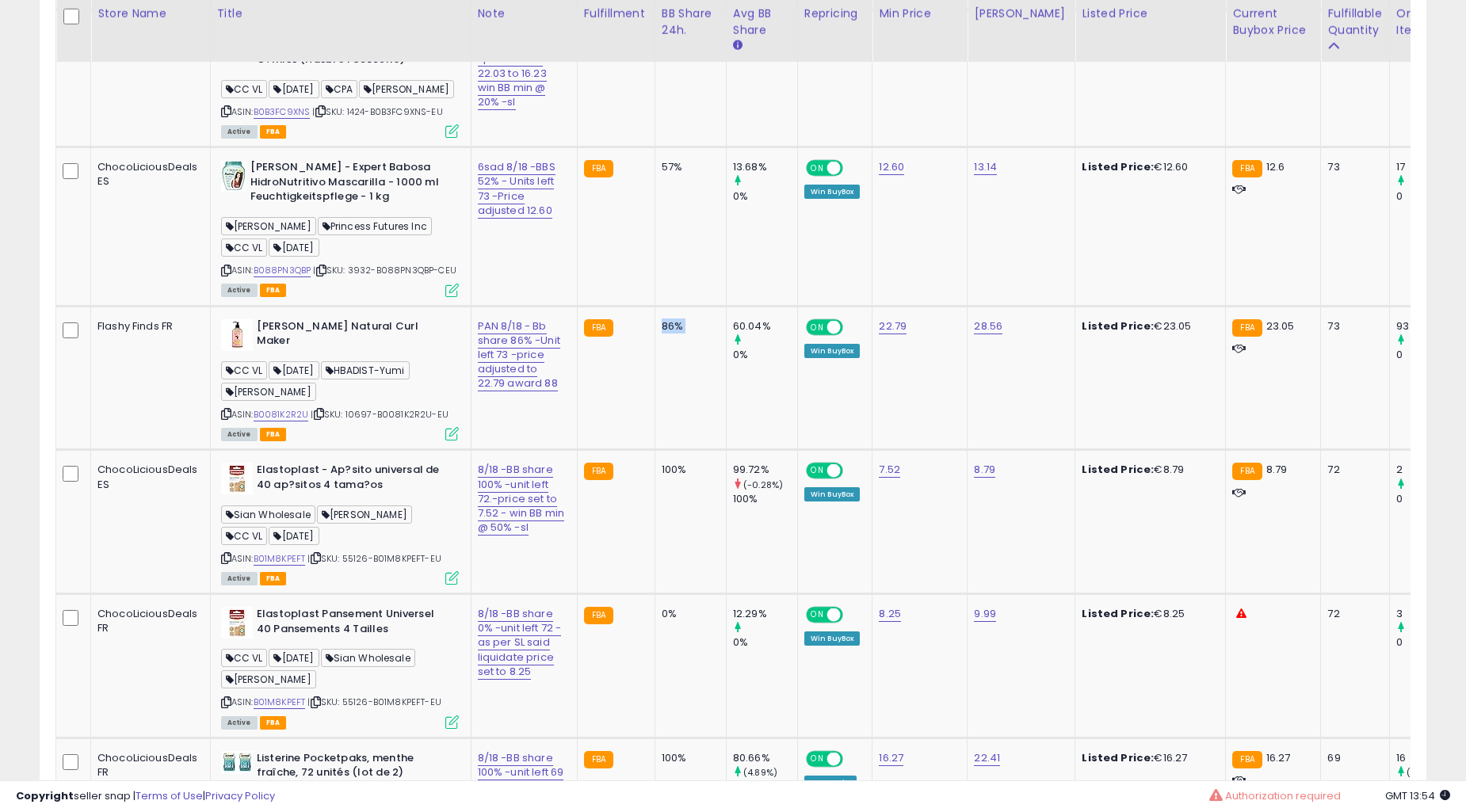
click at [657, 384] on td "86%" at bounding box center [690, 377] width 72 height 144
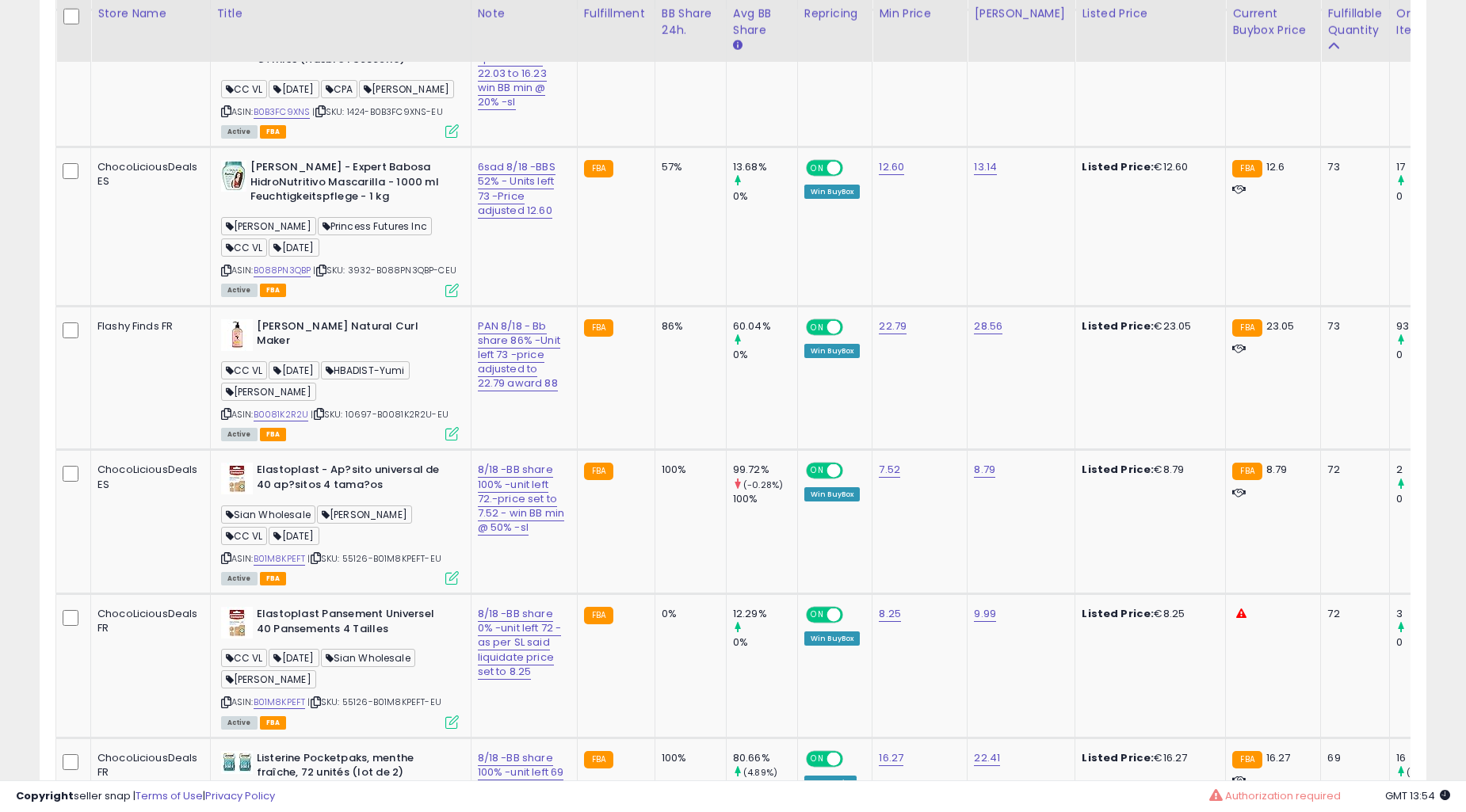
click at [657, 384] on td "86%" at bounding box center [690, 377] width 72 height 144
click at [660, 385] on td "86%" at bounding box center [690, 377] width 72 height 144
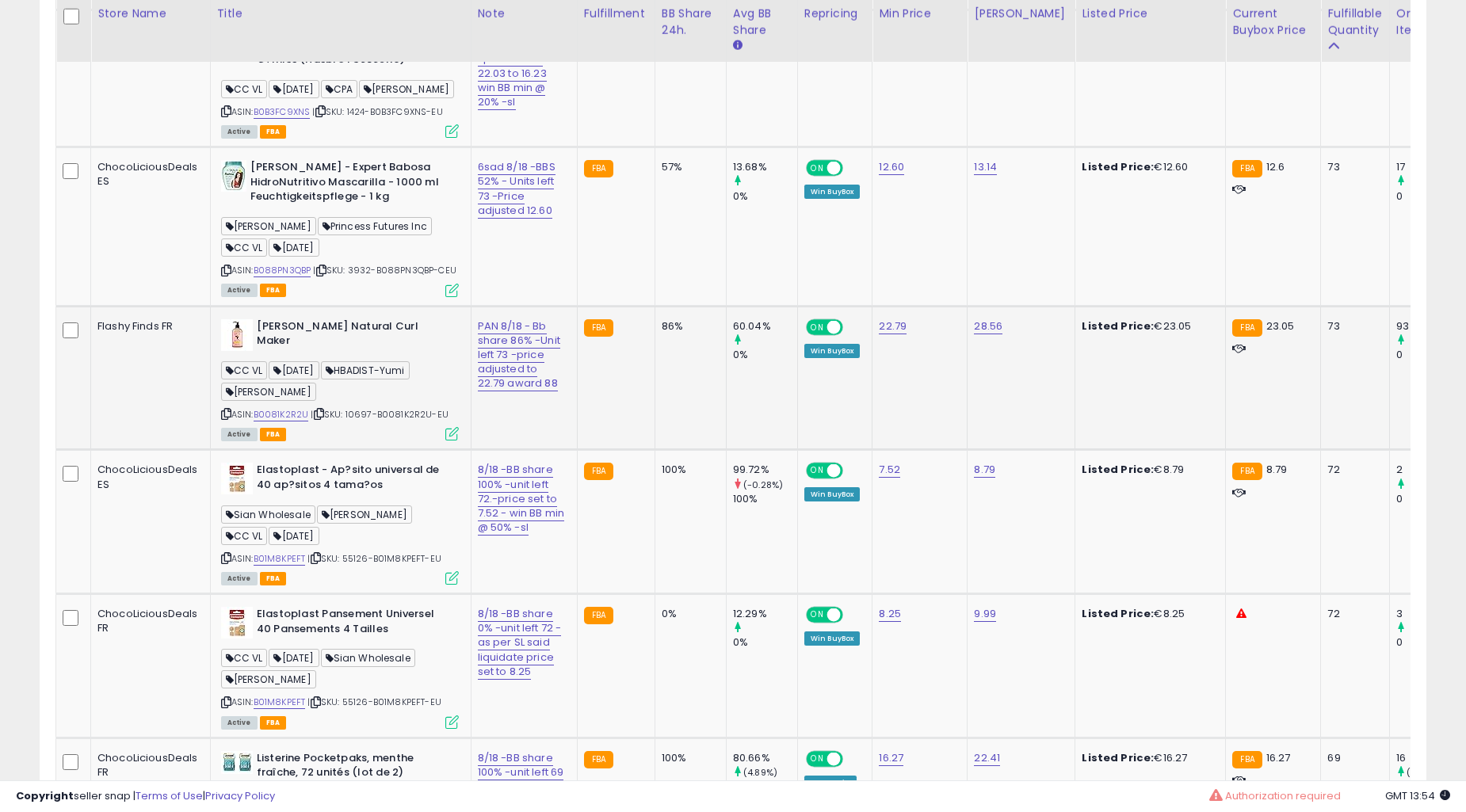
click at [660, 385] on td "86%" at bounding box center [690, 377] width 72 height 144
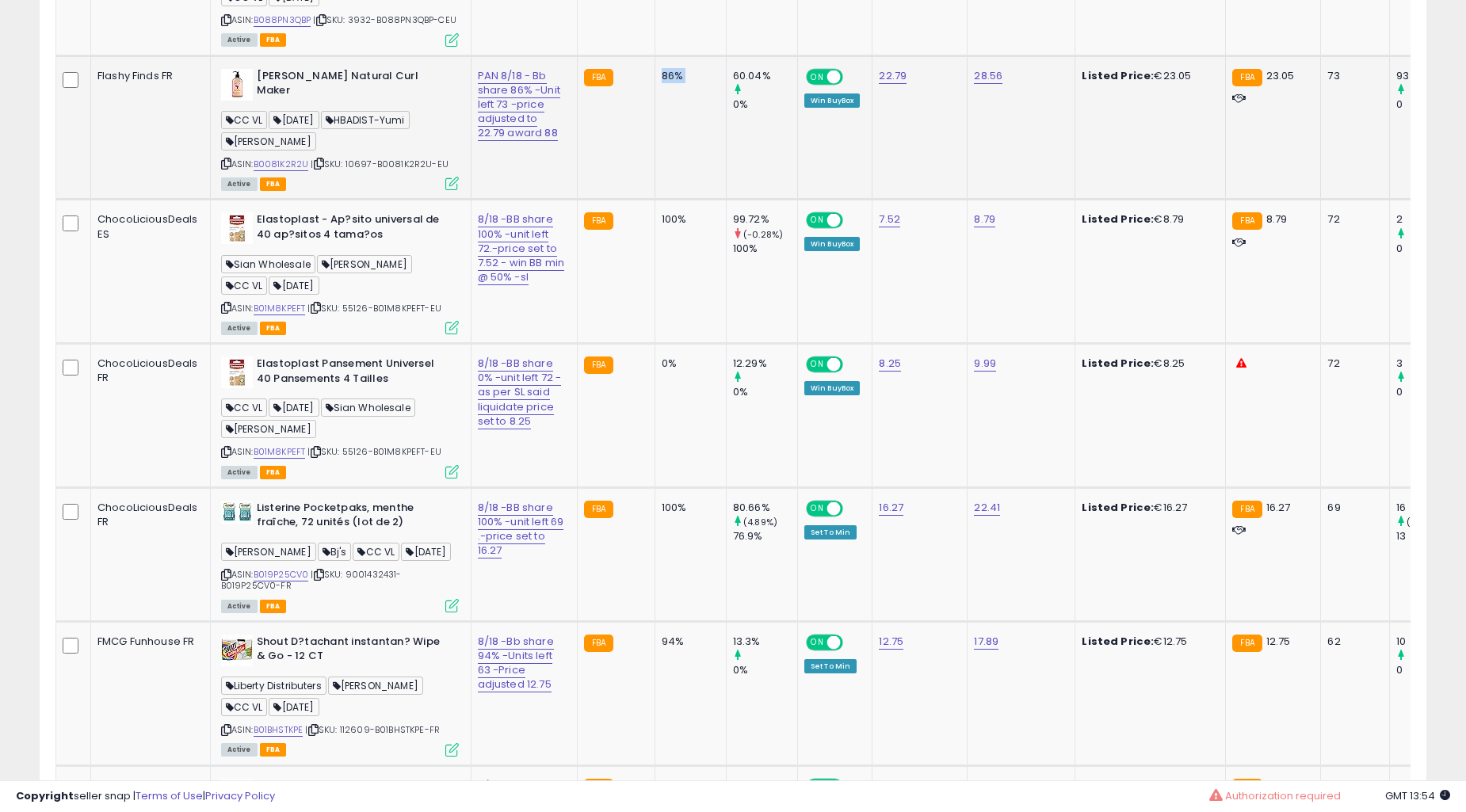
click at [664, 385] on td "0%" at bounding box center [690, 416] width 72 height 144
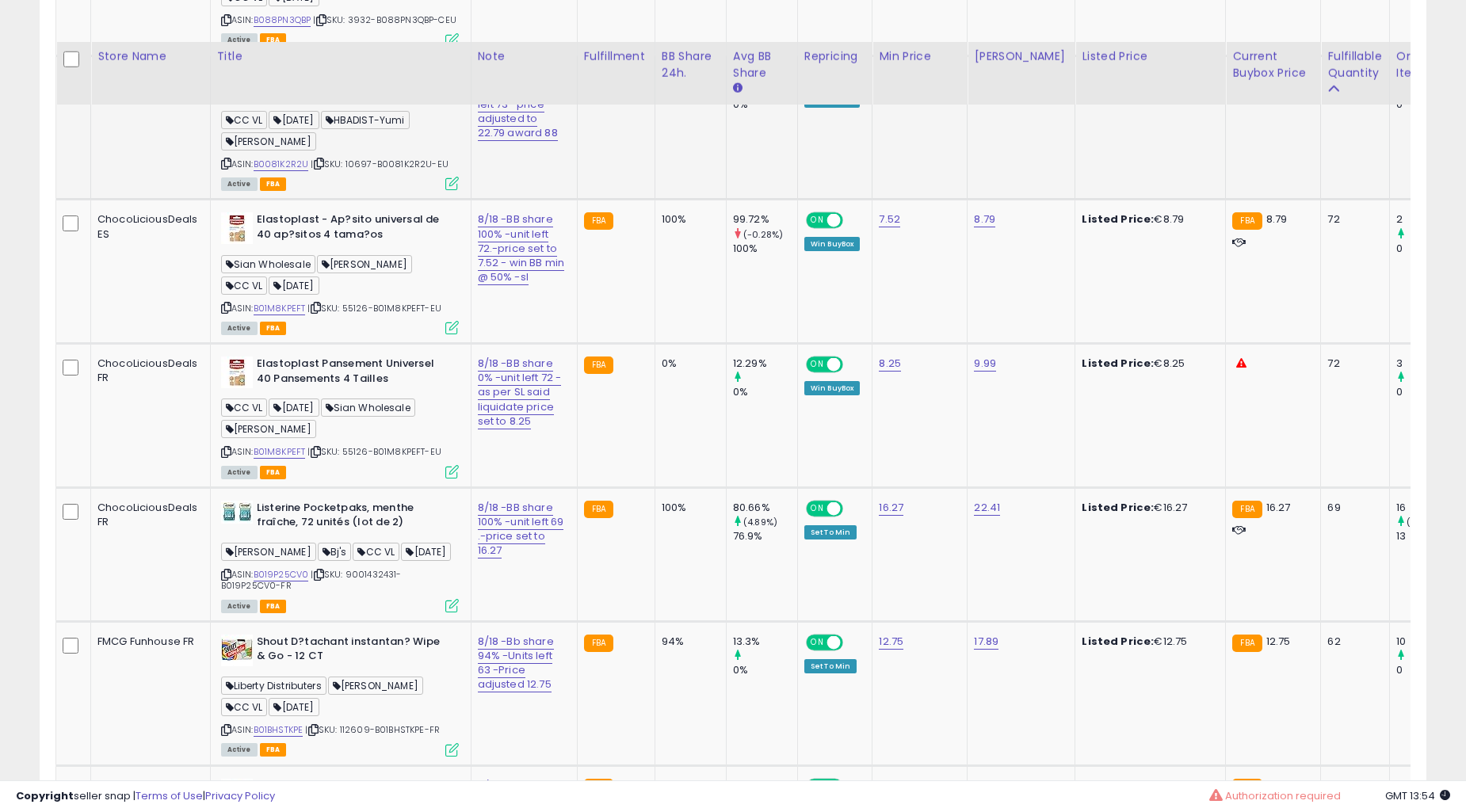
scroll to position [7329, 0]
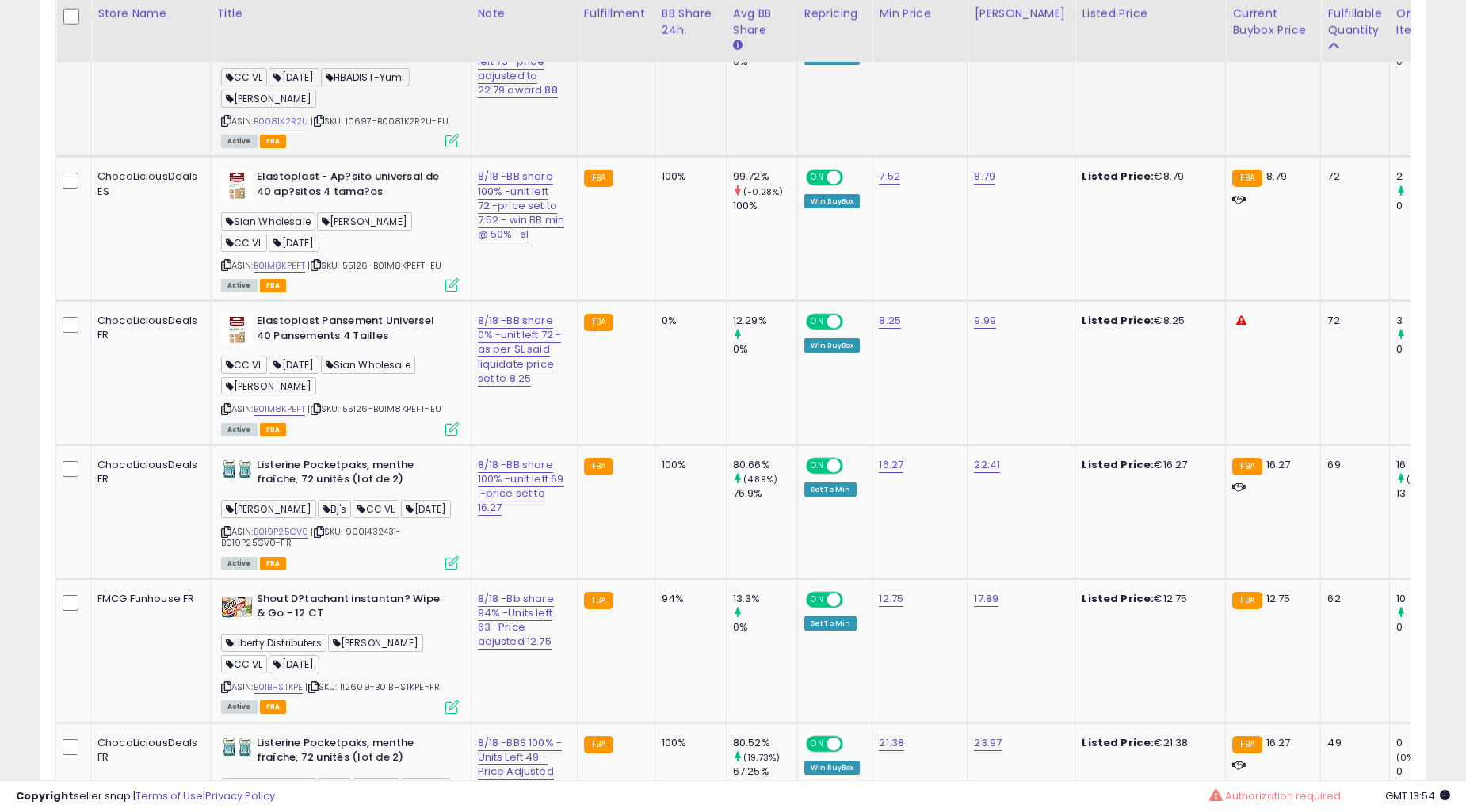
click at [664, 385] on td "0%" at bounding box center [690, 373] width 72 height 144
click at [664, 157] on td "86%" at bounding box center [690, 84] width 72 height 144
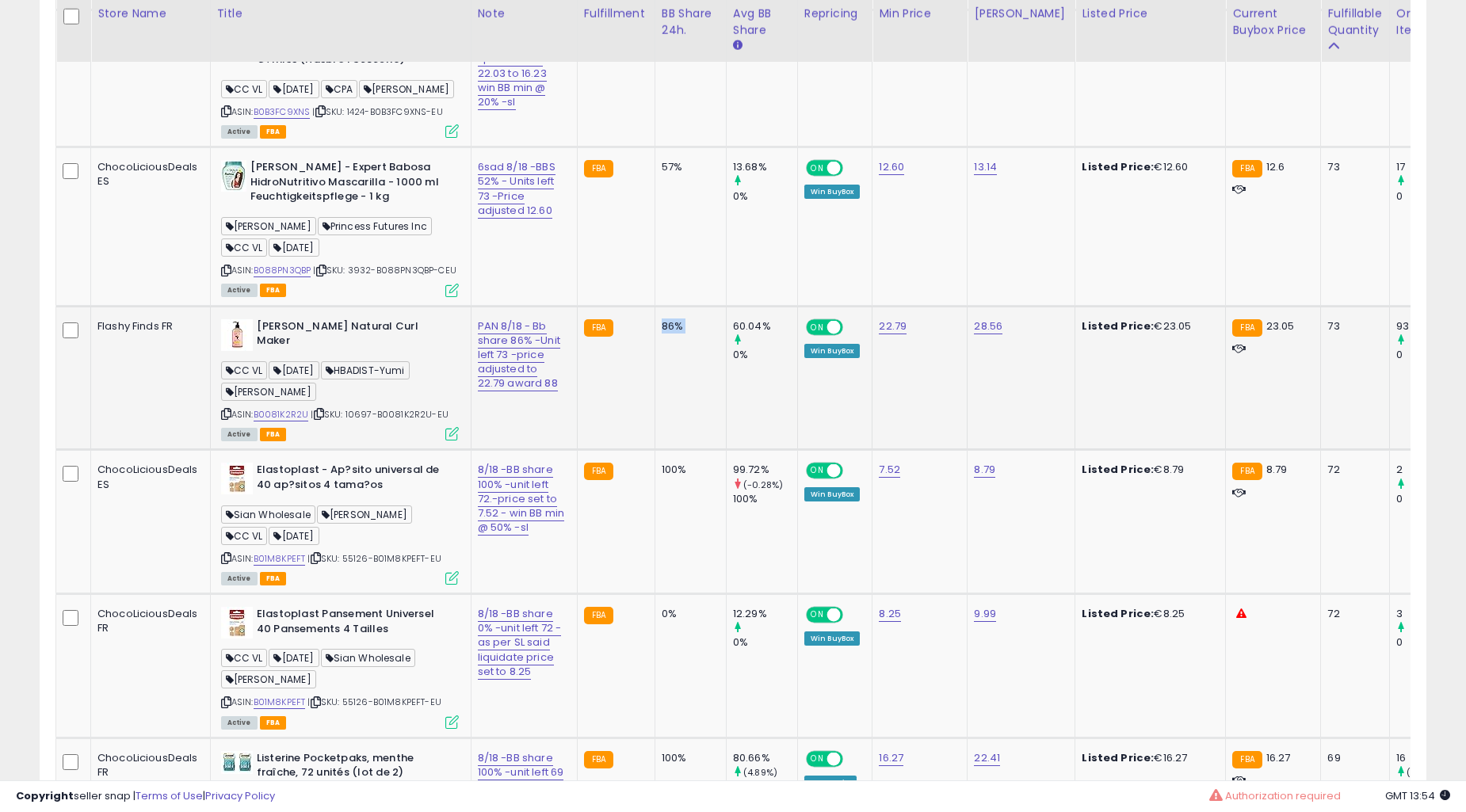
click at [664, 385] on td "86%" at bounding box center [690, 377] width 72 height 144
click at [672, 384] on td "86%" at bounding box center [690, 377] width 72 height 144
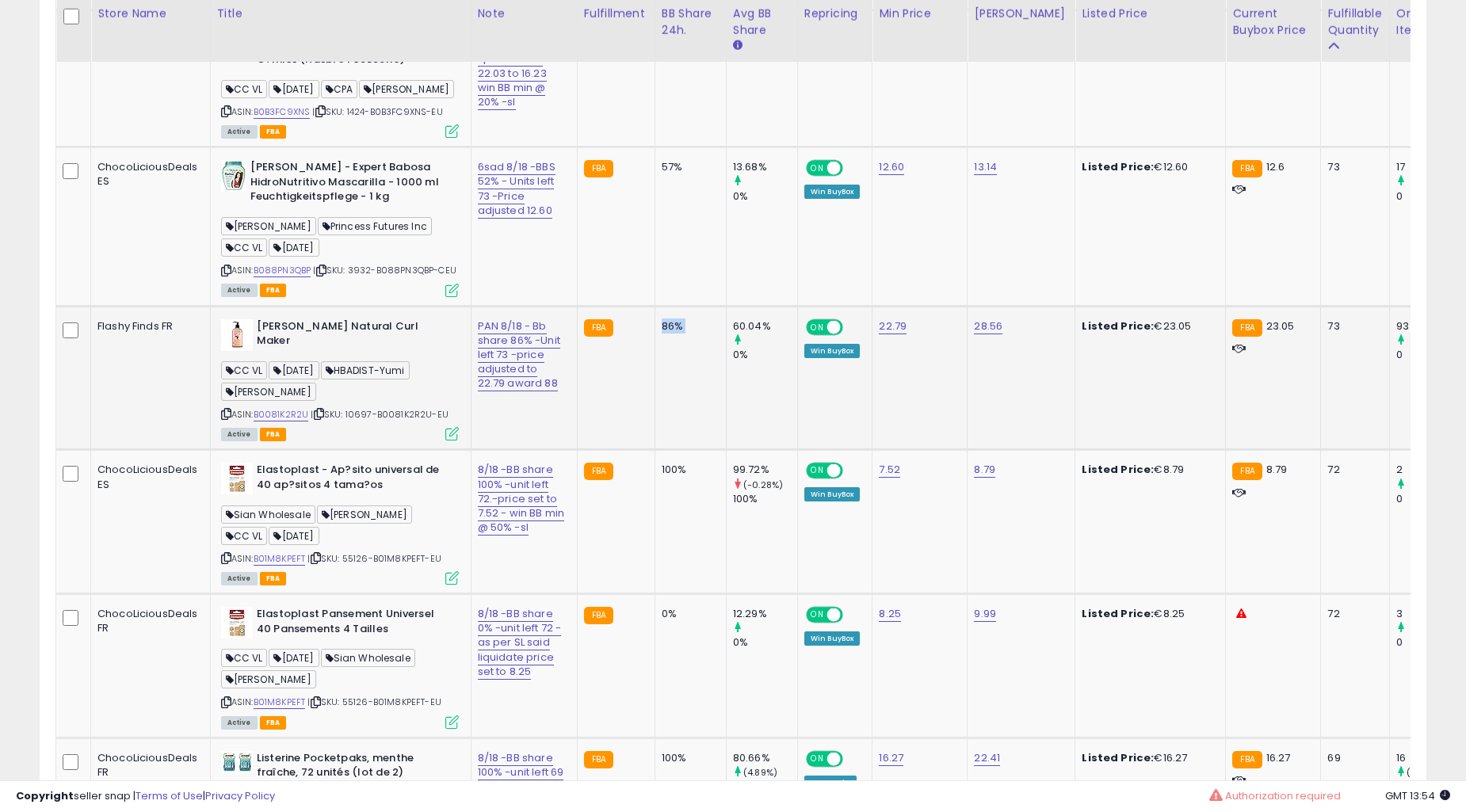
click at [672, 384] on td "86%" at bounding box center [690, 377] width 72 height 144
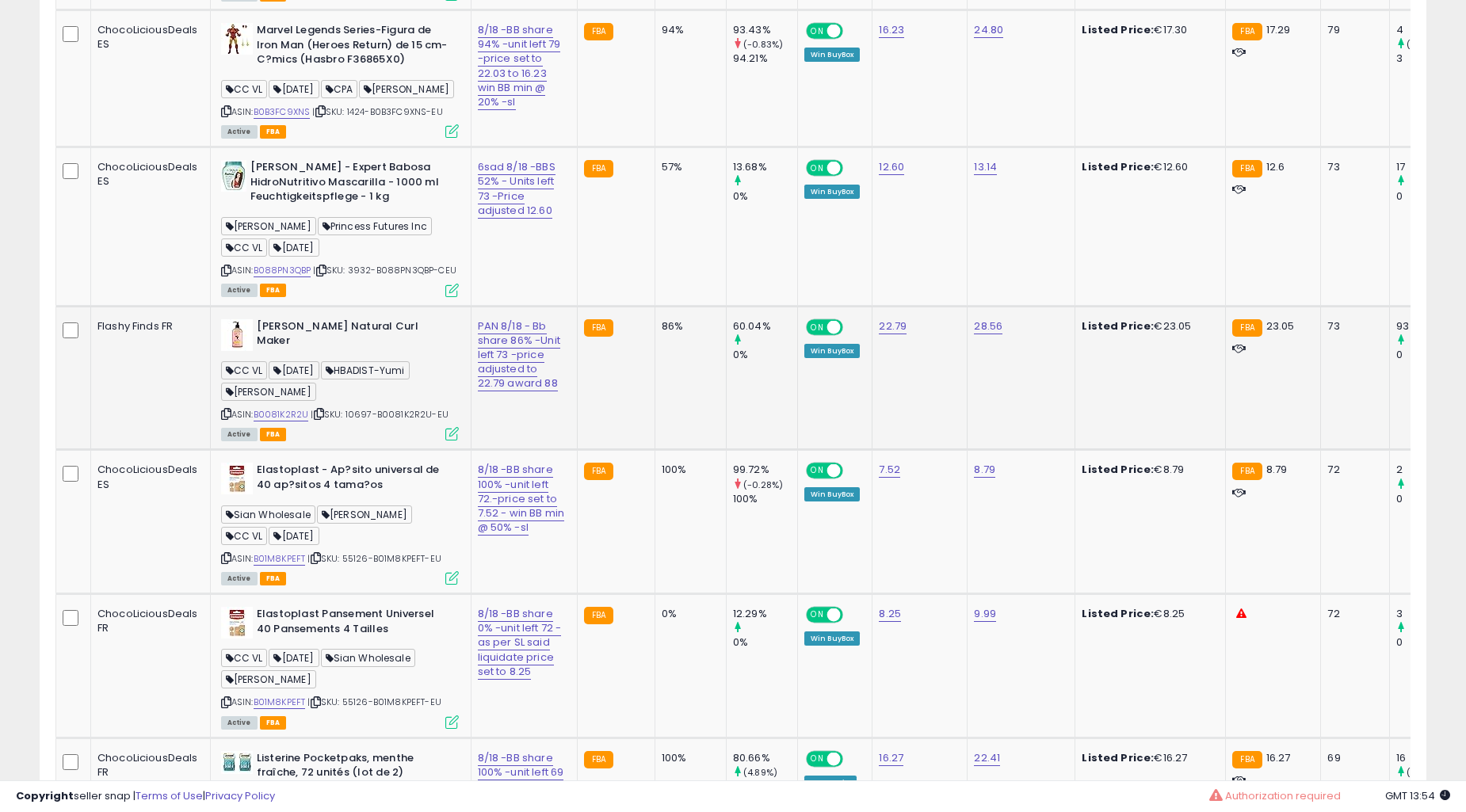
scroll to position [6596, 0]
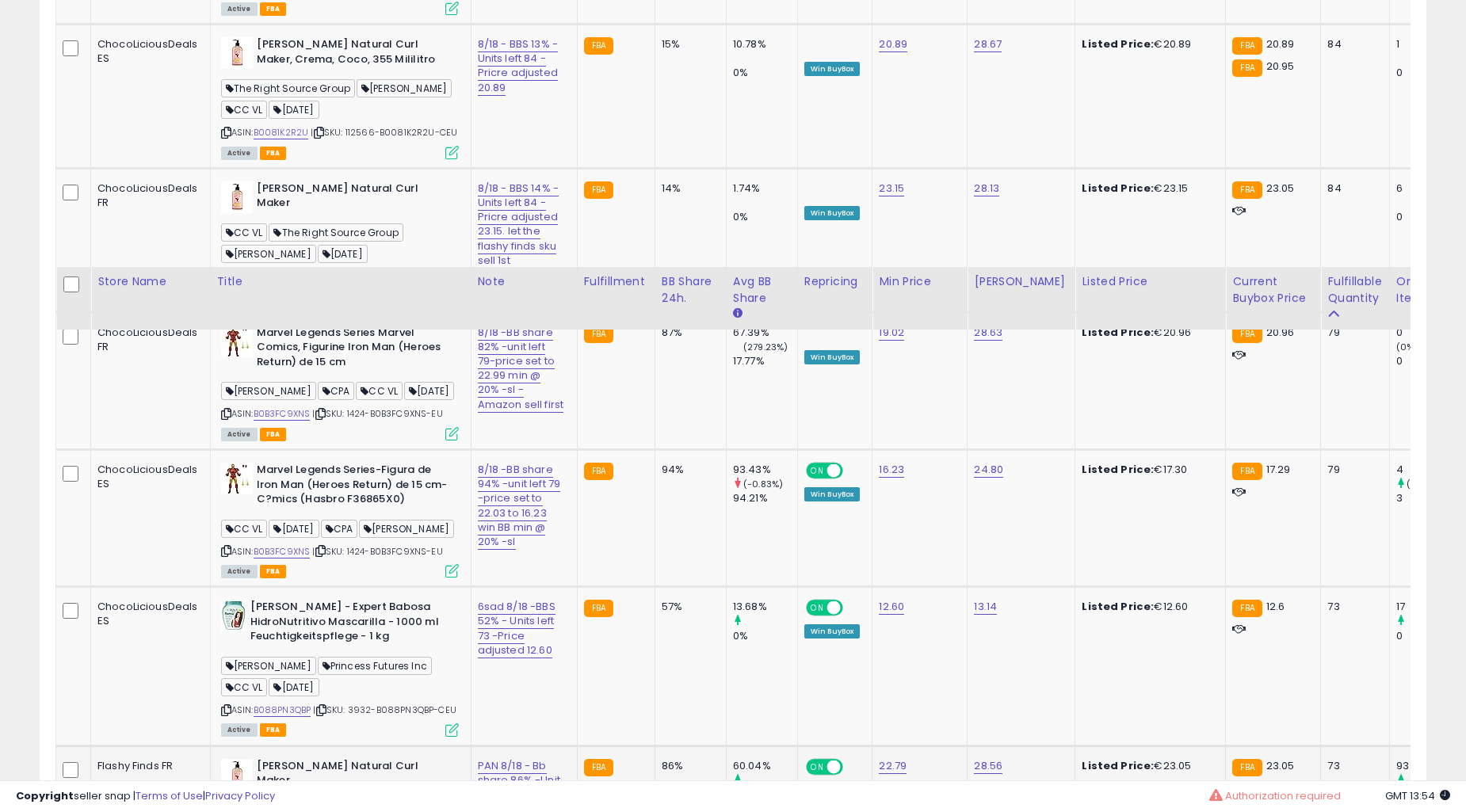
click at [672, 384] on td "87%" at bounding box center [690, 380] width 72 height 137
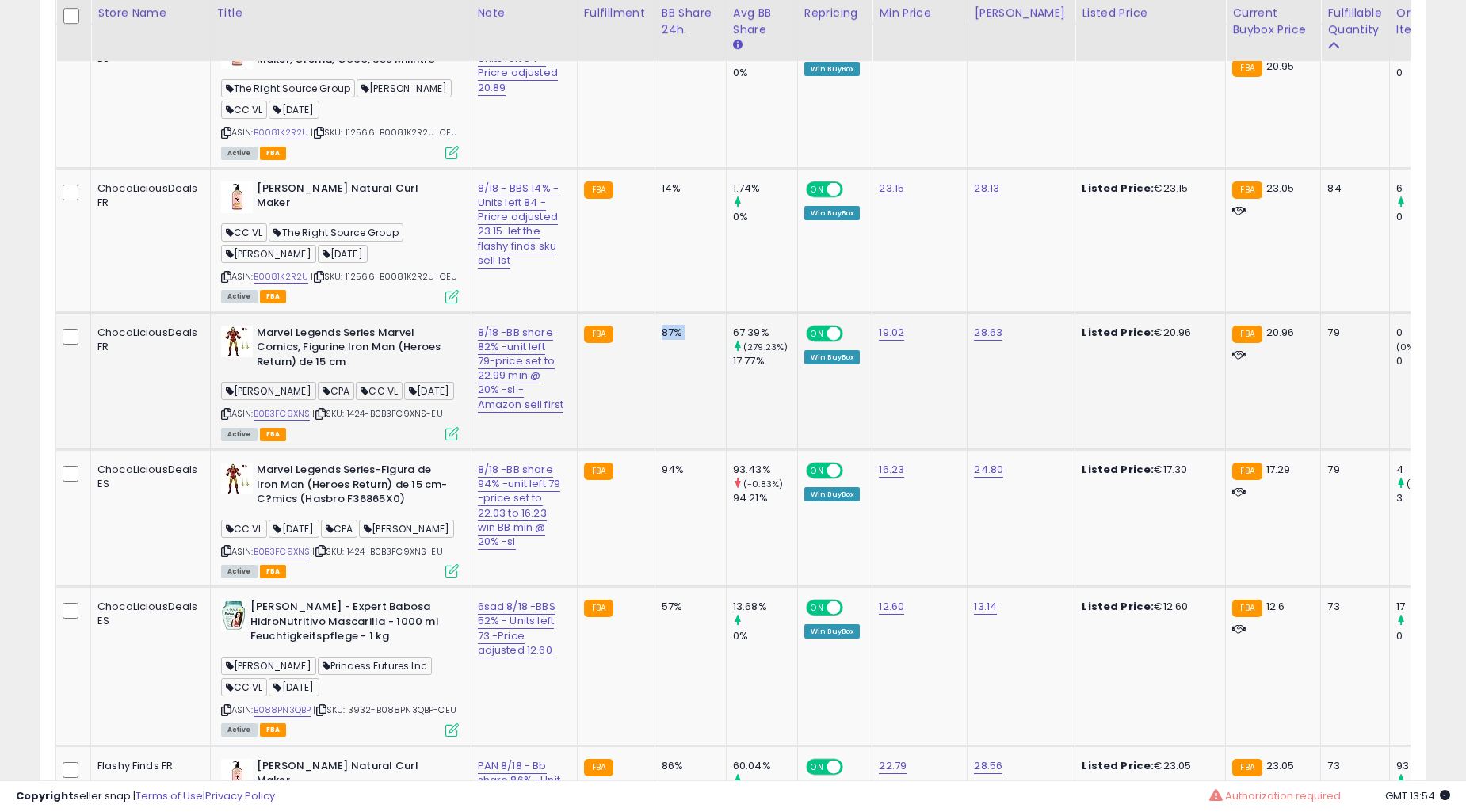
click at [678, 384] on td "87%" at bounding box center [690, 380] width 72 height 137
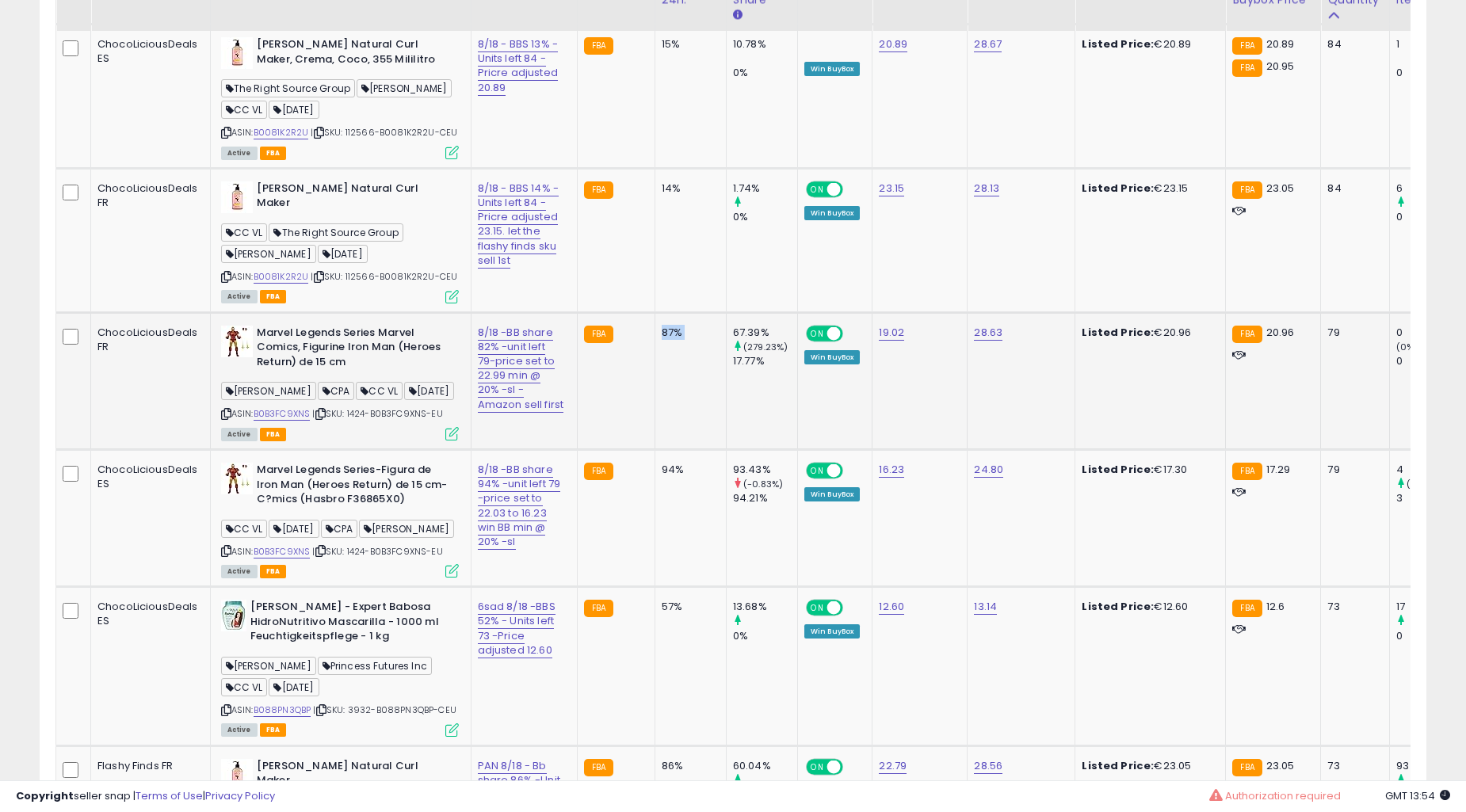
click at [678, 169] on td "15%" at bounding box center [690, 96] width 72 height 144
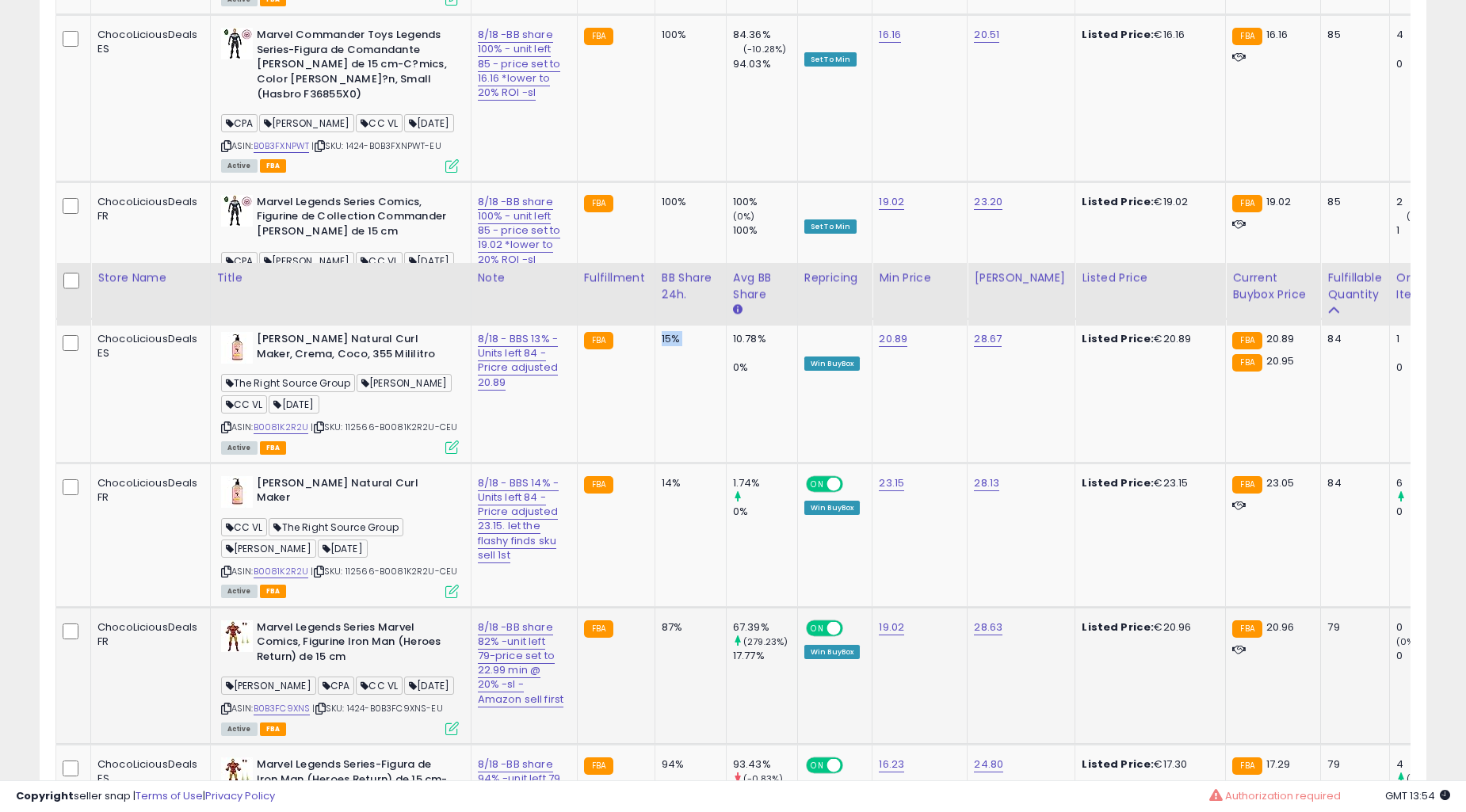
click at [678, 384] on td "15%" at bounding box center [690, 391] width 72 height 144
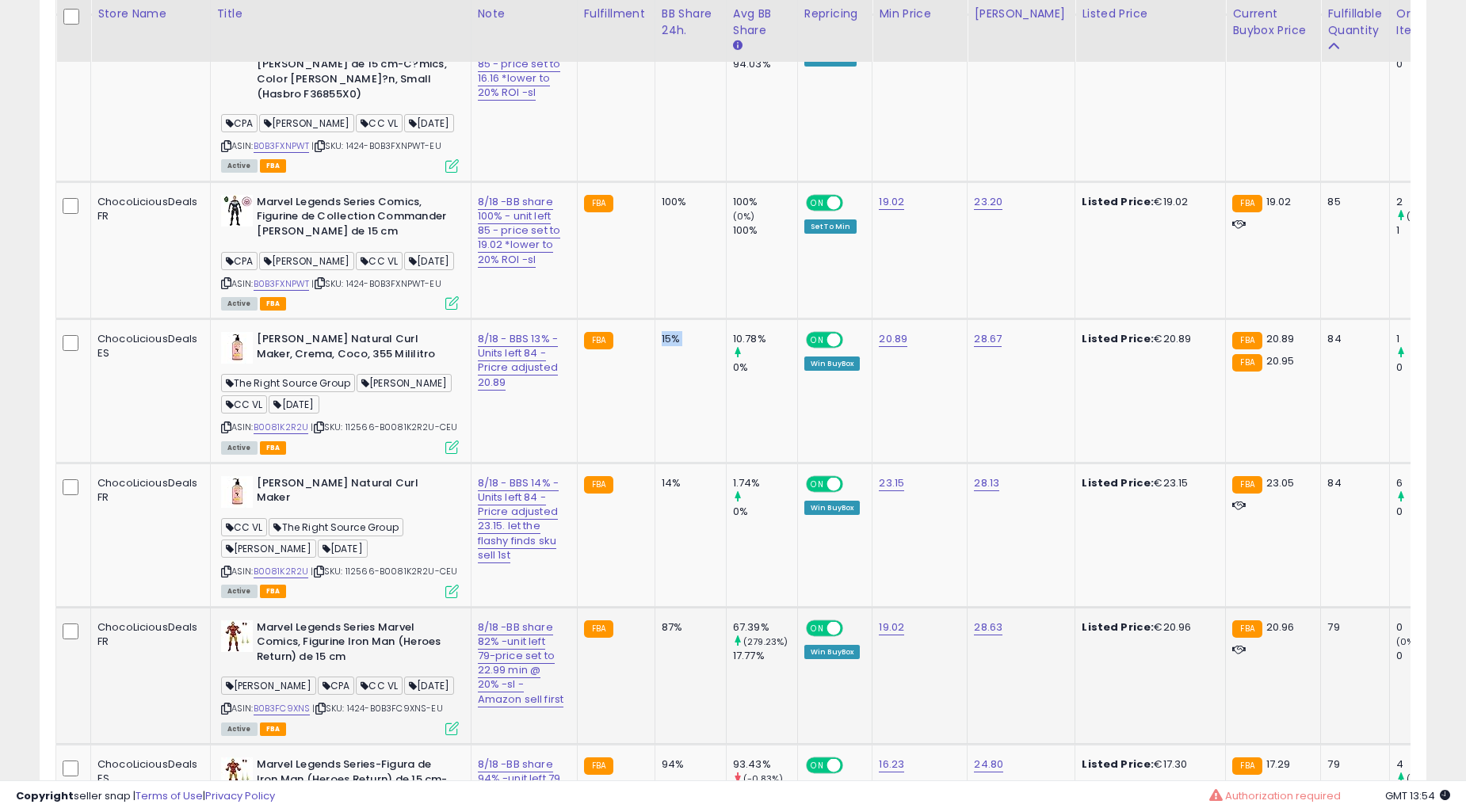
click at [678, 384] on td "15%" at bounding box center [690, 391] width 72 height 144
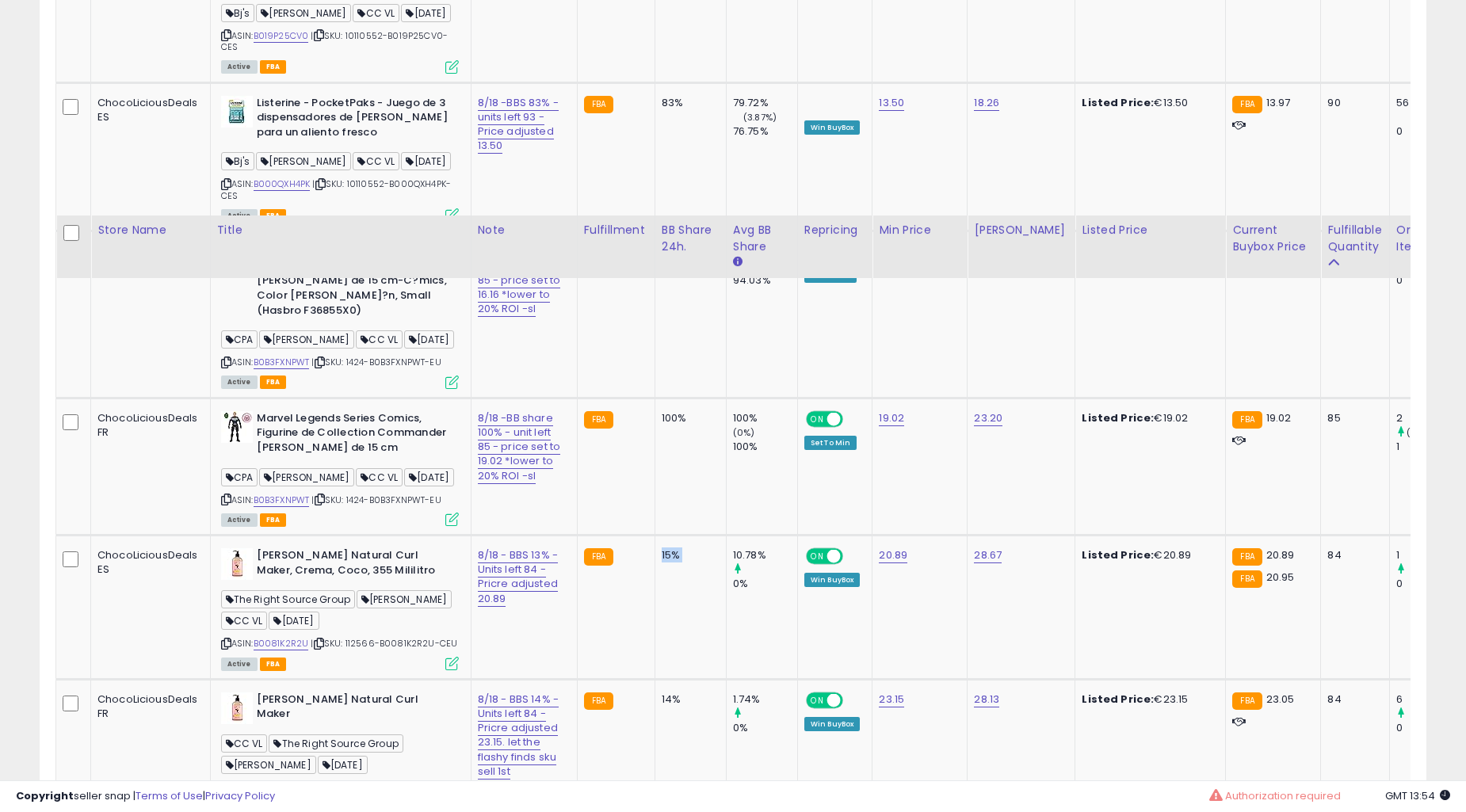
click at [678, 384] on td "100%" at bounding box center [690, 314] width 72 height 166
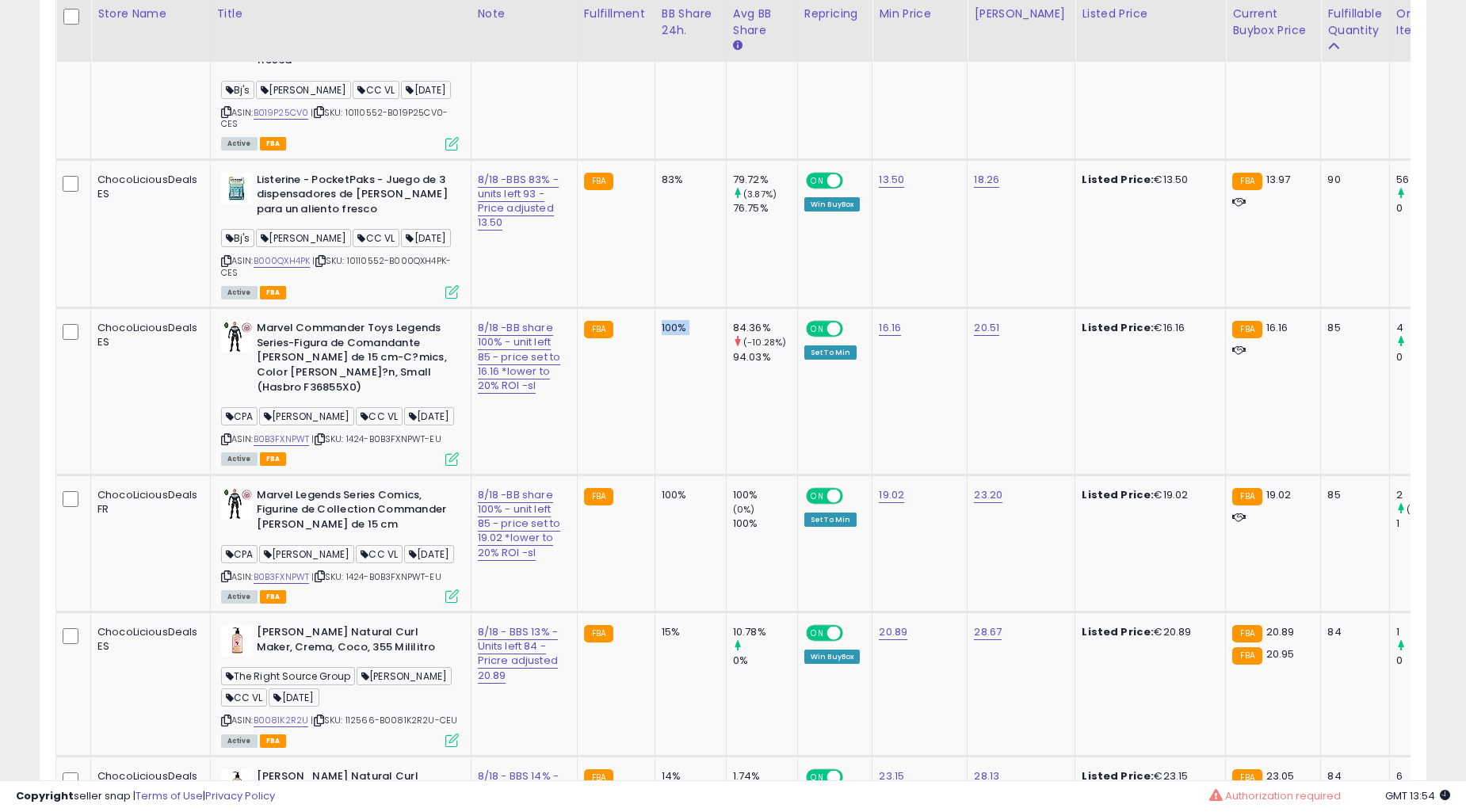
click at [678, 384] on td "100%" at bounding box center [690, 391] width 72 height 166
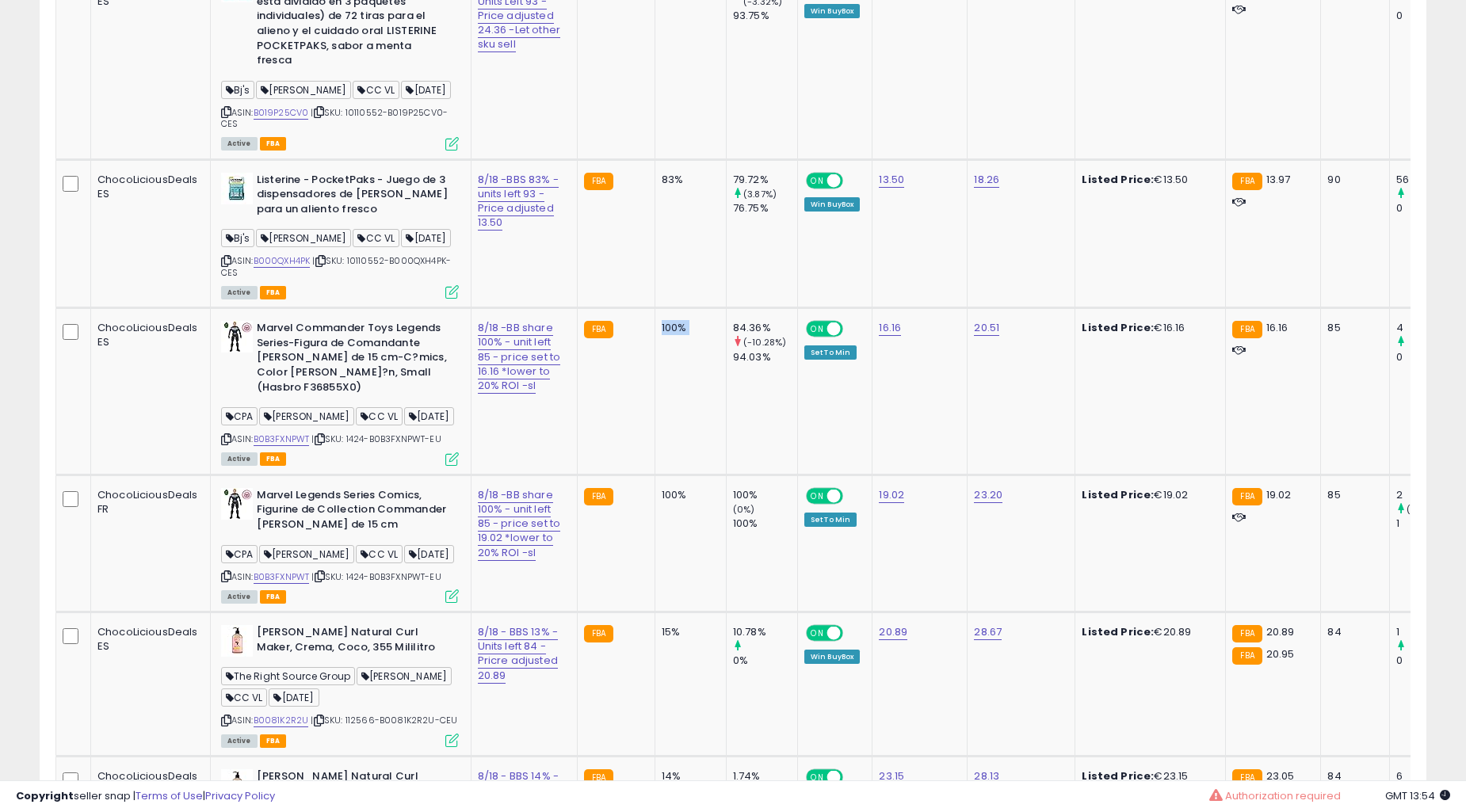
click at [678, 159] on td "78%" at bounding box center [690, 63] width 72 height 193
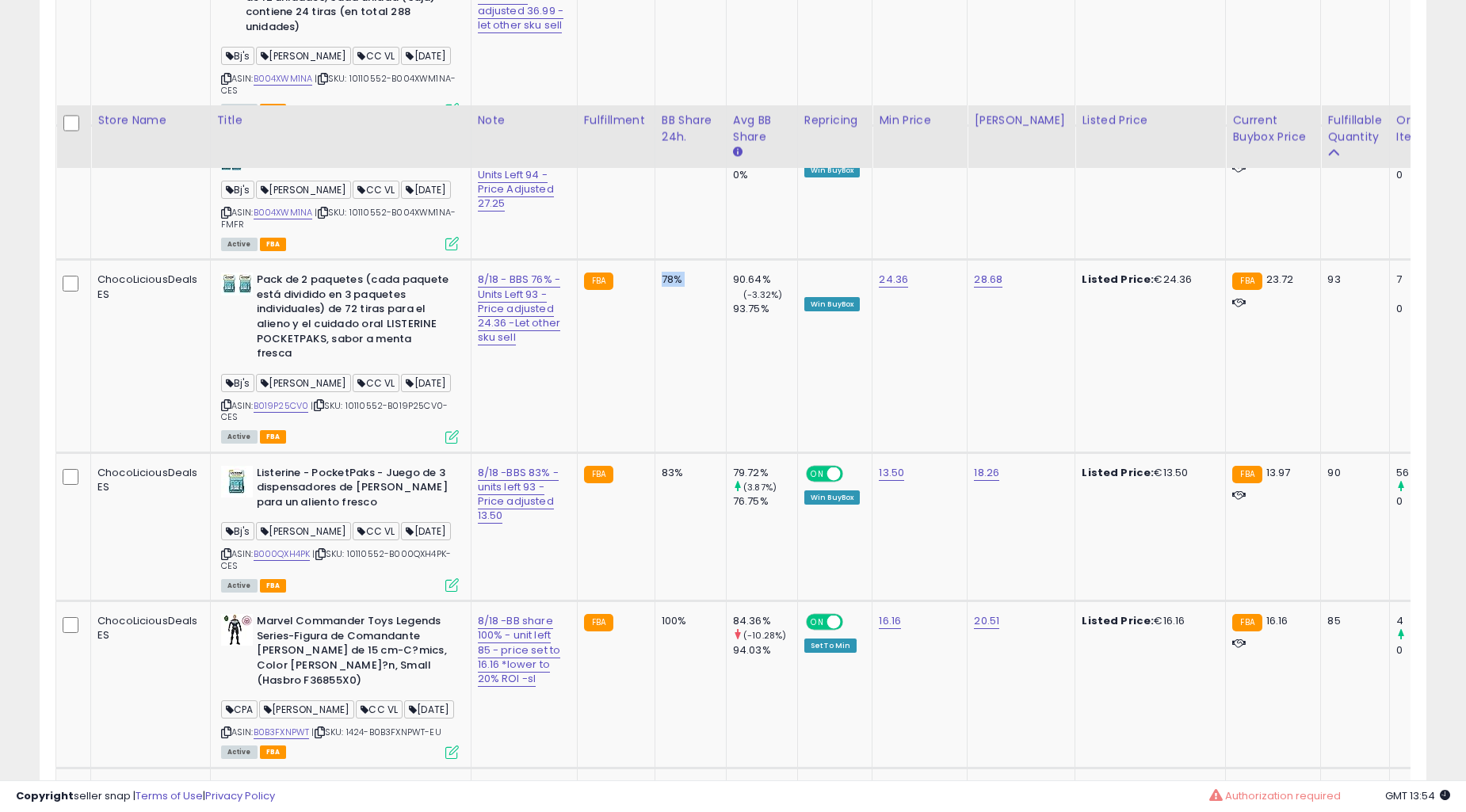
click at [678, 384] on td "78%" at bounding box center [690, 356] width 72 height 193
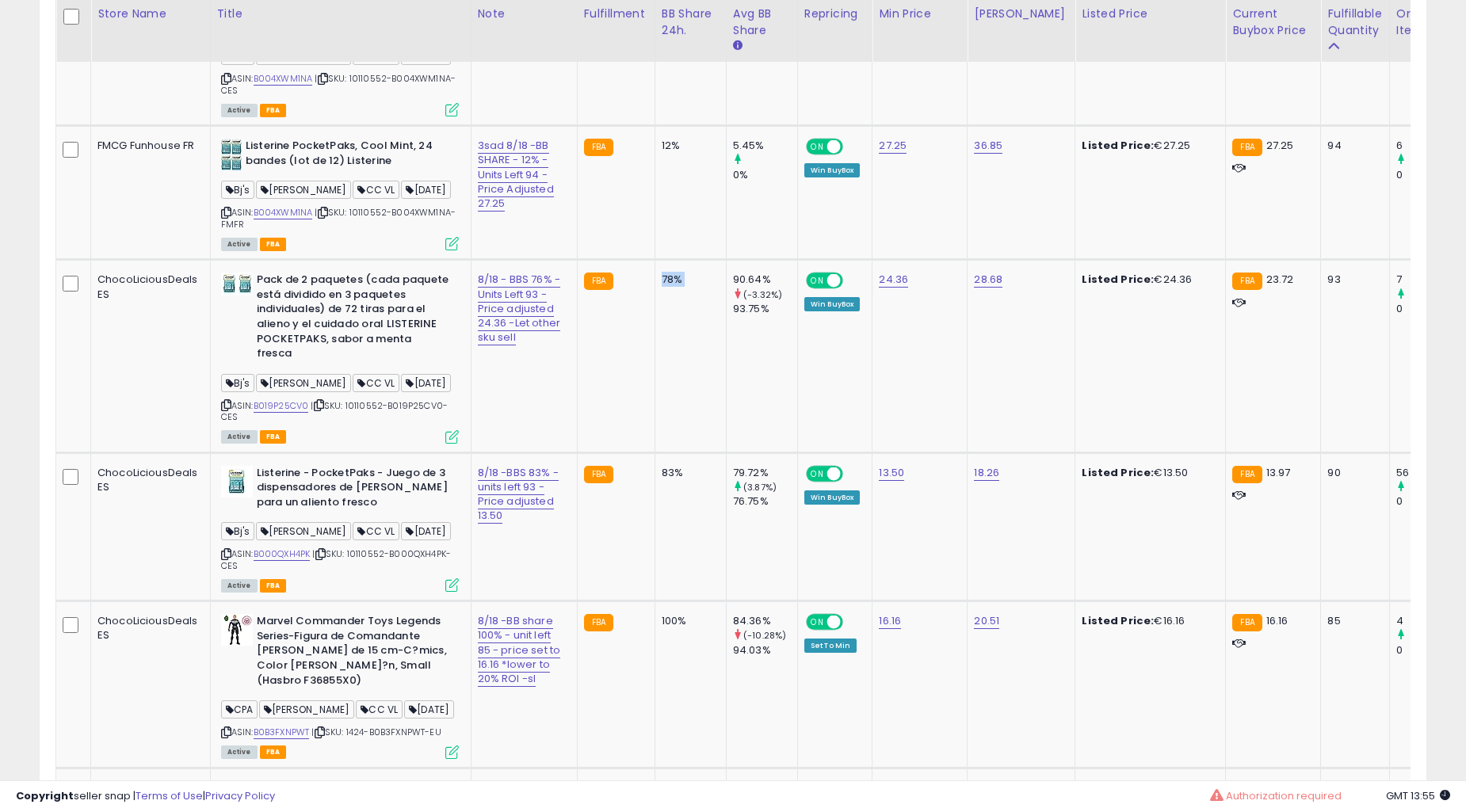
click at [678, 384] on td "78%" at bounding box center [690, 356] width 72 height 193
click at [681, 260] on td "12%" at bounding box center [690, 193] width 72 height 134
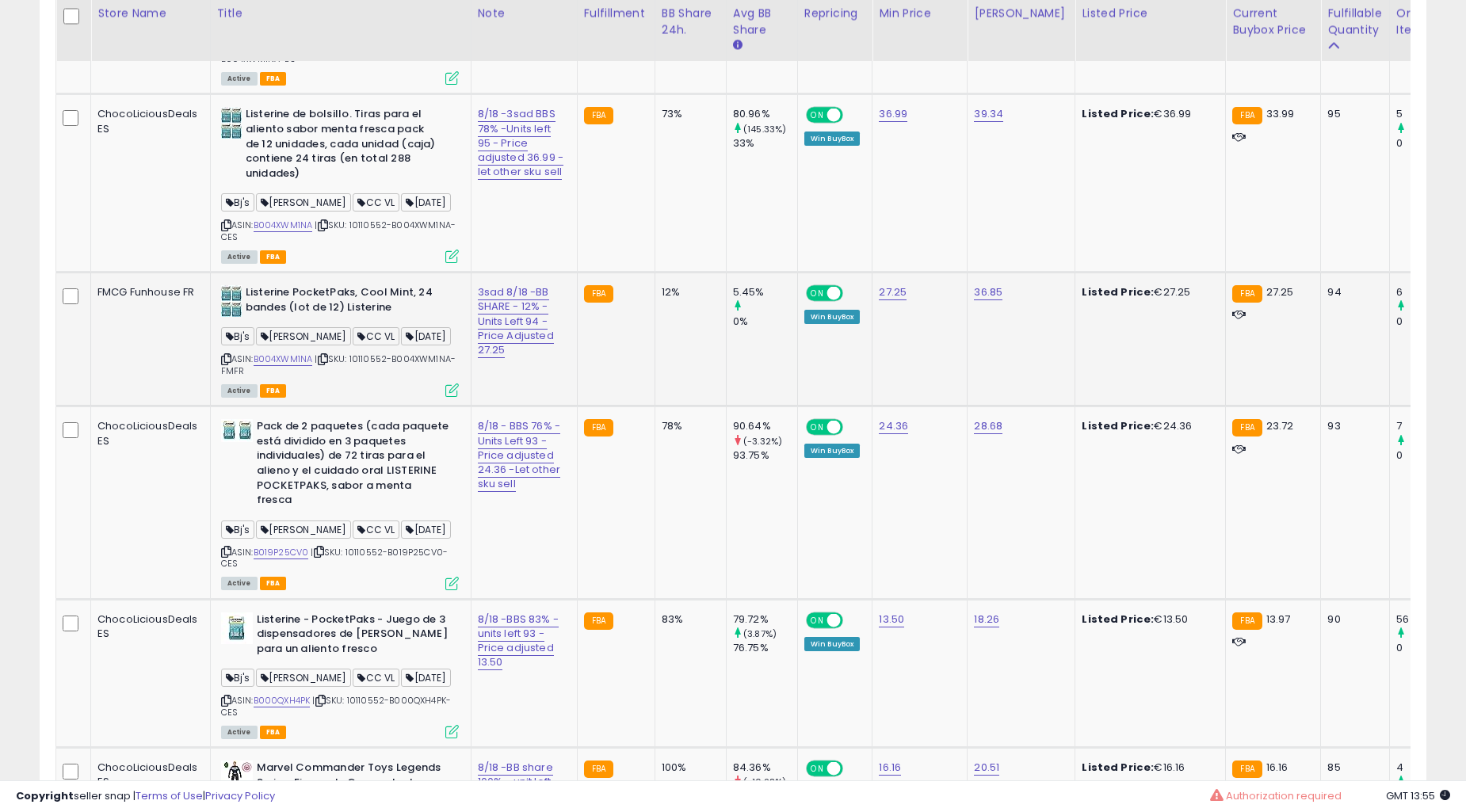
click at [726, 380] on td "5.45% 0%" at bounding box center [762, 339] width 72 height 134
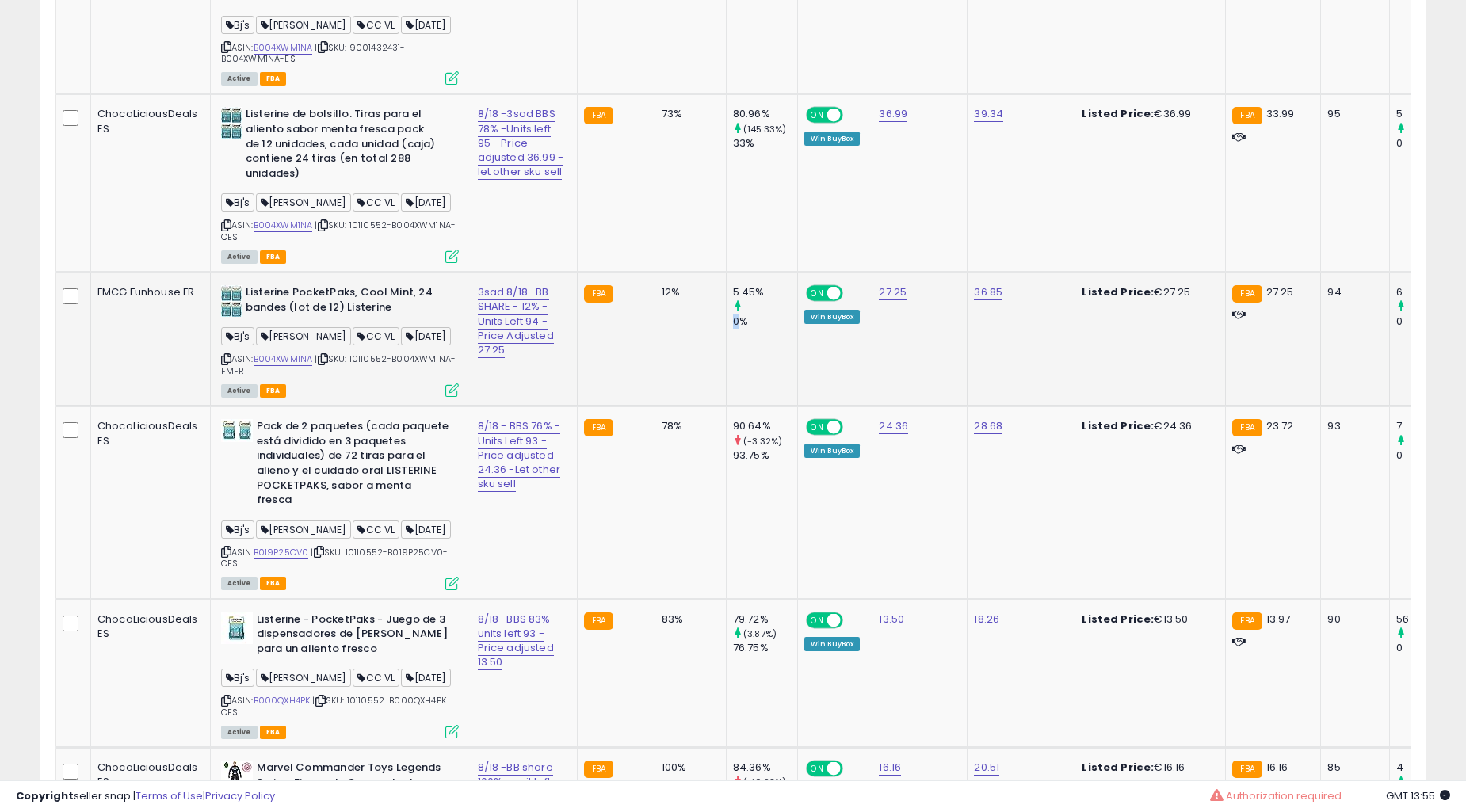
scroll to position [5276, 0]
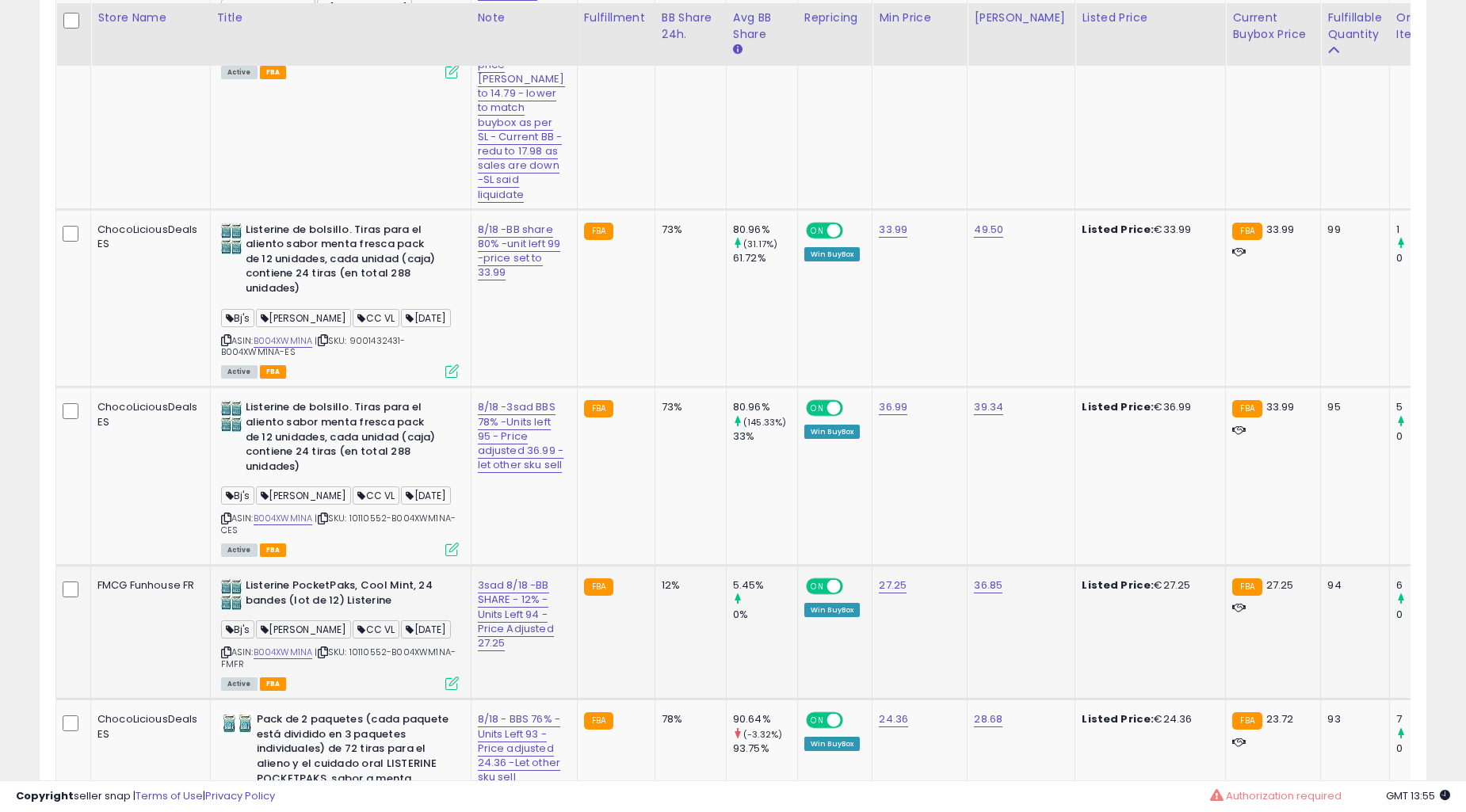
click at [655, 387] on td "73%" at bounding box center [690, 298] width 72 height 178
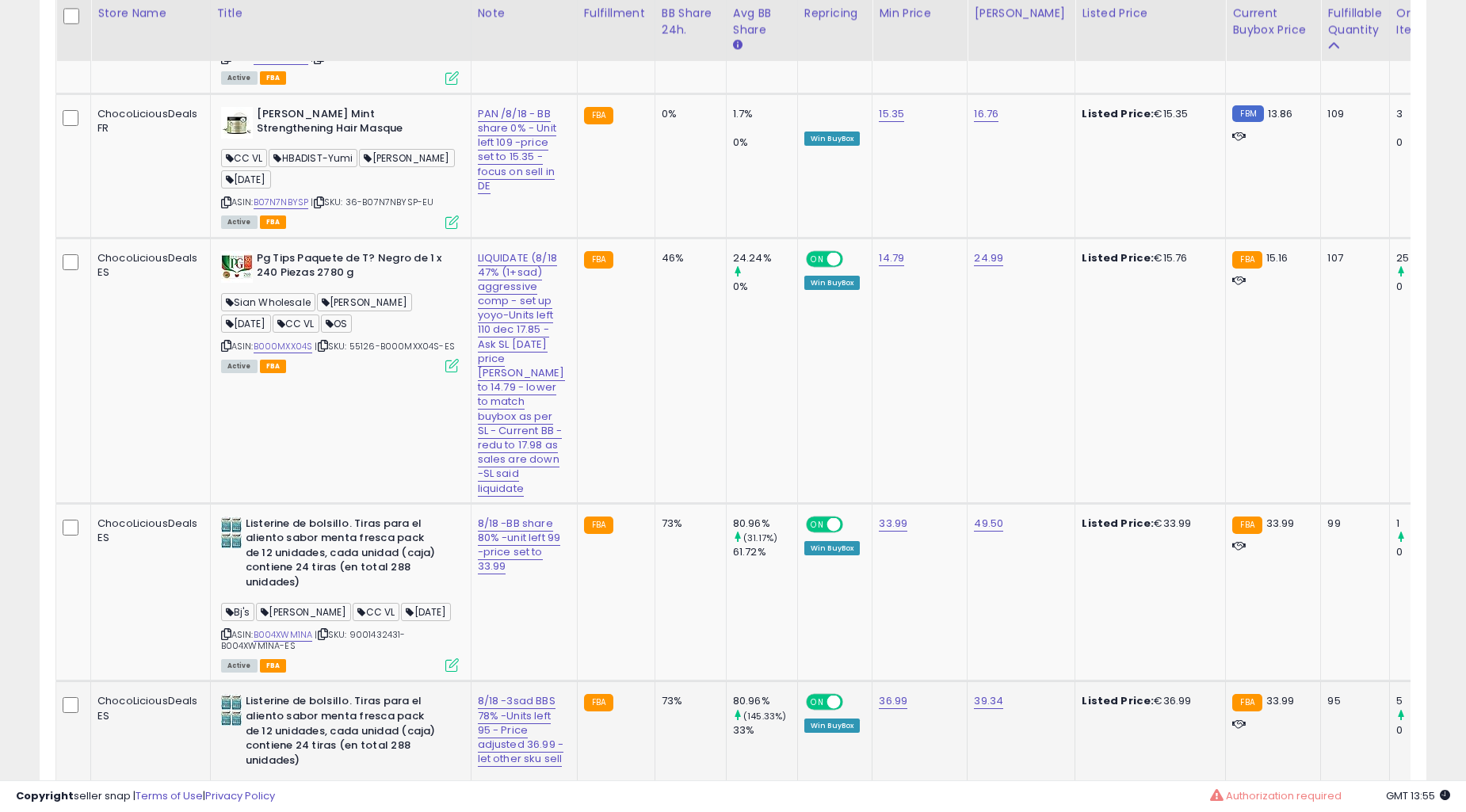
click at [655, 407] on td "46%" at bounding box center [690, 370] width 72 height 265
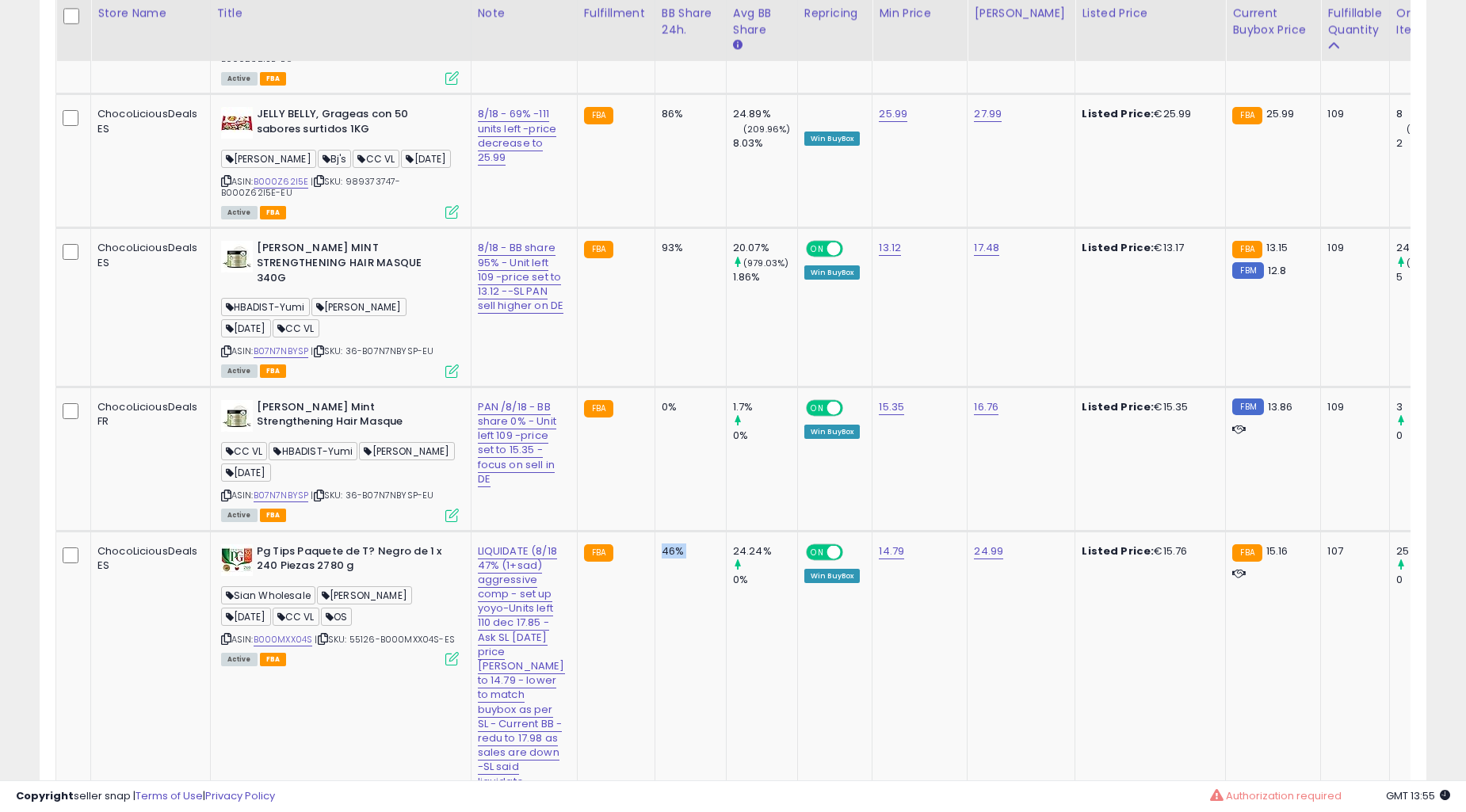
click at [655, 407] on td "0%" at bounding box center [690, 458] width 72 height 144
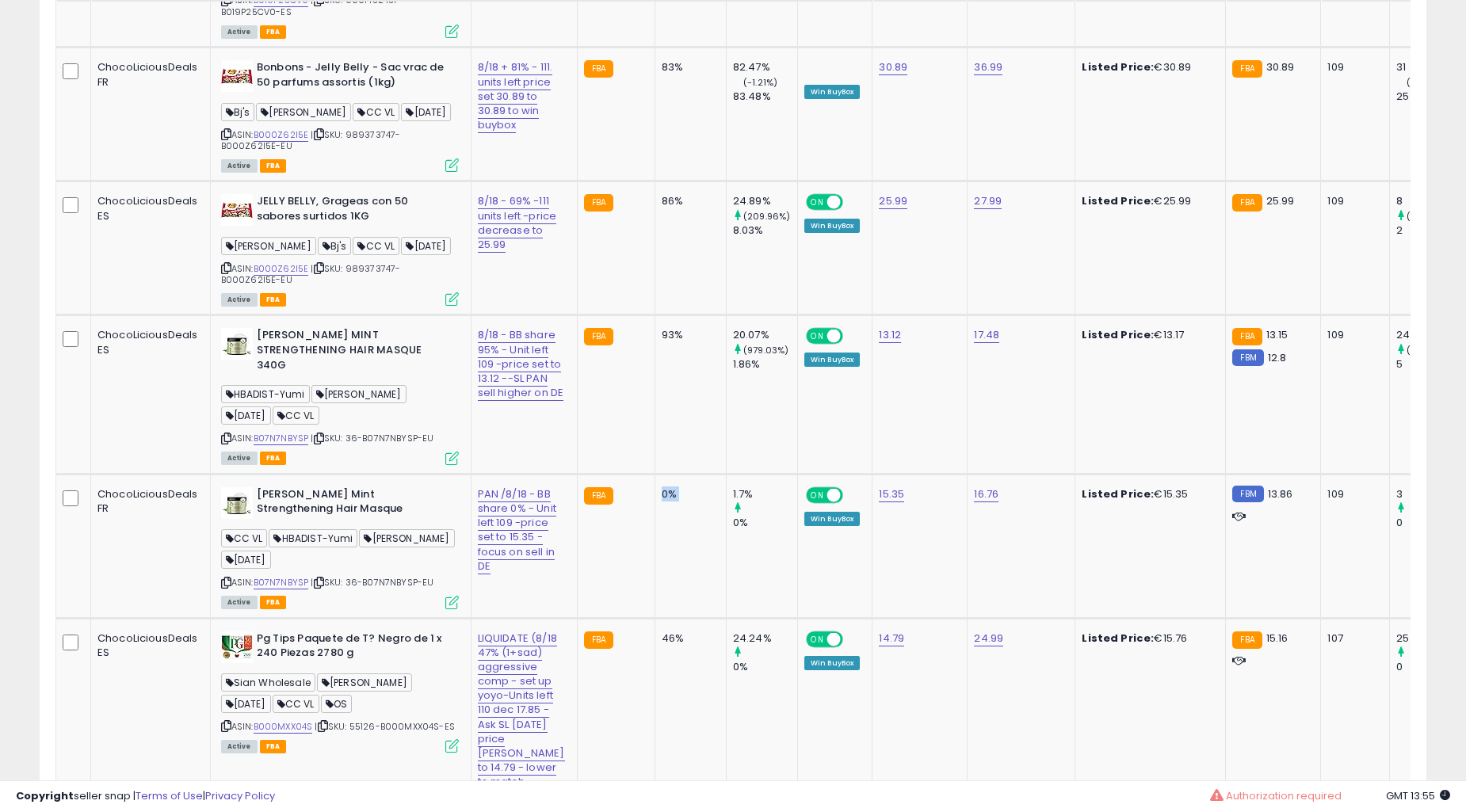
scroll to position [4542, 0]
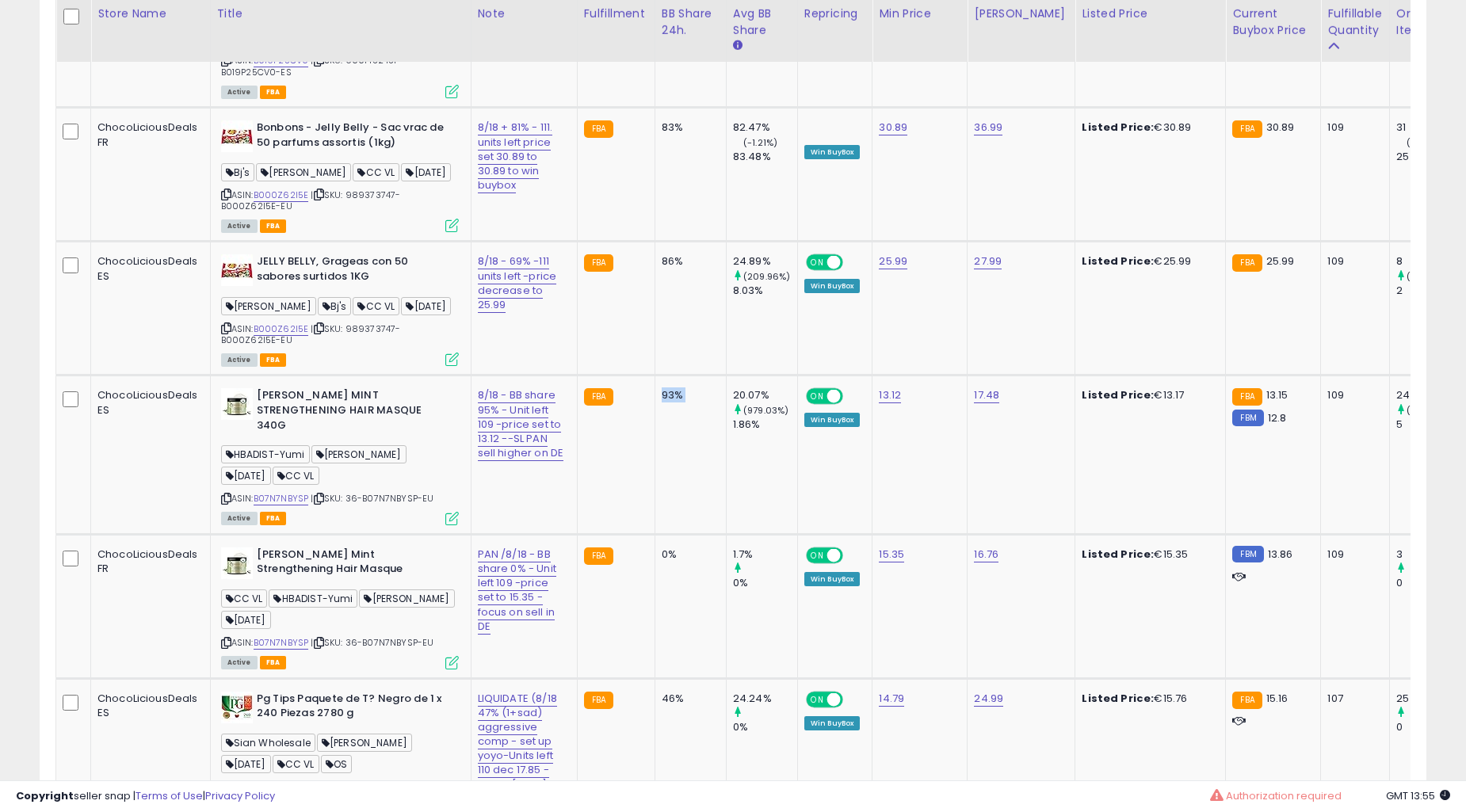
click at [655, 407] on td "93%" at bounding box center [690, 454] width 72 height 159
click at [655, 375] on td "86%" at bounding box center [690, 308] width 72 height 134
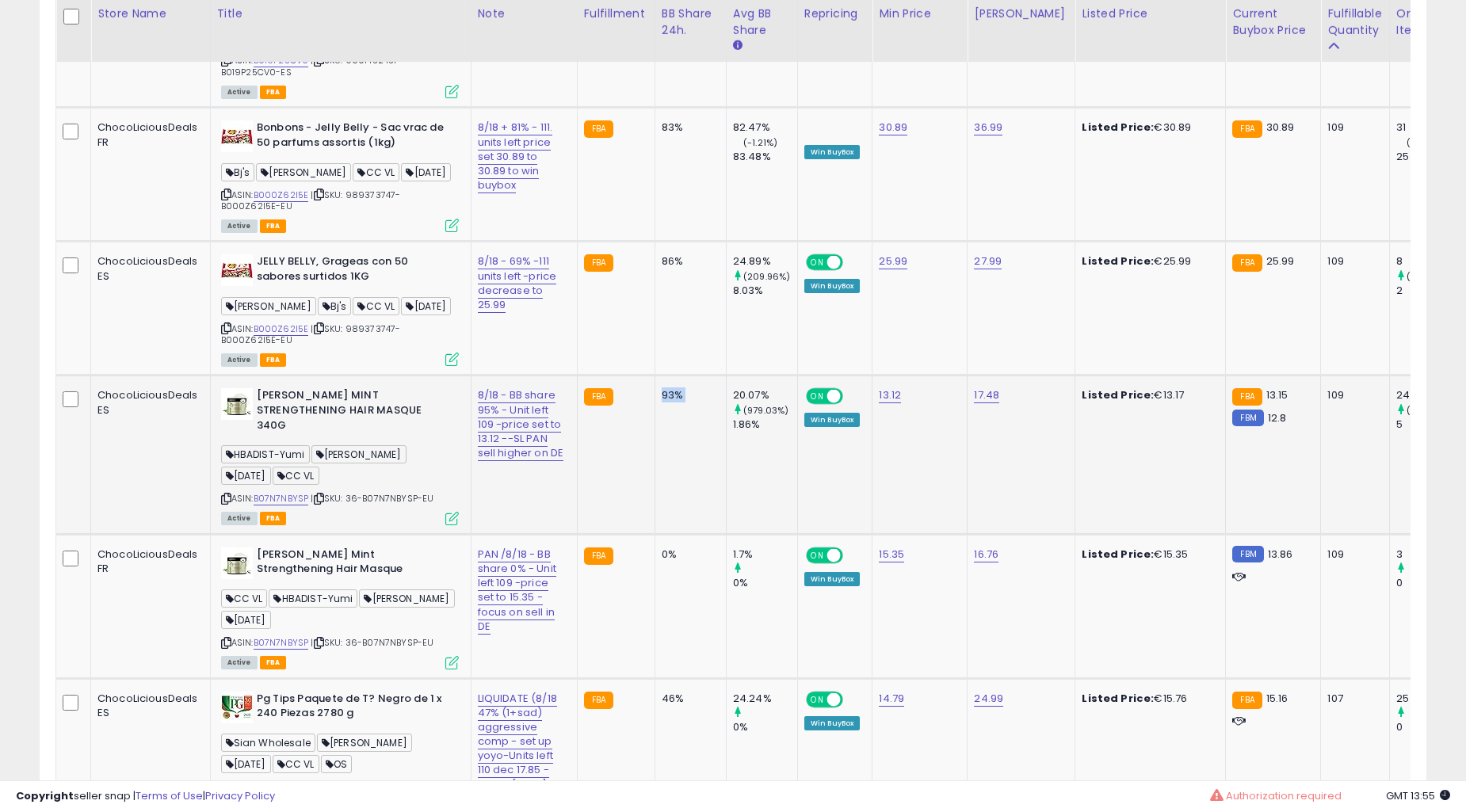
scroll to position [4397, 0]
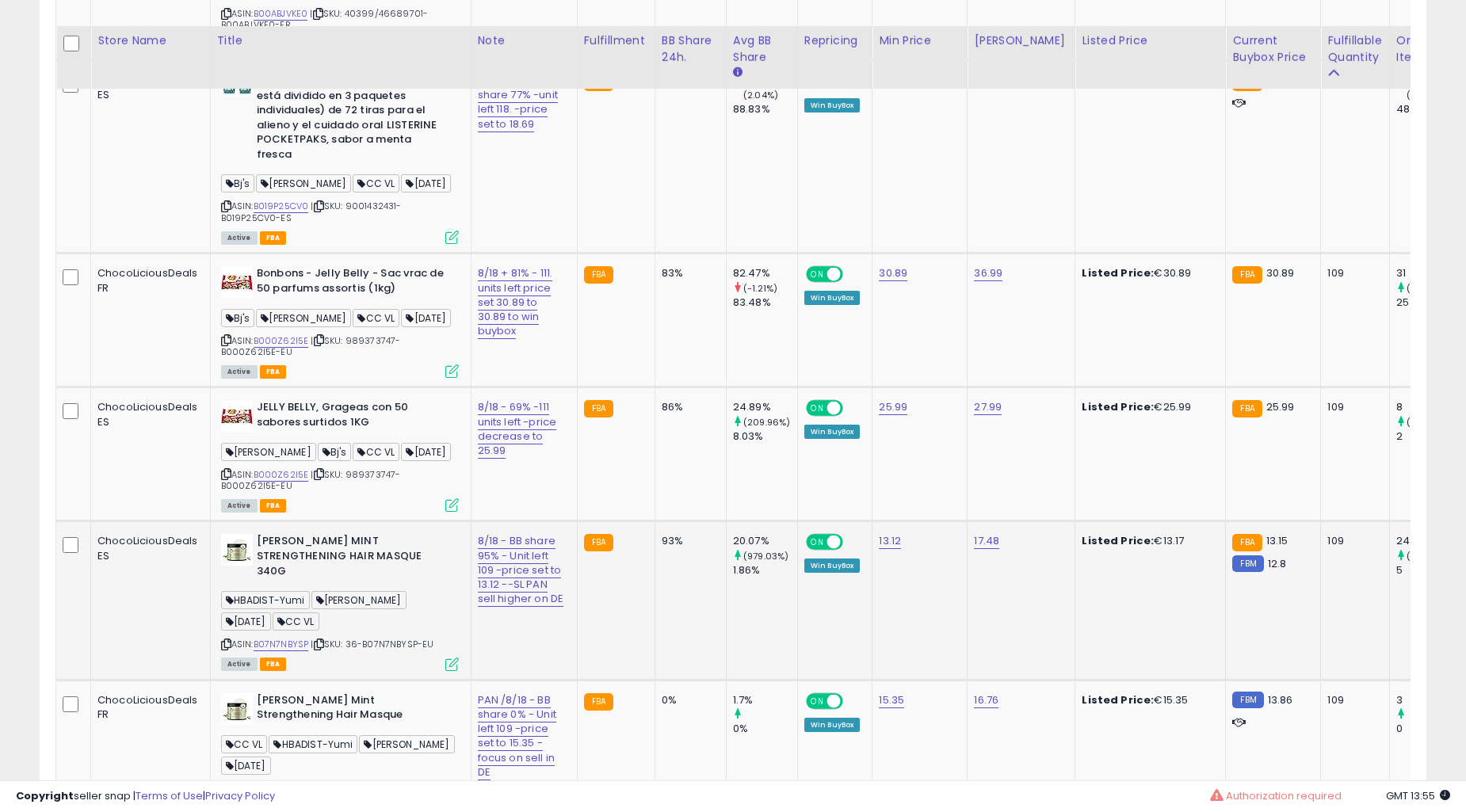
click at [655, 407] on td "86%" at bounding box center [690, 454] width 72 height 134
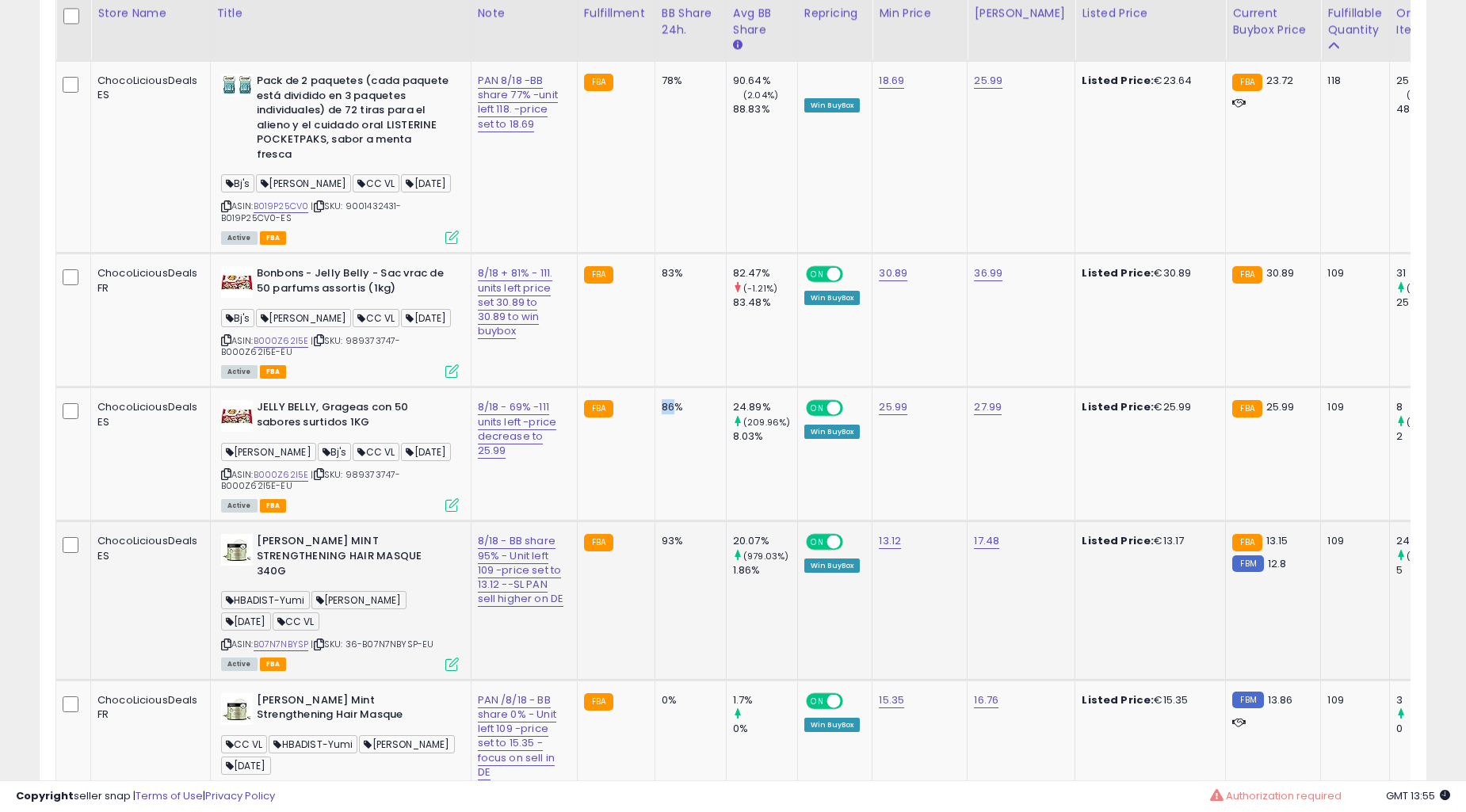
click at [655, 407] on td "86%" at bounding box center [690, 454] width 72 height 134
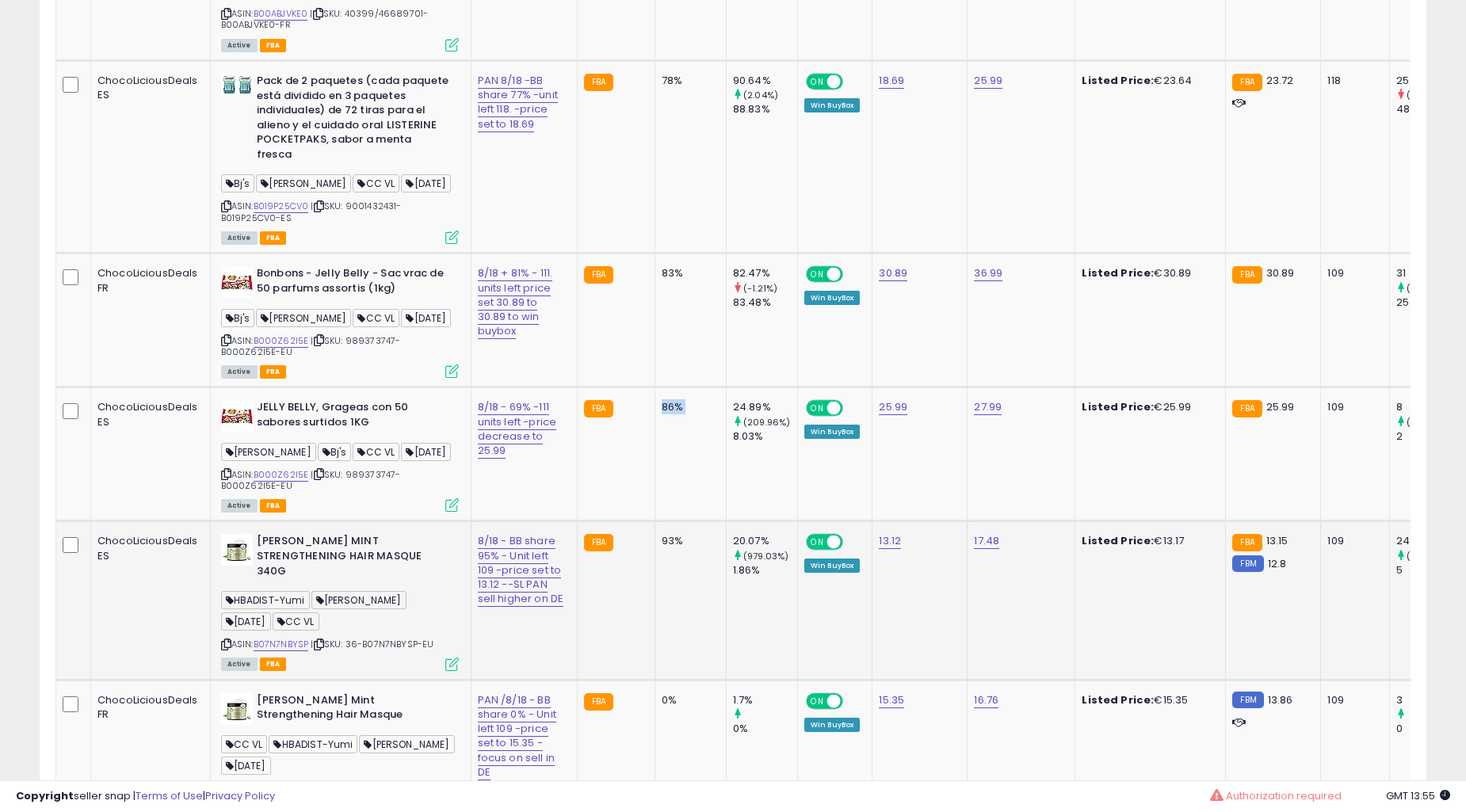
click at [655, 387] on td "83%" at bounding box center [690, 320] width 72 height 134
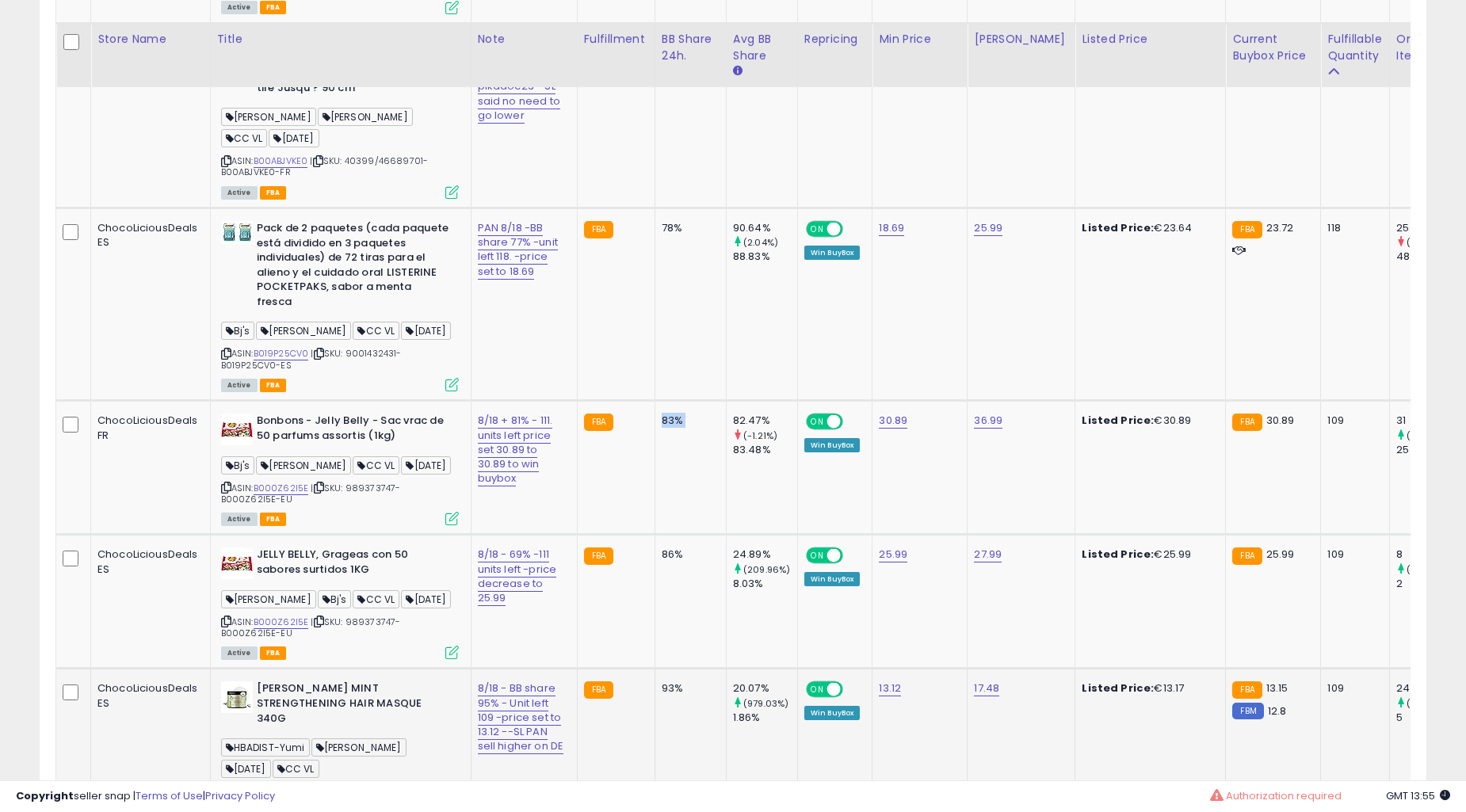
click at [655, 407] on td "83%" at bounding box center [690, 468] width 72 height 134
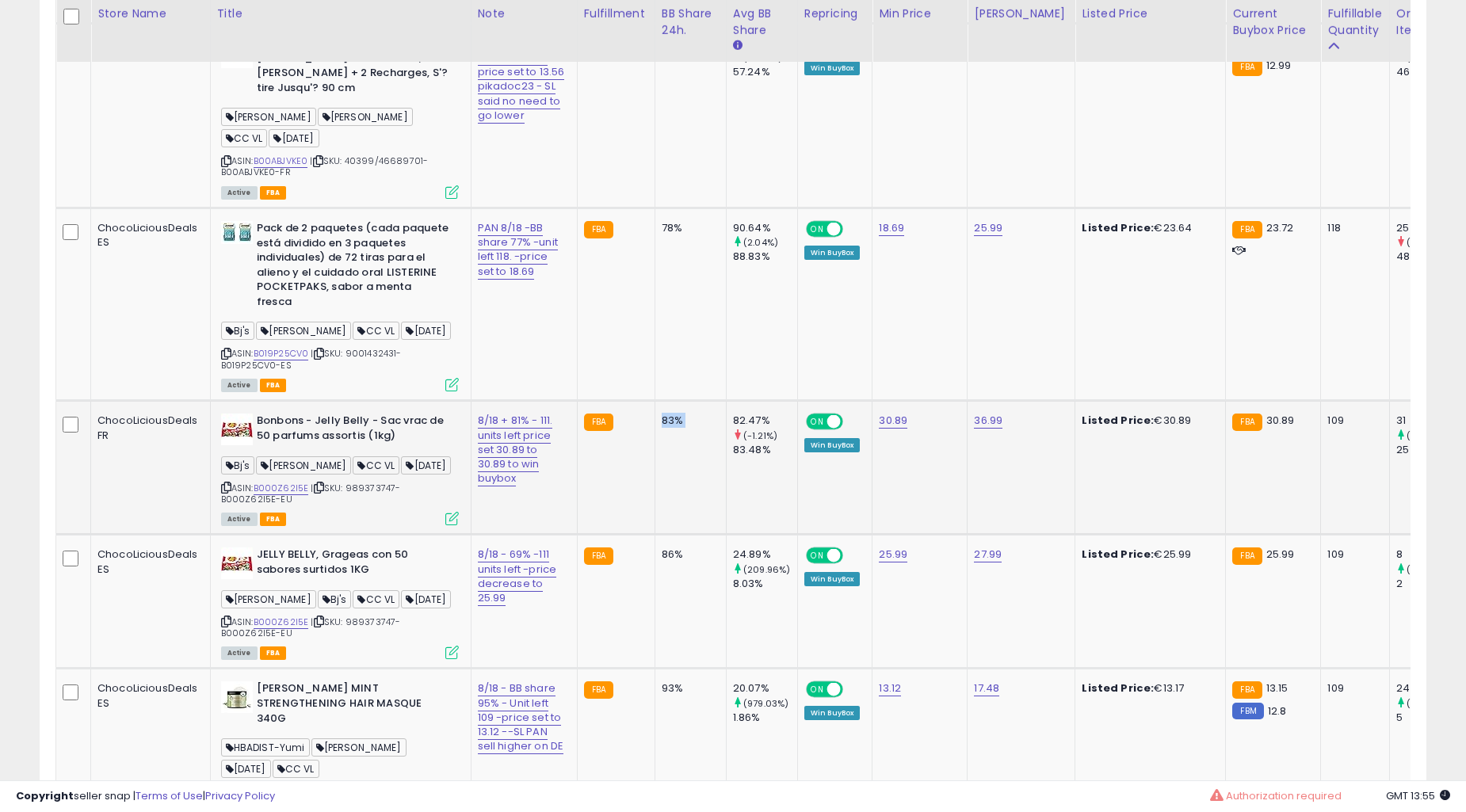
click at [669, 401] on td "83%" at bounding box center [690, 468] width 72 height 134
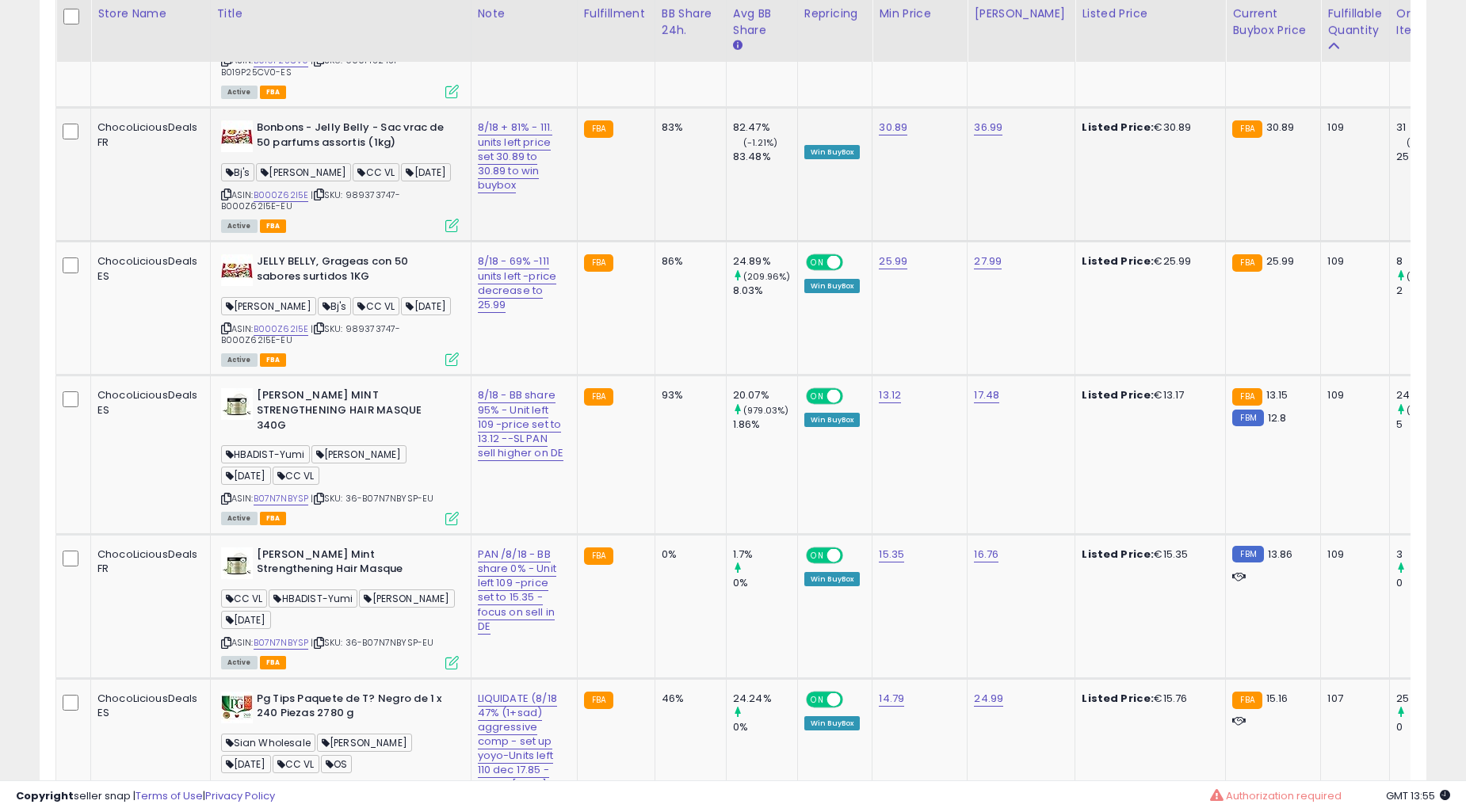
click at [726, 391] on td "20.07% (979.03%) 1.86%" at bounding box center [762, 454] width 72 height 159
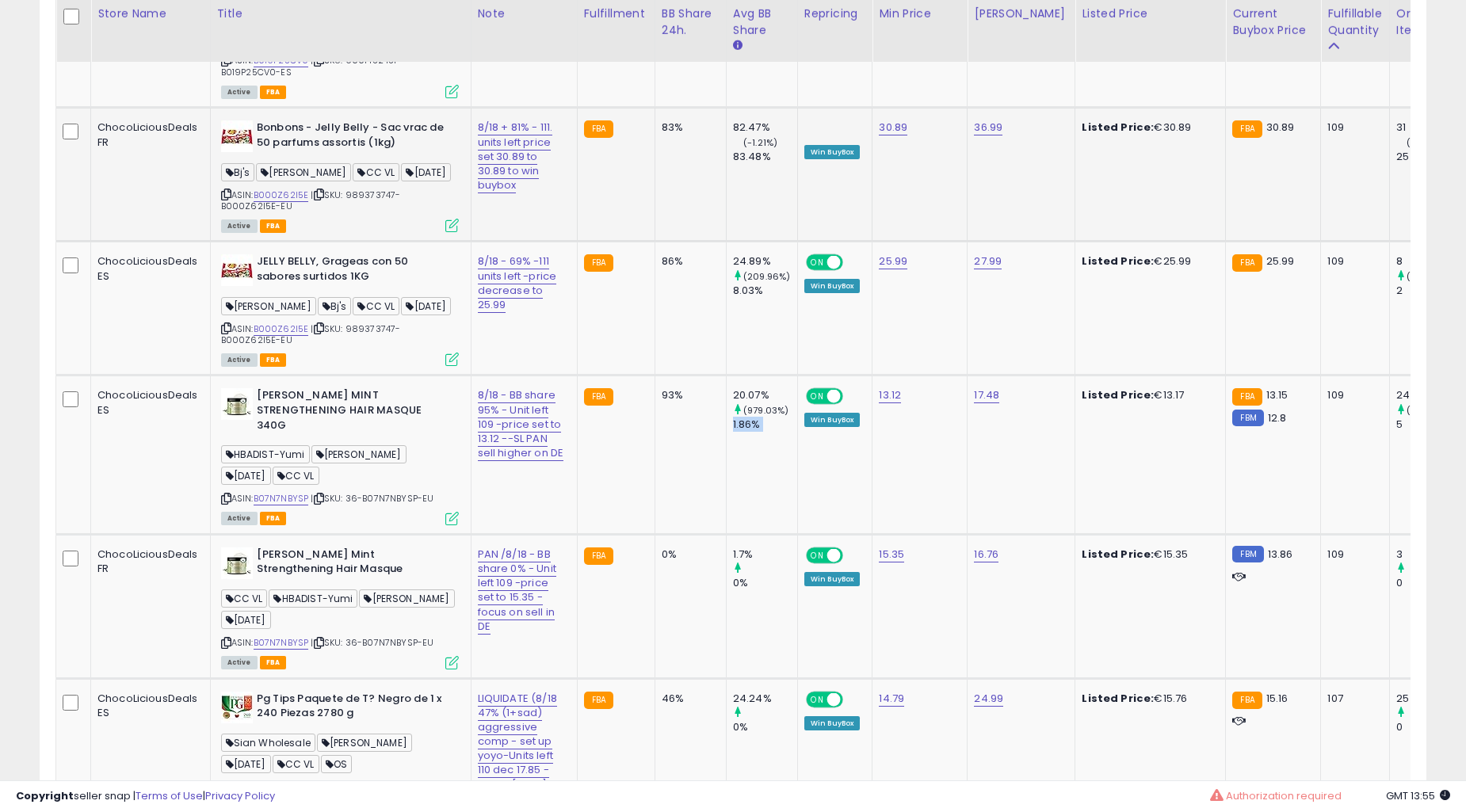
click at [726, 391] on td "20.07% (979.03%) 1.86%" at bounding box center [762, 454] width 72 height 159
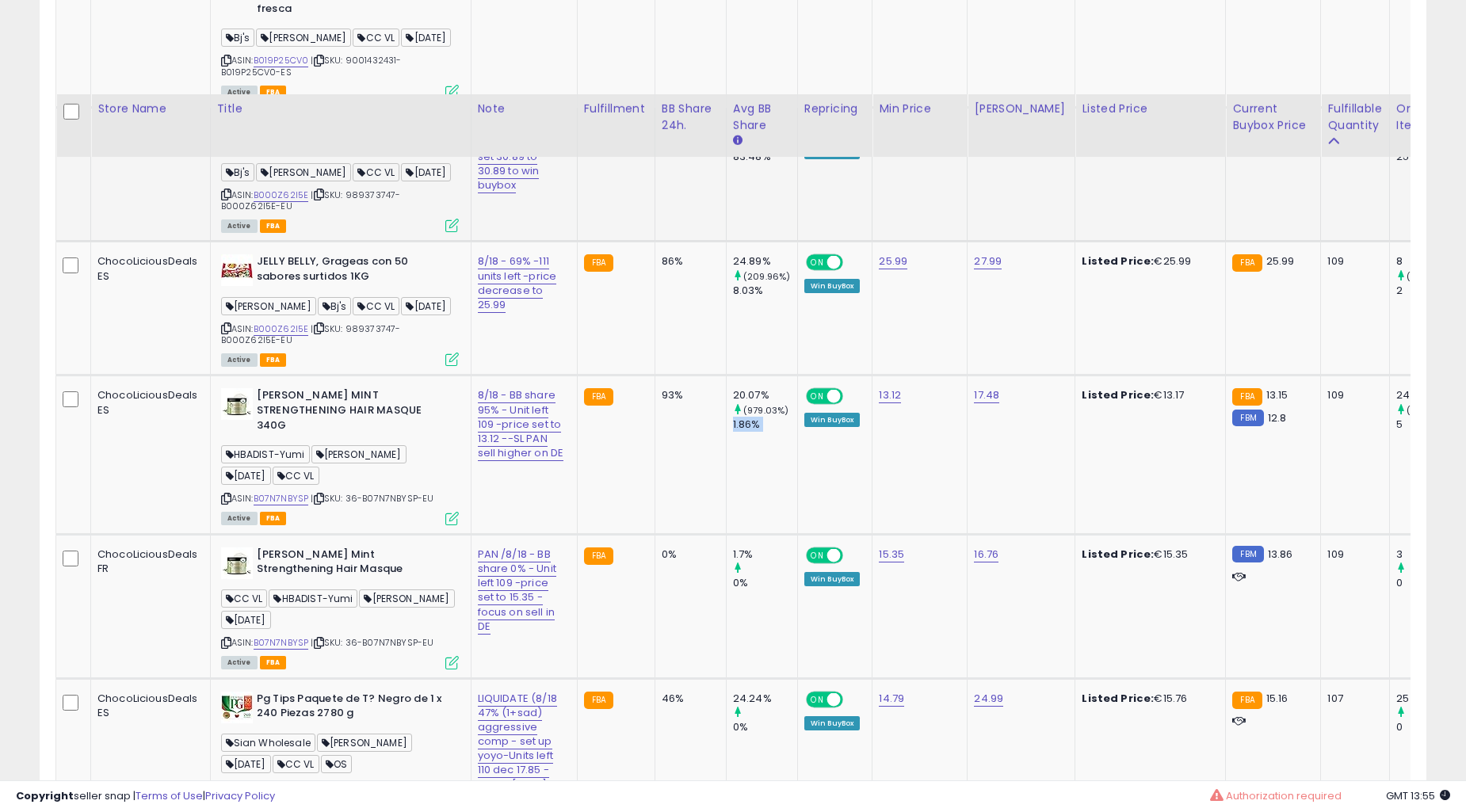
click at [726, 534] on td "1.7% 0%" at bounding box center [762, 606] width 72 height 144
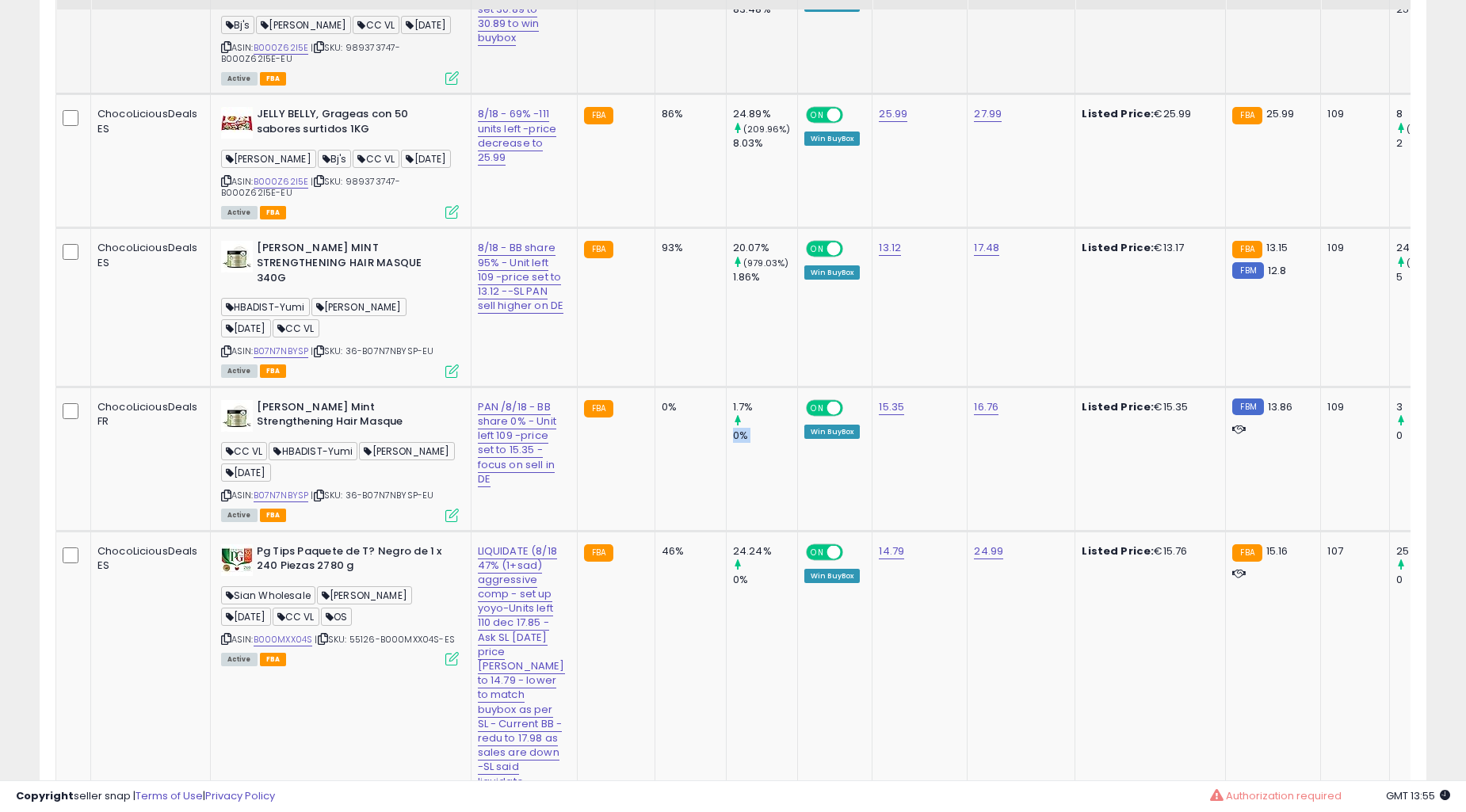
click at [726, 391] on td "1.7% 0%" at bounding box center [762, 458] width 72 height 144
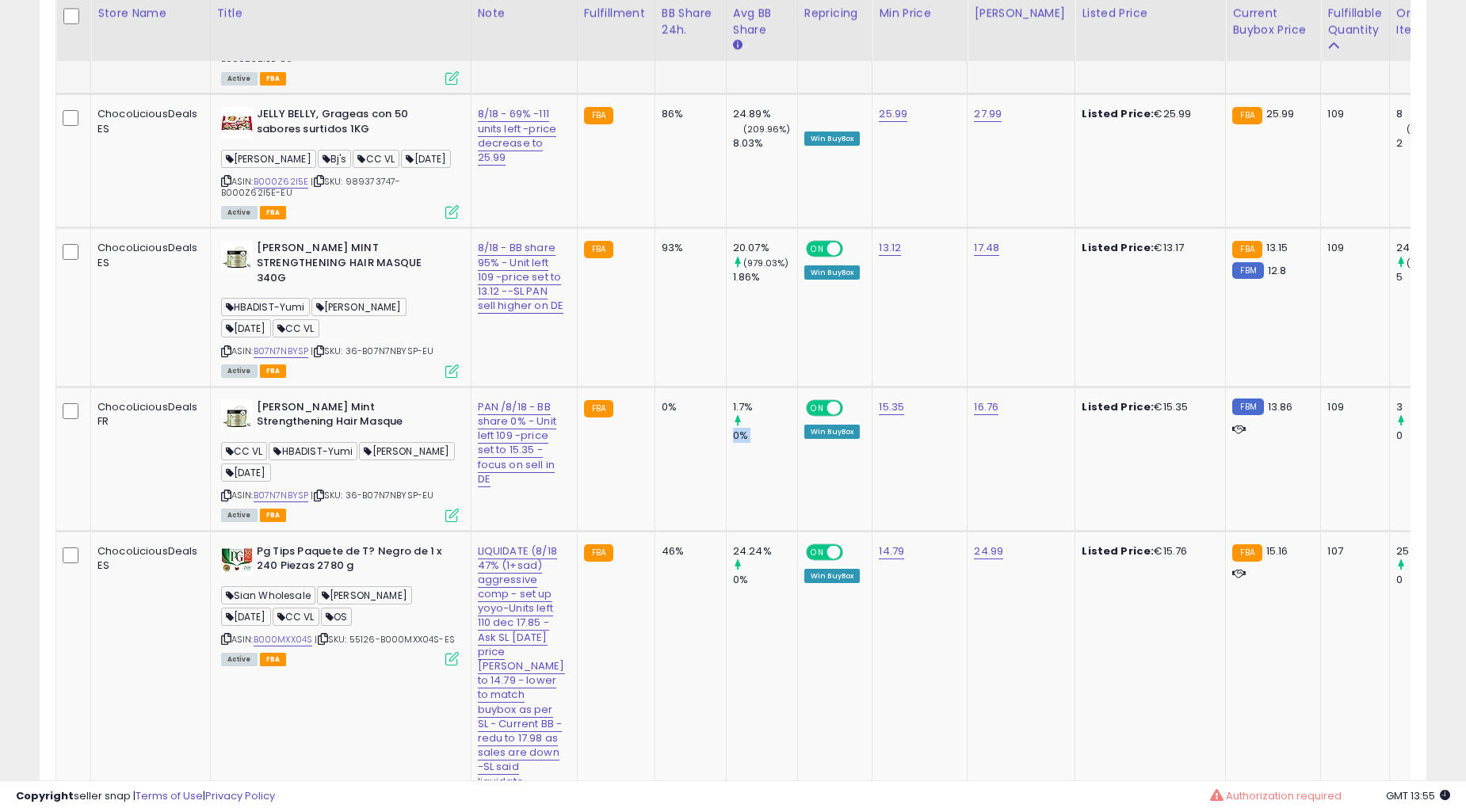
click at [726, 391] on td "1.7% 0%" at bounding box center [762, 458] width 72 height 144
click at [726, 390] on td "1.7% 0%" at bounding box center [762, 458] width 72 height 144
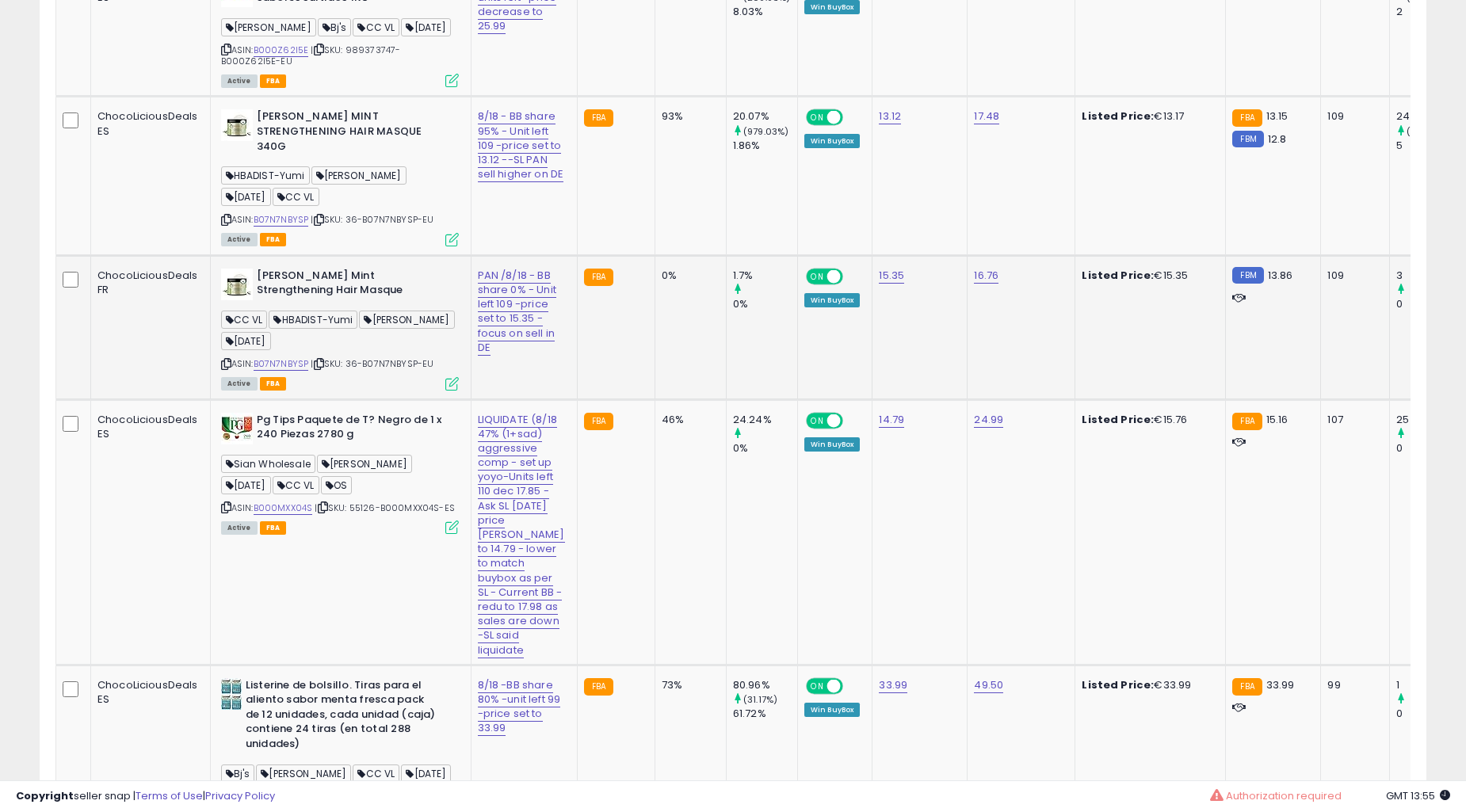
click at [726, 399] on td "24.24% 0%" at bounding box center [762, 531] width 72 height 265
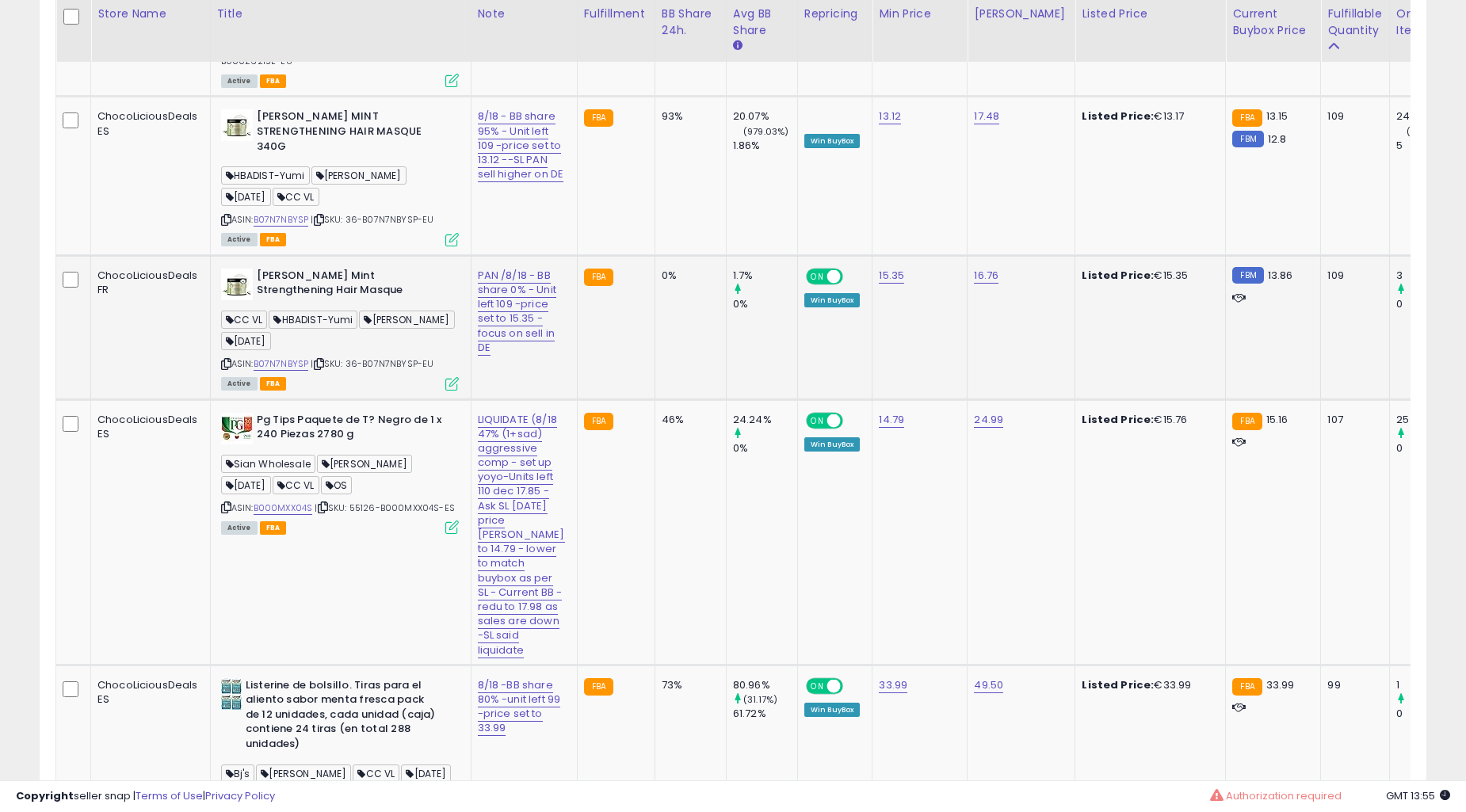
scroll to position [4836, 0]
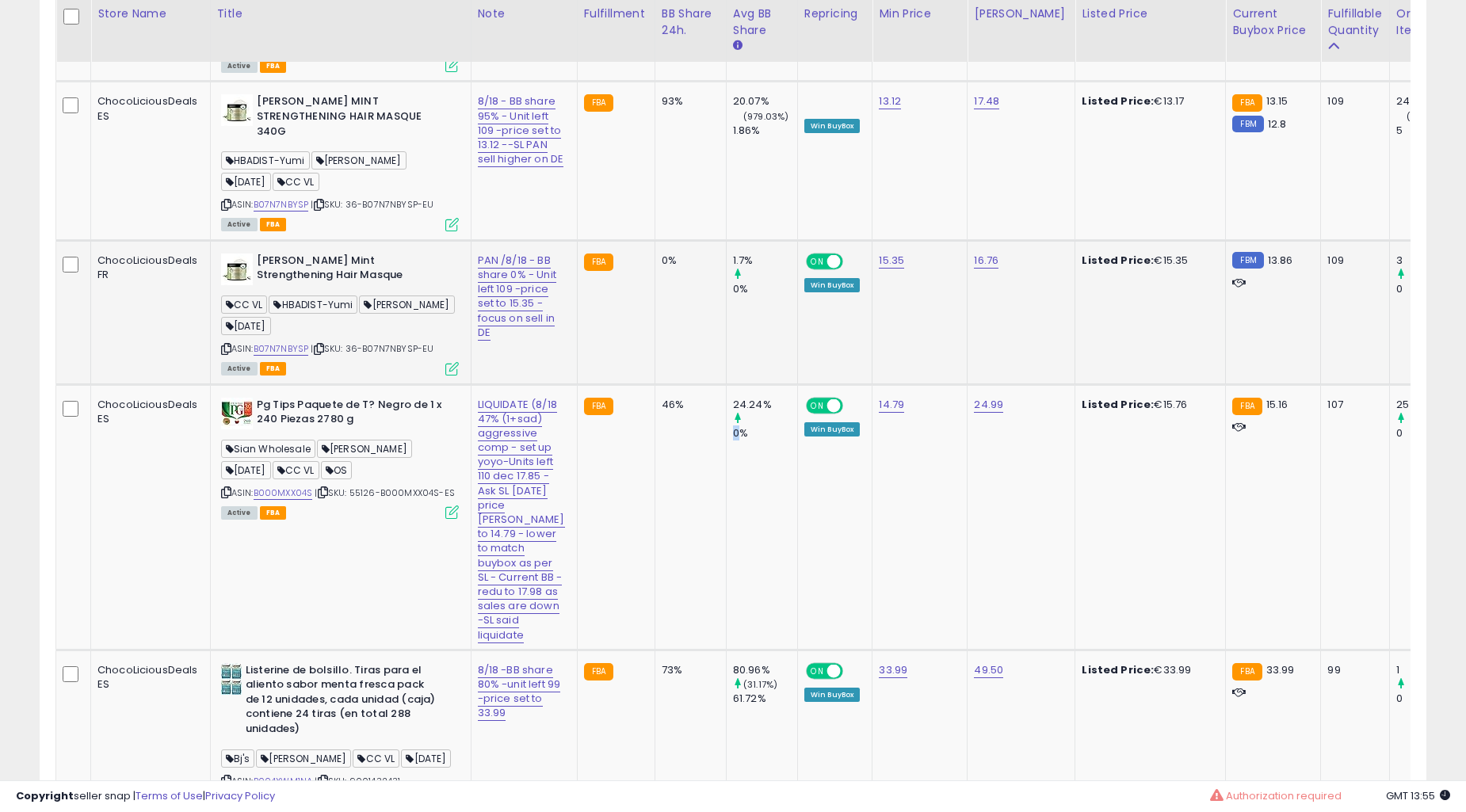
click at [726, 390] on td "24.24% 0%" at bounding box center [762, 517] width 72 height 265
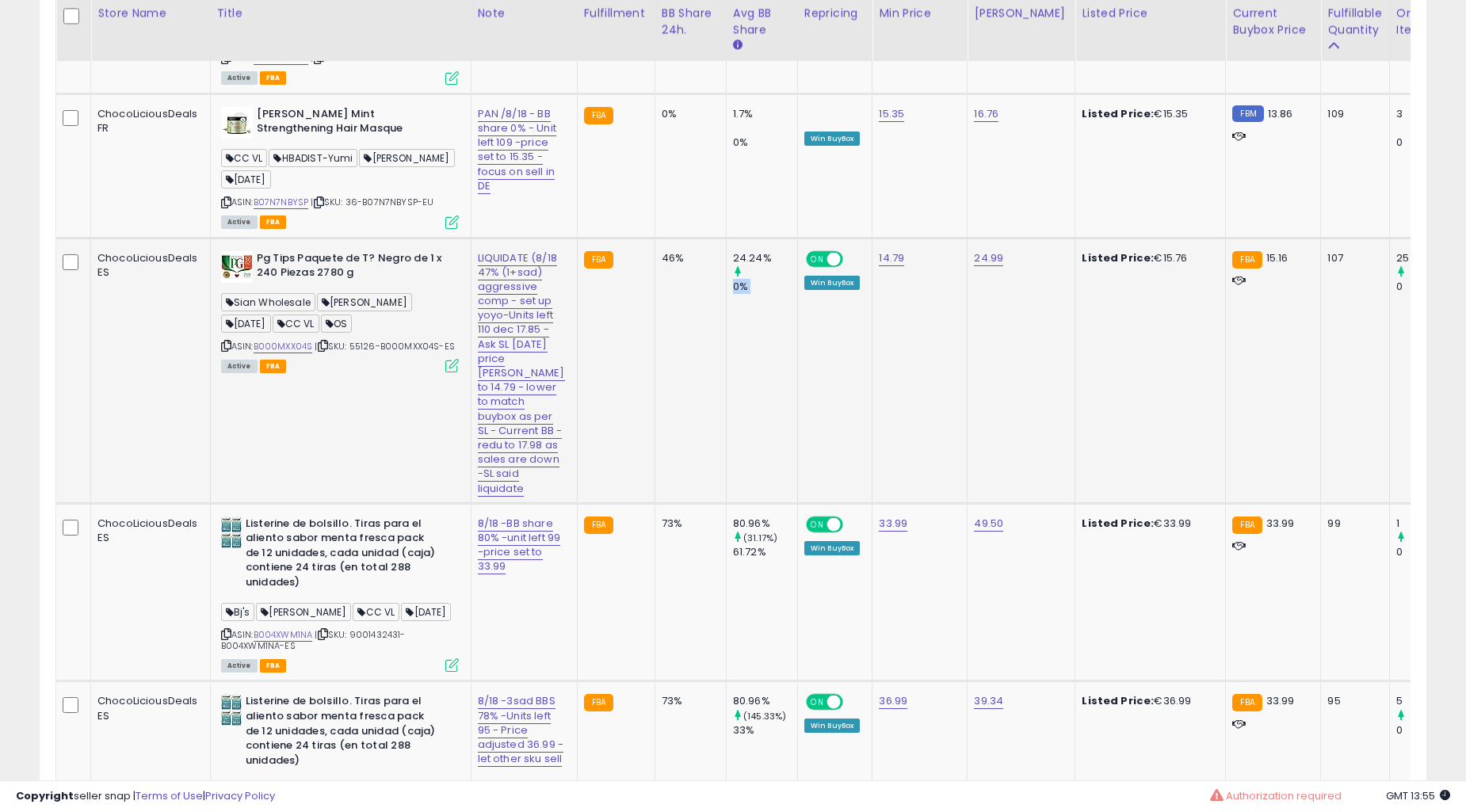
click at [726, 386] on td "24.24% 0%" at bounding box center [762, 370] width 72 height 265
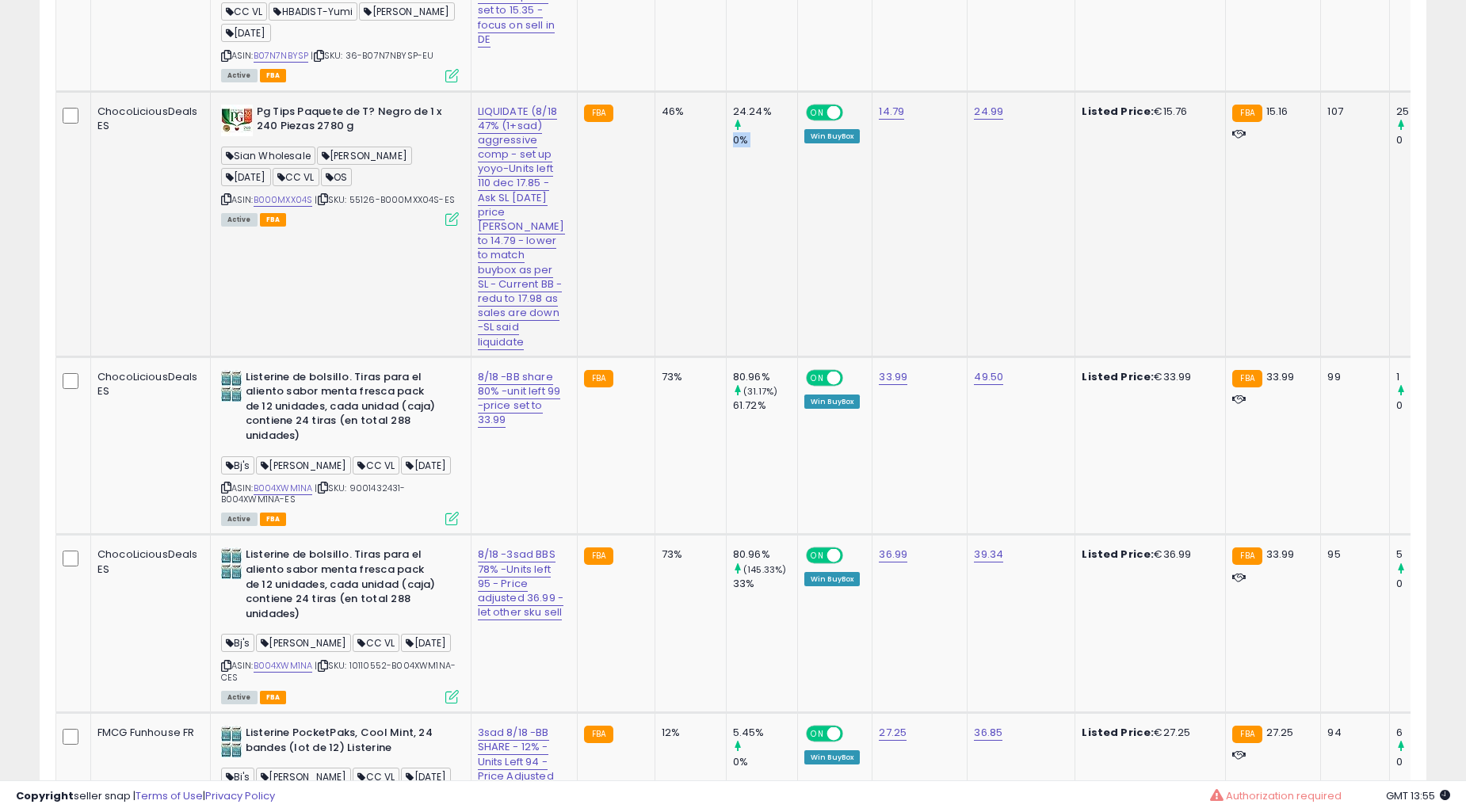
click at [733, 384] on div "80.96%" at bounding box center [765, 377] width 64 height 15
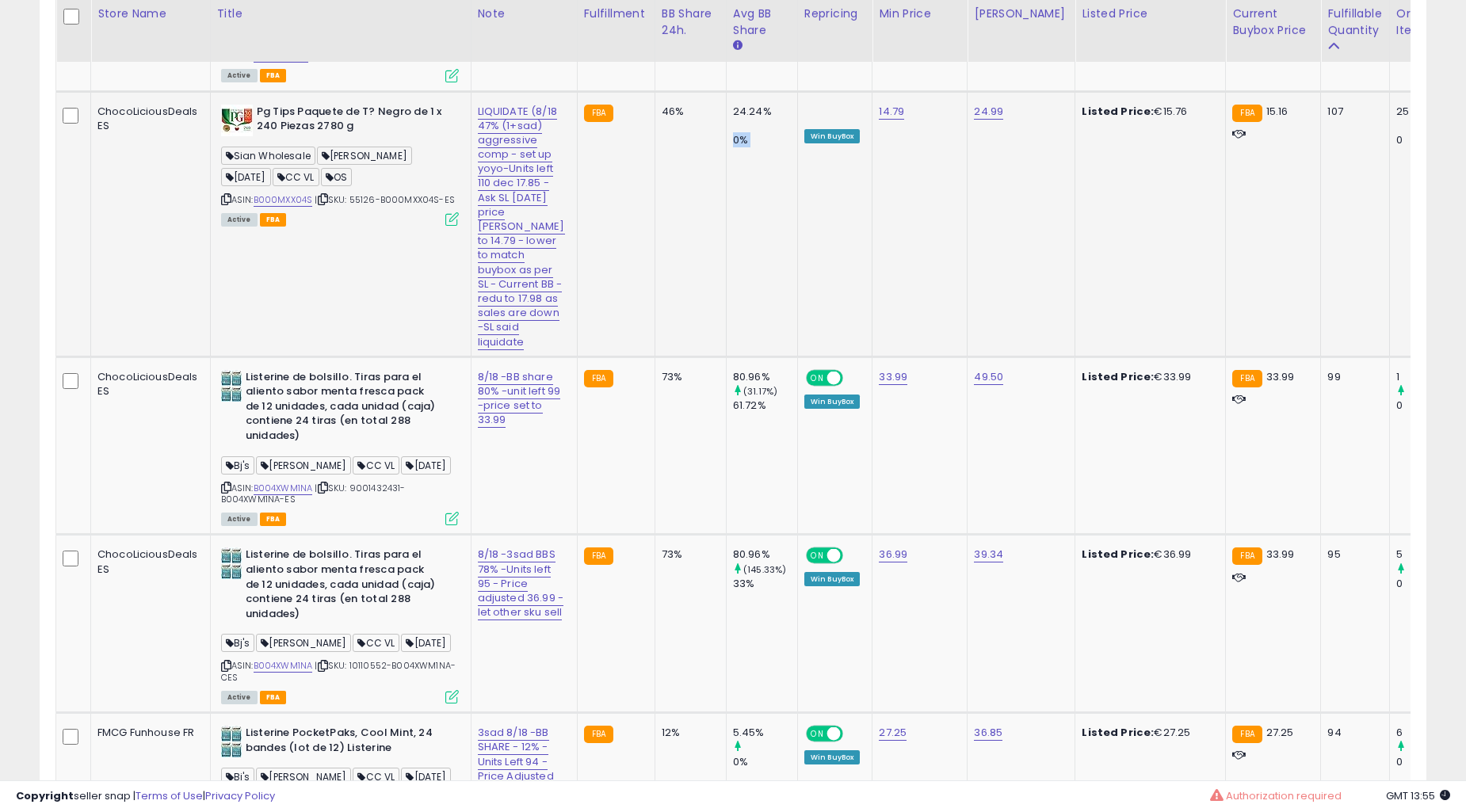
click at [733, 384] on div "80.96%" at bounding box center [765, 377] width 64 height 15
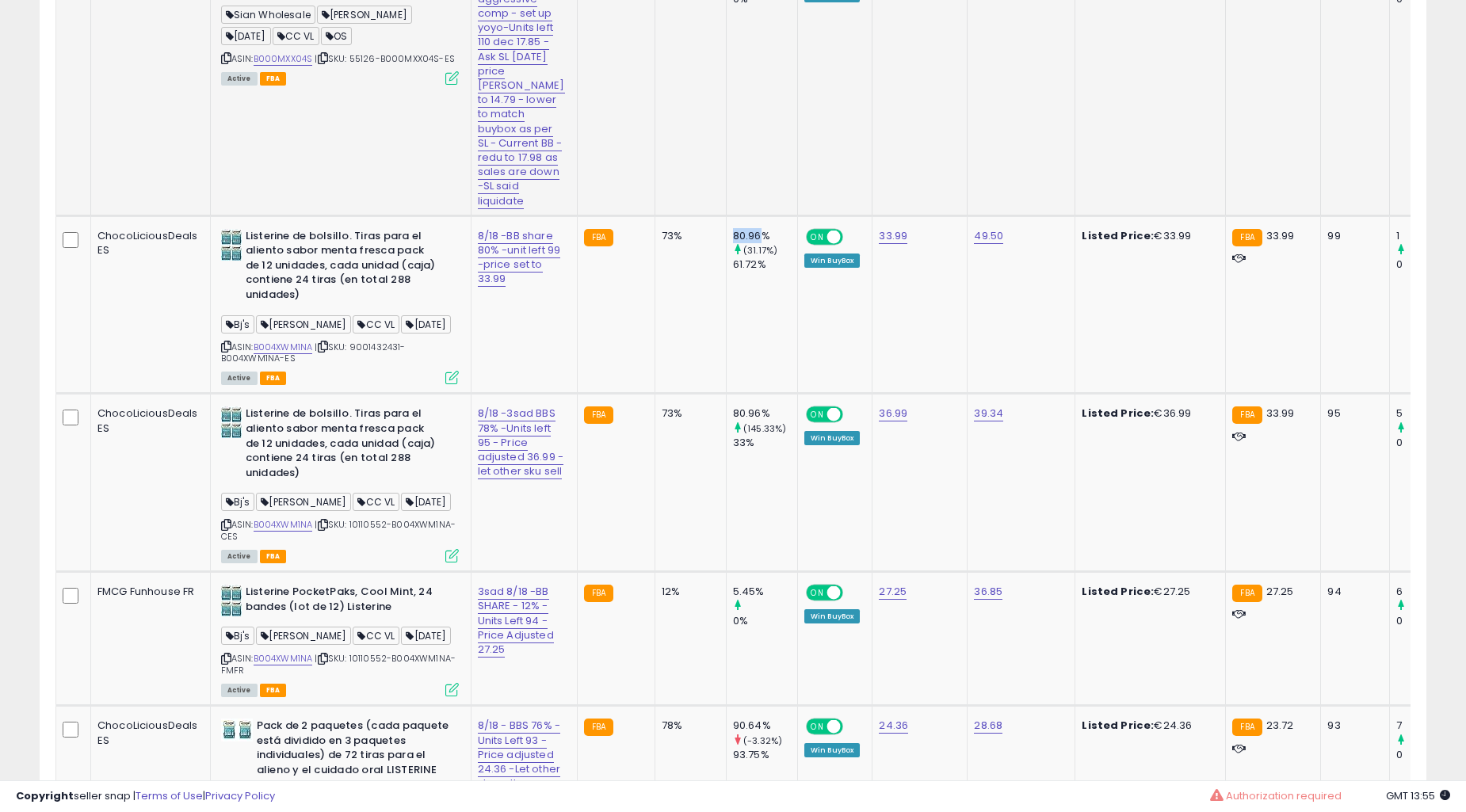
click at [726, 386] on td "80.96% (31.17%) 61.72%" at bounding box center [762, 305] width 72 height 178
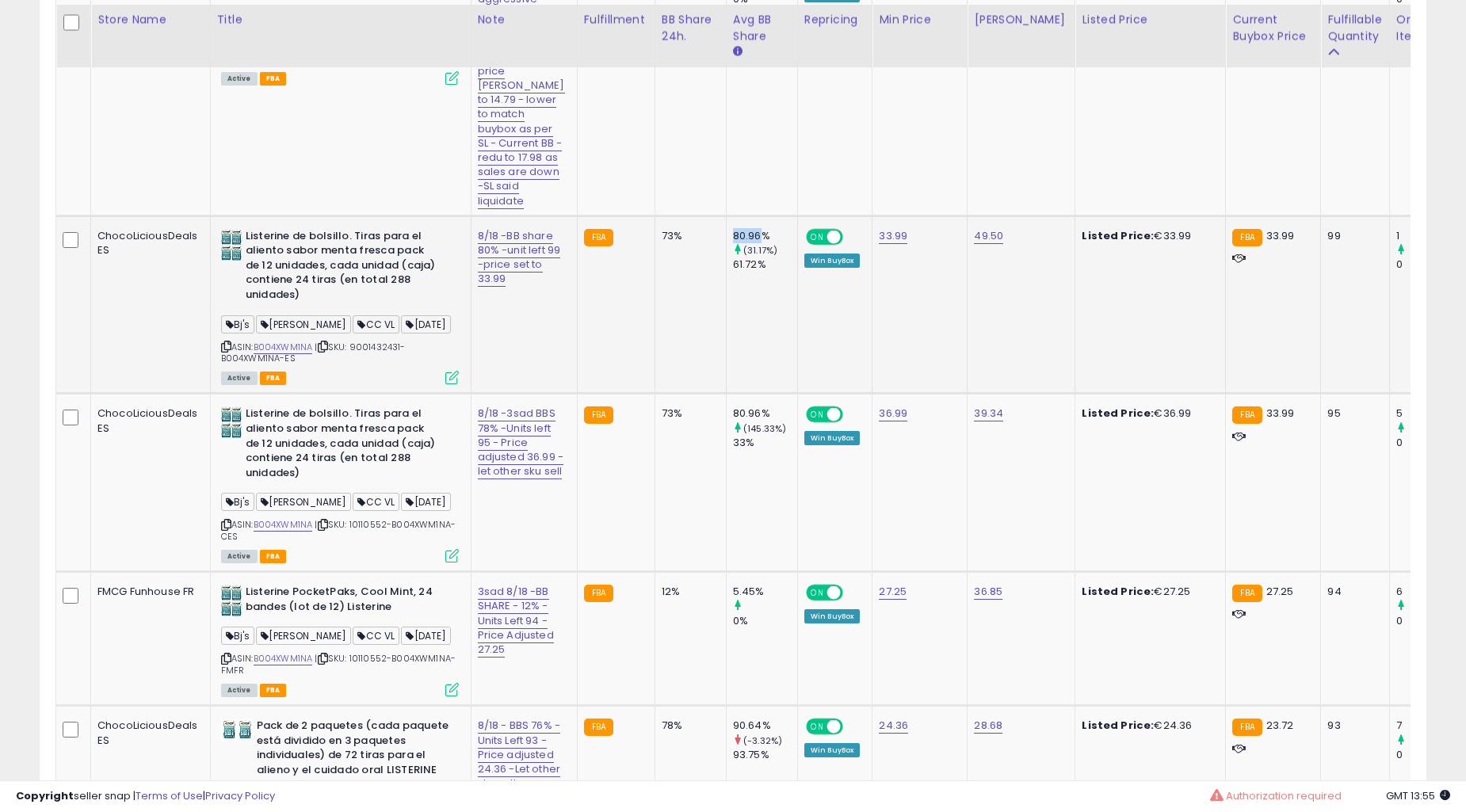
click at [726, 390] on td "80.96% (31.17%) 61.72%" at bounding box center [762, 305] width 72 height 178
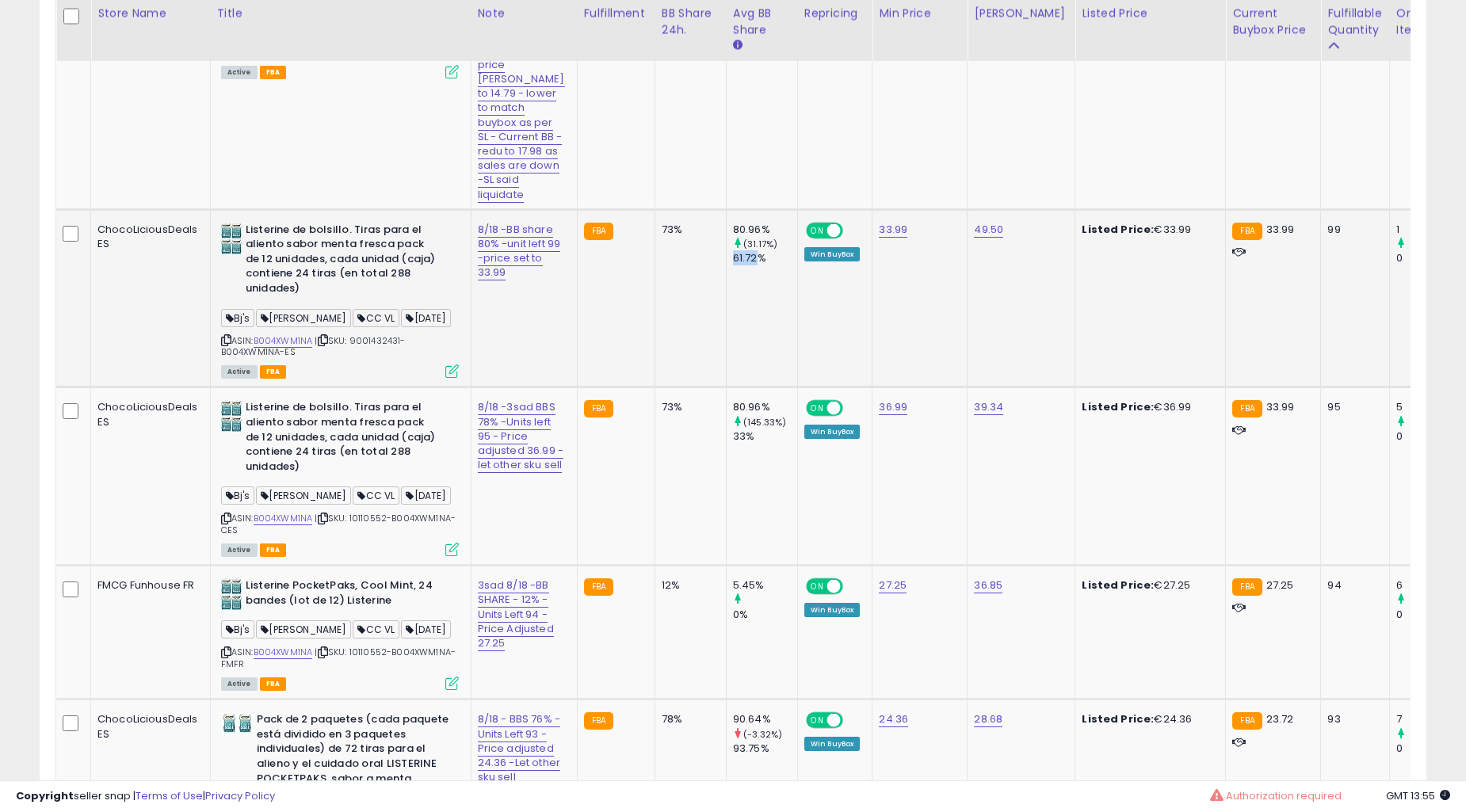
click at [726, 387] on td "80.96% (31.17%) 61.72%" at bounding box center [762, 298] width 72 height 178
